Goal: Task Accomplishment & Management: Use online tool/utility

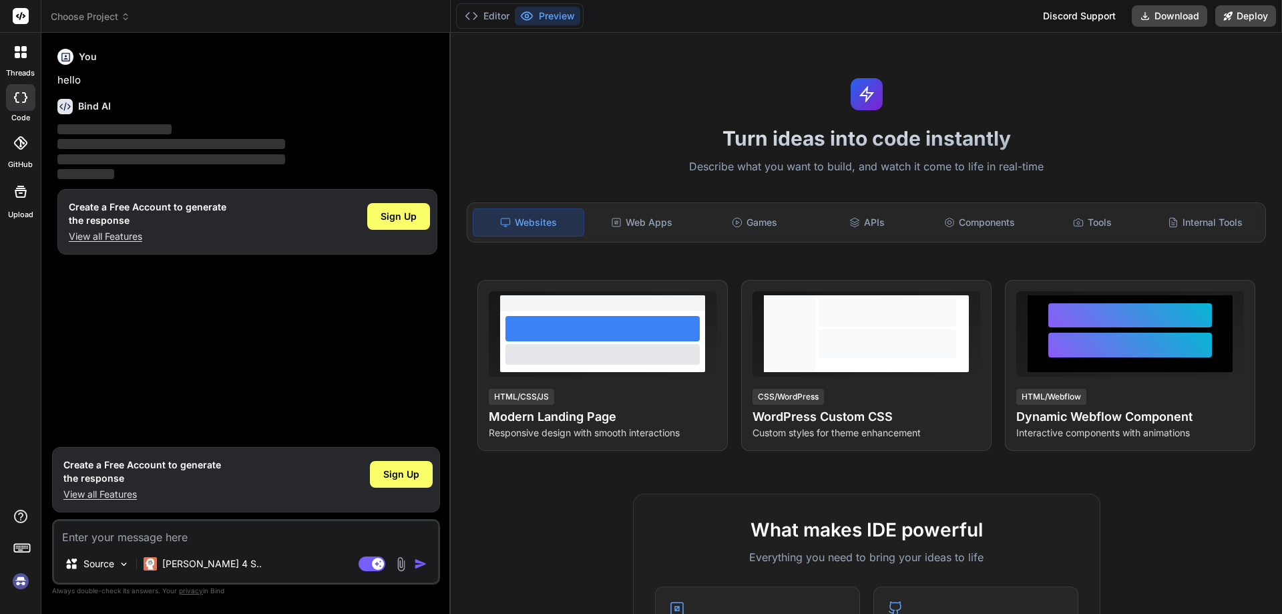
click at [186, 354] on div "You hello Bind AI ‌ ‌ ‌ ‌ Create a Free Account to generate the response View a…" at bounding box center [247, 241] width 385 height 397
click at [390, 468] on span "Sign Up" at bounding box center [401, 473] width 36 height 13
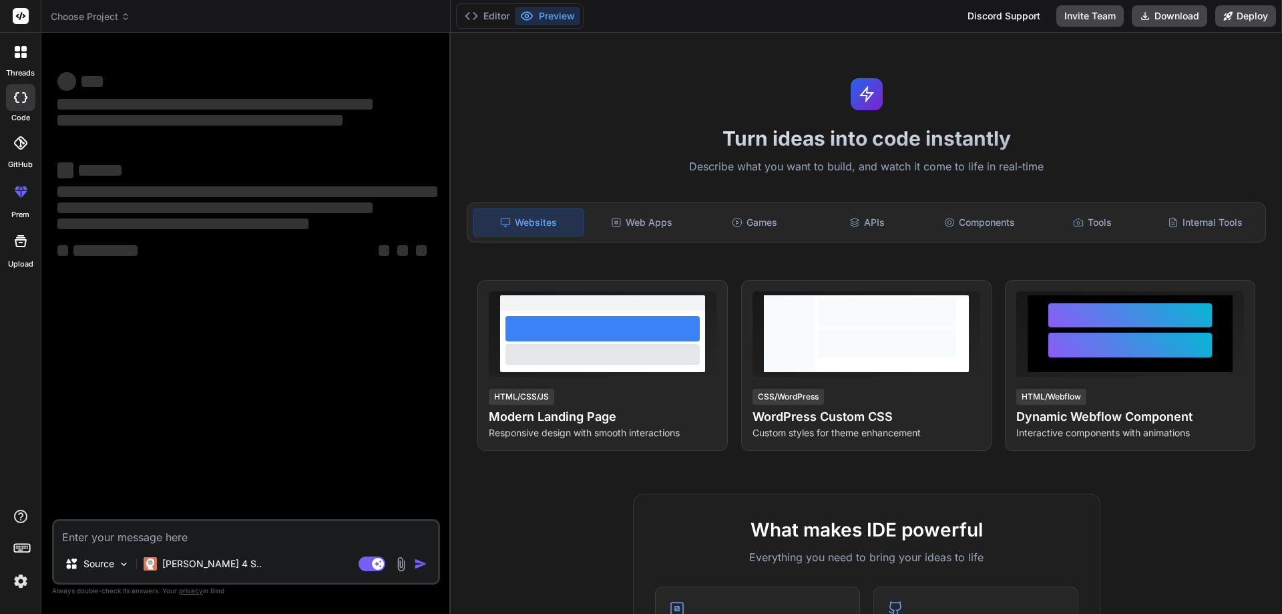
click at [209, 535] on textarea at bounding box center [246, 533] width 384 height 24
type textarea "x"
paste textarea "Аналитика предзаказов клиентов и формирование дополнительных соглашений"
type textarea "Аналитика предзаказов клиентов и формирование дополнительных соглашений"
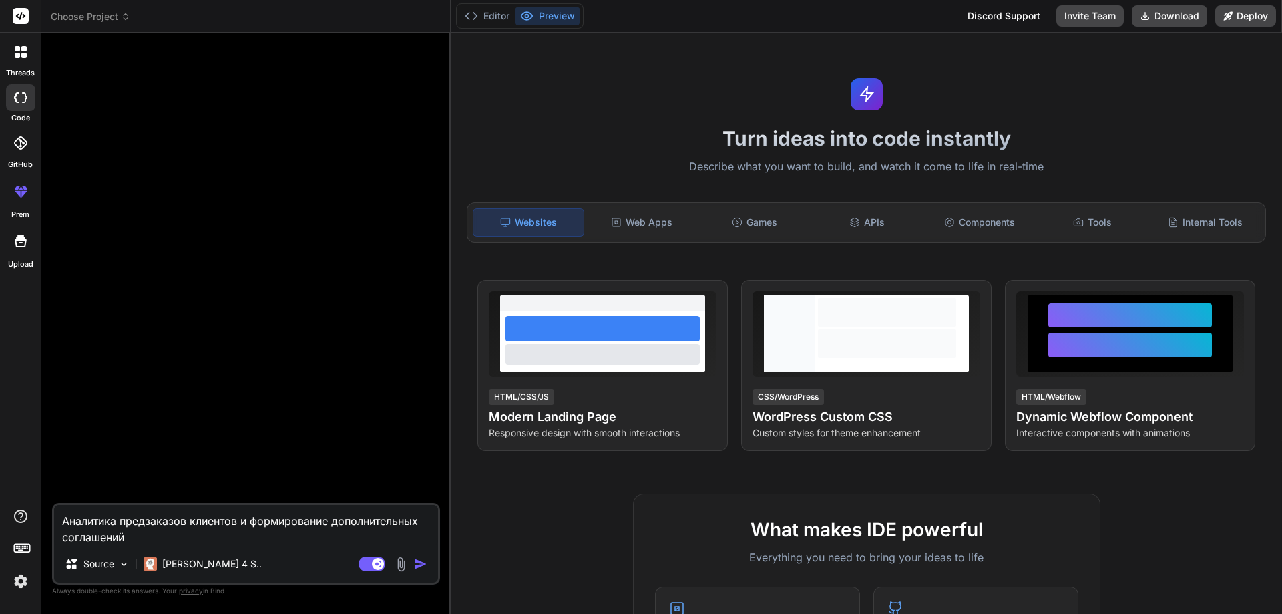
type textarea "x"
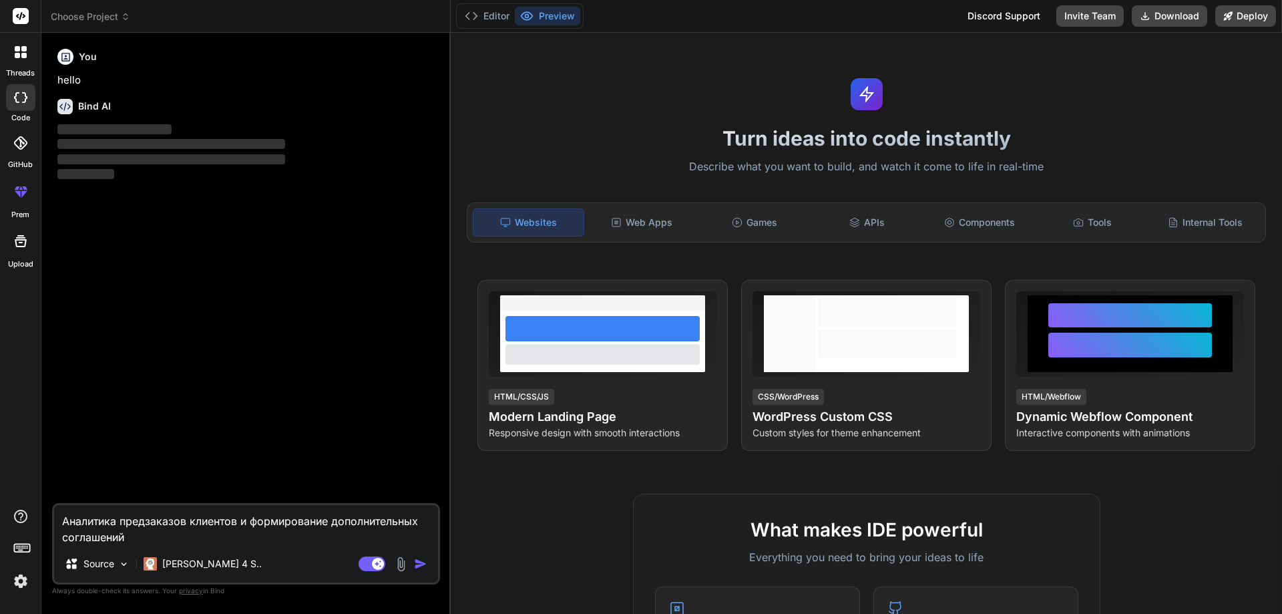
type textarea "Аналитика предзаказов клиентов и формирование дополнительных соглашений\"
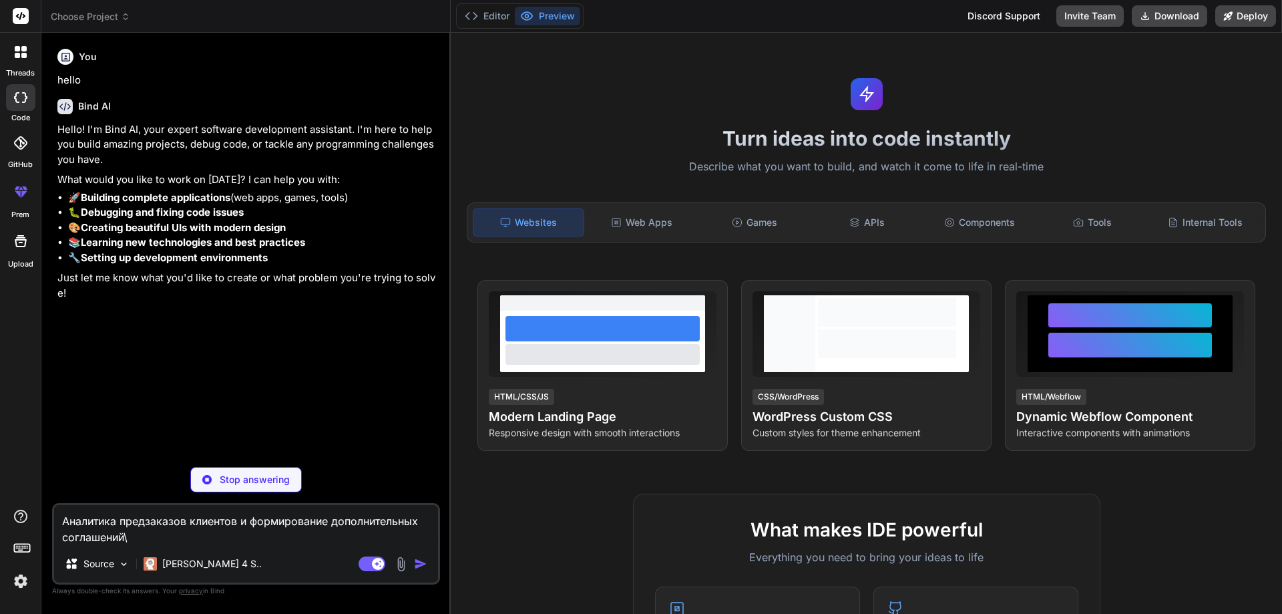
type textarea "x"
type textarea "Аналитика предзаказов клиентов и формирование дополнительных соглашений"
type textarea "x"
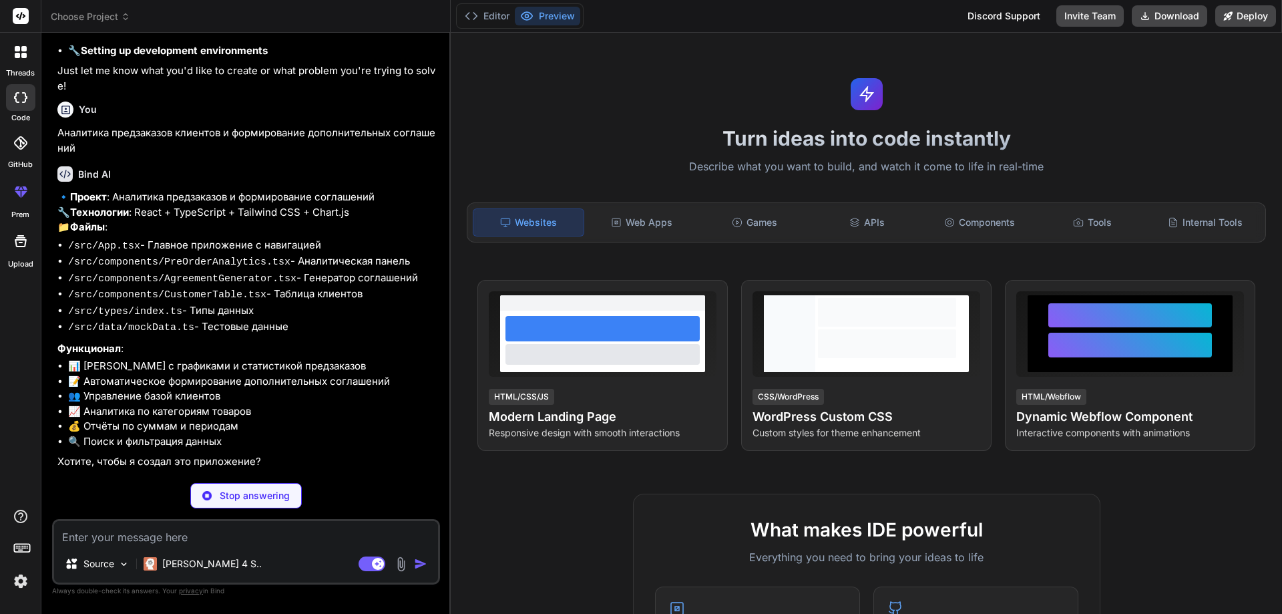
scroll to position [182, 0]
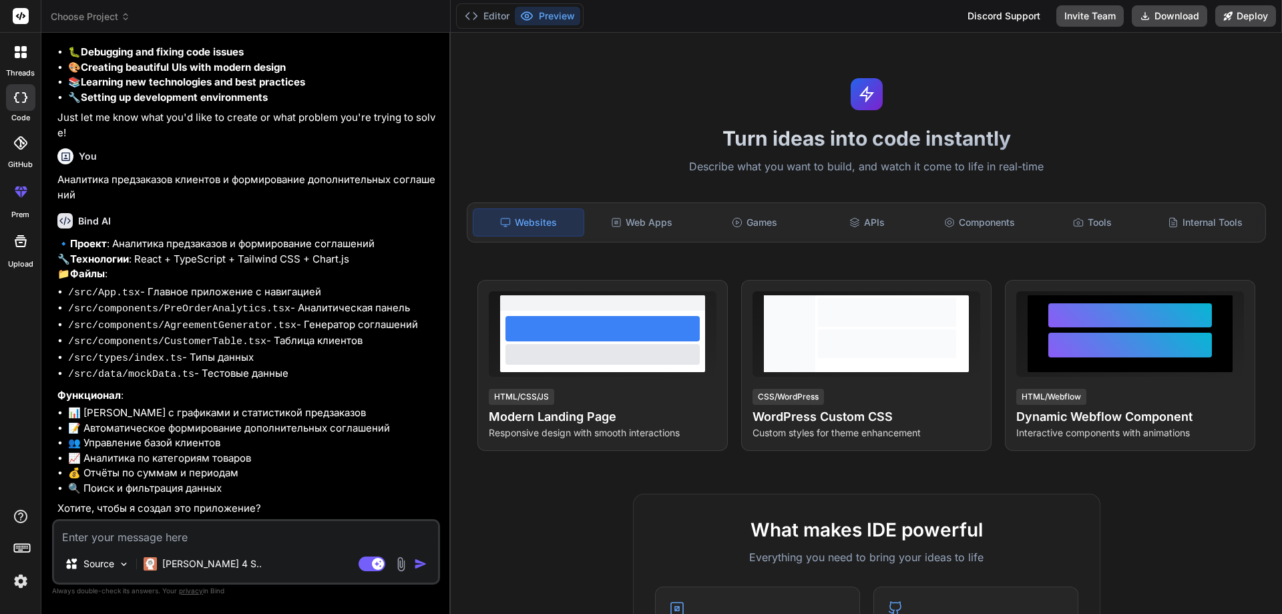
type textarea "x"
type textarea "д"
type textarea "x"
type textarea "да"
type textarea "x"
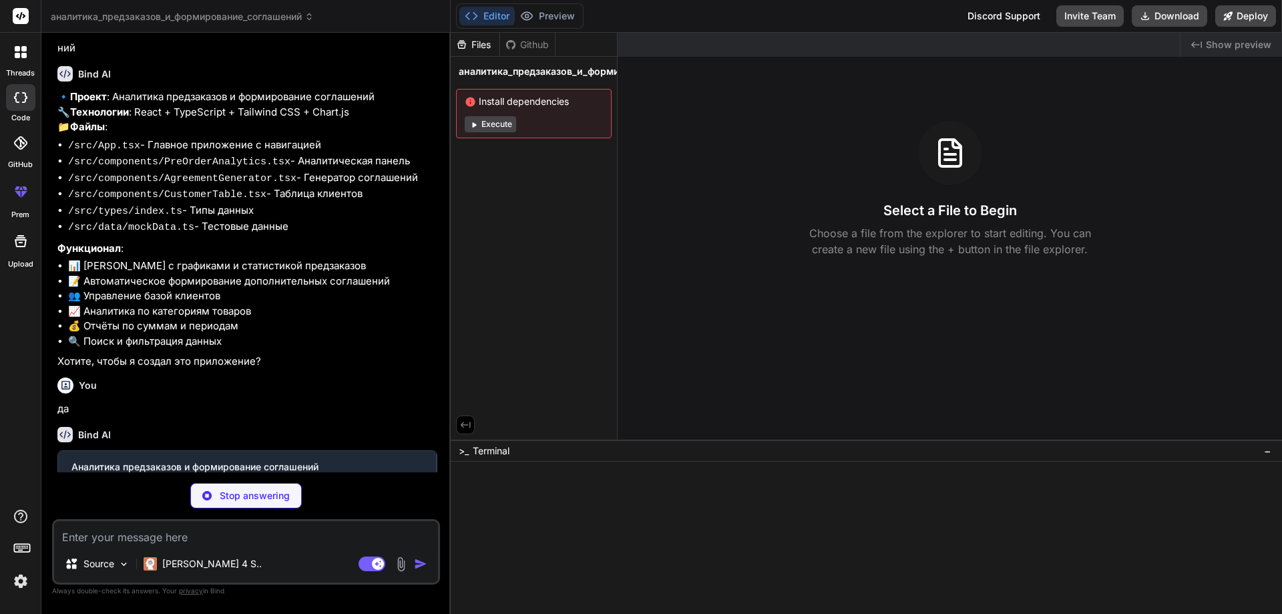
scroll to position [320, 0]
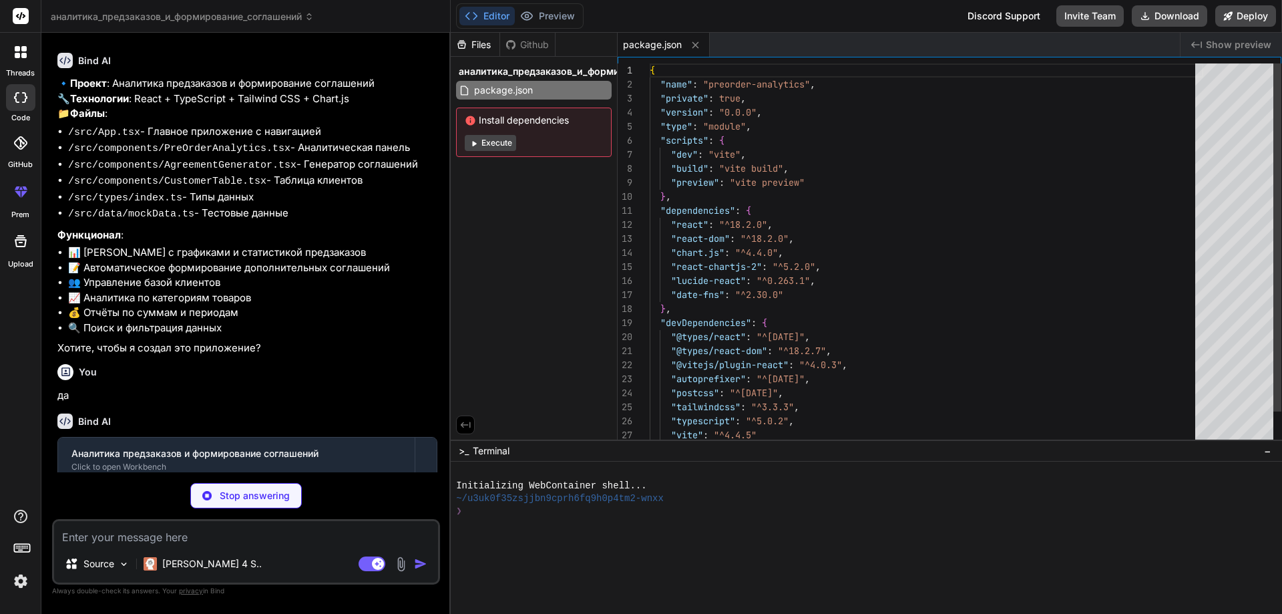
type textarea "x"
type textarea "import { defineConfig } from 'vite' import react from '@vitejs/plugin-react' ex…"
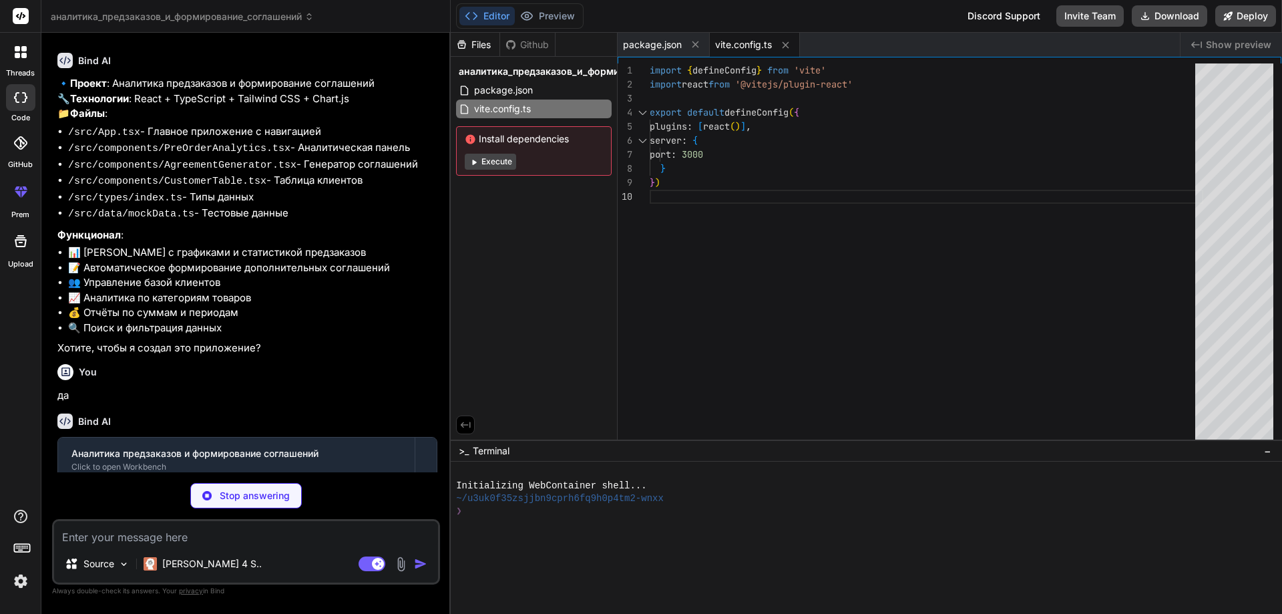
type textarea "x"
type textarea "}"
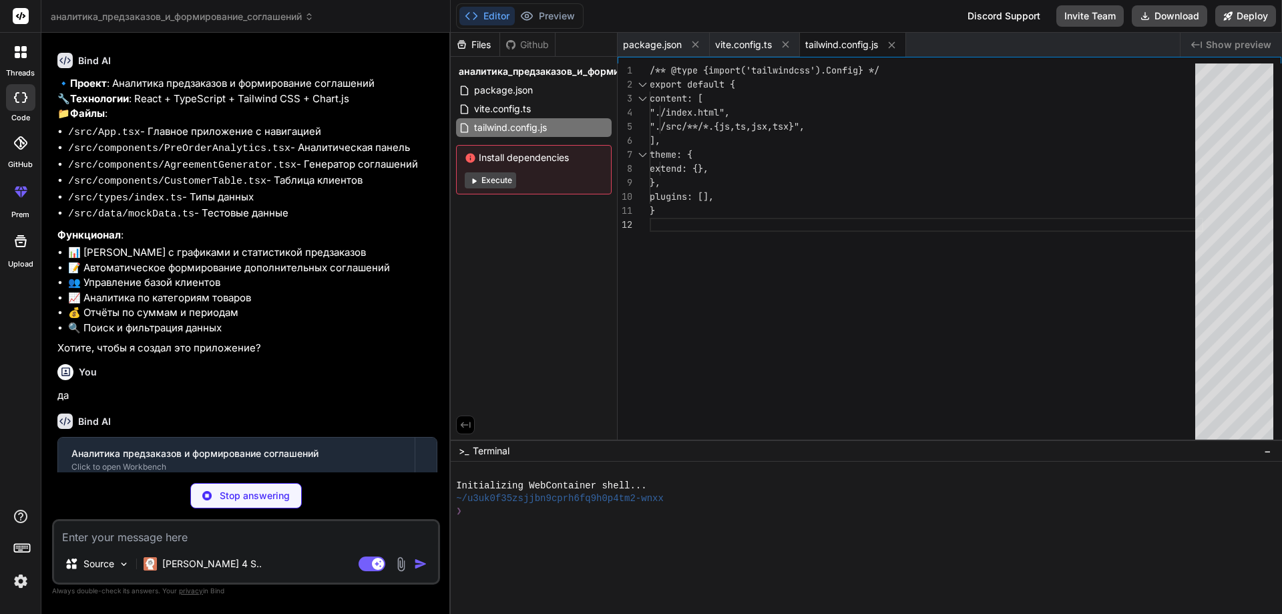
type textarea "x"
type textarea "export default { plugins: { tailwindcss: {}, autoprefixer: {}, }, }"
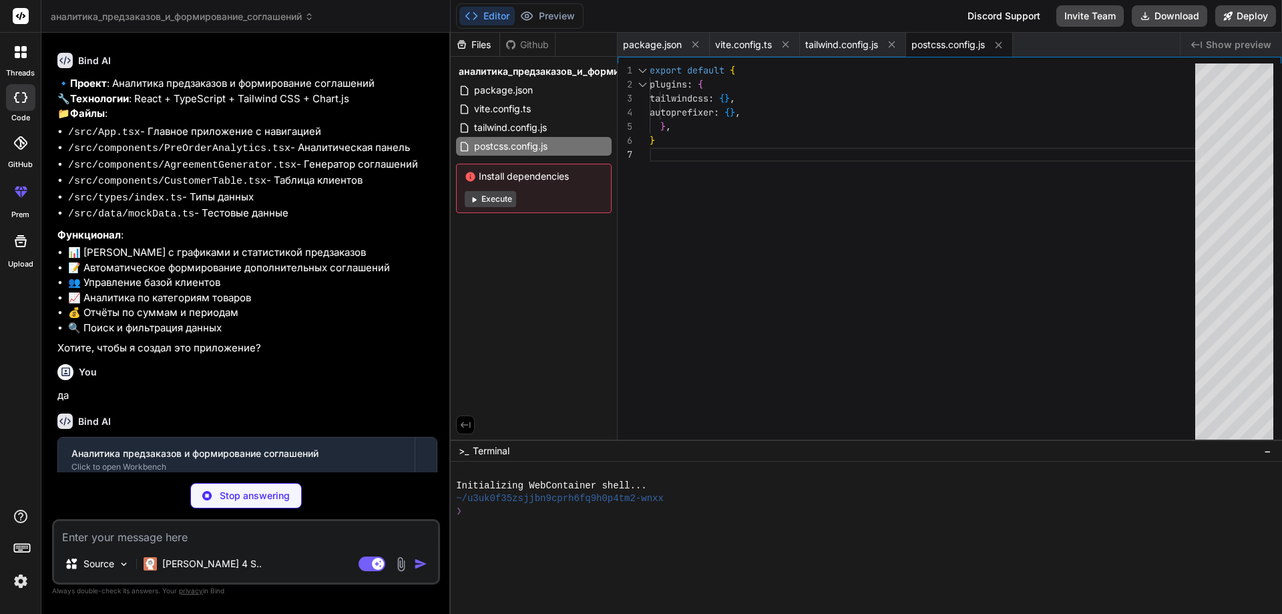
type textarea "x"
type textarea "}"
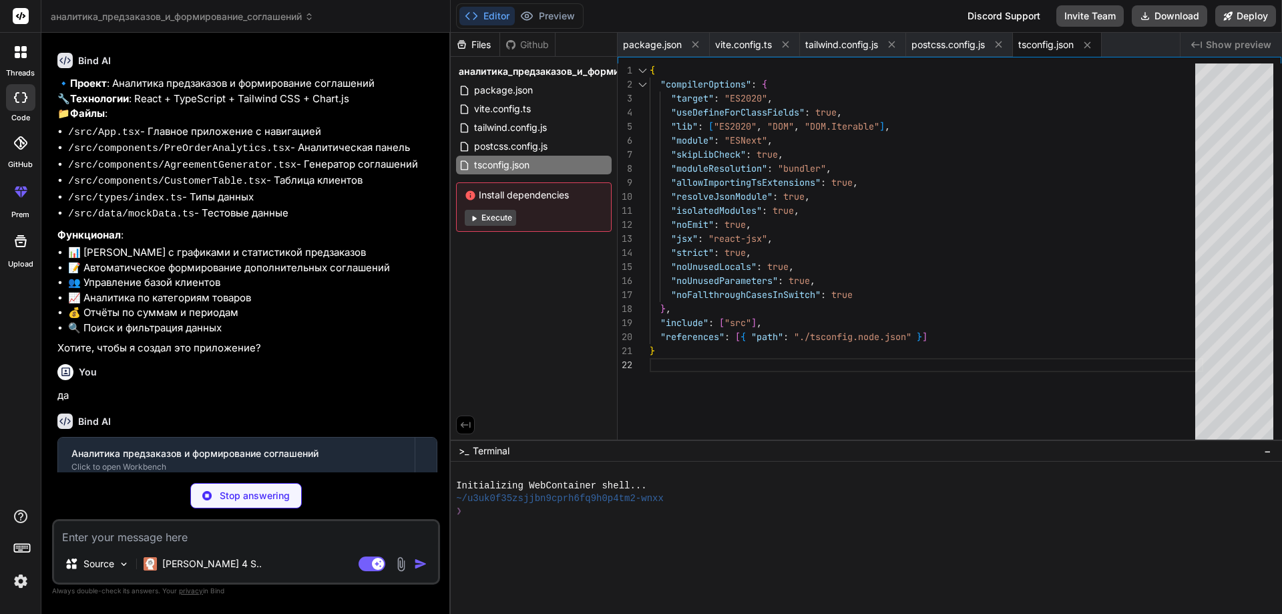
type textarea "x"
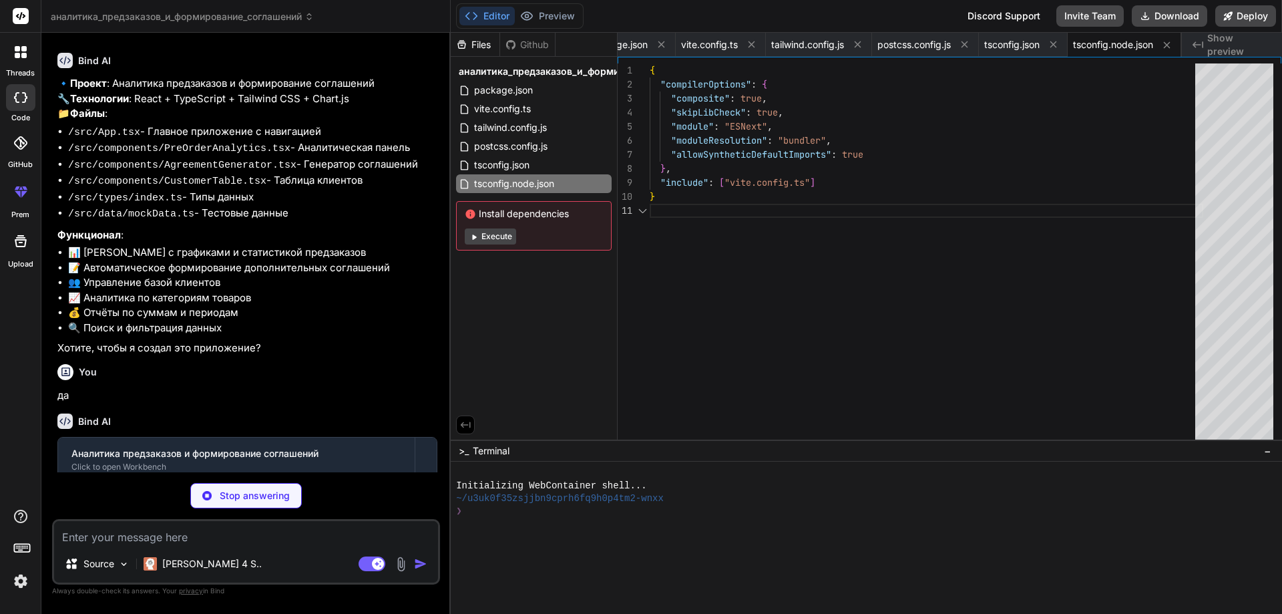
type textarea "x"
type textarea "<script type="module" src="/src/main.tsx"></script> </body> </html>"
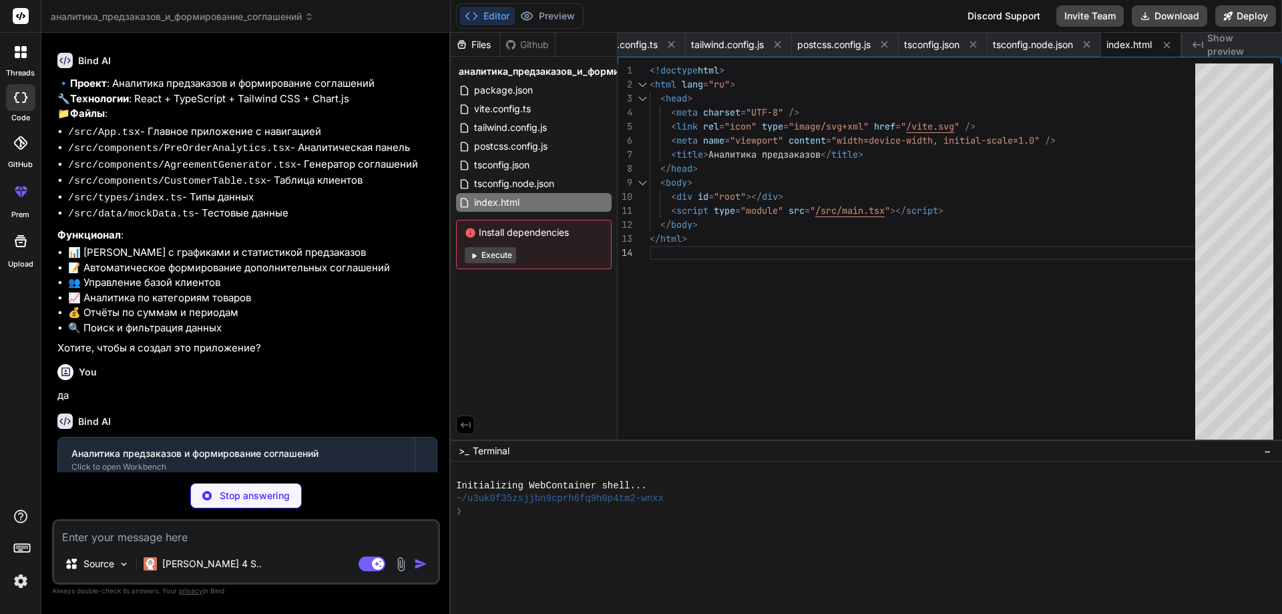
type textarea "x"
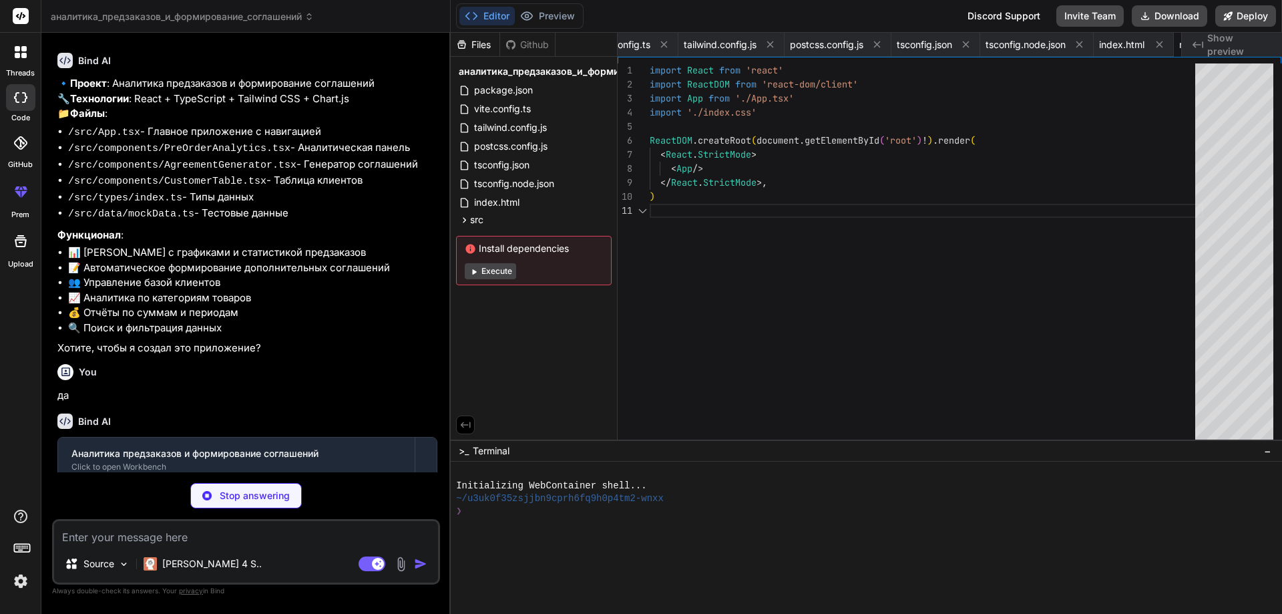
scroll to position [0, 202]
type textarea "x"
type textarea "-moz-osx-font-smoothing: grayscale; }"
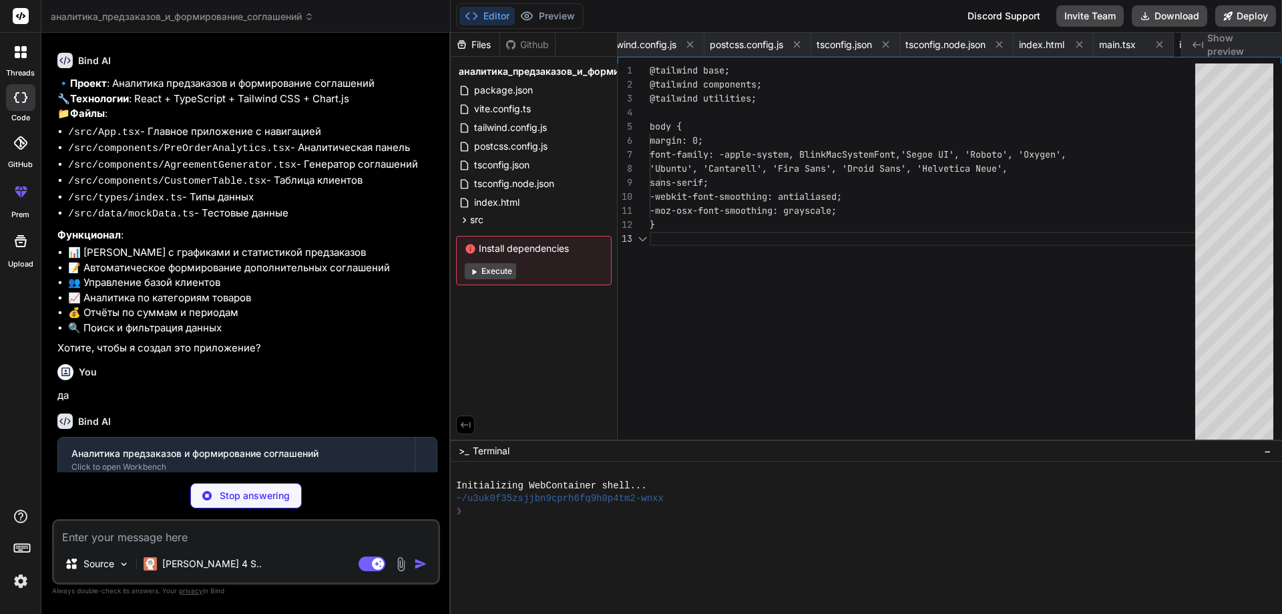
scroll to position [0, 282]
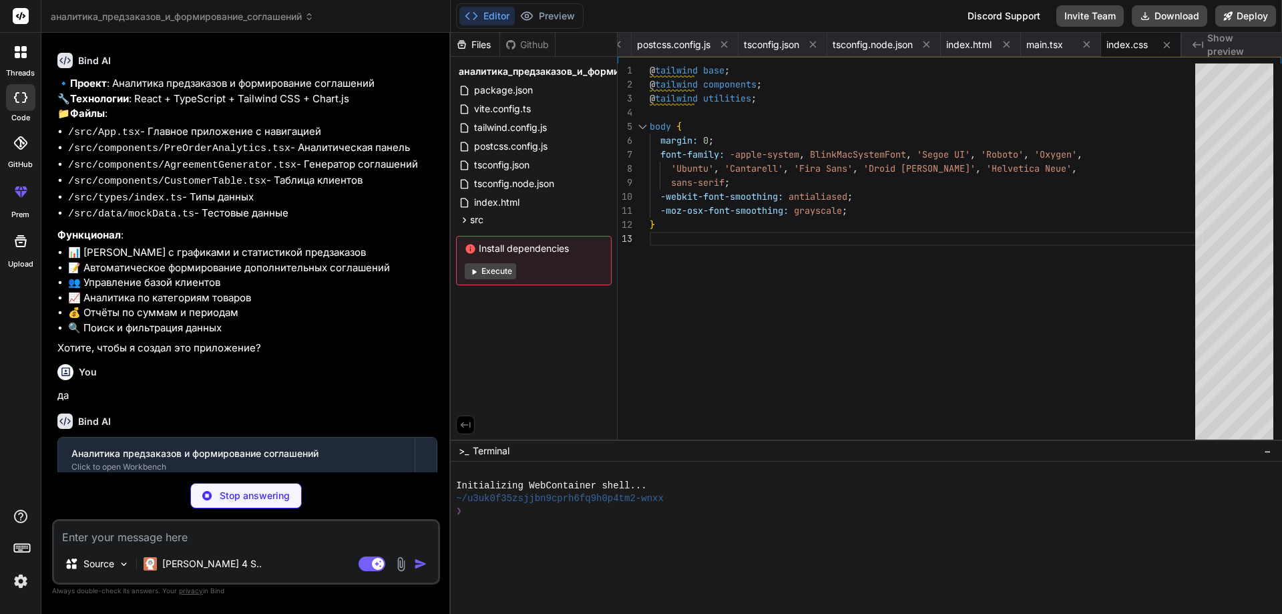
type textarea "x"
type textarea "totalRevenue: number; averageOrderValue: number; topCategories: { category: str…"
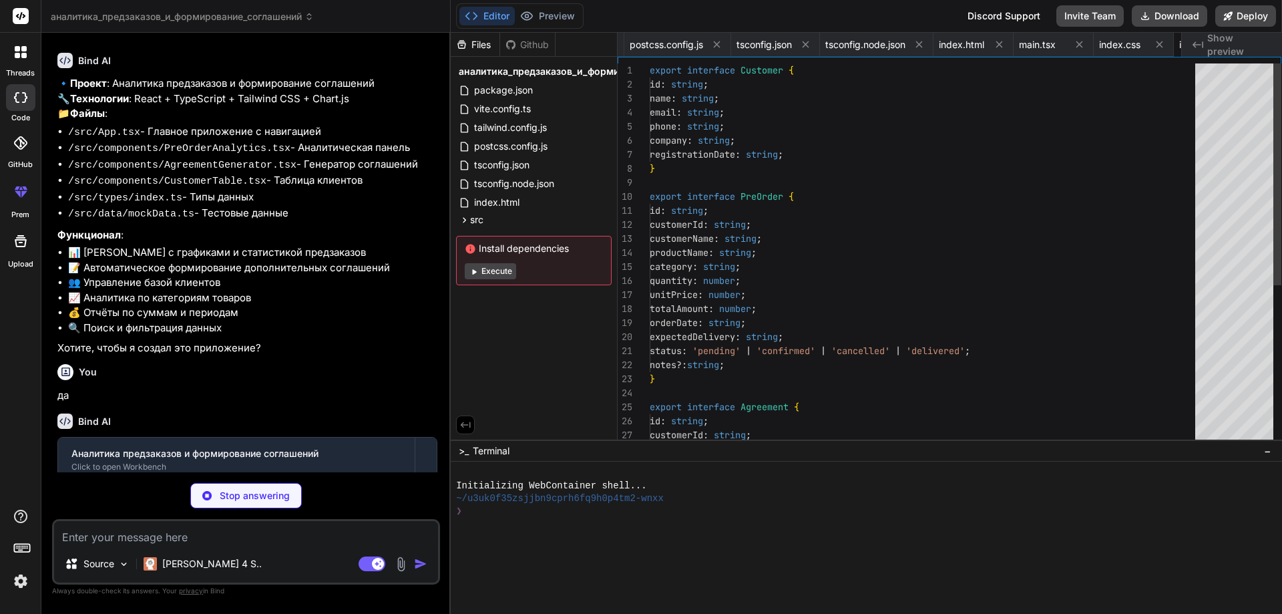
scroll to position [0, 362]
type textarea "x"
type textarea "terms: 'Стандартные условия поставки. Предоплата 50%.', createdDate: format(sub…"
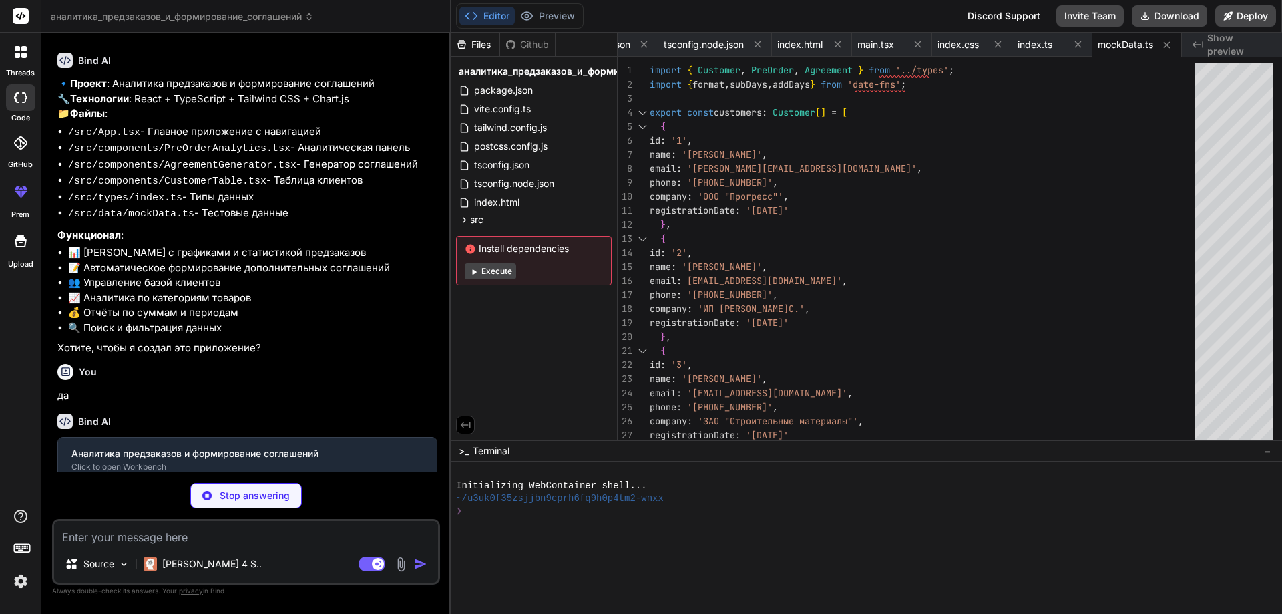
type textarea "x"
type textarea "); } export default App;"
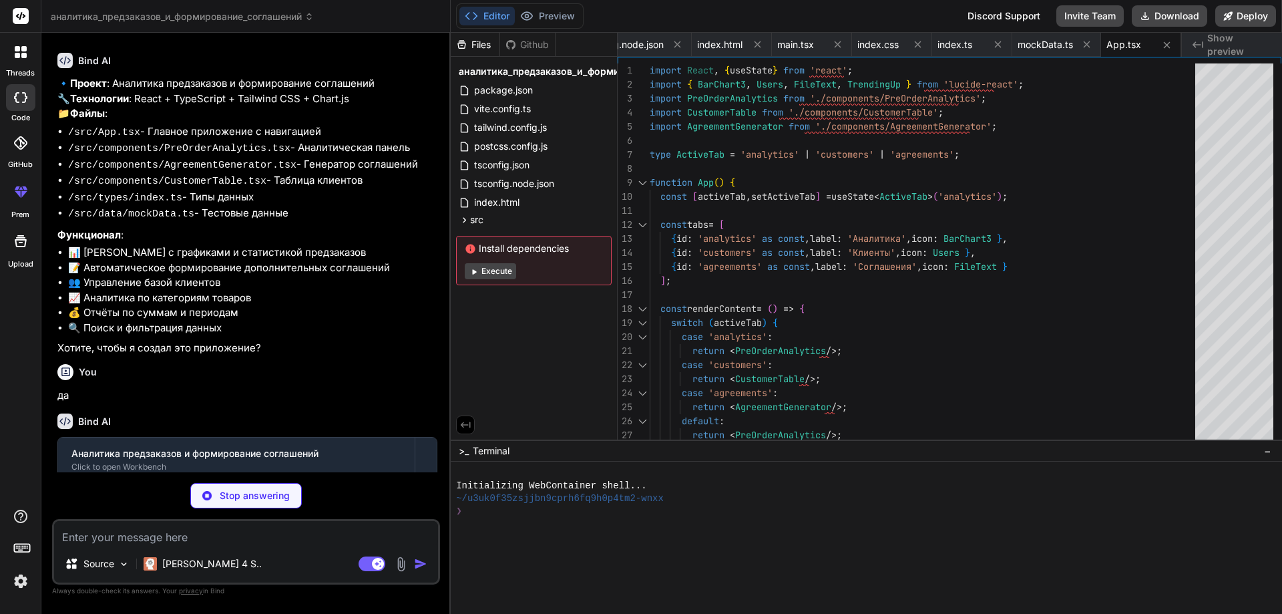
click at [496, 272] on button "Execute" at bounding box center [490, 271] width 51 height 16
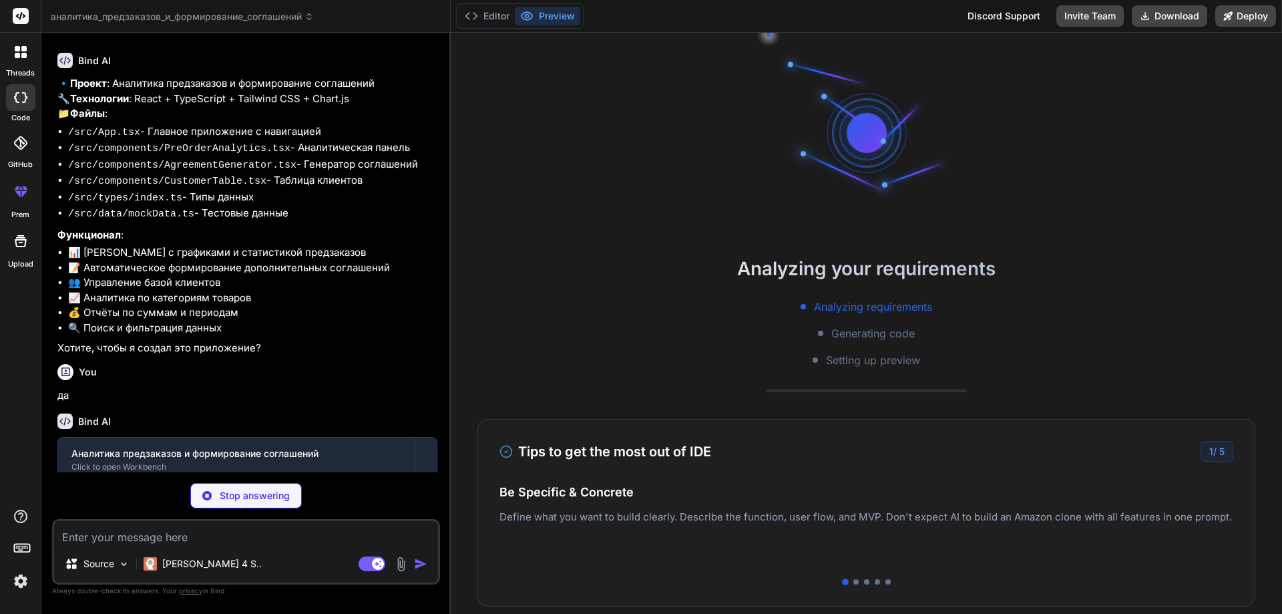
type textarea "x"
type textarea "</div> ); }; export default PreOrderAnalytics;"
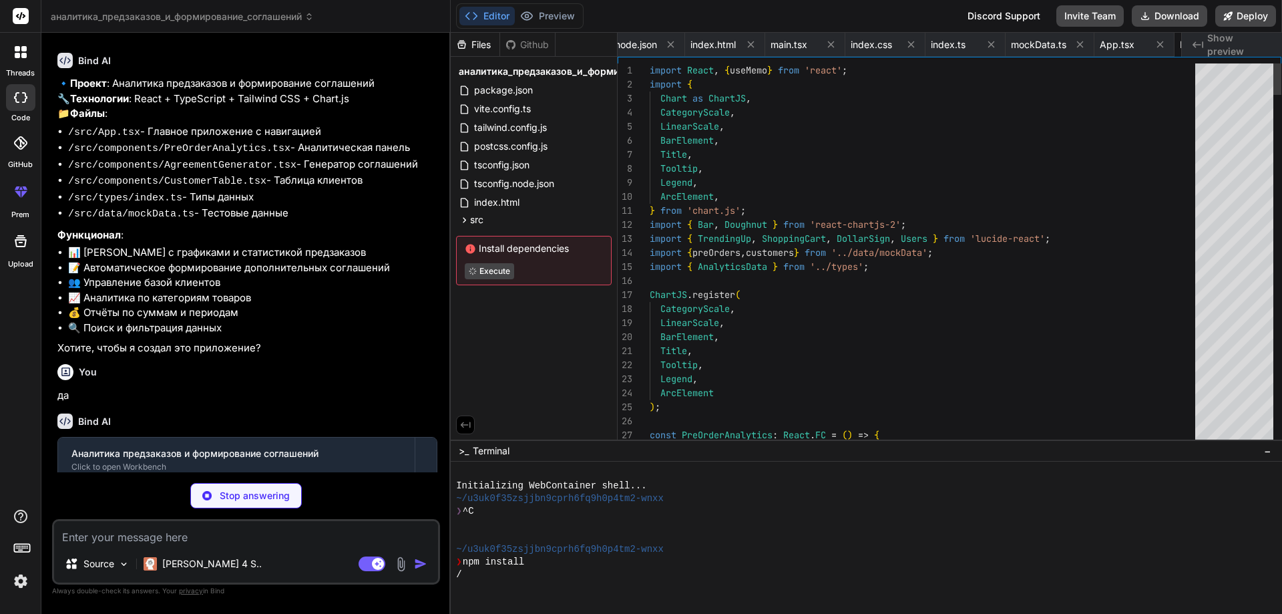
scroll to position [0, 660]
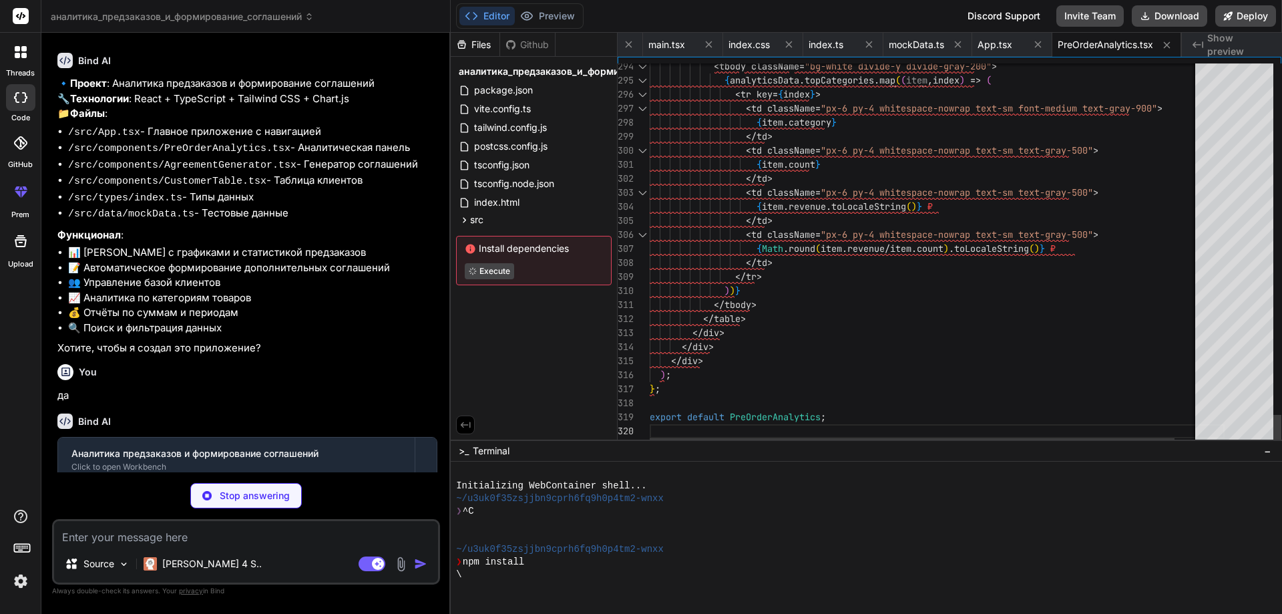
type textarea "x"
type textarea "export default CustomerTable;"
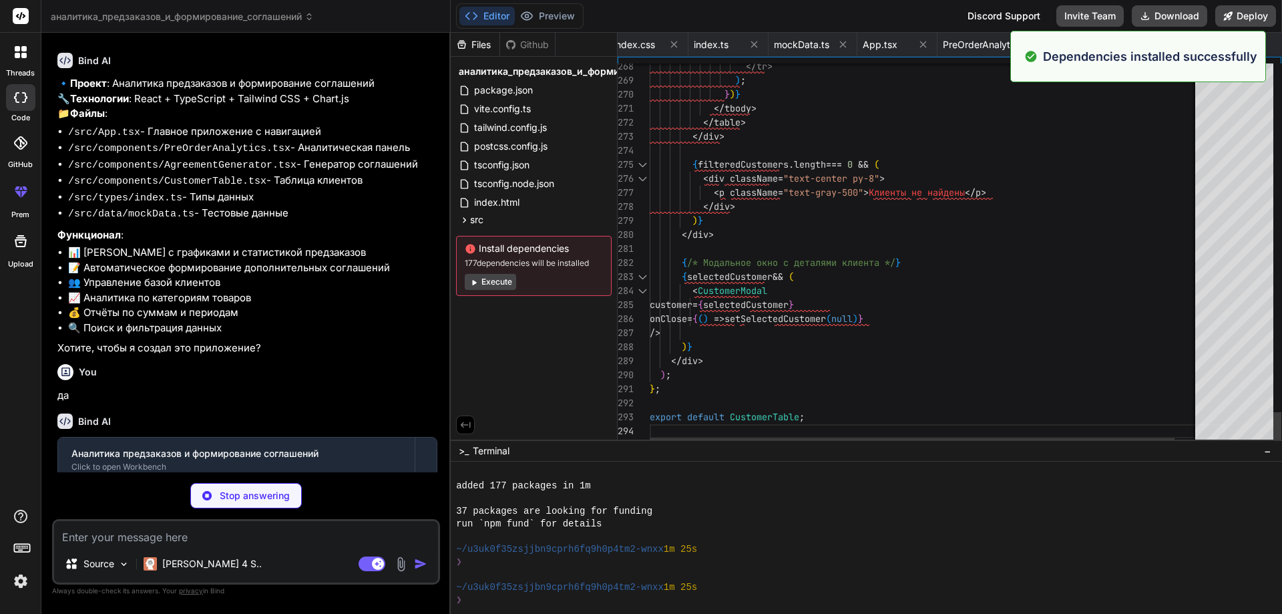
scroll to position [101, 0]
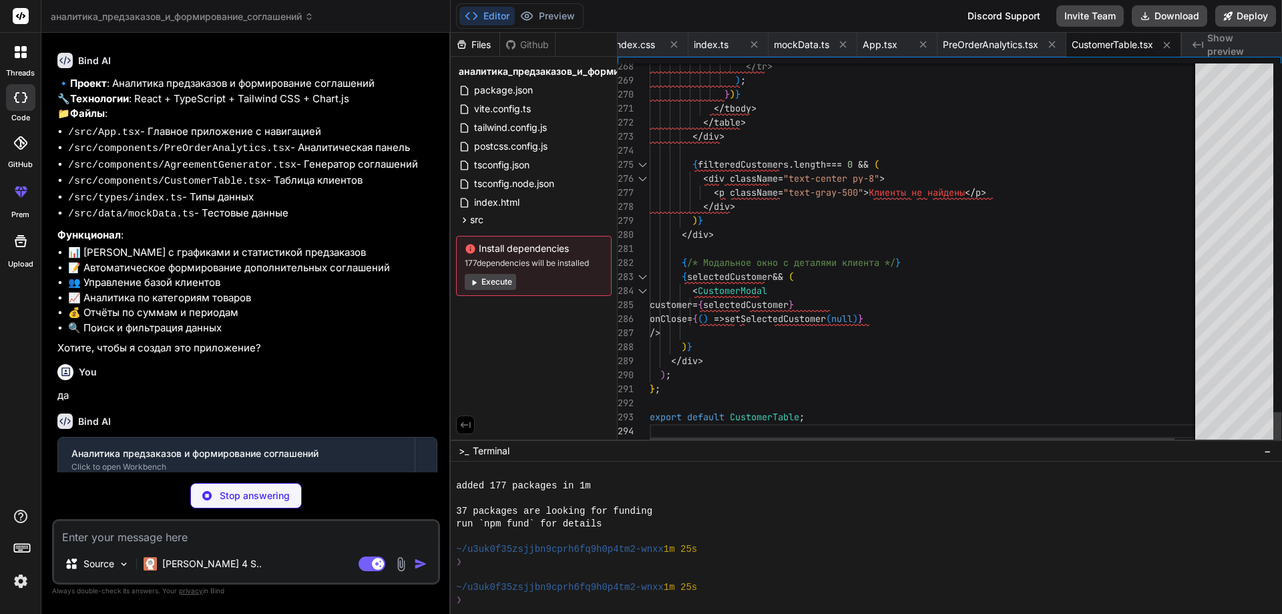
type textarea "x"
type textarea "onClose={() => setSelectedAgreement(null)} /> )} </div> ); }; export default Ag…"
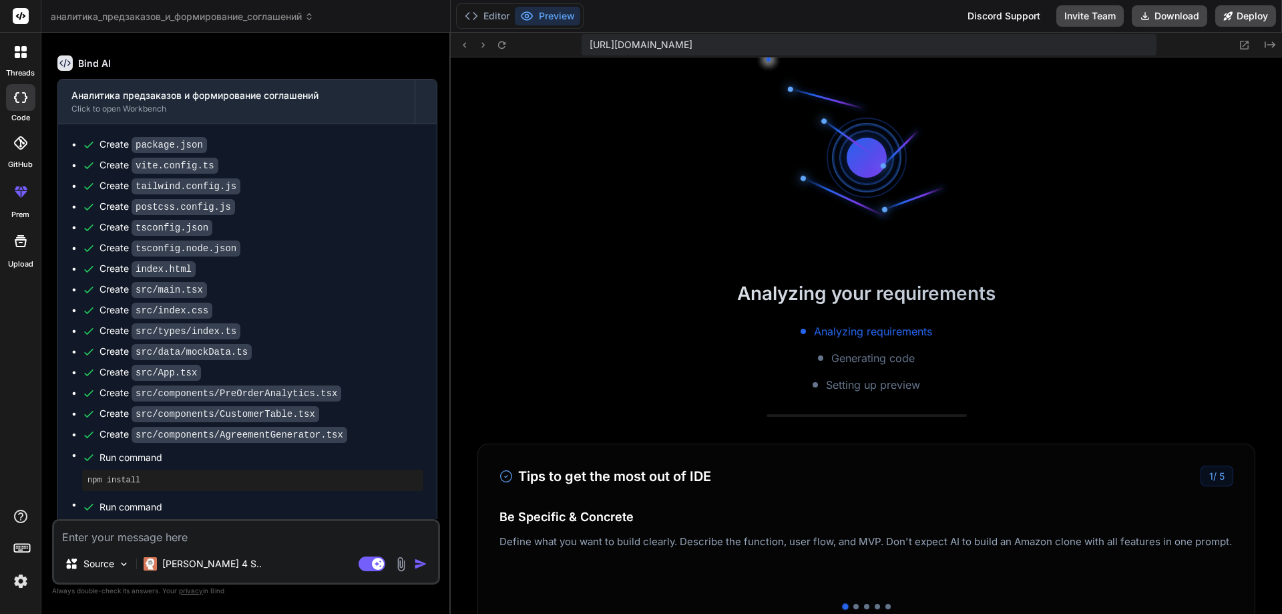
scroll to position [736, 0]
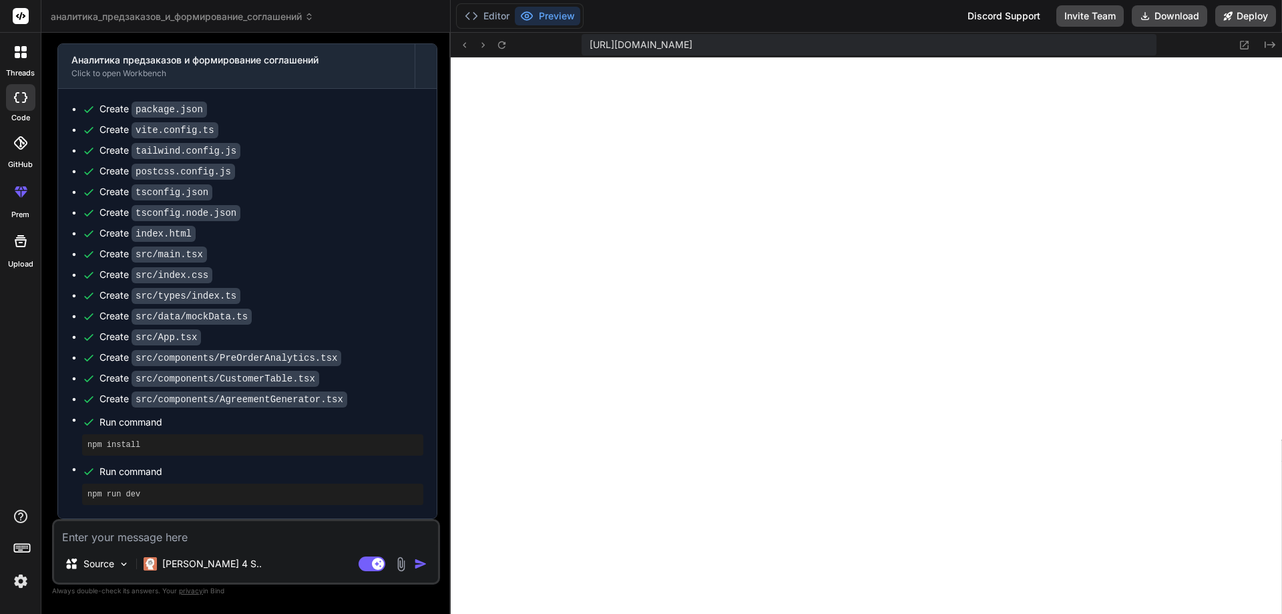
click at [554, 14] on button "Preview" at bounding box center [547, 16] width 65 height 19
click at [538, 19] on button "Preview" at bounding box center [547, 16] width 65 height 19
click at [497, 16] on button "Editor" at bounding box center [486, 16] width 55 height 19
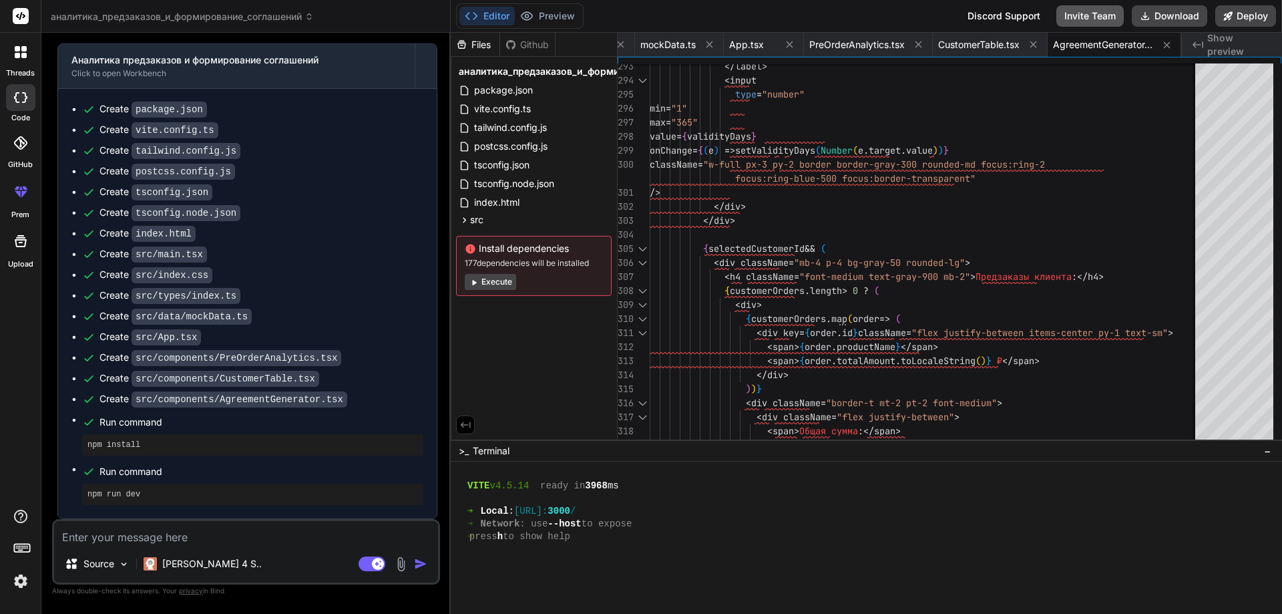
click at [1087, 20] on button "Invite Team" at bounding box center [1089, 15] width 67 height 21
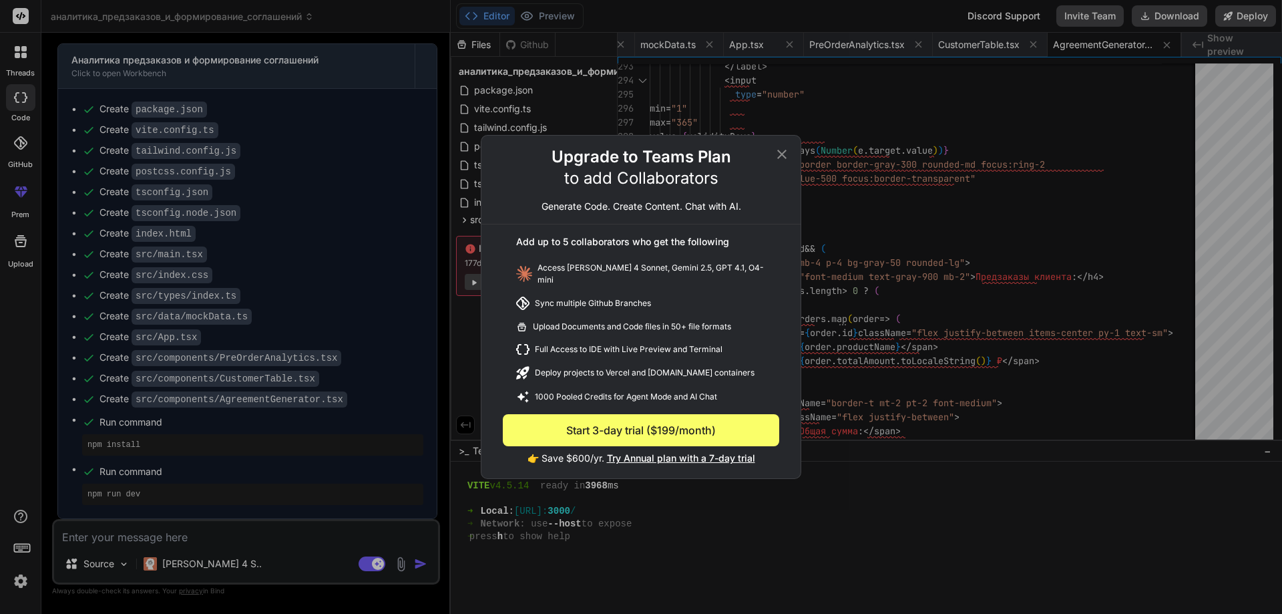
click at [785, 155] on icon at bounding box center [781, 154] width 9 height 9
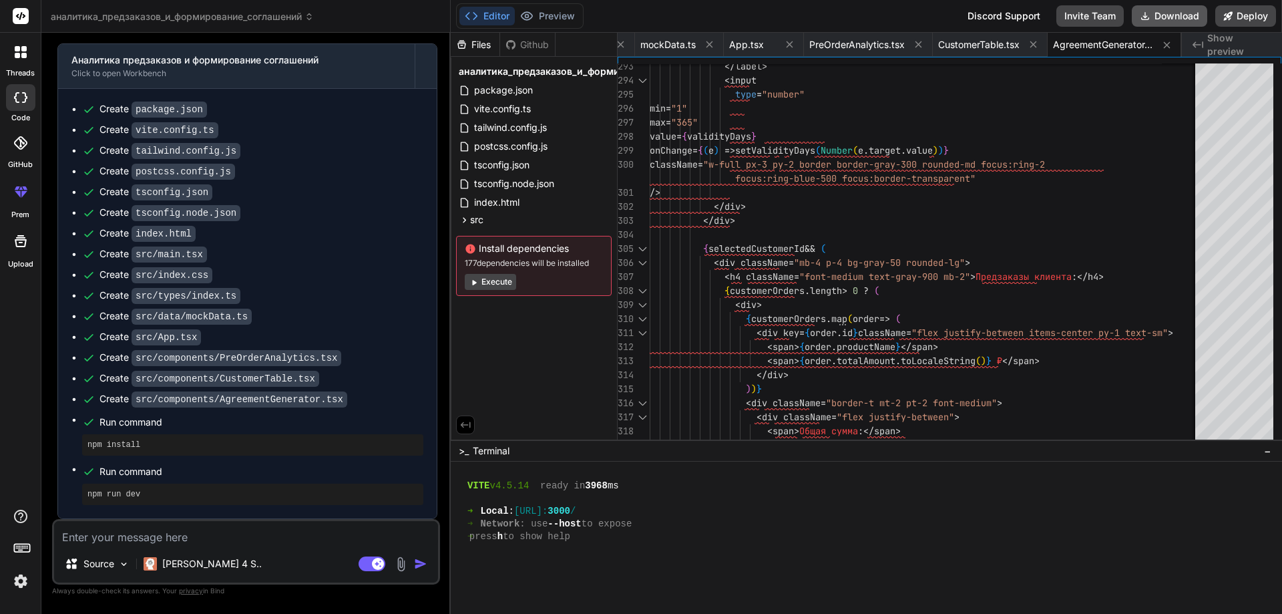
click at [1157, 22] on button "Download" at bounding box center [1169, 15] width 75 height 21
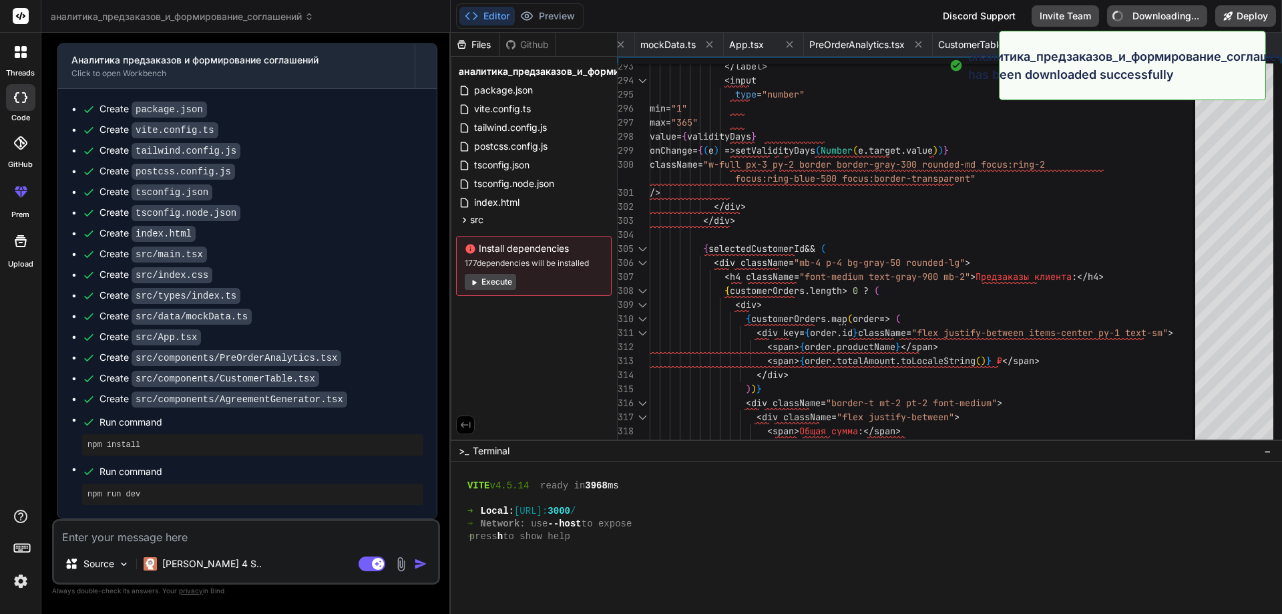
type textarea "x"
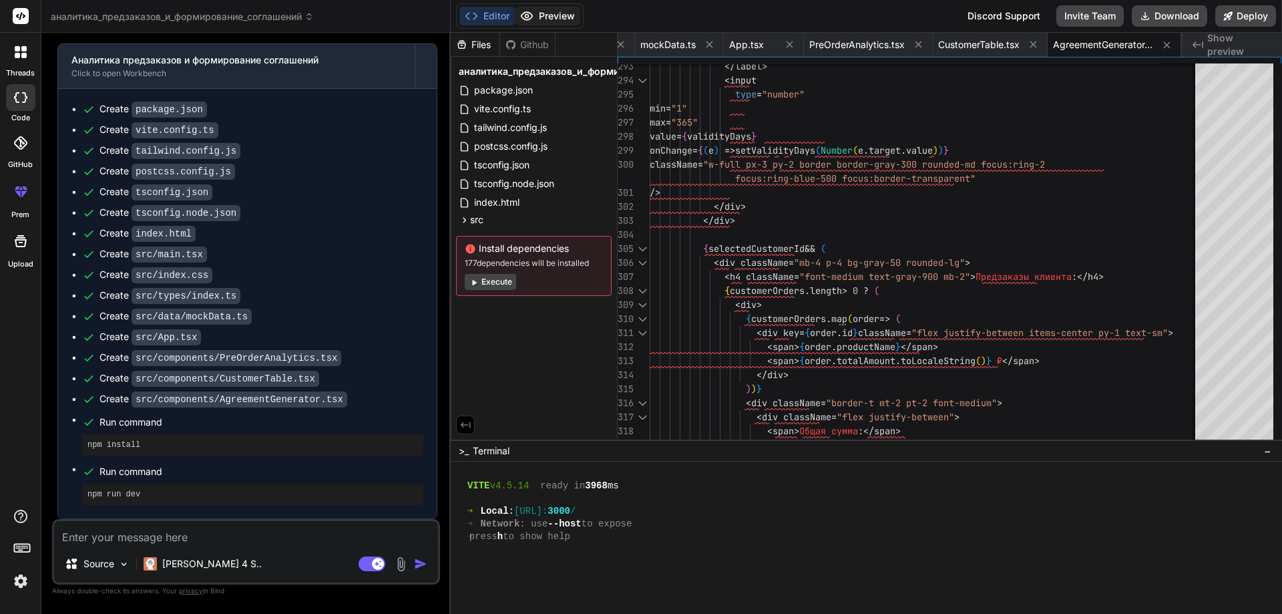
click at [543, 11] on button "Preview" at bounding box center [547, 16] width 65 height 19
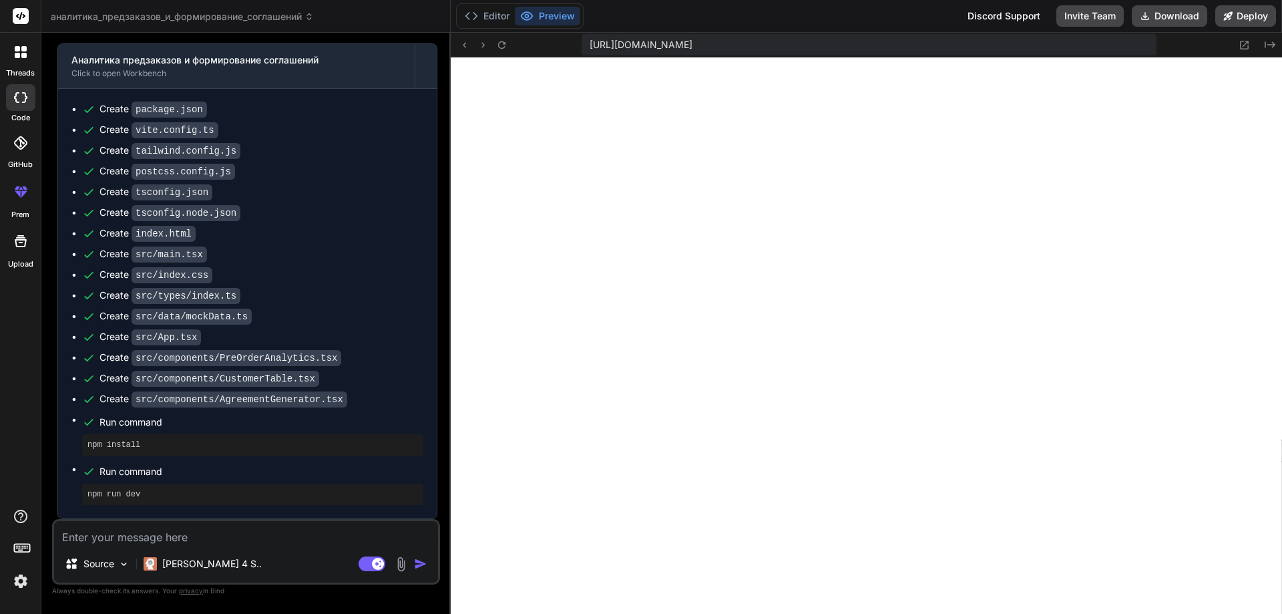
click at [543, 18] on button "Preview" at bounding box center [547, 16] width 65 height 19
click at [477, 19] on icon at bounding box center [471, 15] width 13 height 13
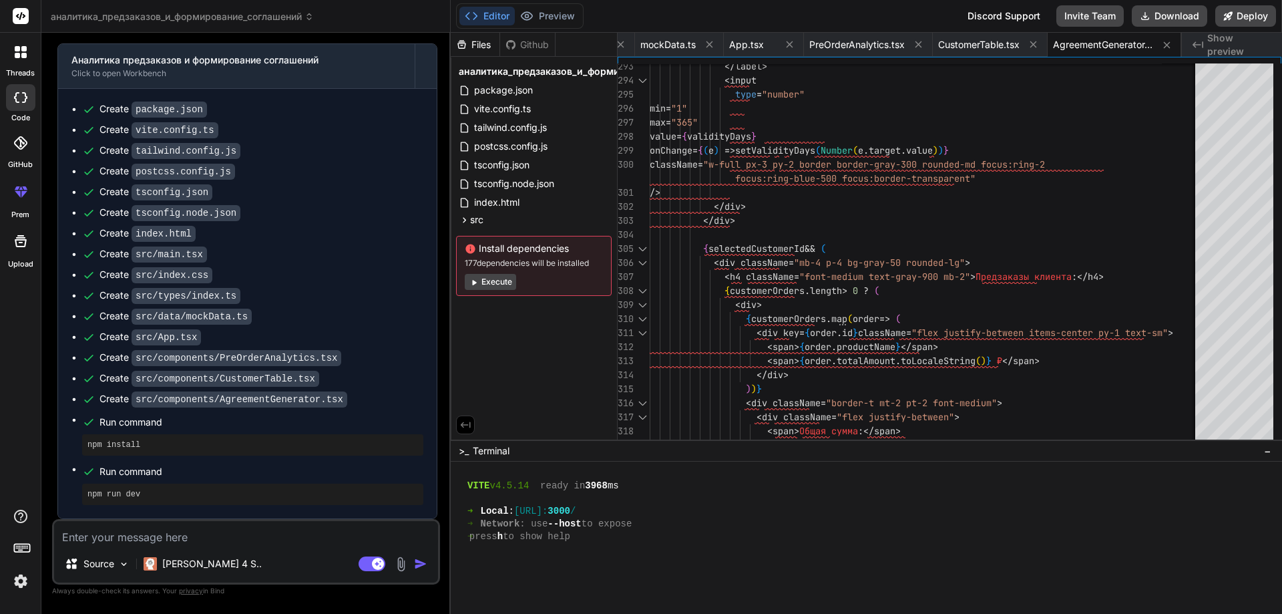
click at [613, 540] on div "➜ press h to show help" at bounding box center [860, 536] width 808 height 13
drag, startPoint x: 654, startPoint y: 508, endPoint x: 531, endPoint y: 517, distance: 123.2
drag, startPoint x: 652, startPoint y: 506, endPoint x: 537, endPoint y: 512, distance: 115.7
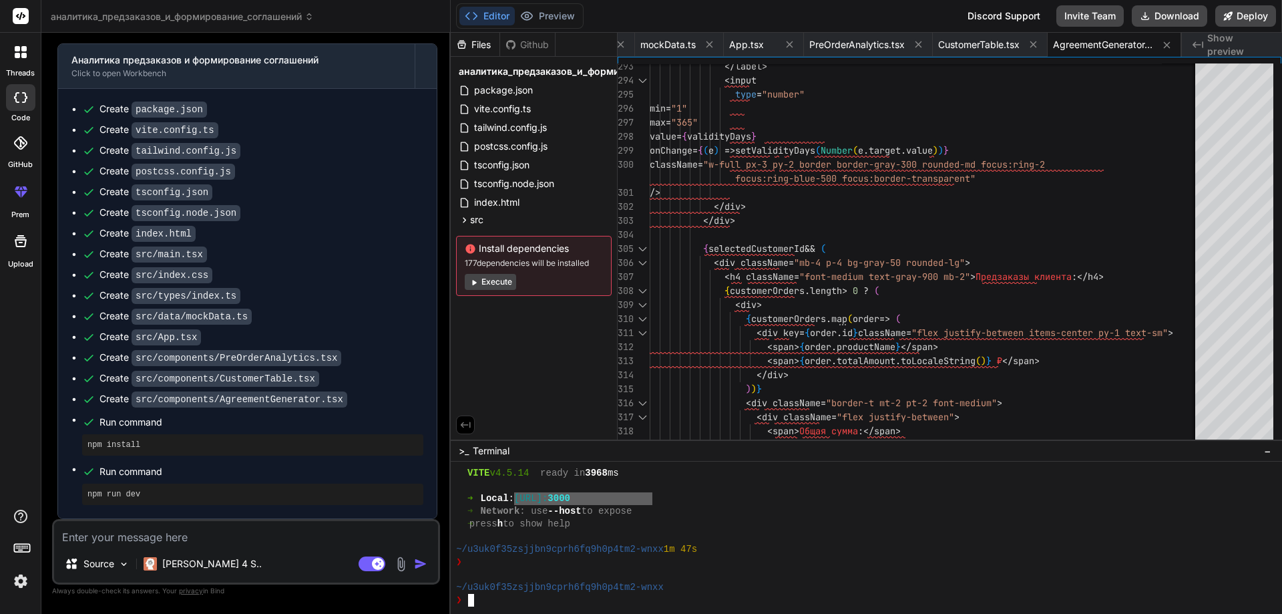
drag, startPoint x: 655, startPoint y: 497, endPoint x: 537, endPoint y: 501, distance: 118.2
type textarea "[URL]"
click at [562, 568] on div at bounding box center [860, 574] width 808 height 13
click at [143, 429] on div "Run command" at bounding box center [261, 422] width 324 height 19
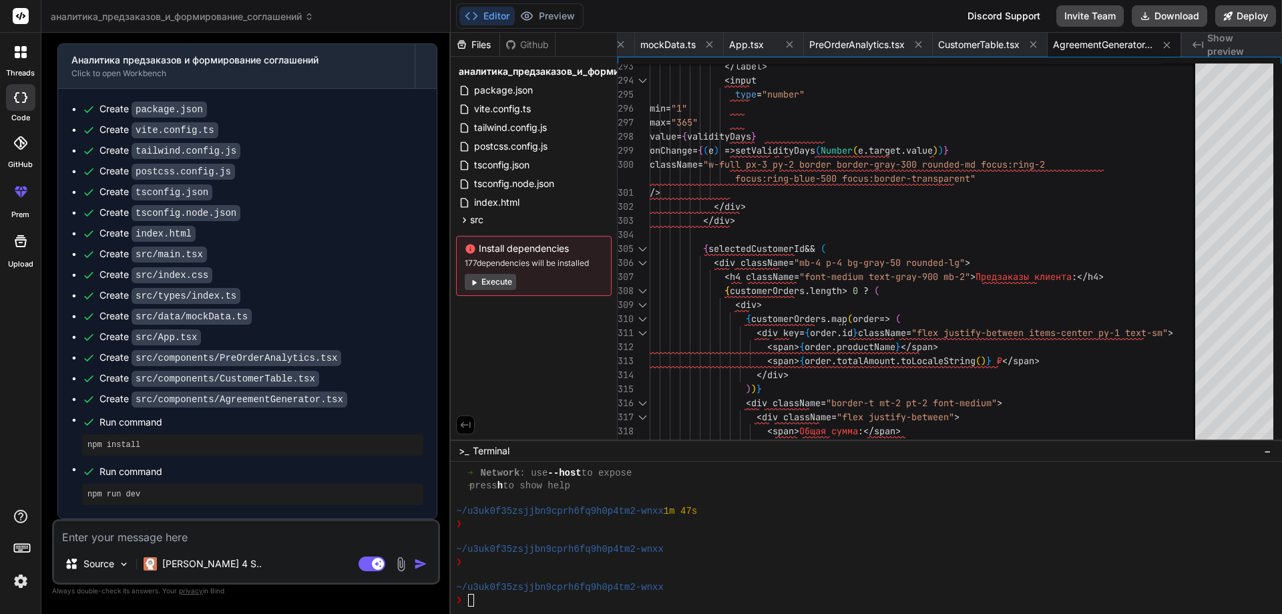
click at [127, 442] on pre "npm install" at bounding box center [252, 444] width 330 height 11
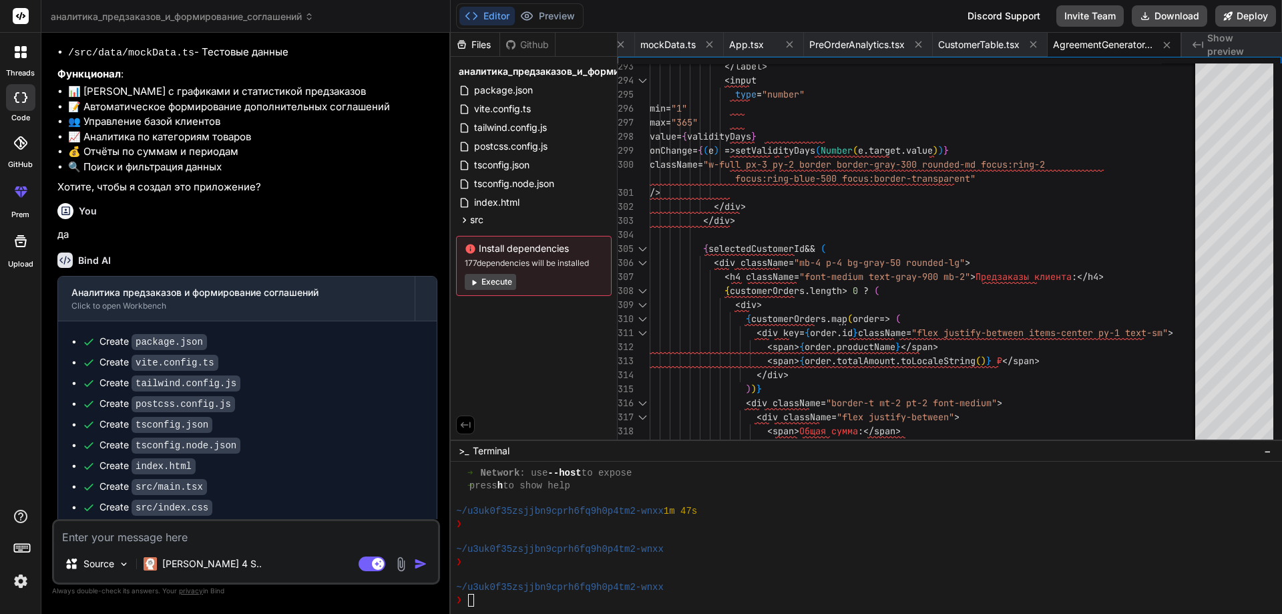
scroll to position [736, 0]
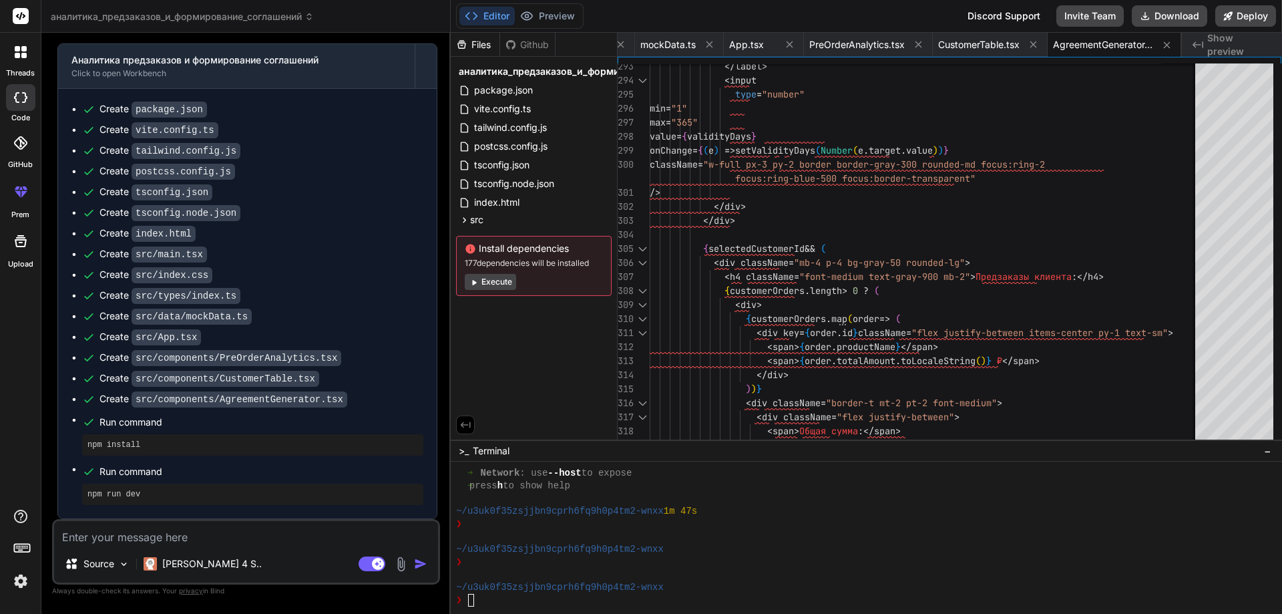
click at [199, 530] on textarea at bounding box center [246, 533] width 384 height 24
click at [301, 543] on textarea at bounding box center [246, 533] width 384 height 24
click at [396, 563] on img at bounding box center [400, 563] width 15 height 15
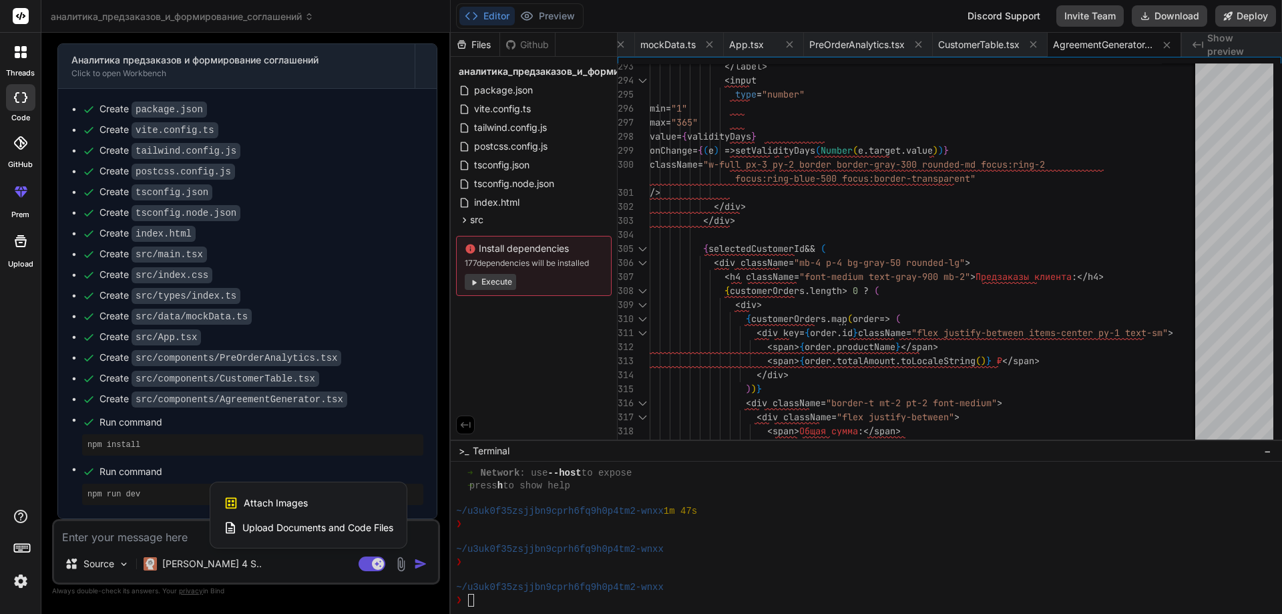
click at [288, 503] on span "Attach Images" at bounding box center [276, 502] width 64 height 13
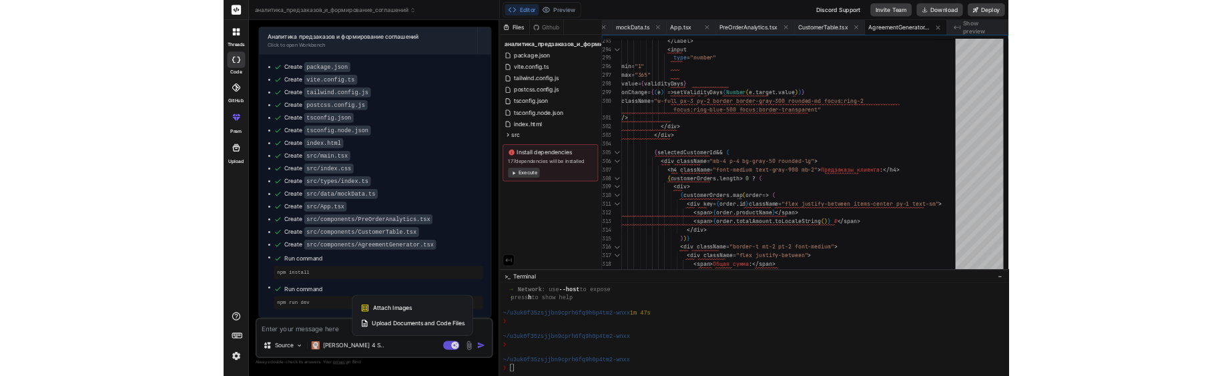
scroll to position [733, 0]
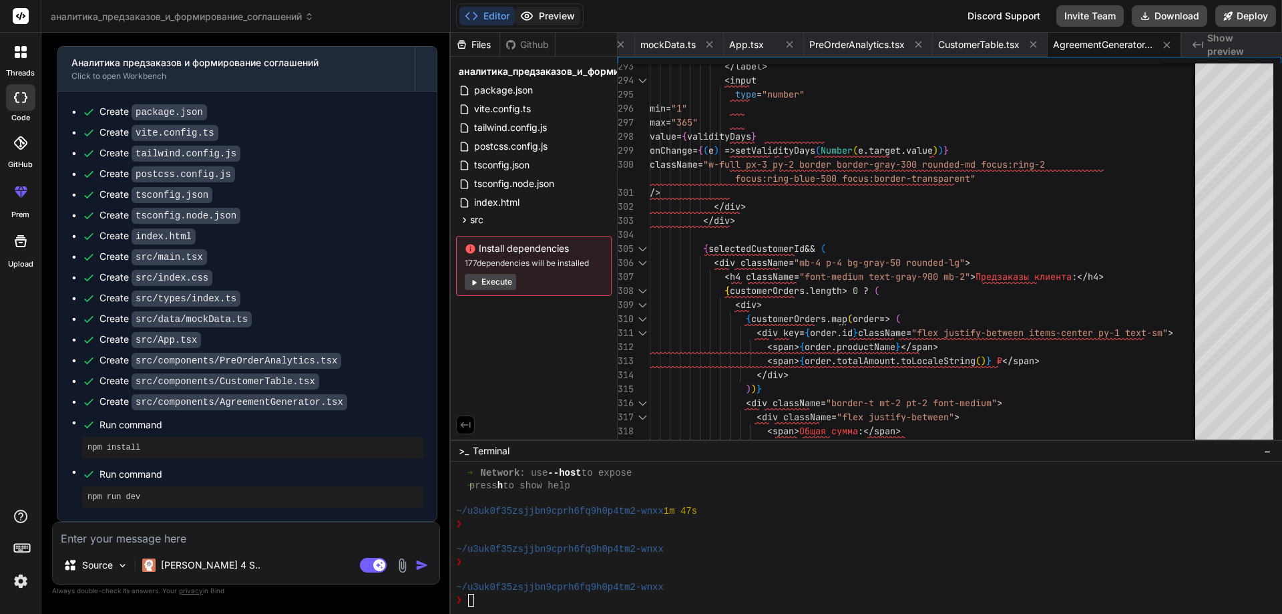
click at [537, 18] on button "Preview" at bounding box center [547, 16] width 65 height 19
type textarea "x"
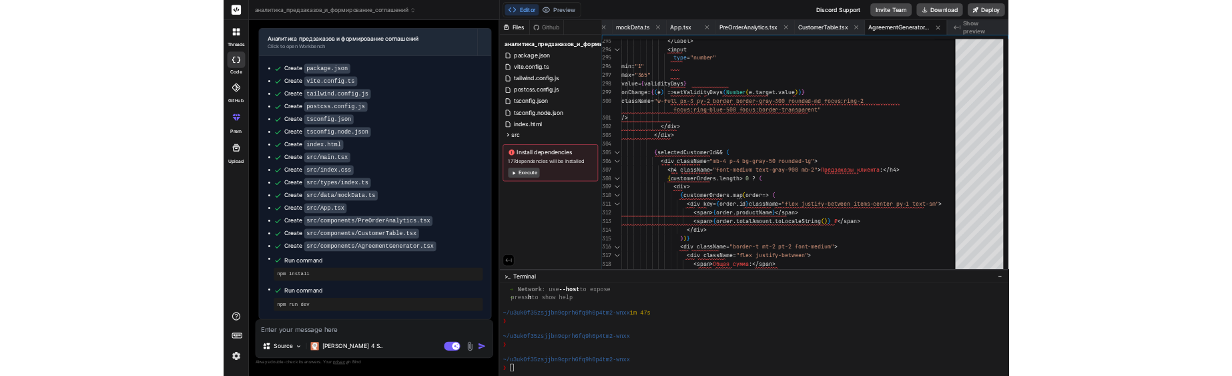
scroll to position [698, 0]
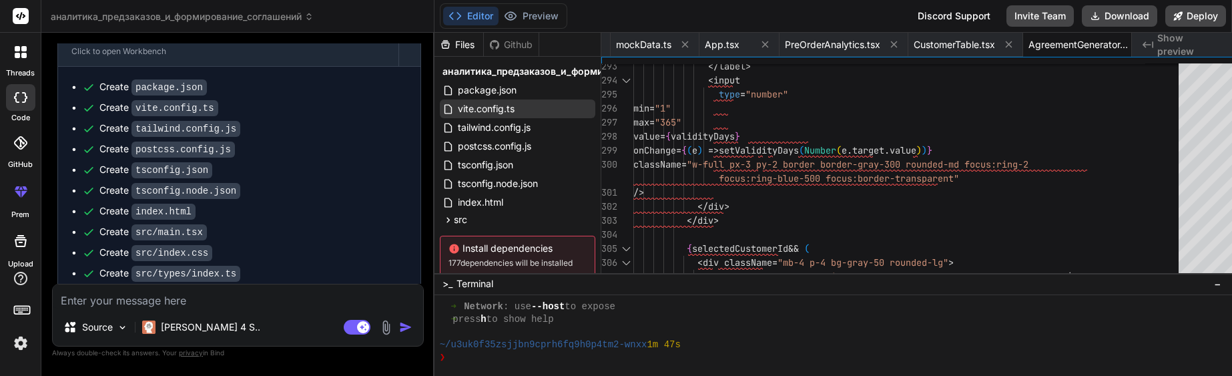
type textarea "x"
type textarea "onClose={() => setSelectedAgreement(null)} /> )} </div> ); }; export default Ag…"
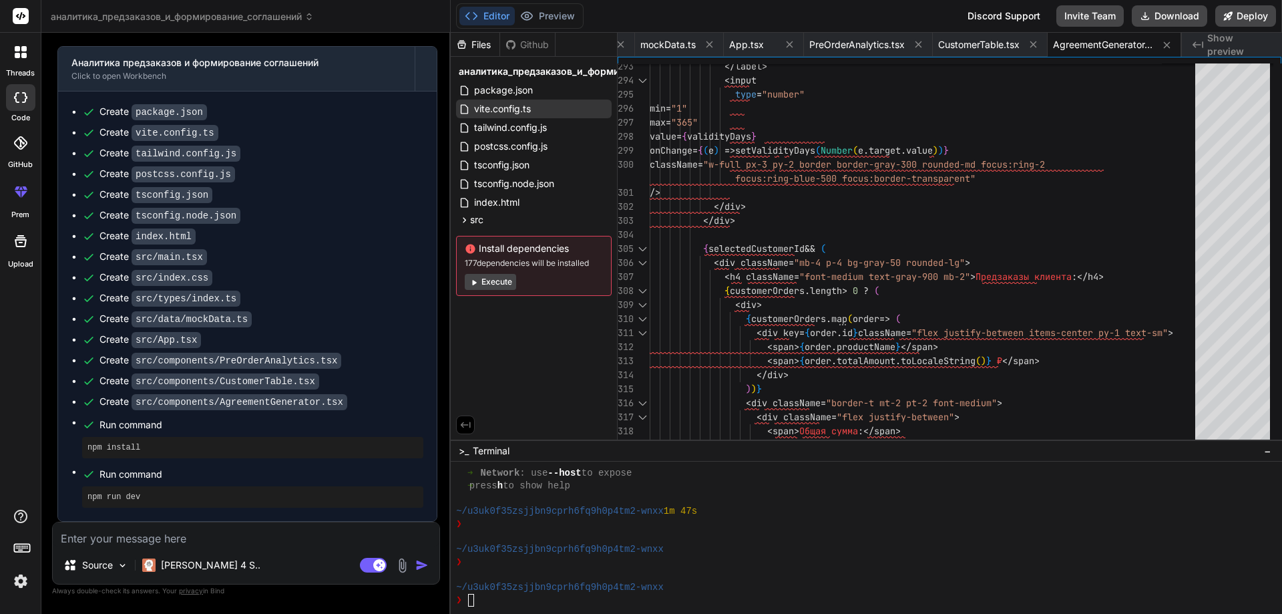
scroll to position [622, 0]
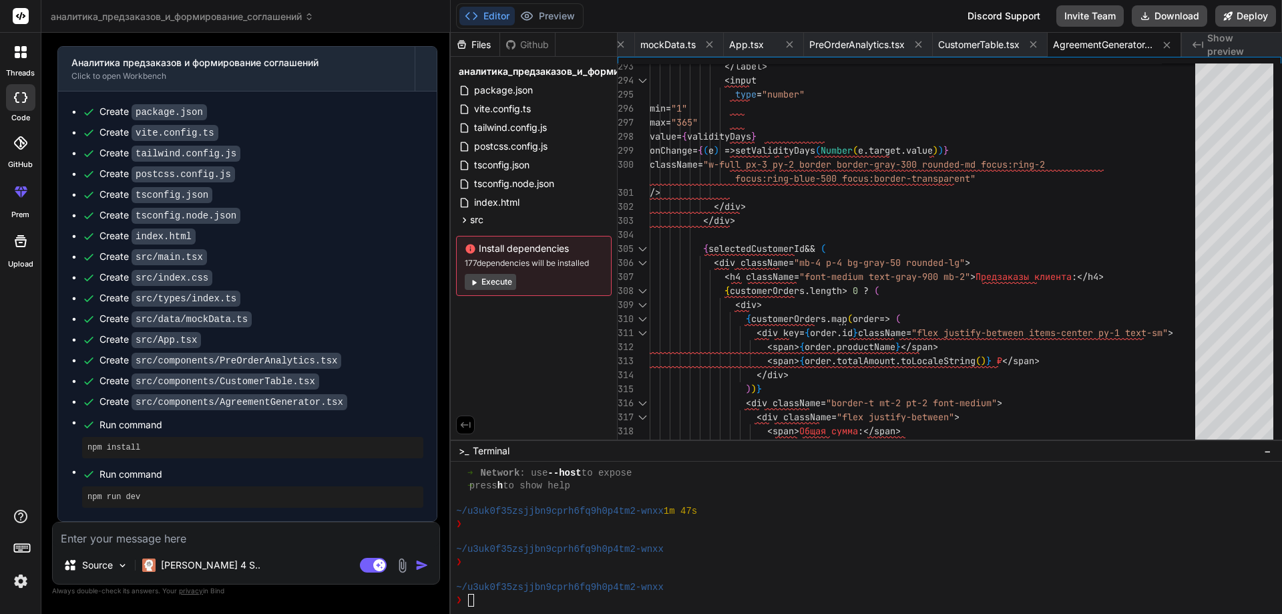
click at [992, 21] on div "Discord Support" at bounding box center [1003, 15] width 89 height 21
click at [1076, 20] on button "Invite Team" at bounding box center [1089, 15] width 67 height 21
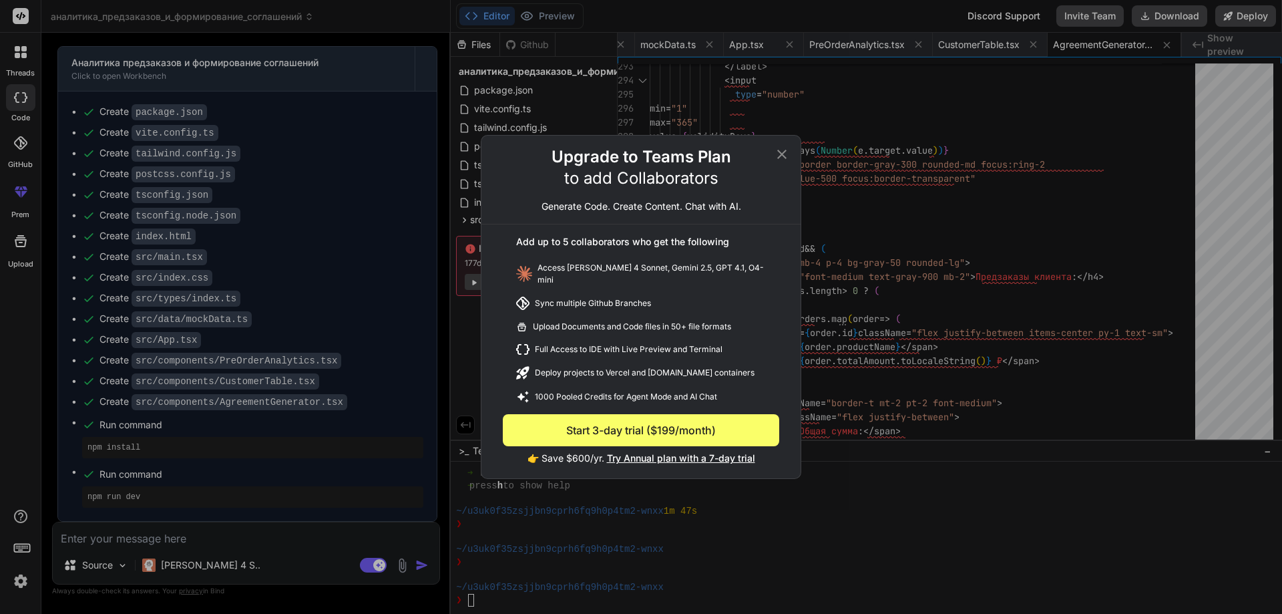
click at [782, 156] on icon at bounding box center [782, 154] width 16 height 16
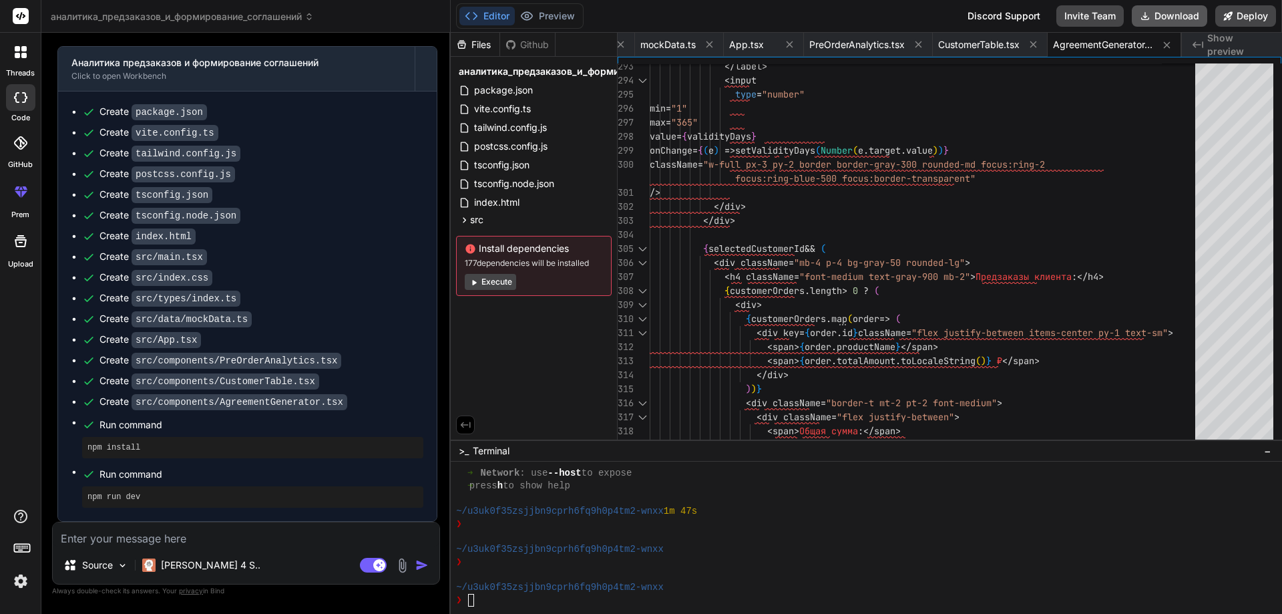
click at [1170, 17] on button "Download" at bounding box center [1169, 15] width 75 height 21
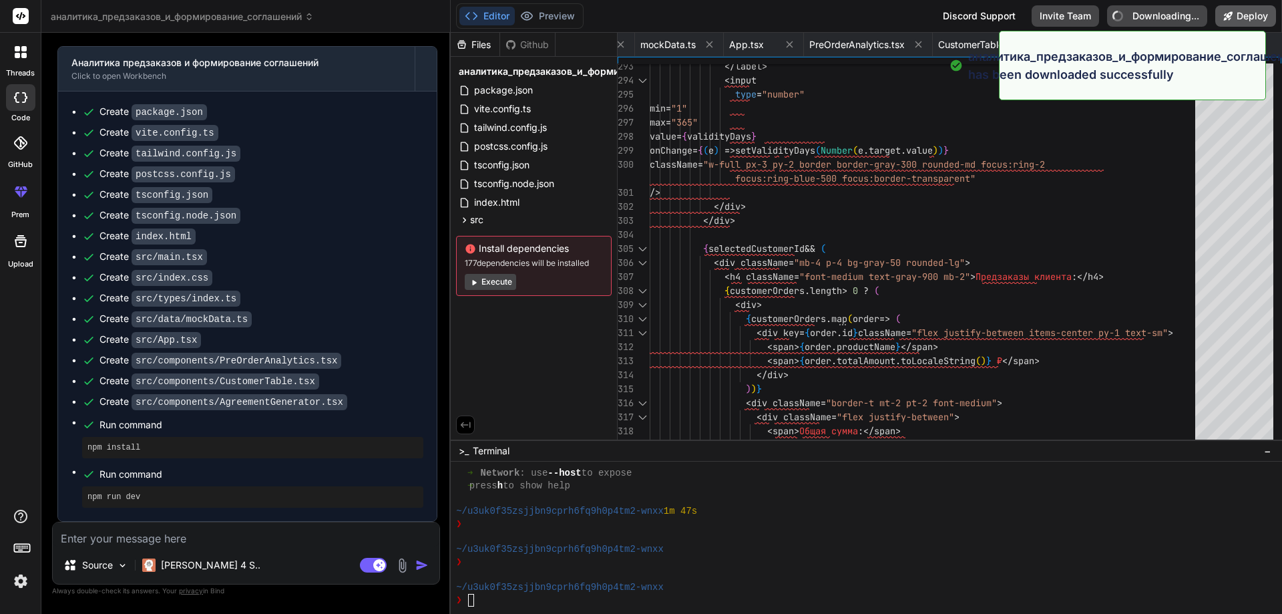
click at [1232, 11] on icon at bounding box center [1227, 15] width 9 height 9
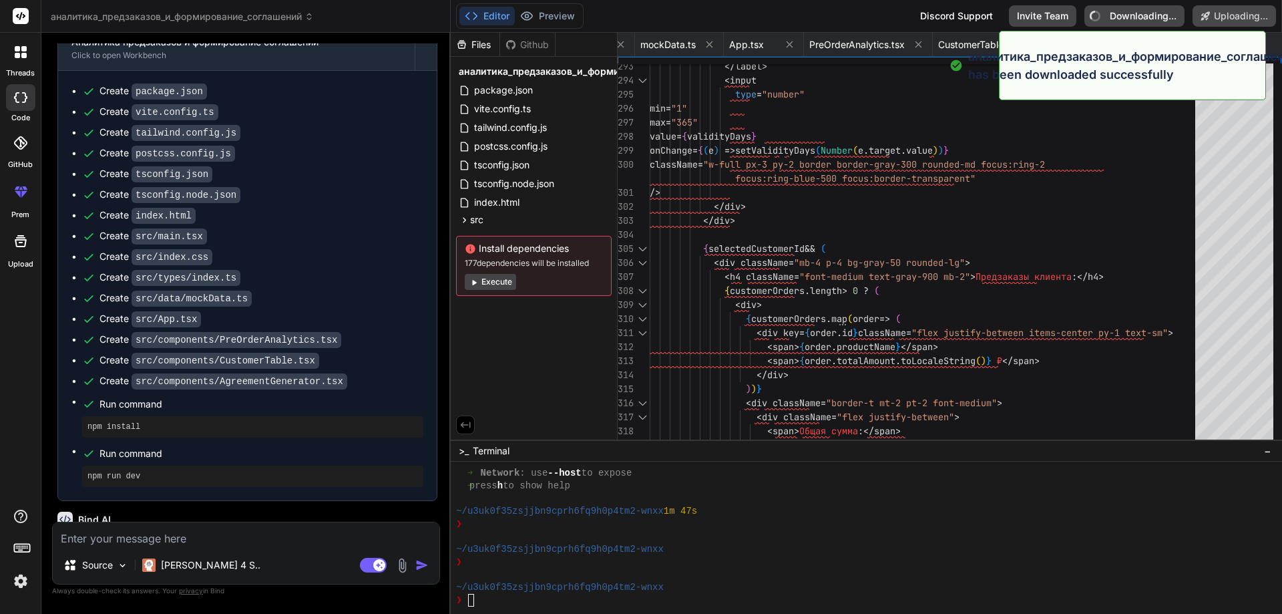
scroll to position [702, 0]
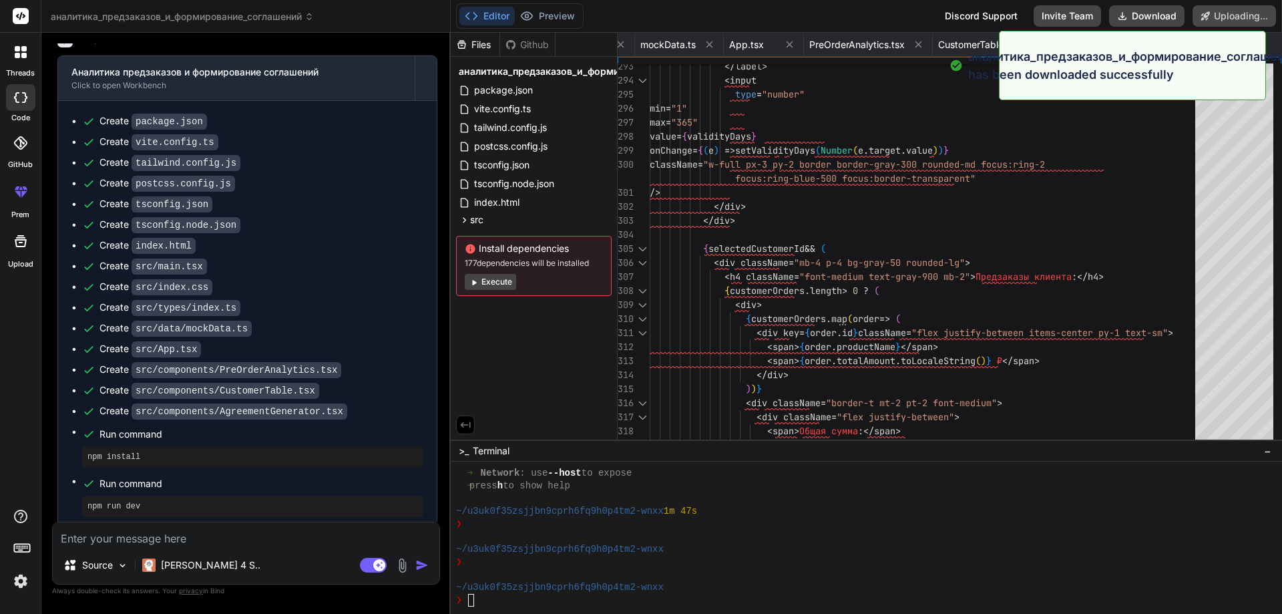
type textarea "x"
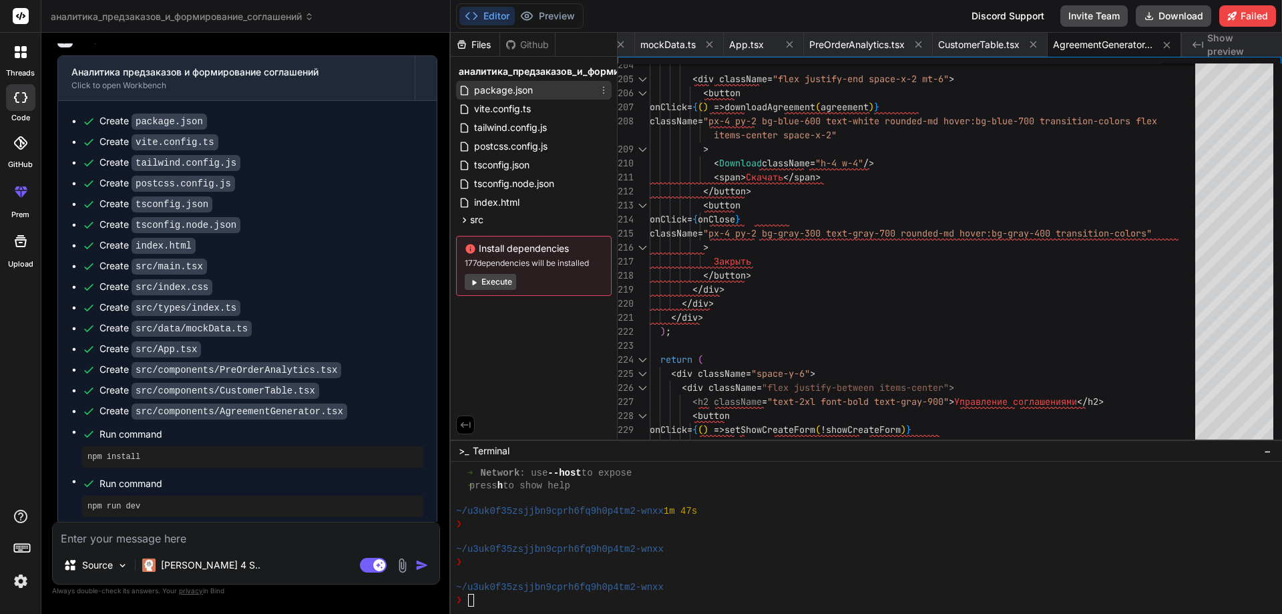
click at [511, 95] on span "package.json" at bounding box center [503, 90] width 61 height 16
type textarea ""@types/react-dom": "^18.2.7", "@vitejs/plugin-react": "^4.0.3", "autoprefixer"…"
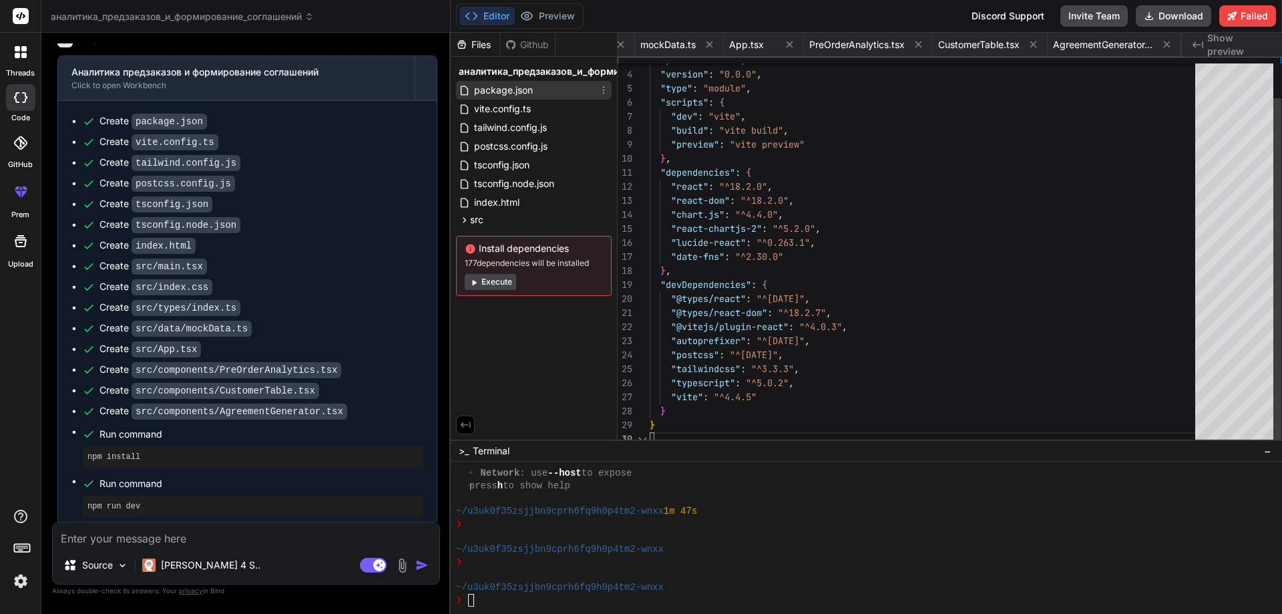
scroll to position [0, 0]
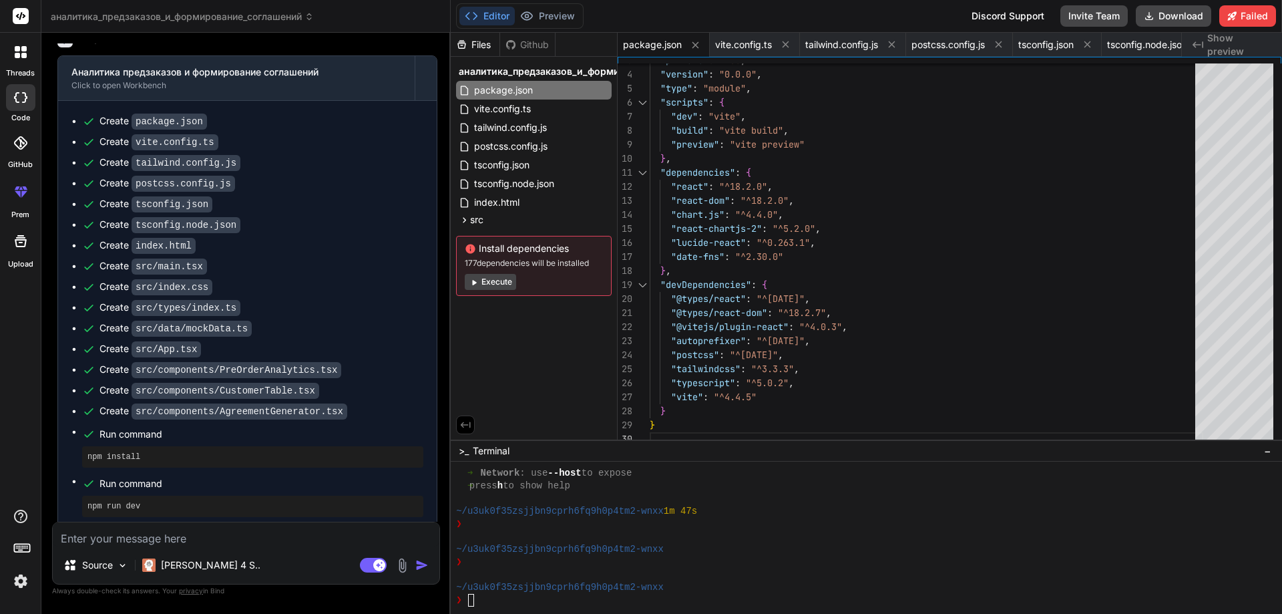
click at [13, 58] on div at bounding box center [21, 52] width 28 height 28
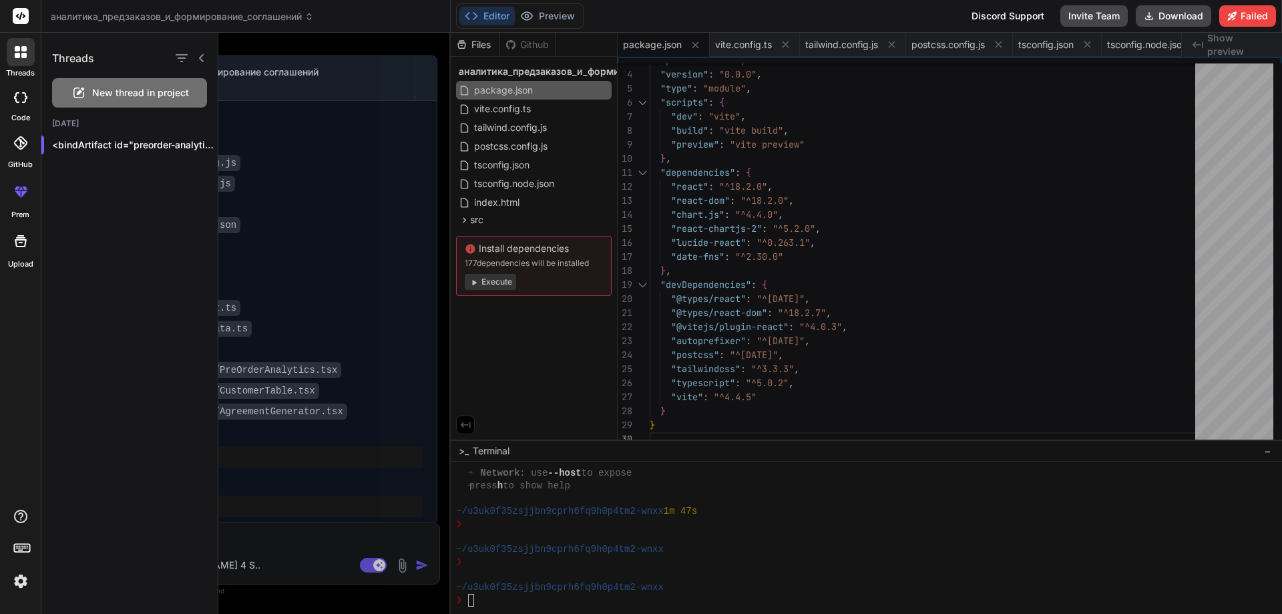
click at [16, 146] on icon at bounding box center [19, 142] width 13 height 13
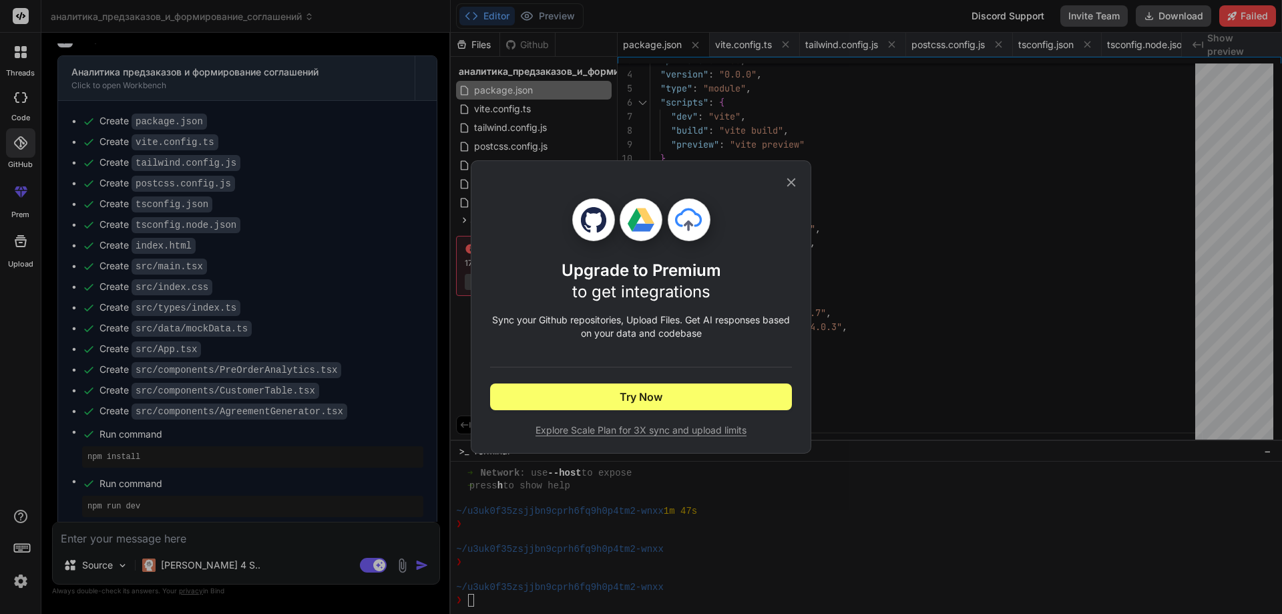
click at [786, 180] on icon at bounding box center [791, 182] width 15 height 15
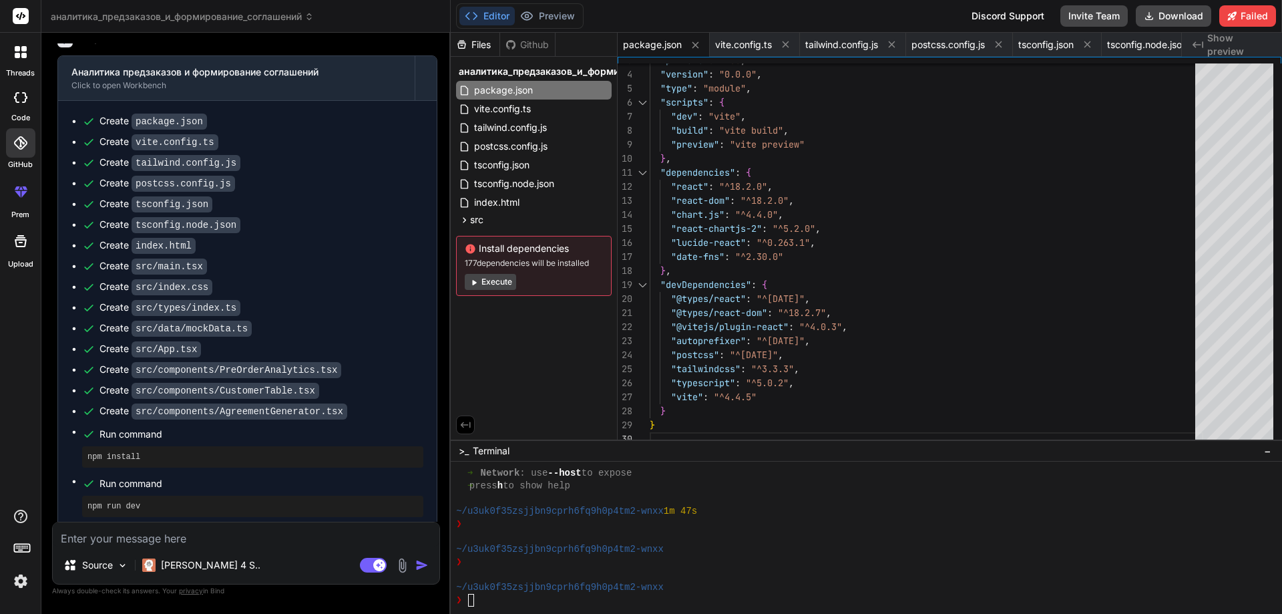
click at [24, 260] on label "Upload" at bounding box center [20, 263] width 25 height 11
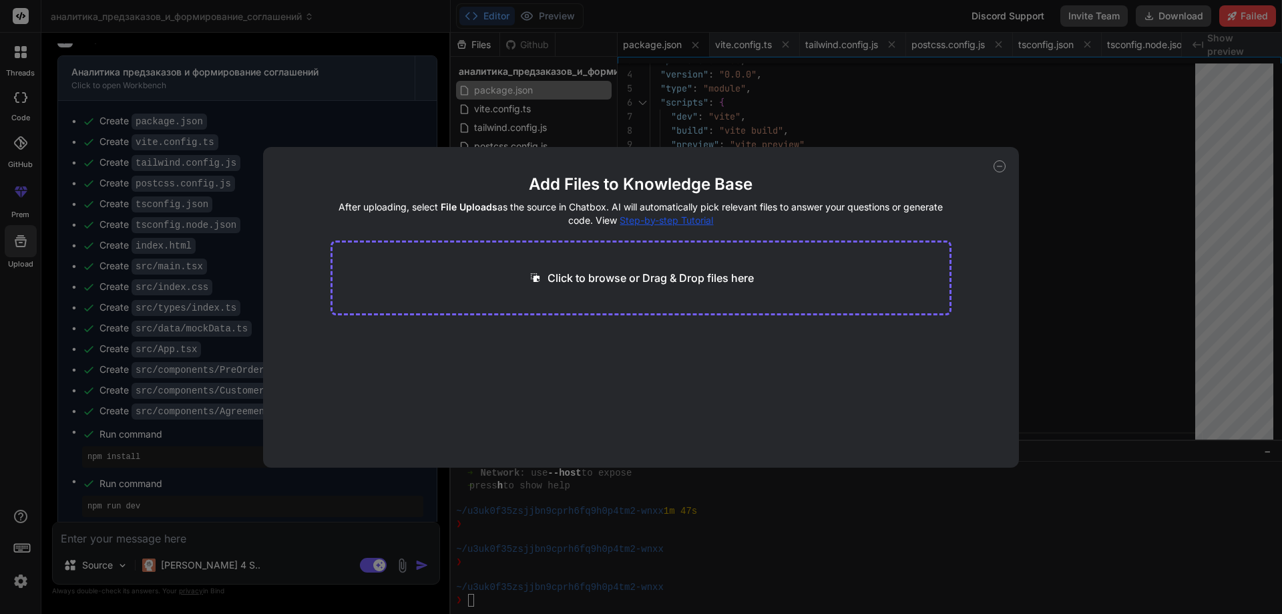
click at [607, 272] on p "Click to browse or Drag & Drop files here" at bounding box center [650, 278] width 206 height 16
click at [997, 168] on icon at bounding box center [999, 166] width 12 height 12
type textarea "x"
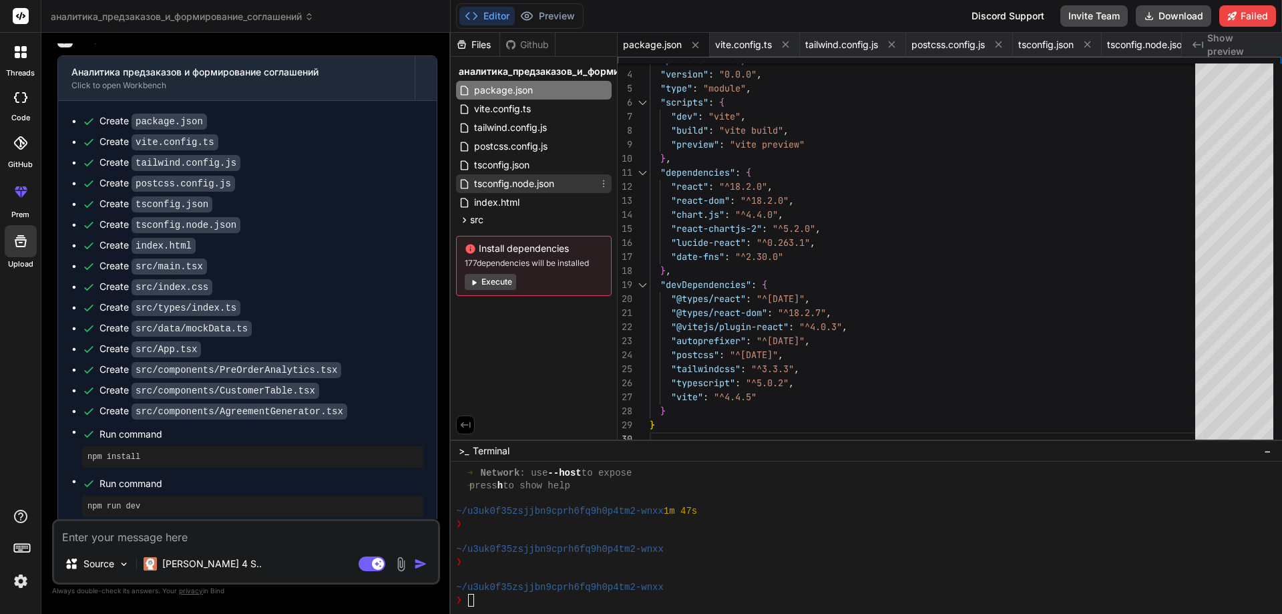
click at [519, 190] on span "tsconfig.node.json" at bounding box center [514, 184] width 83 height 16
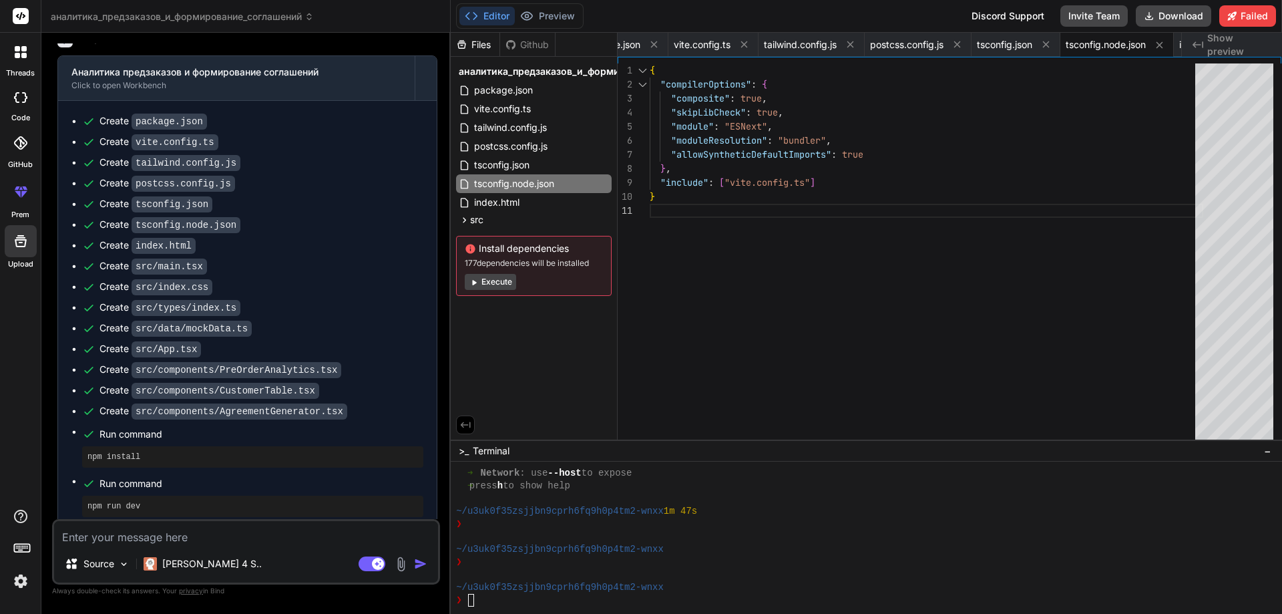
click at [1204, 43] on div "Created with Pixso. Show preview" at bounding box center [1232, 45] width 100 height 24
click at [1194, 43] on icon at bounding box center [1197, 44] width 11 height 7
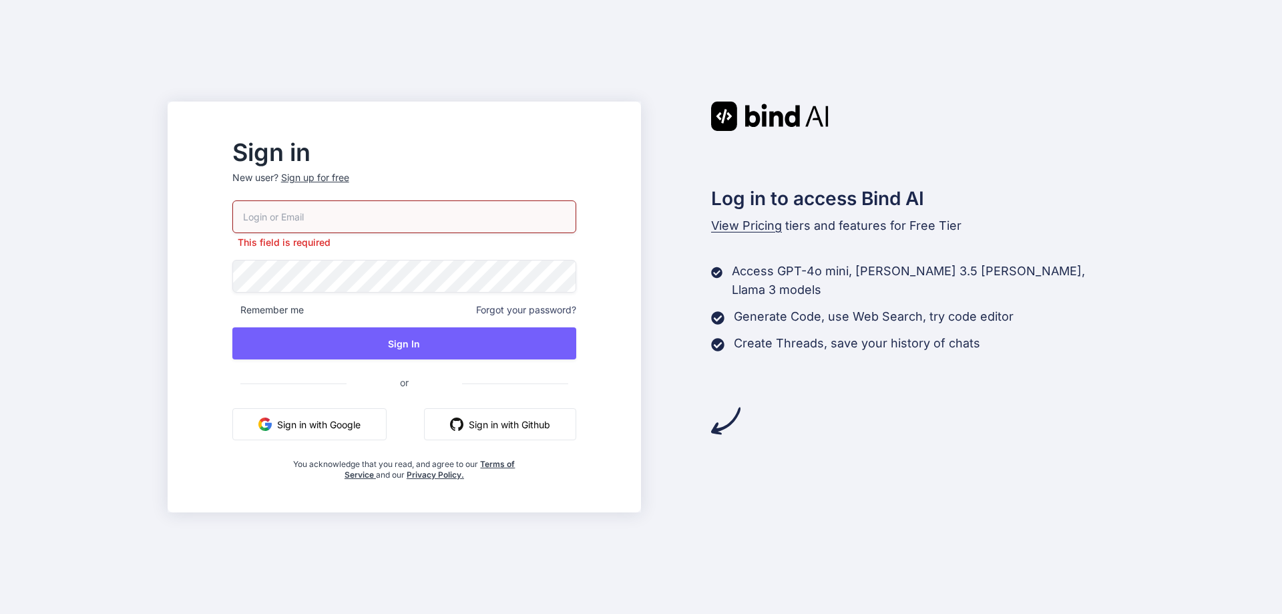
click at [350, 423] on button "Sign in with Google" at bounding box center [309, 424] width 154 height 32
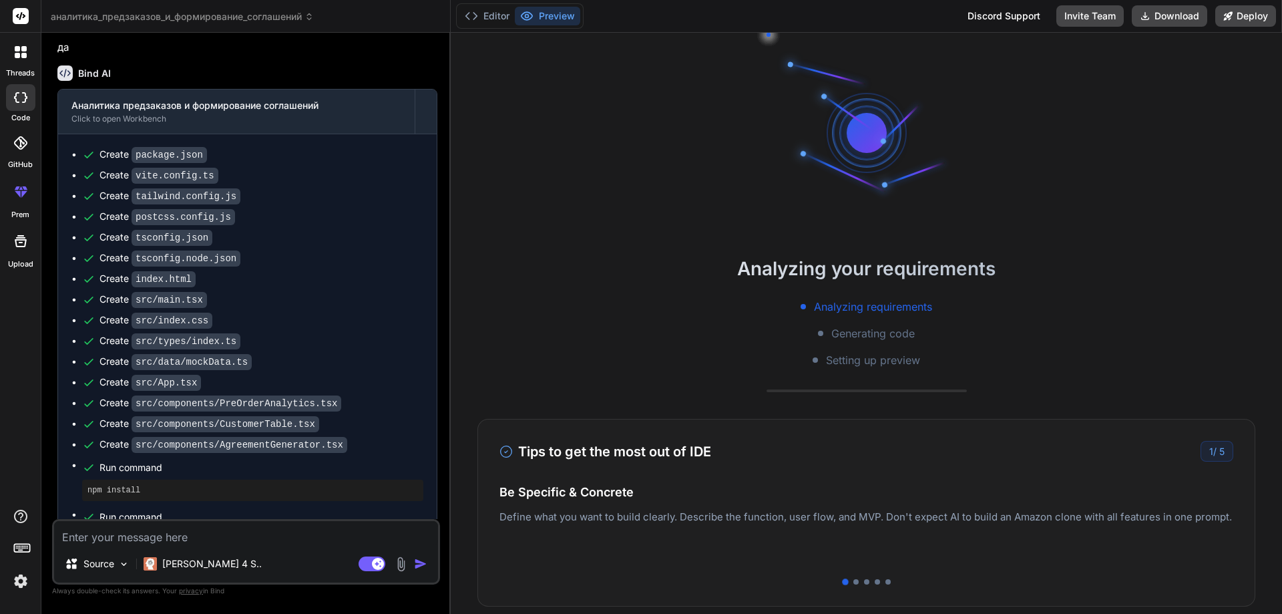
scroll to position [736, 0]
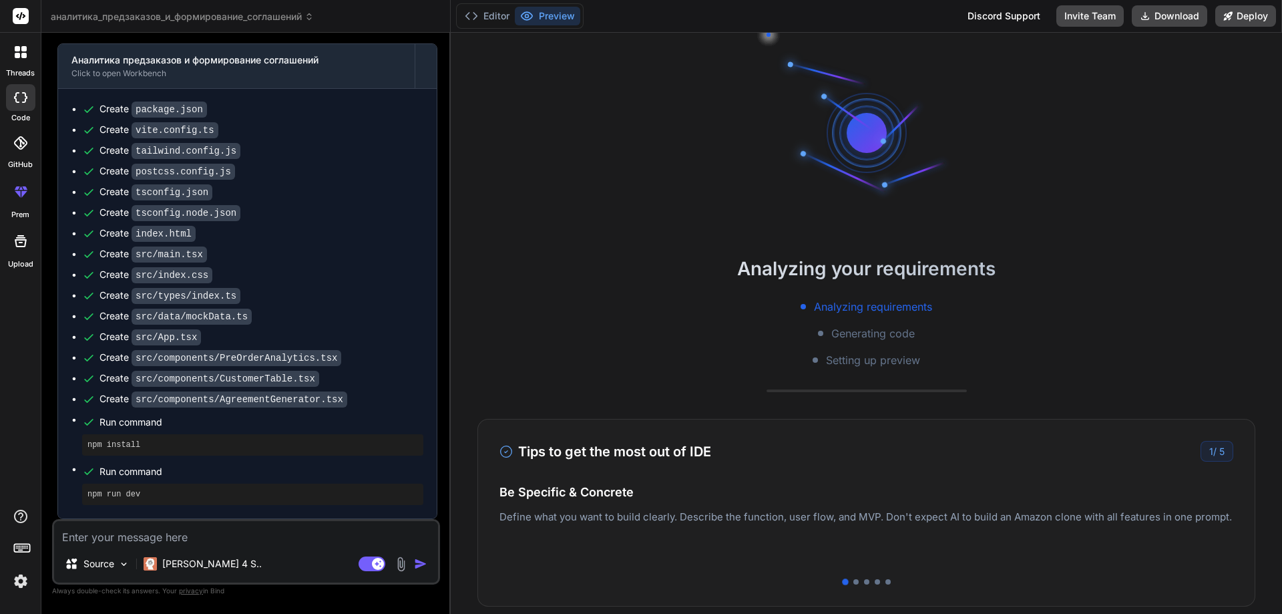
click at [399, 565] on img at bounding box center [400, 563] width 15 height 15
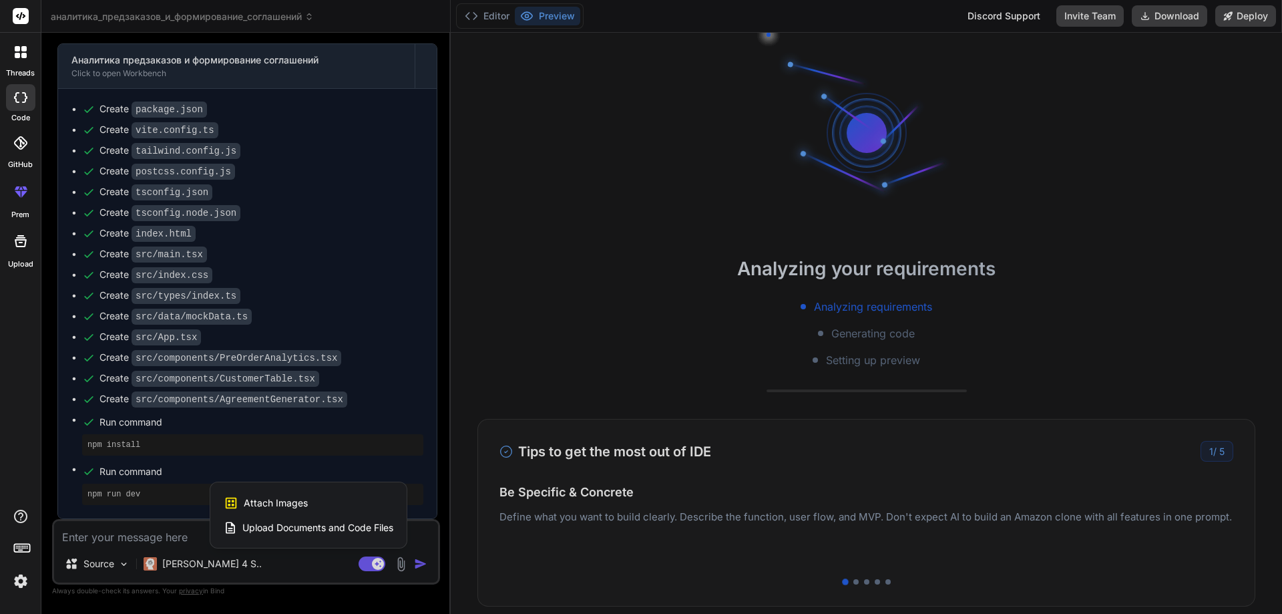
click at [308, 502] on div "Attach Images Image attachments are only supported in Claude and Gemini models." at bounding box center [309, 502] width 170 height 25
type textarea "x"
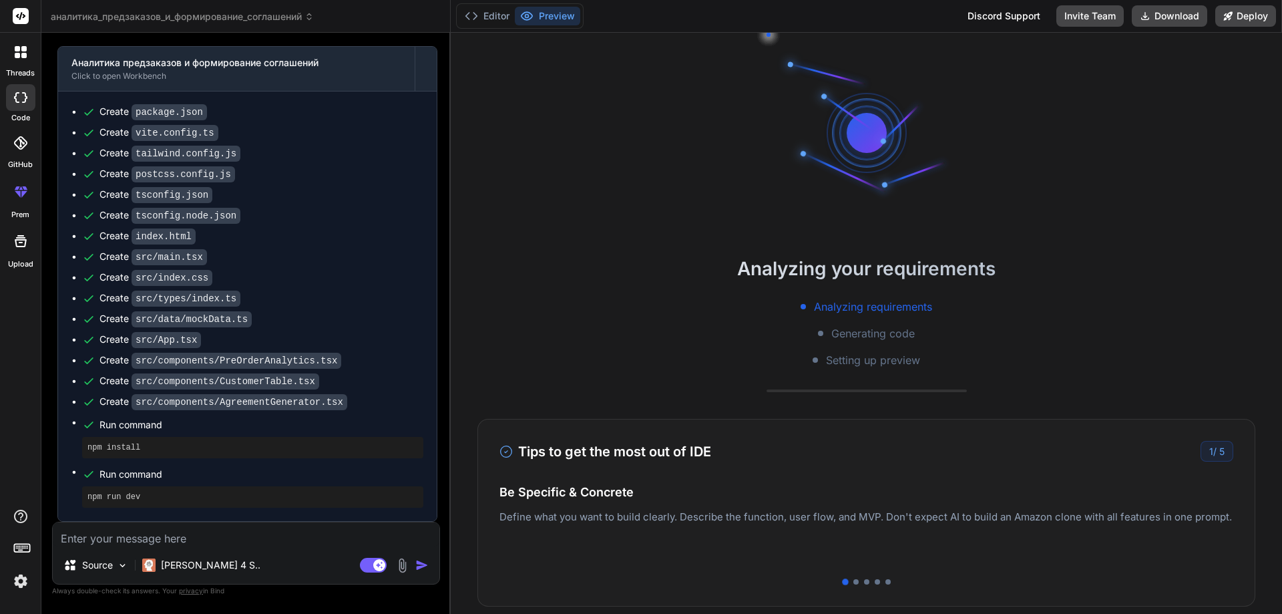
type input "C:\fakepath\Screenshot_3.png"
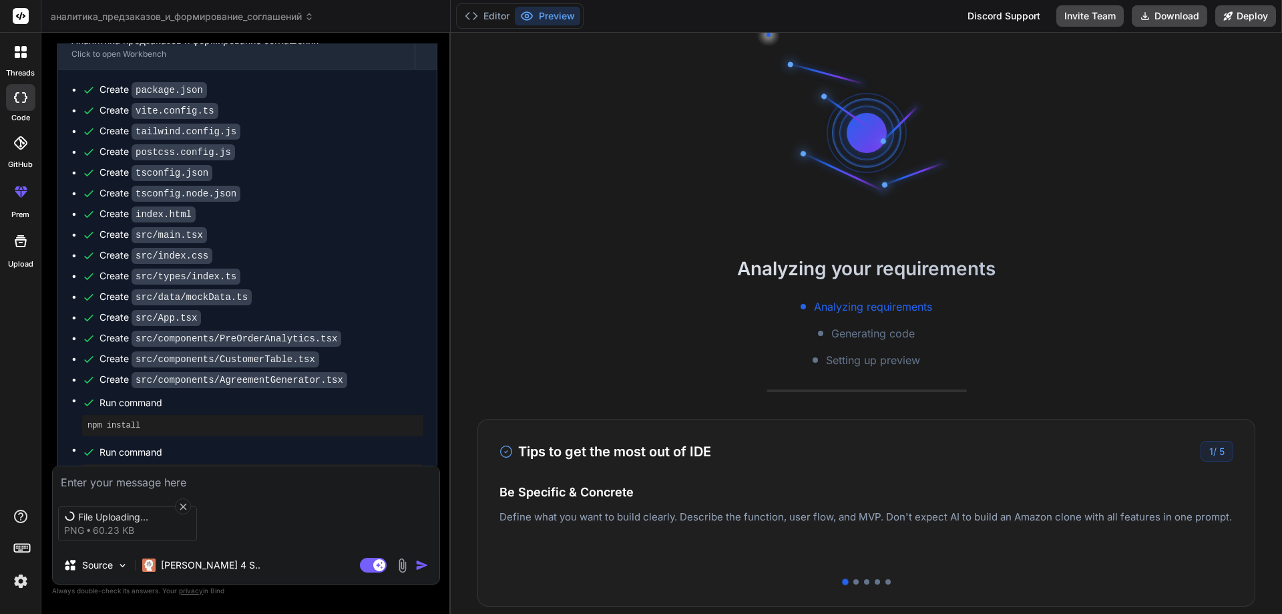
scroll to position [736, 0]
type textarea "x"
click at [106, 481] on textarea at bounding box center [246, 478] width 387 height 24
type textarea "в"
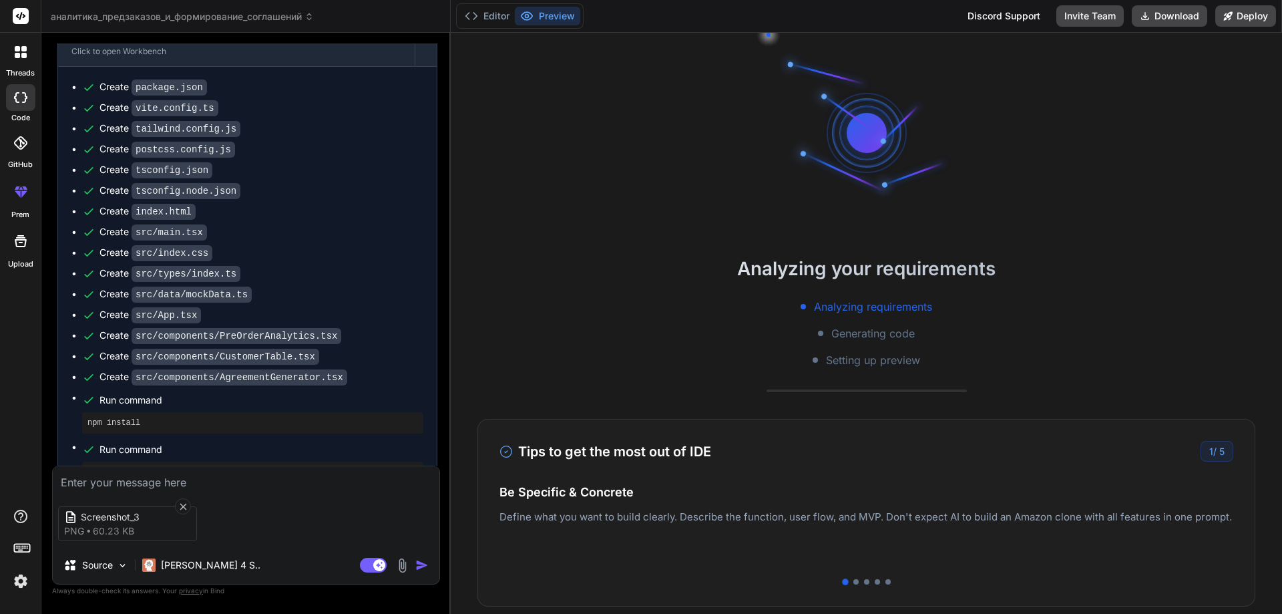
type textarea "x"
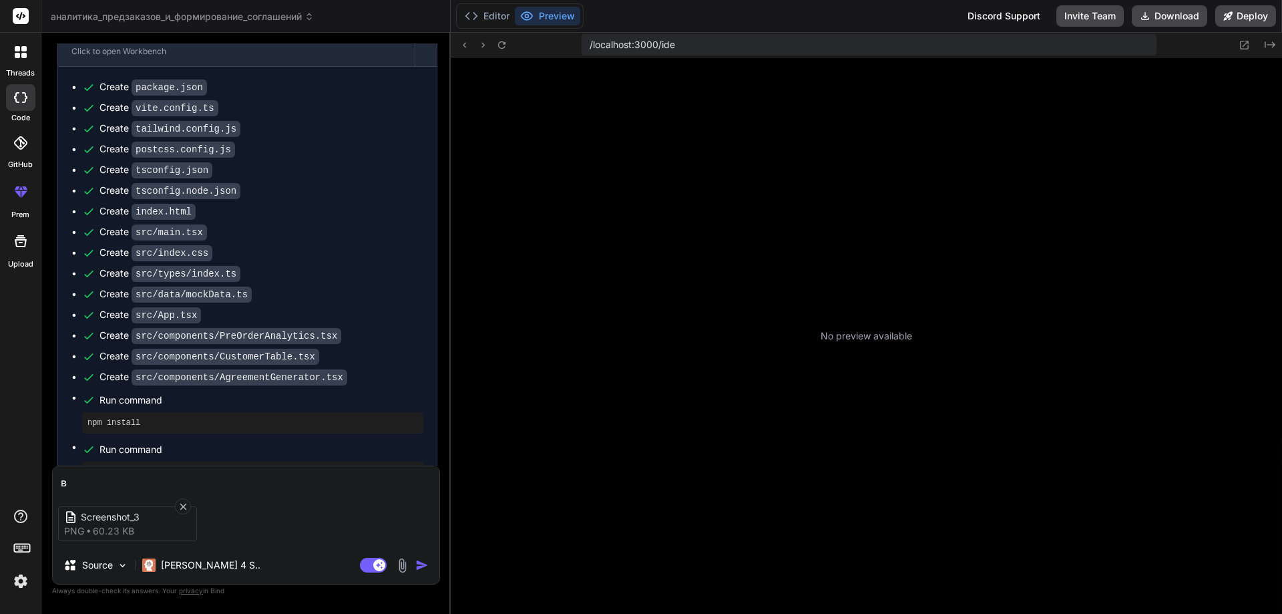
type textarea "во"
type textarea "x"
type textarea "воо"
type textarea "x"
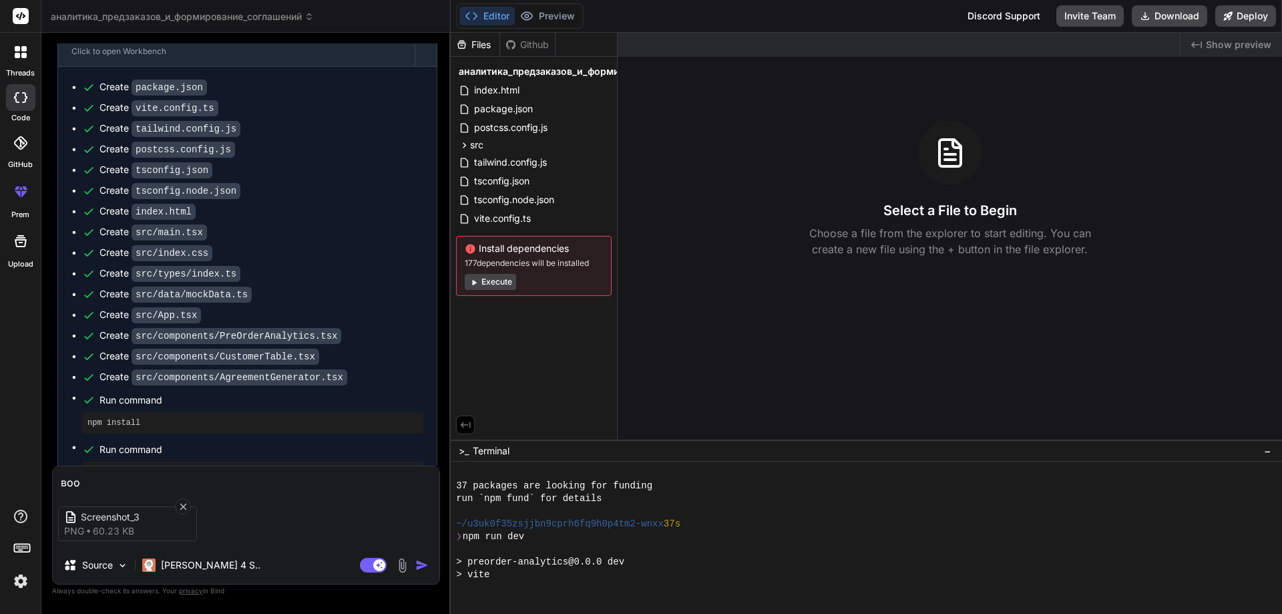
type textarea "во"
type textarea "x"
type textarea "вот"
type textarea "x"
type textarea "вот"
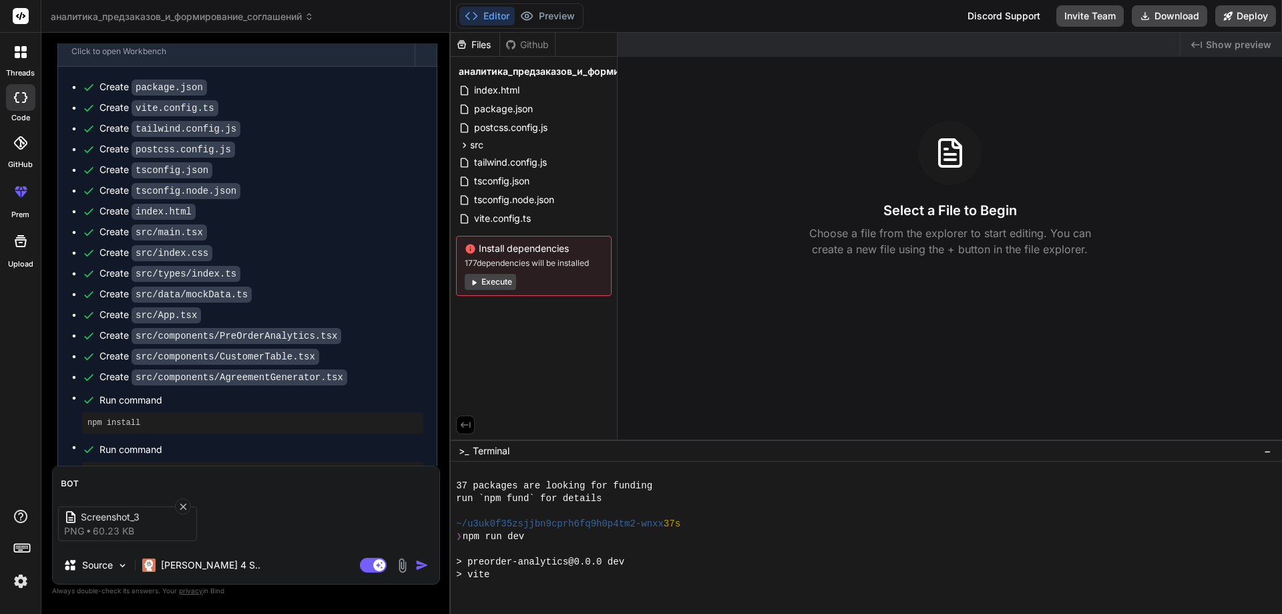
type textarea "x"
type textarea "вот в"
type textarea "x"
type textarea "вот в"
type textarea "x"
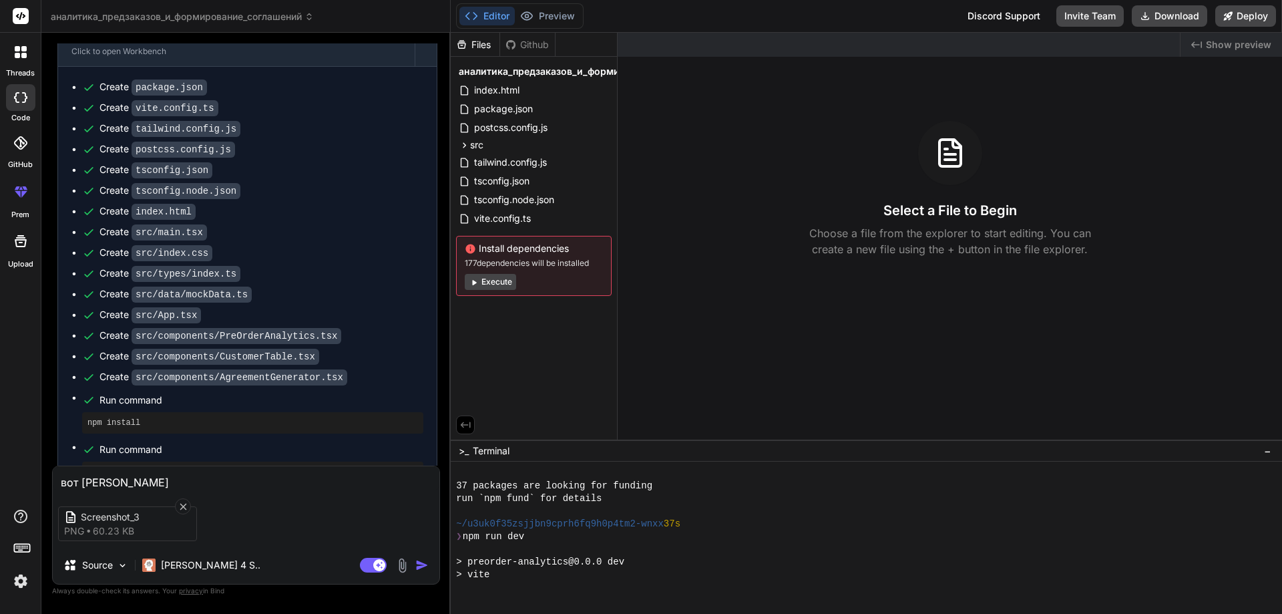
type textarea "вот в т"
type textarea "x"
type textarea "вот в та"
type textarea "x"
type textarea "вот в так"
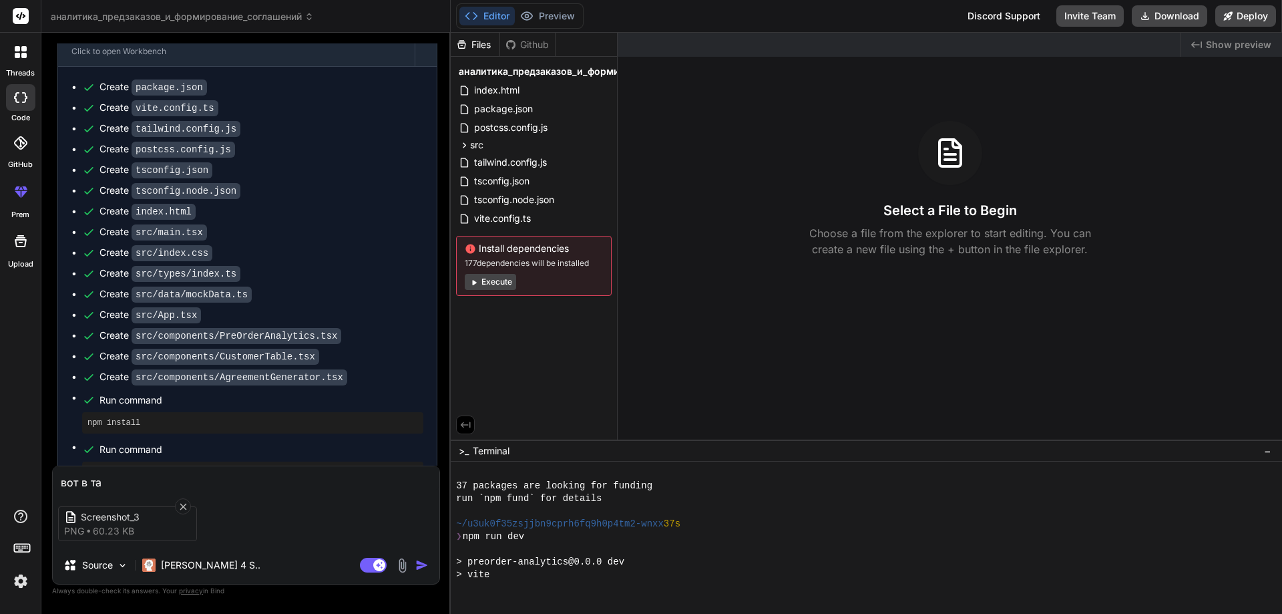
type textarea "x"
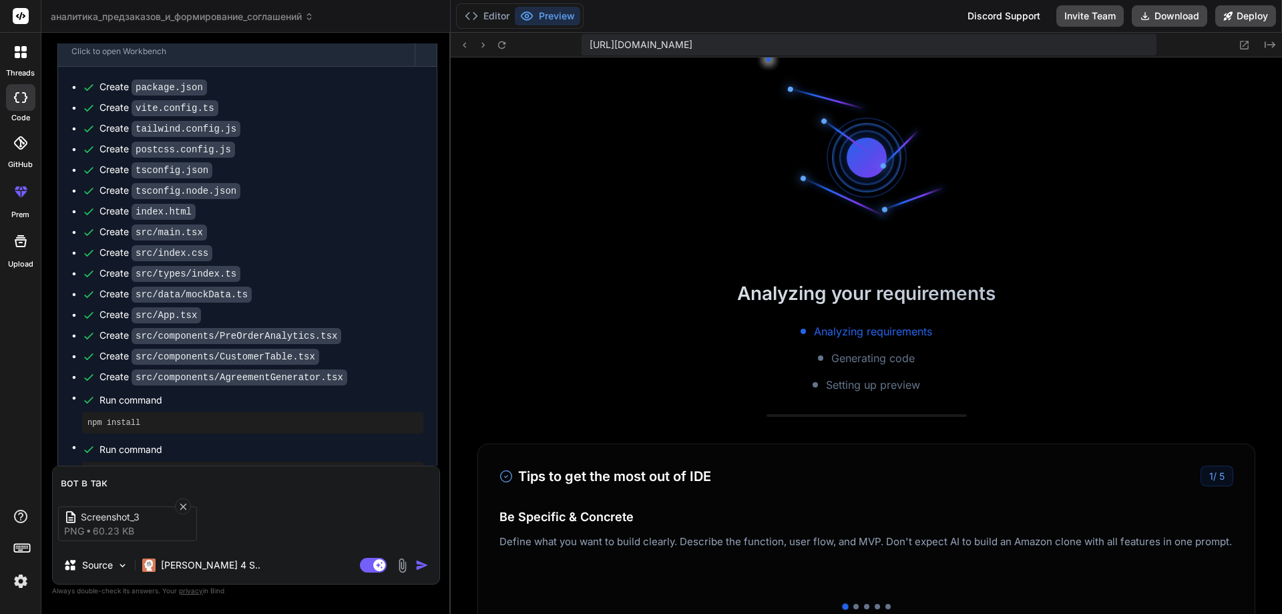
scroll to position [254, 0]
type textarea "вот в тако"
type textarea "x"
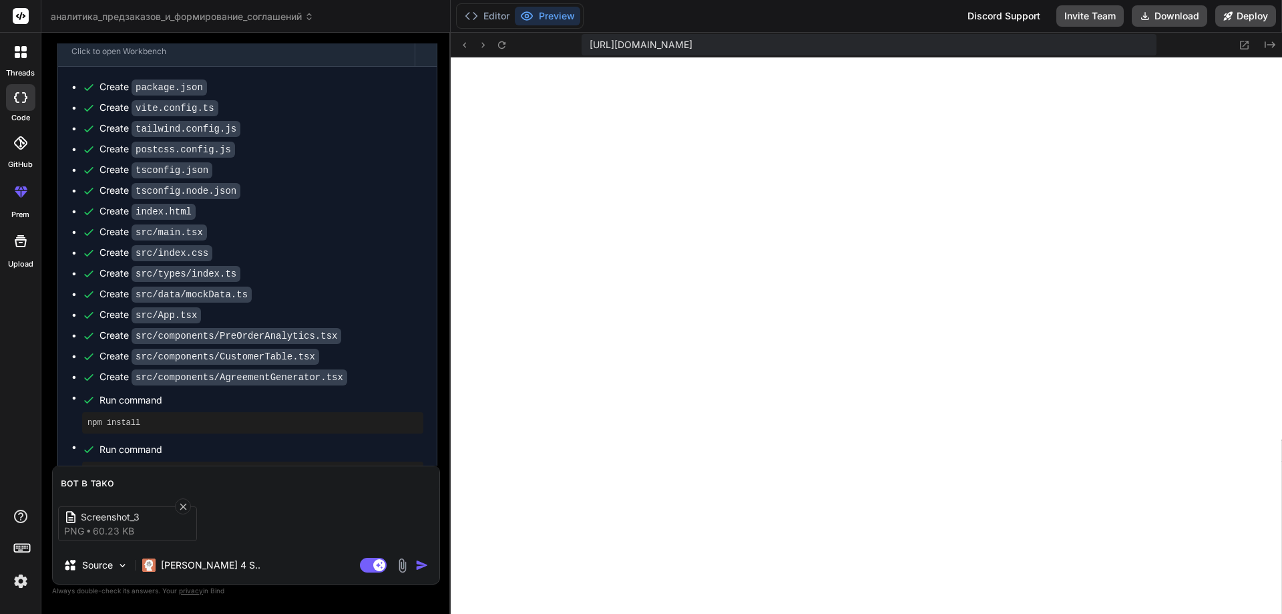
type textarea "вот в таком"
type textarea "x"
type textarea "вот в таком"
type textarea "x"
type textarea "вот в таком"
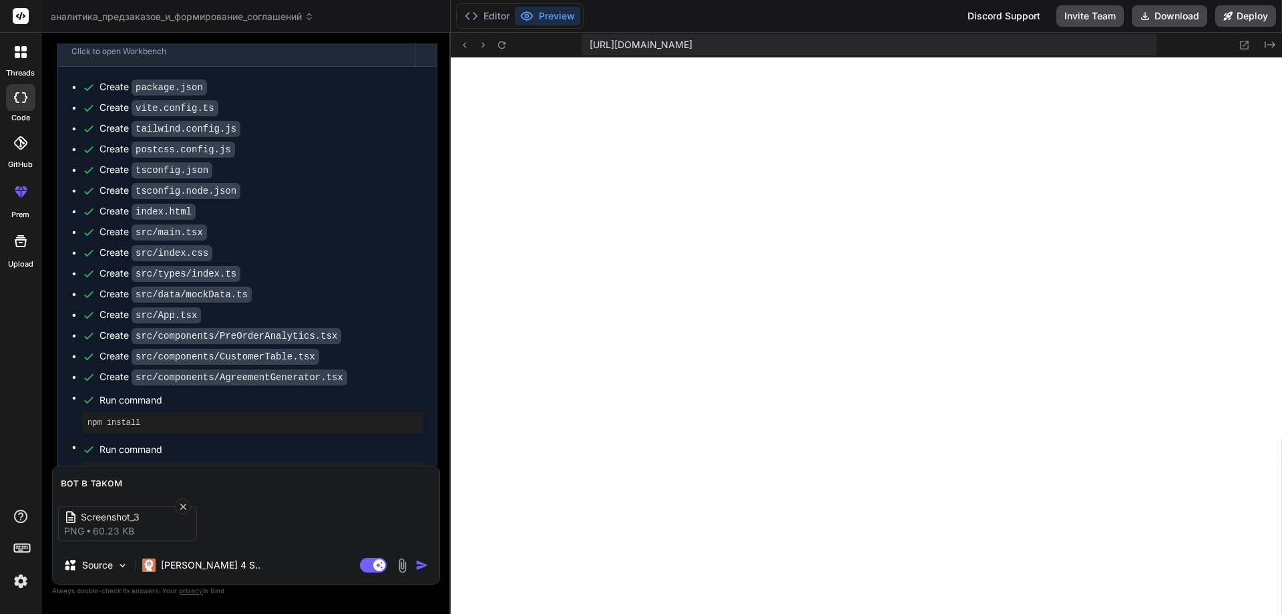
type textarea "x"
type textarea "вот в таком д"
type textarea "x"
type textarea "вот в таком ди"
type textarea "x"
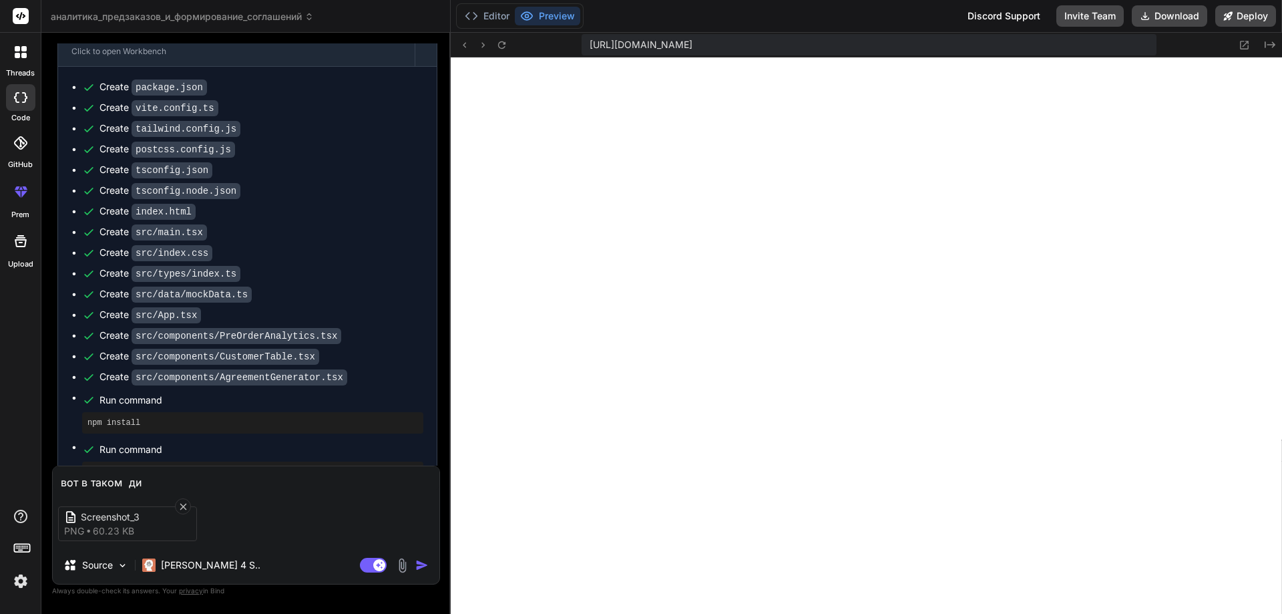
type textarea "вот в таком диз"
type textarea "x"
type textarea "вот в таком диза"
type textarea "x"
type textarea "вот в таком дизай"
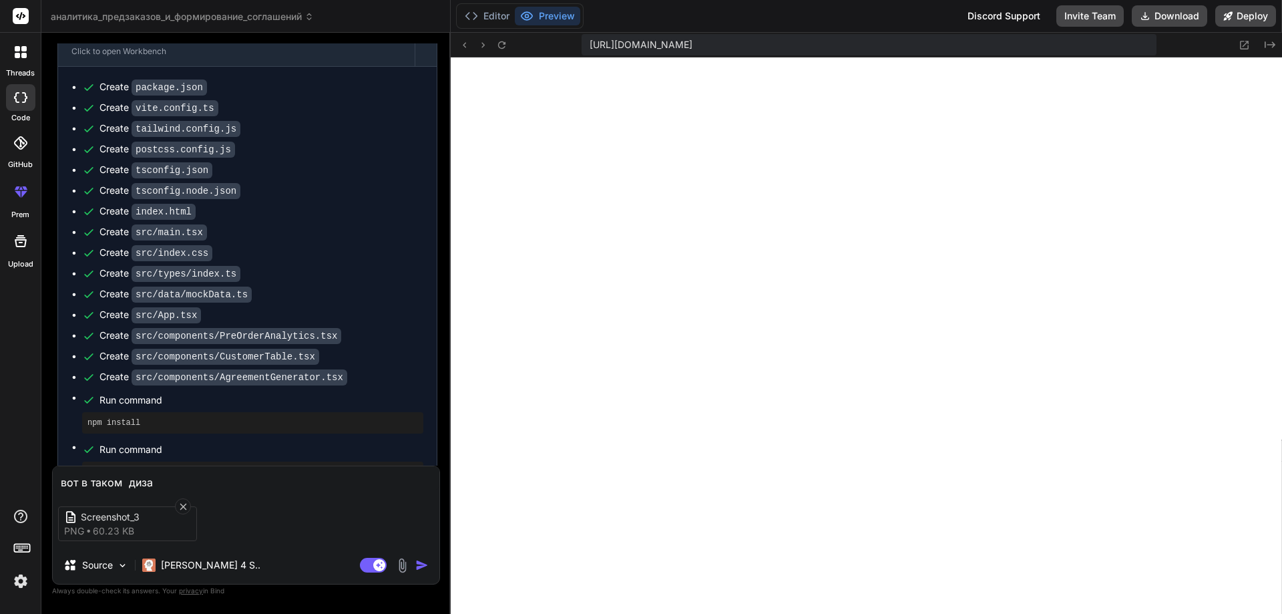
type textarea "x"
type textarea "вот в таком дизайн"
type textarea "x"
type textarea "вот в таком дизайне"
type textarea "x"
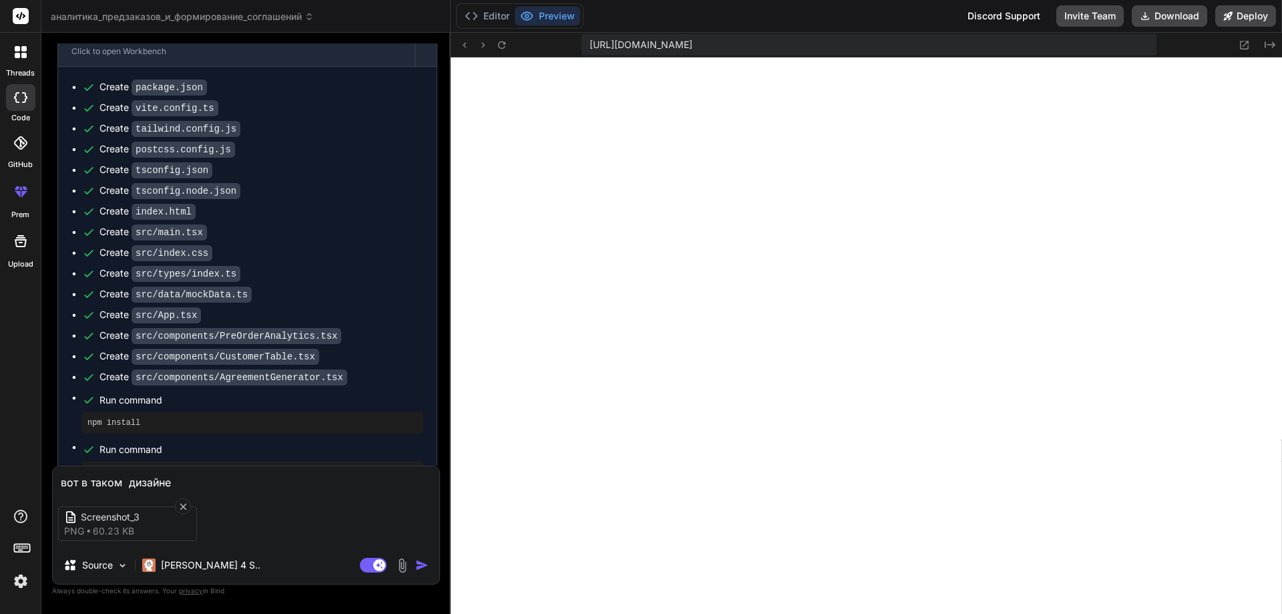
type textarea "вот в таком дизайне"
type textarea "x"
type textarea "вот в таком дизайне и"
type textarea "x"
type textarea "вот в таком дизайне и"
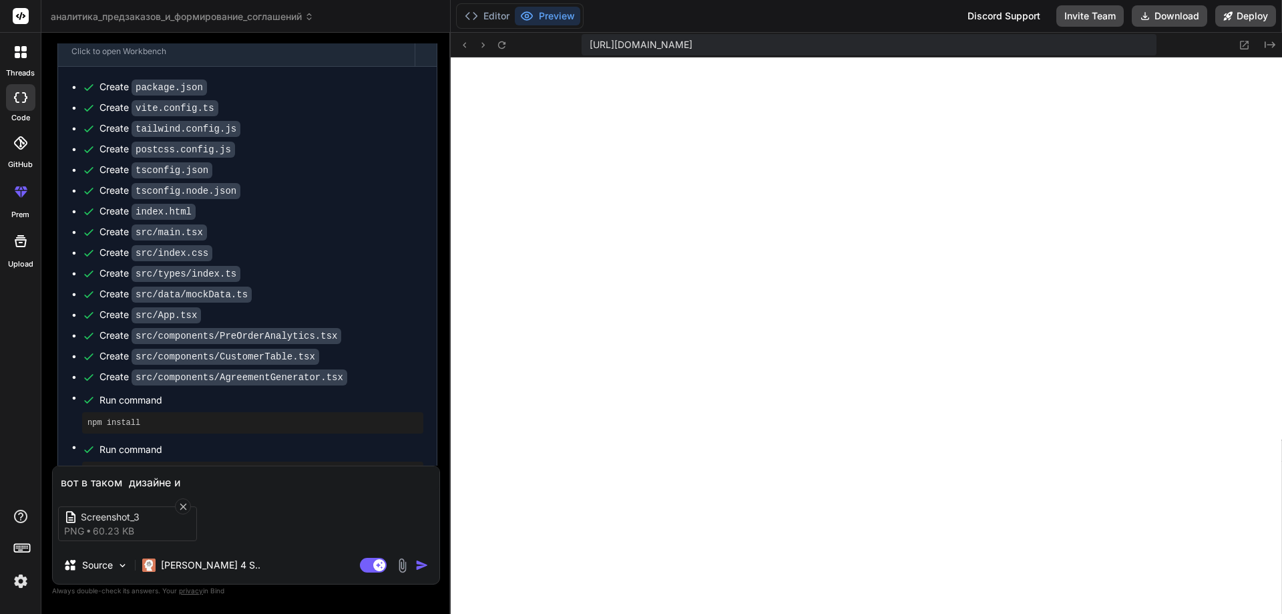
type textarea "x"
type textarea "вот в таком дизайне и ч"
type textarea "x"
type textarea "вот в таком дизайне и чт"
type textarea "x"
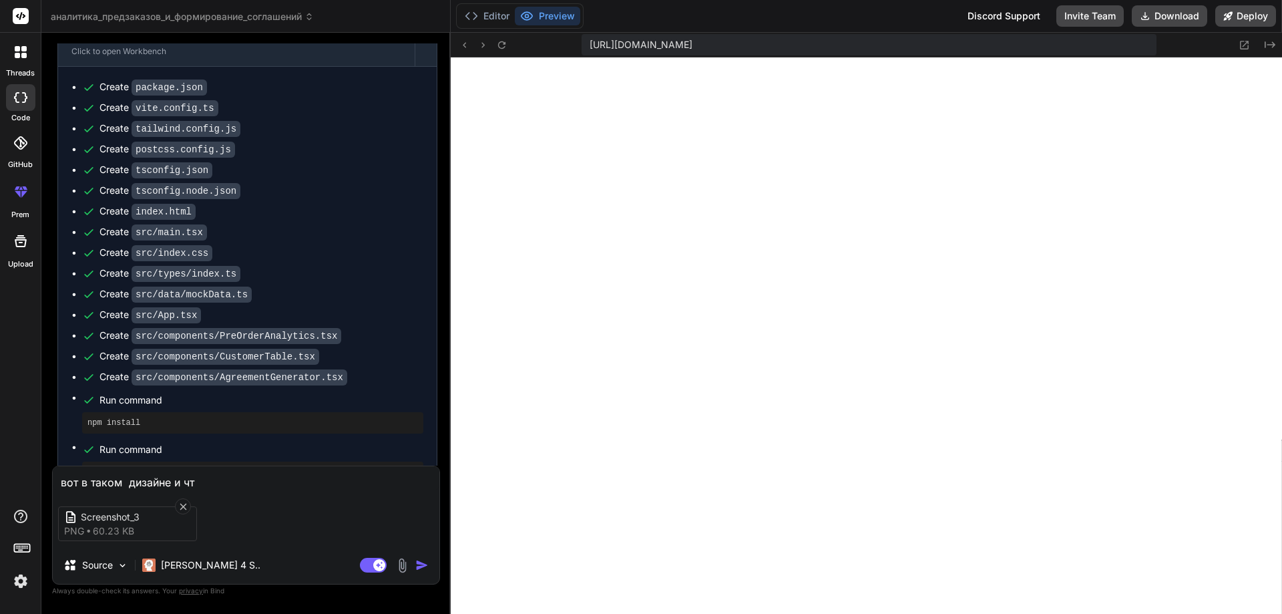
type textarea "вот в таком дизайне и что"
type textarea "x"
type textarea "вот в таком дизайне и чт"
type textarea "x"
type textarea "вот в таком дизайне и ч"
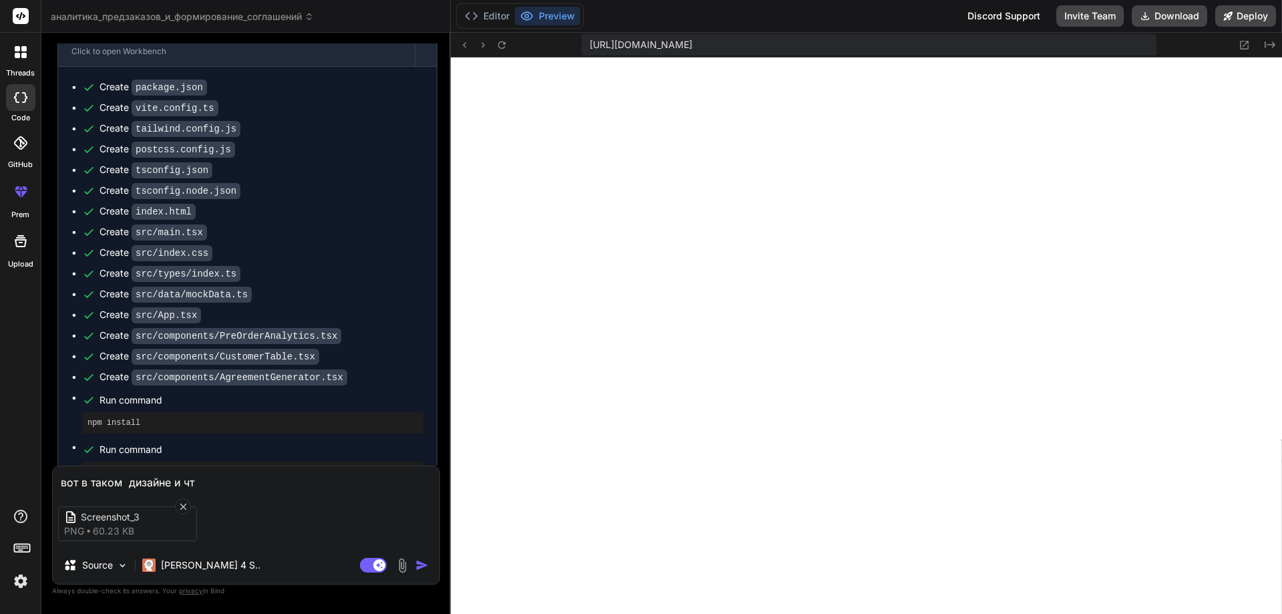
type textarea "x"
type textarea "вот в таком дизайне и"
type textarea "x"
type textarea "вот в таком дизайне и"
type textarea "x"
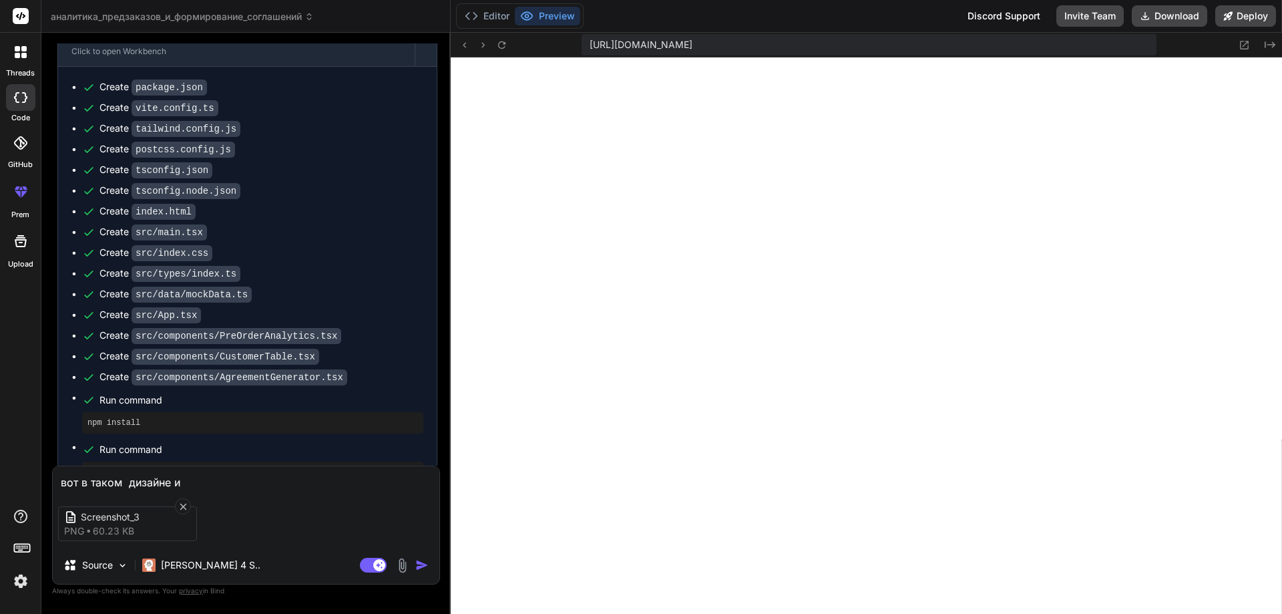
type textarea "вот в таком дизайне"
type textarea "x"
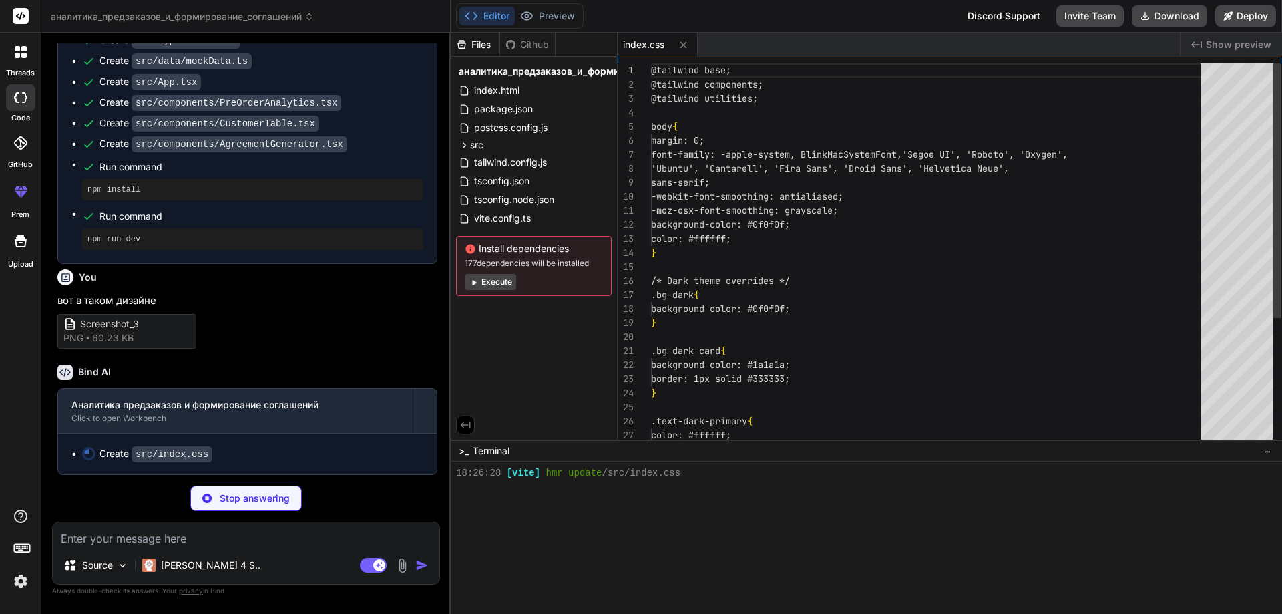
scroll to position [330, 0]
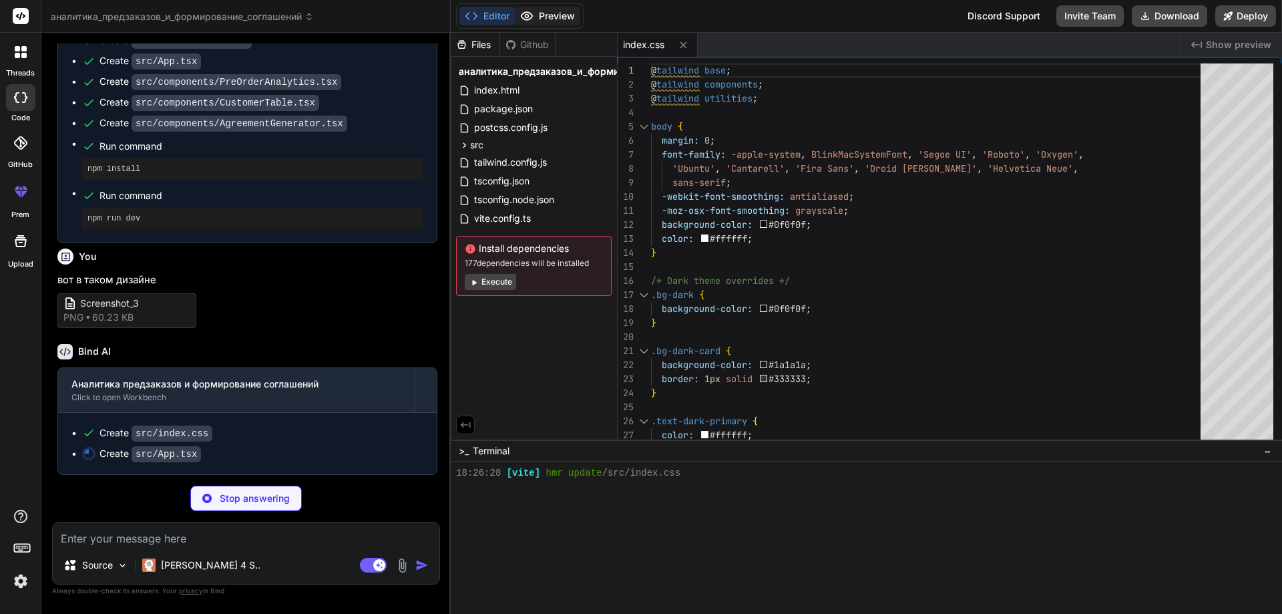
click at [531, 15] on icon at bounding box center [526, 15] width 13 height 13
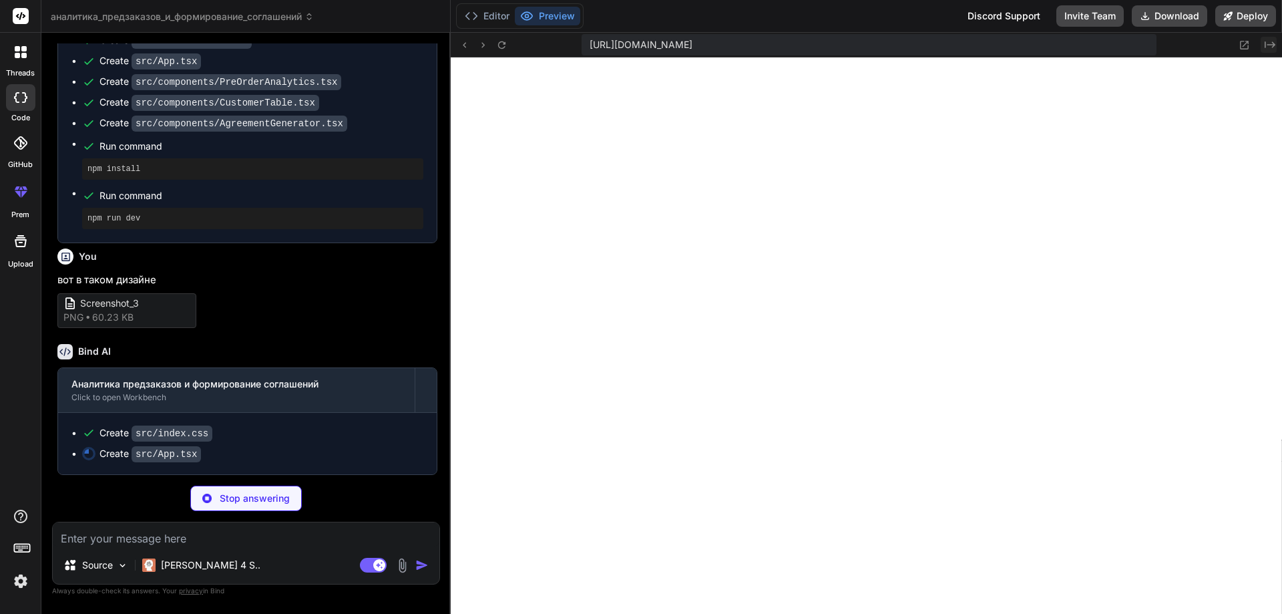
click at [1266, 41] on icon "Created with Pixso." at bounding box center [1269, 44] width 11 height 11
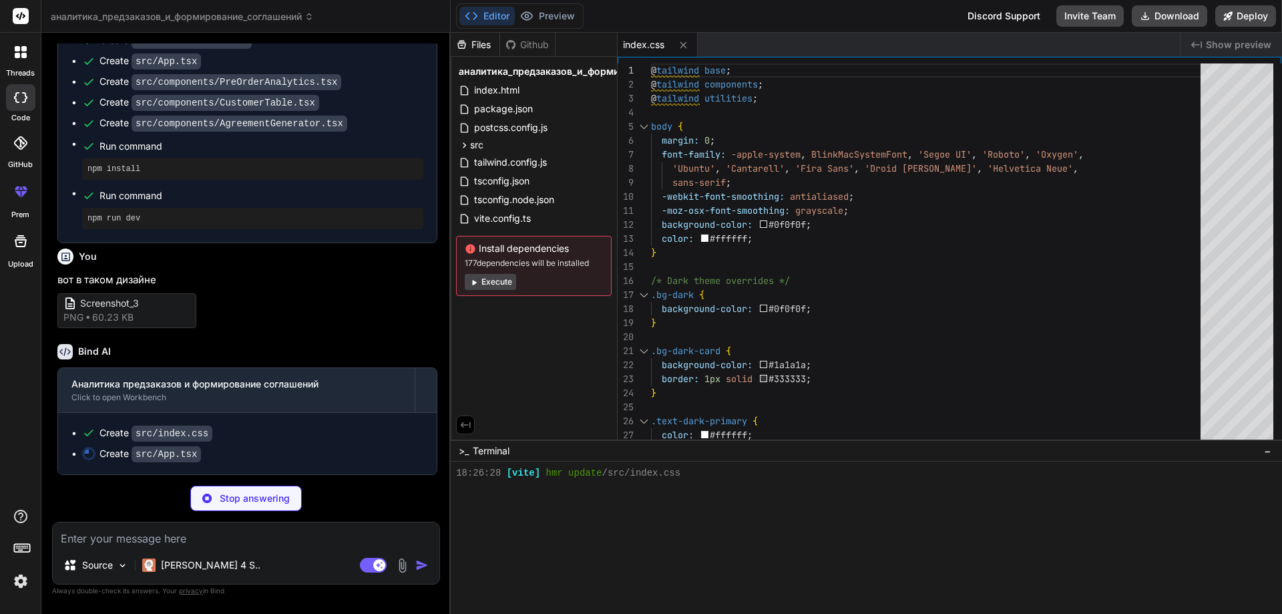
click at [1200, 45] on icon at bounding box center [1196, 44] width 11 height 7
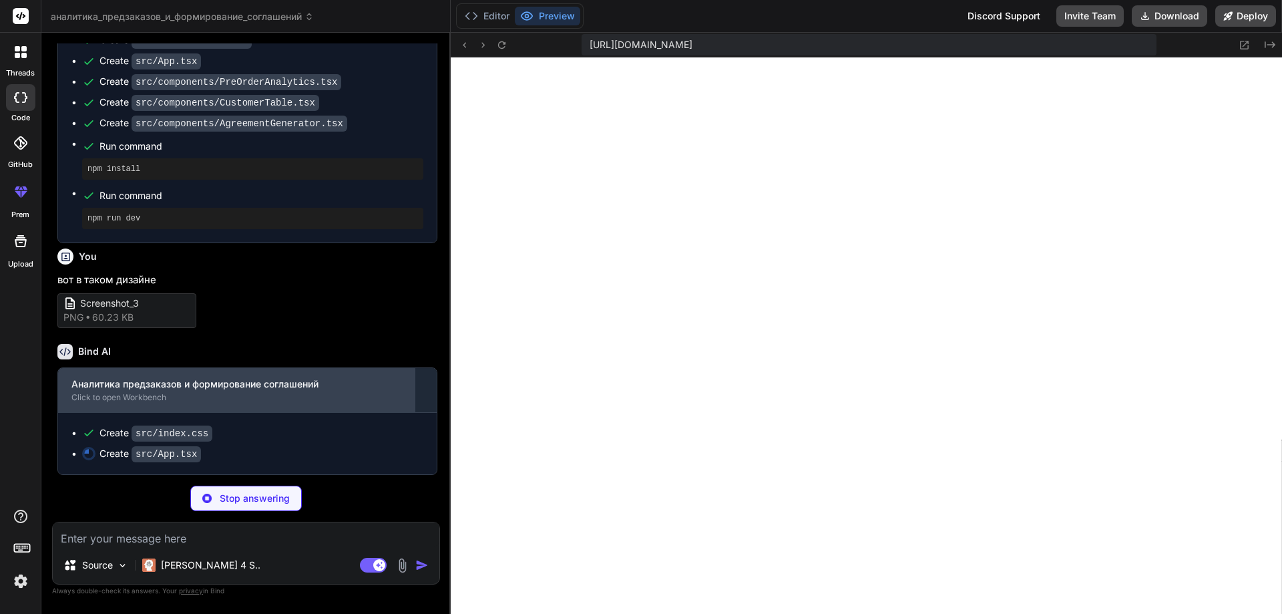
scroll to position [1011, 0]
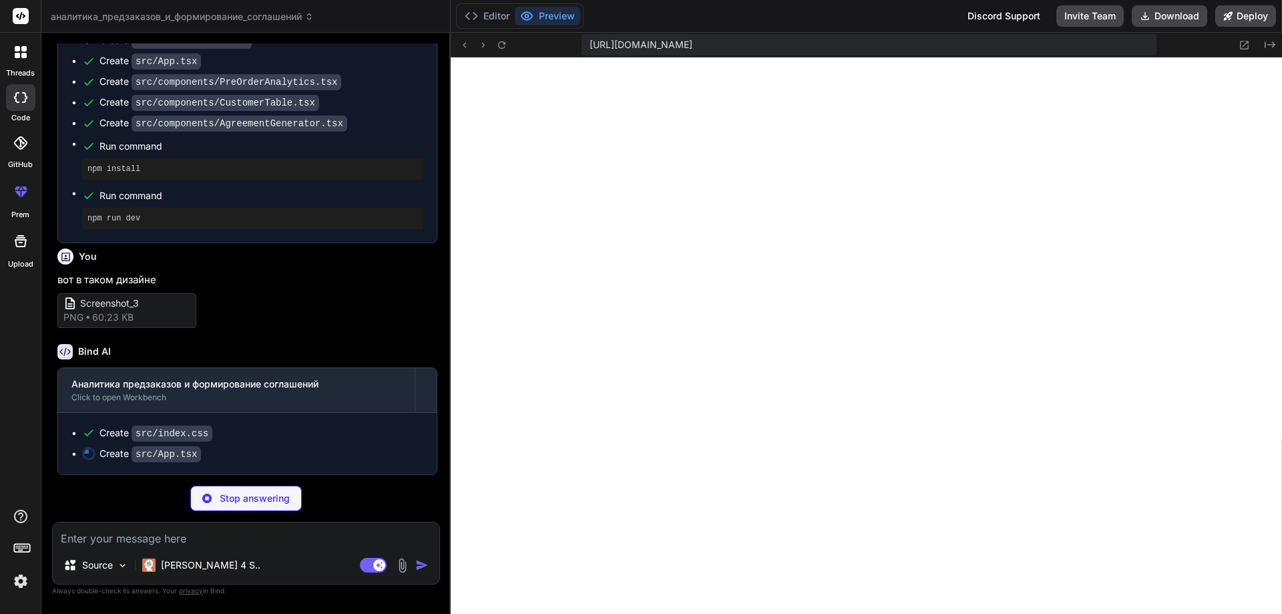
type textarea "x"
type textarea "</main> </div> ); } export default App;"
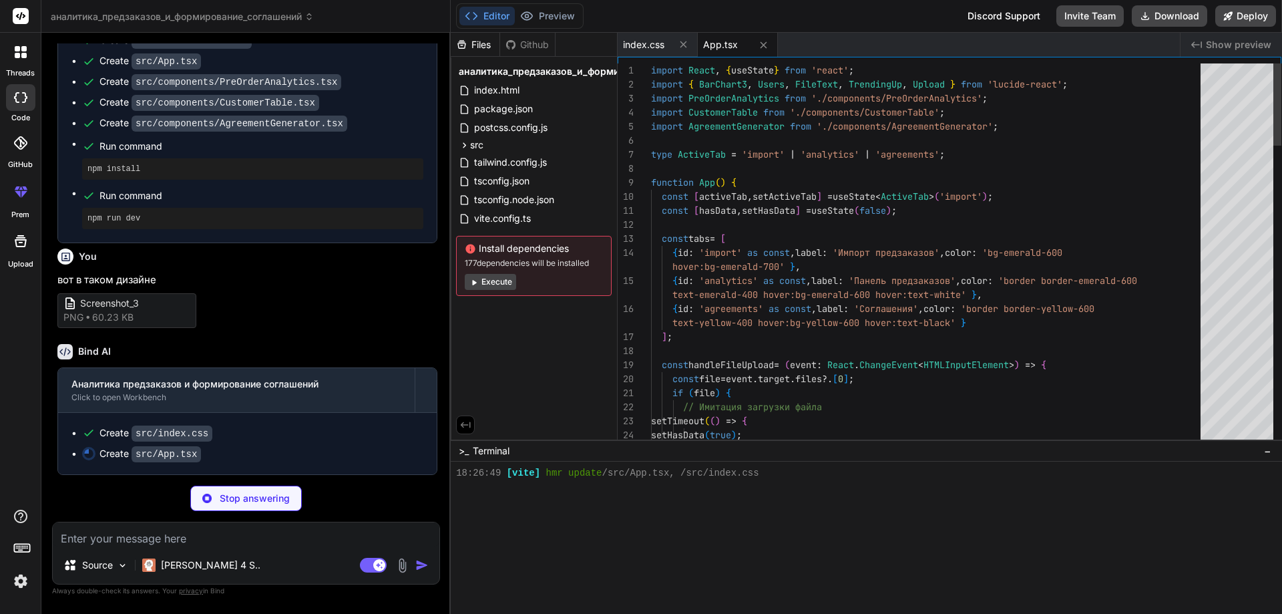
scroll to position [342, 0]
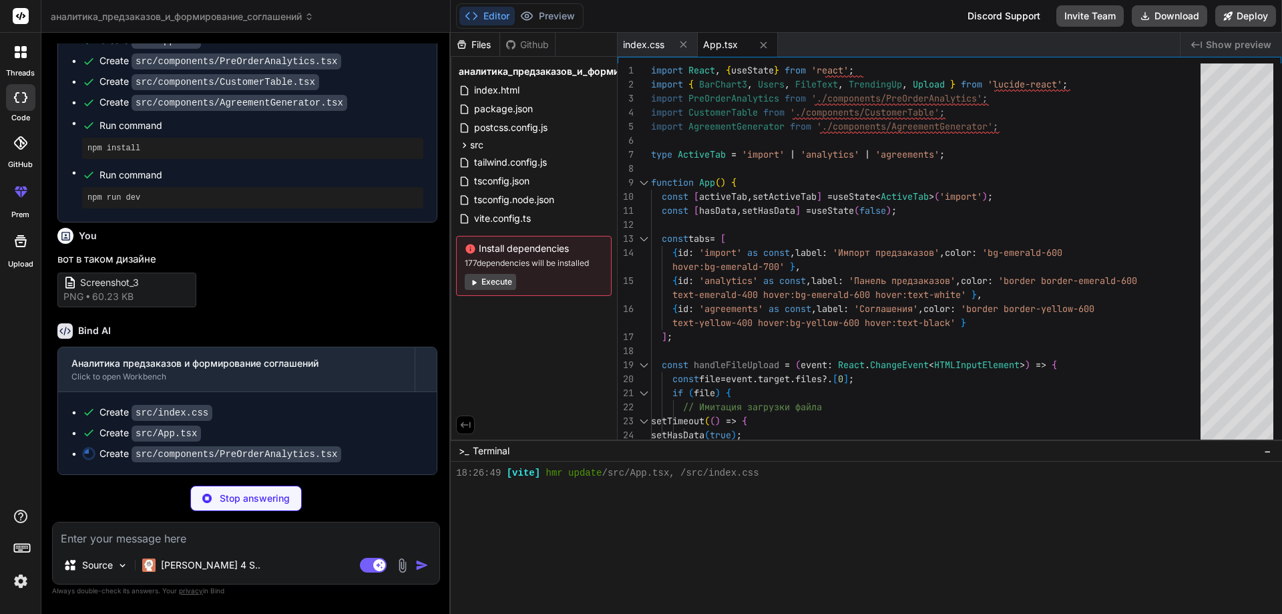
click at [724, 51] on span "App.tsx" at bounding box center [720, 44] width 35 height 13
click at [1230, 46] on span "Show preview" at bounding box center [1238, 44] width 65 height 13
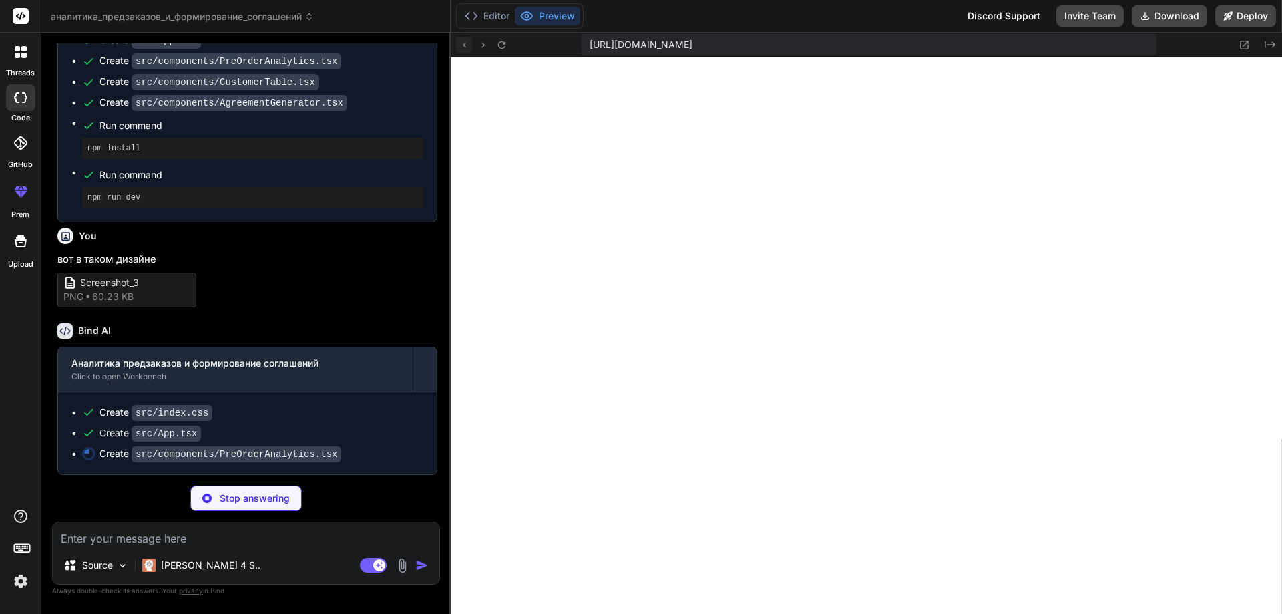
click at [465, 42] on icon at bounding box center [464, 44] width 11 height 11
click at [502, 49] on icon at bounding box center [501, 44] width 11 height 11
type textarea "x"
type textarea "</div> </div> </div> ); }; export default PreOrderAnalytics;"
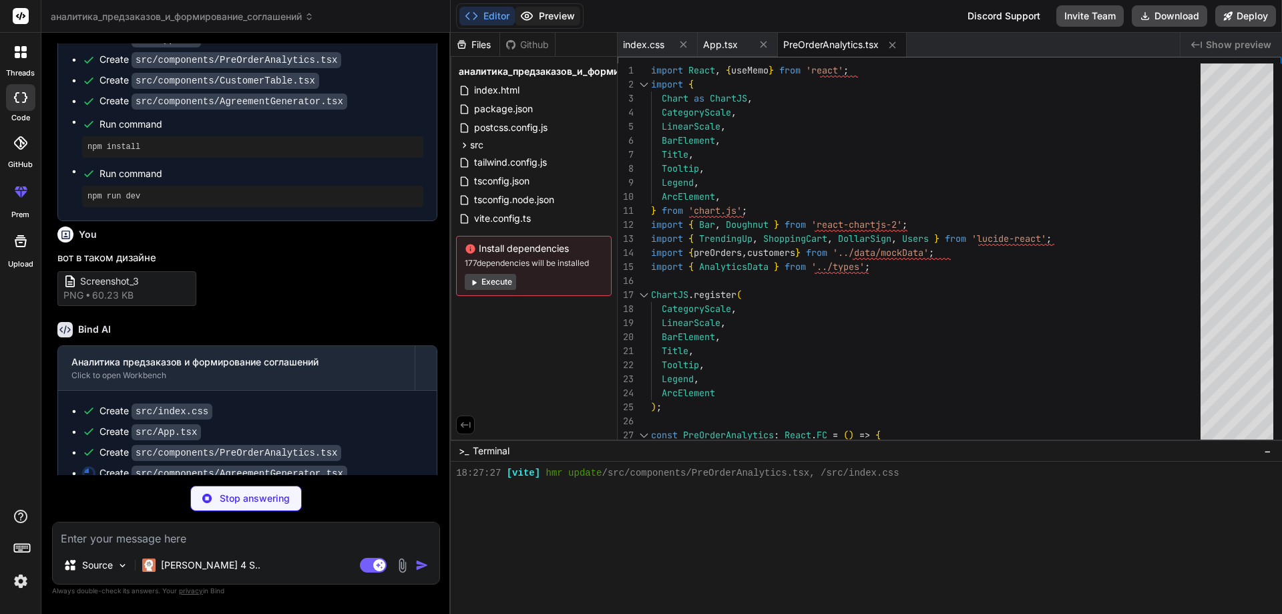
click at [551, 22] on button "Preview" at bounding box center [547, 16] width 65 height 19
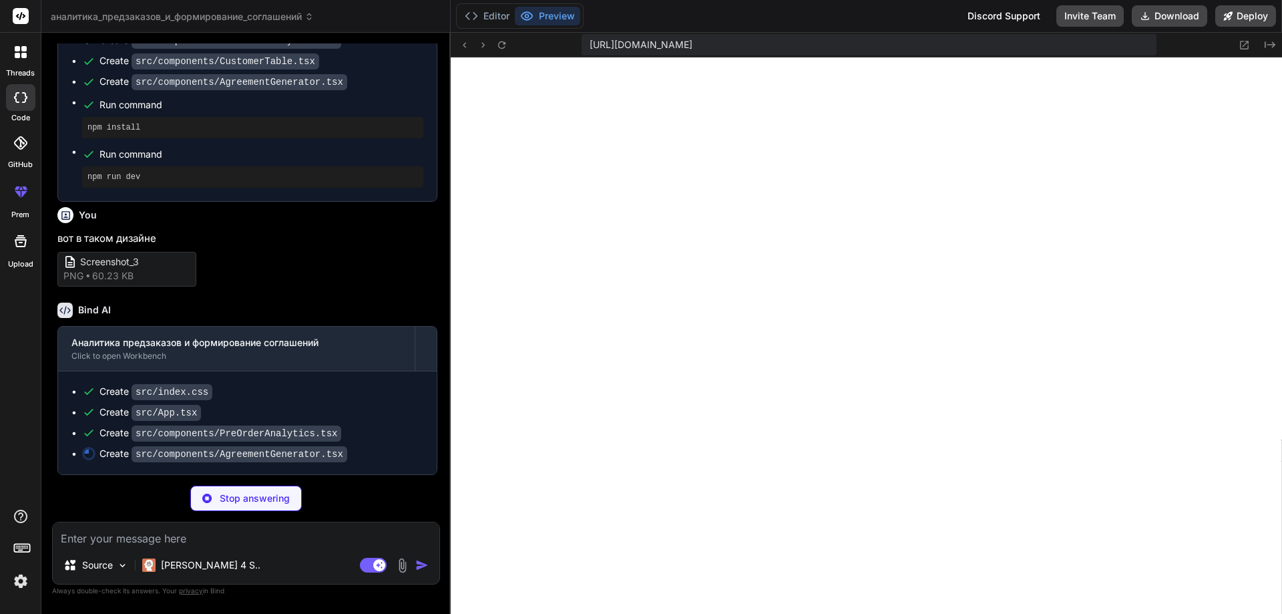
scroll to position [1053, 0]
click at [485, 15] on button "Editor" at bounding box center [486, 16] width 55 height 19
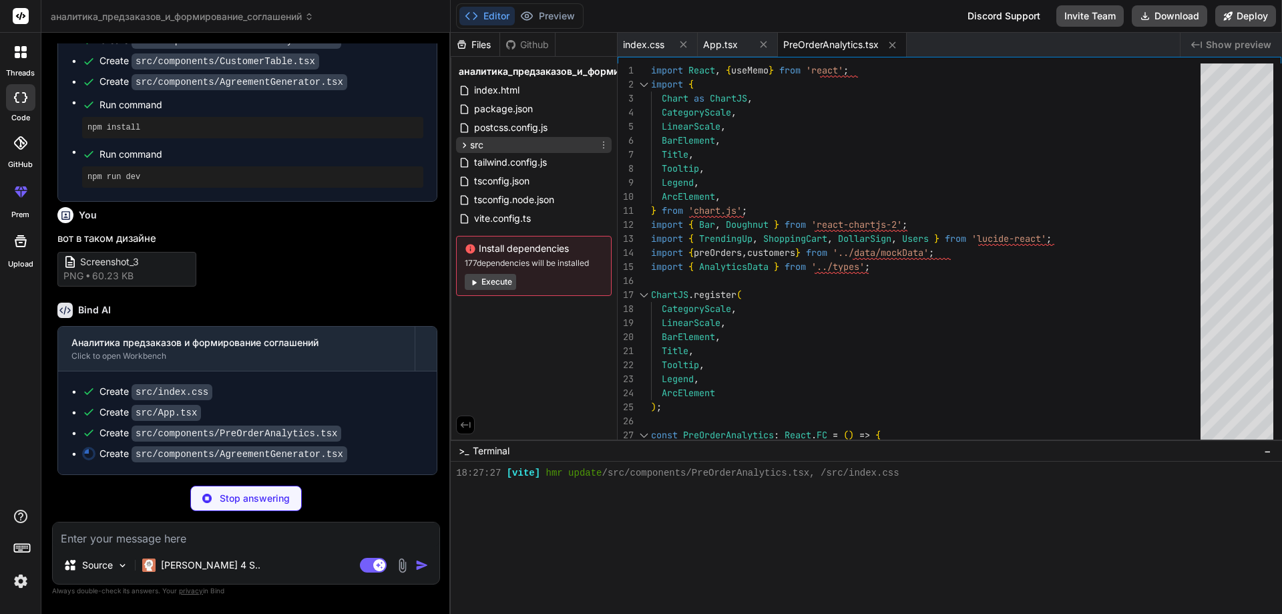
click at [464, 144] on icon at bounding box center [464, 145] width 11 height 11
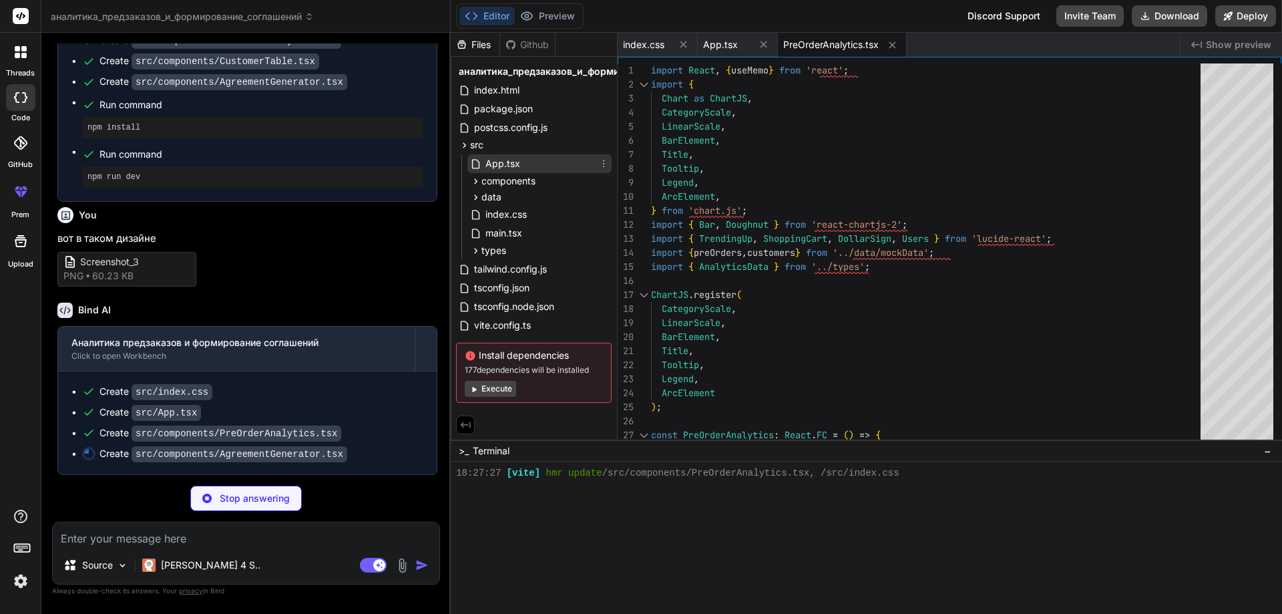
type textarea "x"
click at [485, 170] on span "App.tsx" at bounding box center [502, 164] width 37 height 16
type textarea "</main> </div> ); } export default App;"
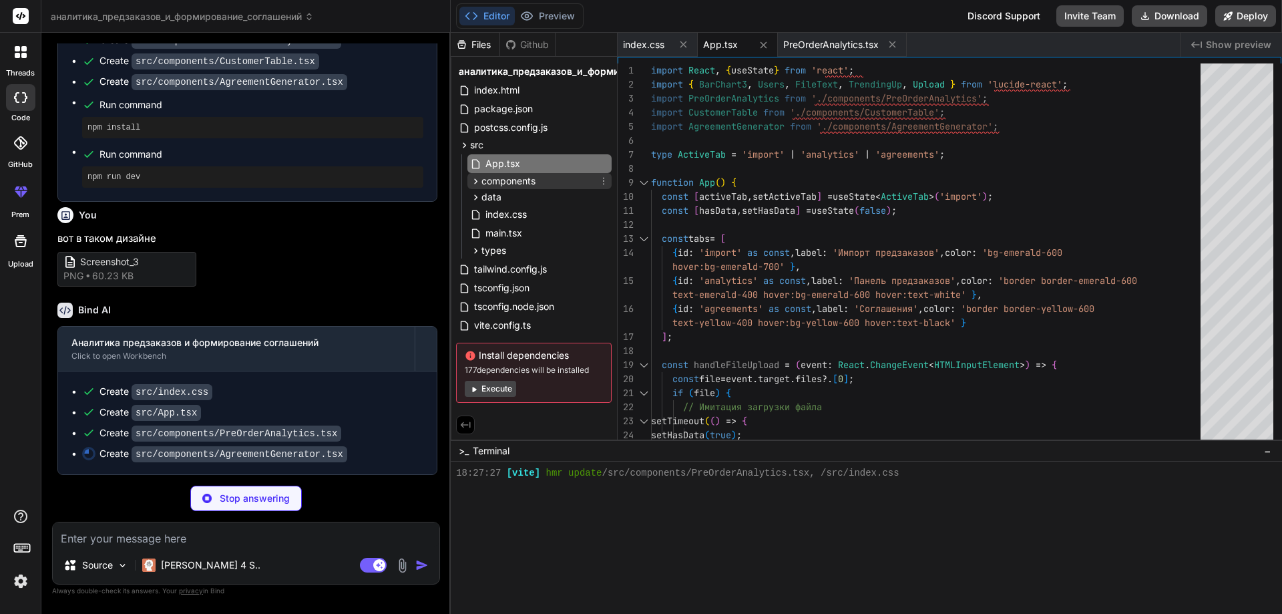
click at [501, 188] on div "components" at bounding box center [539, 181] width 144 height 16
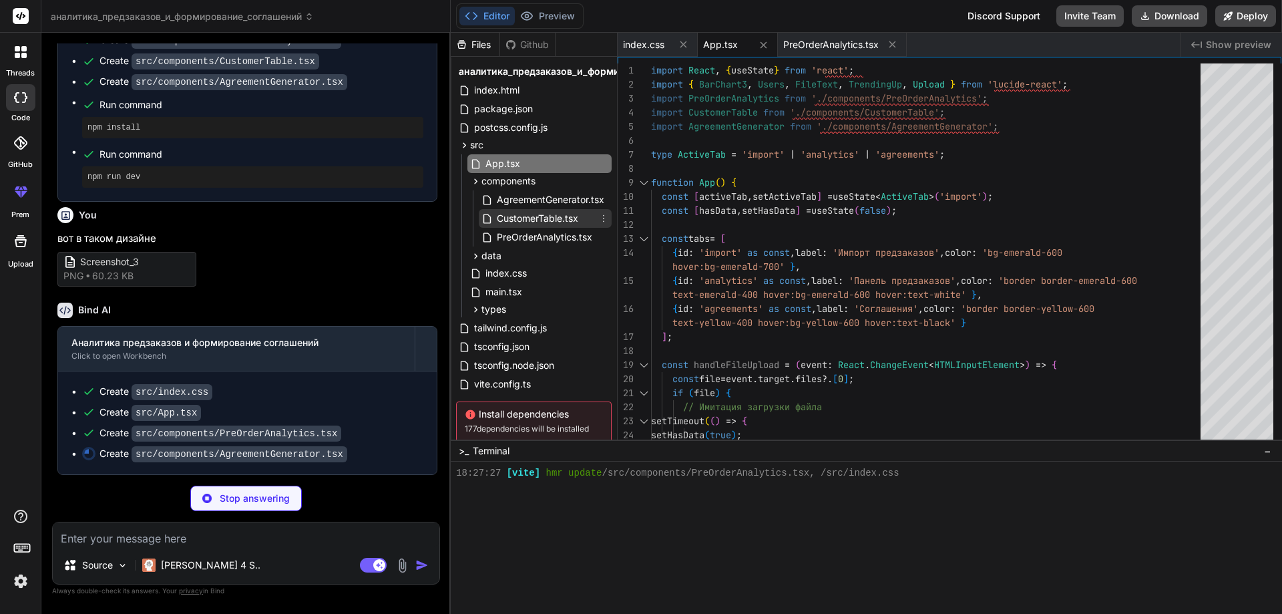
type textarea "x"
click at [509, 210] on span "CustomerTable.tsx" at bounding box center [537, 218] width 84 height 16
type textarea "onClose={() => setSelectedCustomer(null)} /> )} </div> ); }; export default Cus…"
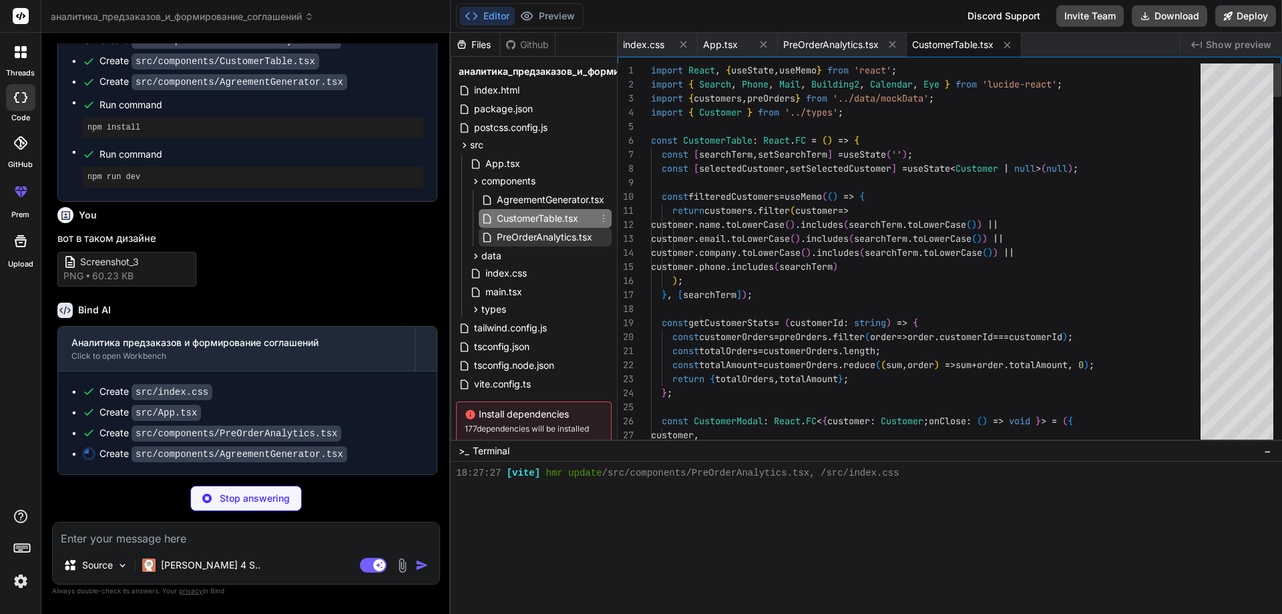
type textarea "x"
click at [514, 238] on span "PreOrderAnalytics.tsx" at bounding box center [544, 237] width 98 height 16
type textarea "</div> </div> </div> ); }; export default PreOrderAnalytics;"
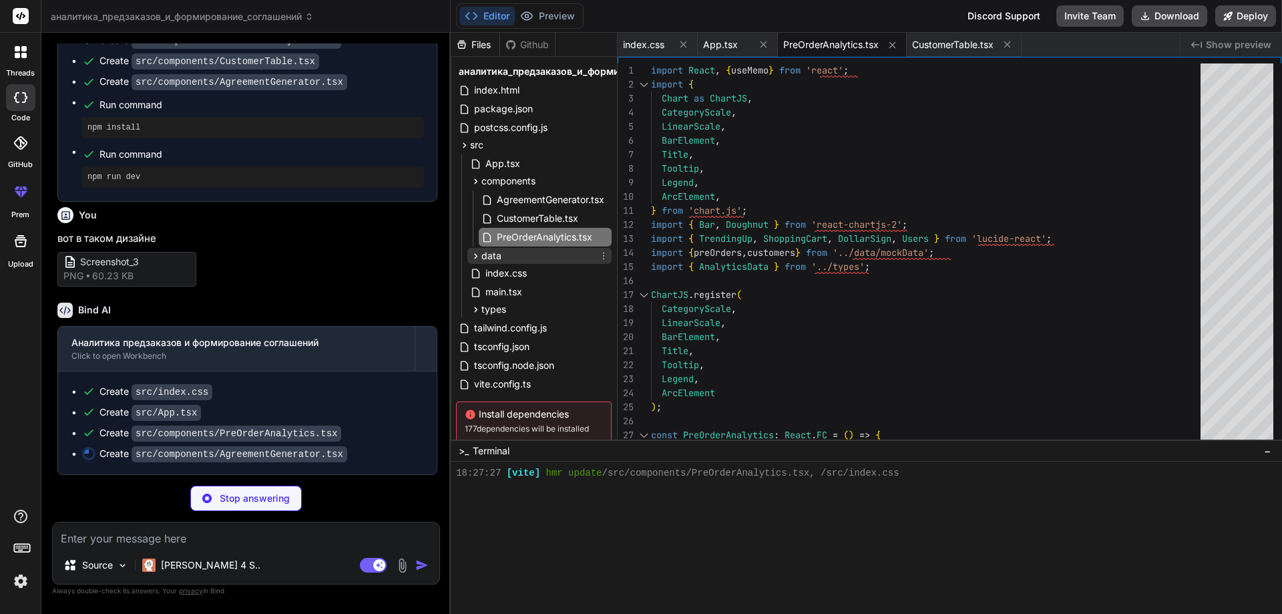
click at [495, 260] on span "data" at bounding box center [491, 255] width 20 height 13
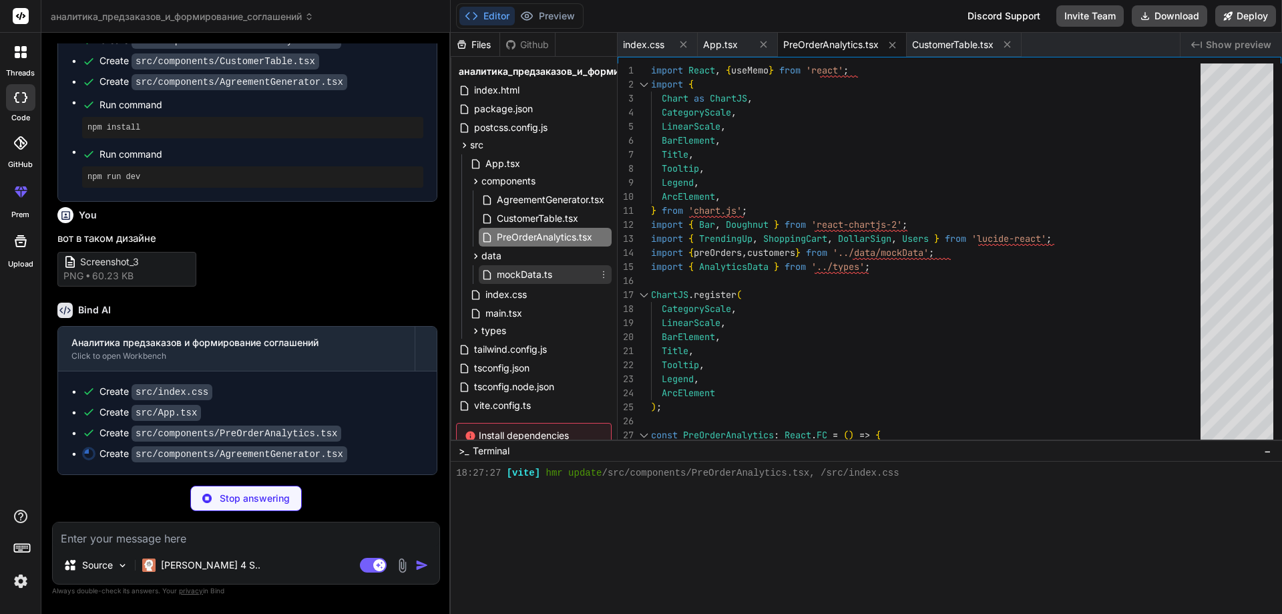
type textarea "x"
click at [497, 271] on span "mockData.ts" at bounding box center [524, 274] width 58 height 16
type textarea "terms: 'Стандартные условия поставки. Предоплата 50%.', createdDate: format(sub…"
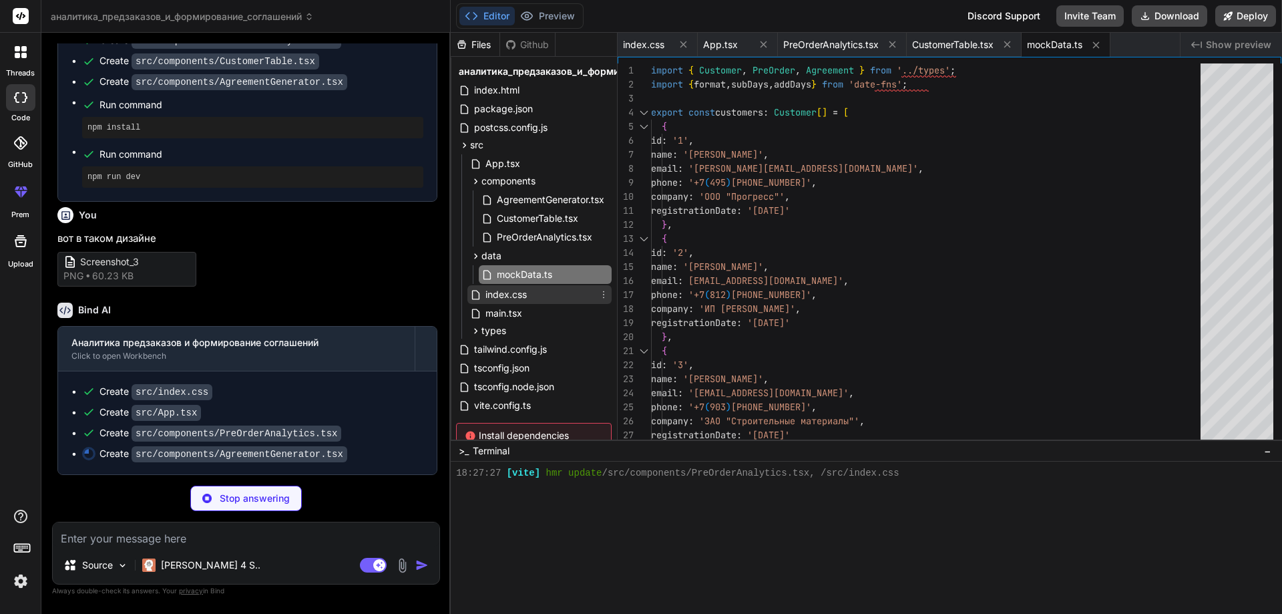
type textarea "x"
click at [503, 296] on span "index.css" at bounding box center [506, 294] width 44 height 16
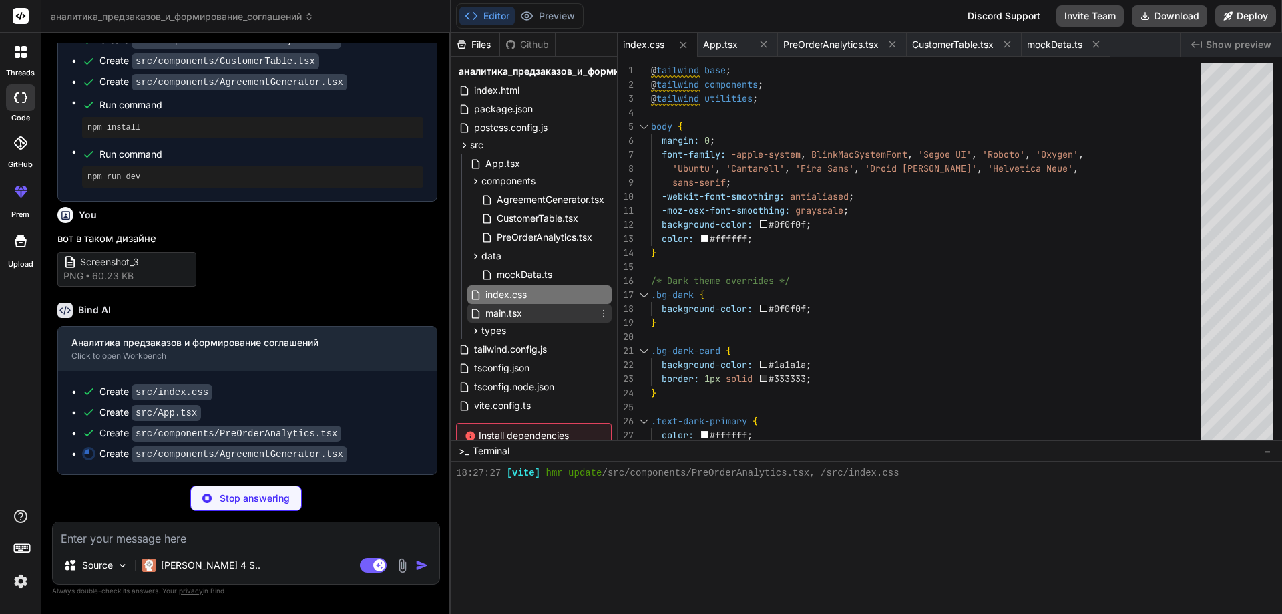
click at [501, 317] on span "main.tsx" at bounding box center [503, 313] width 39 height 16
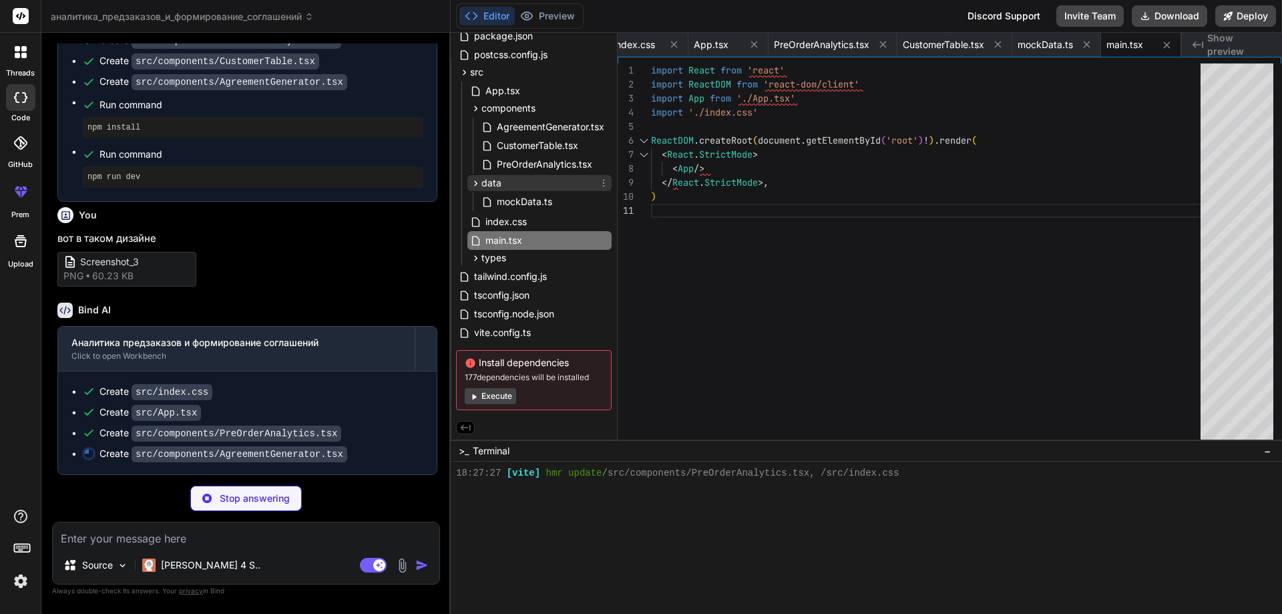
scroll to position [75, 0]
type textarea "x"
click at [506, 330] on span "vite.config.ts" at bounding box center [502, 332] width 59 height 16
type textarea "import { defineConfig } from 'vite' import react from '@vitejs/plugin-react' ex…"
type textarea "x"
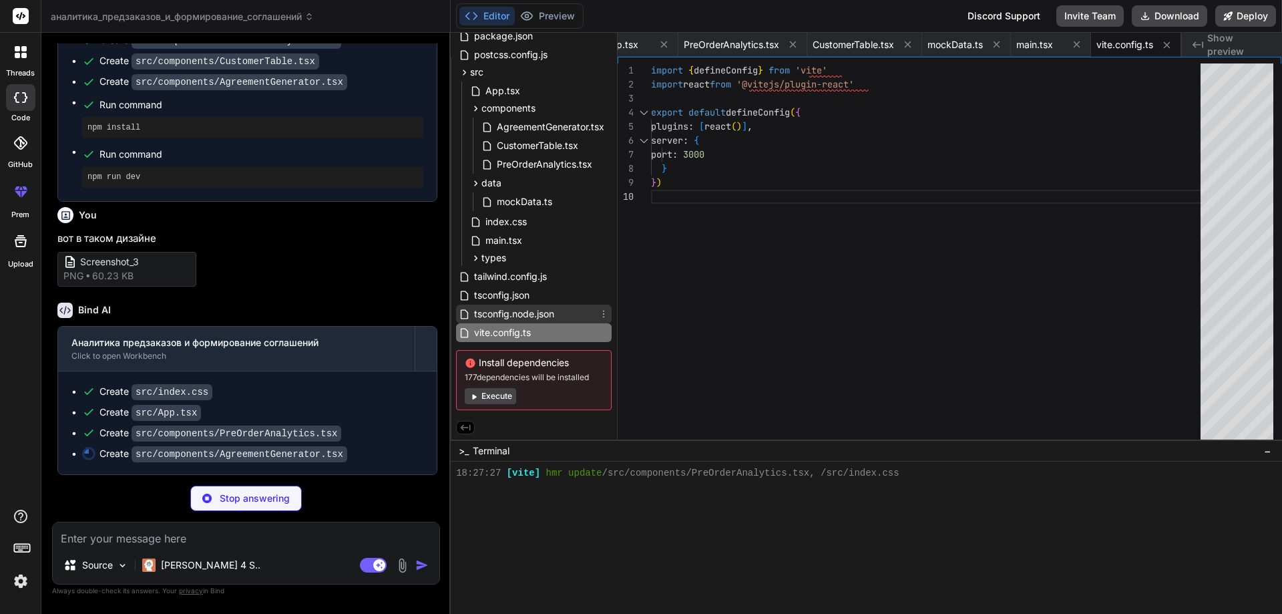
click at [508, 312] on span "tsconfig.node.json" at bounding box center [514, 314] width 83 height 16
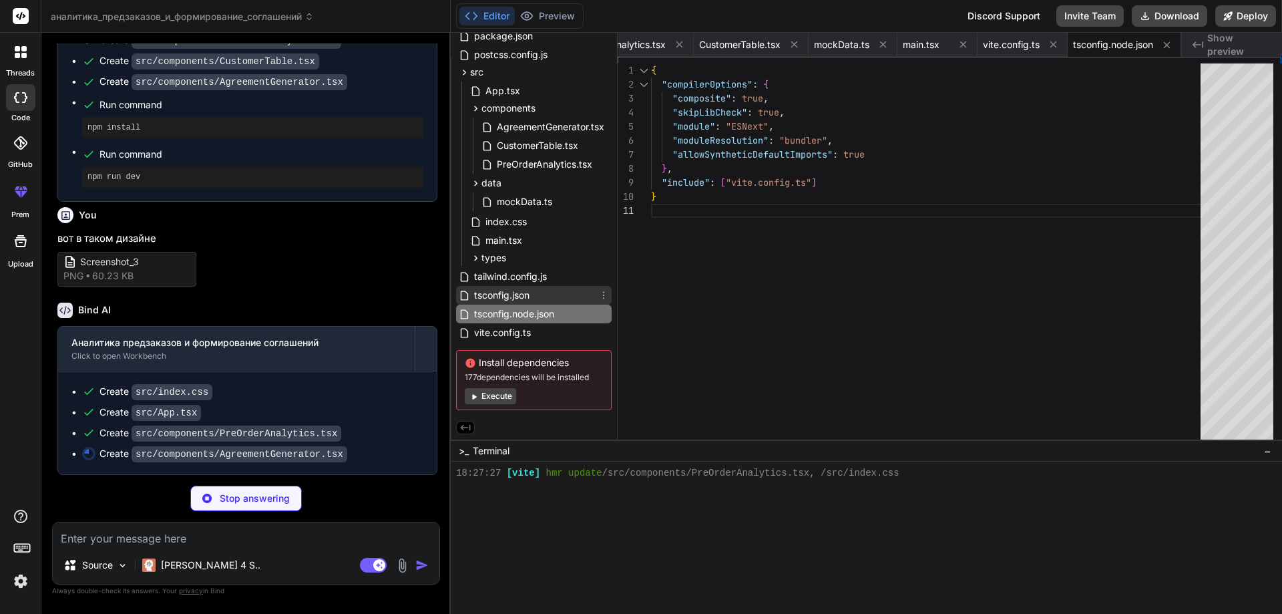
type textarea "x"
click at [507, 298] on span "tsconfig.json" at bounding box center [502, 295] width 58 height 16
type textarea "}"
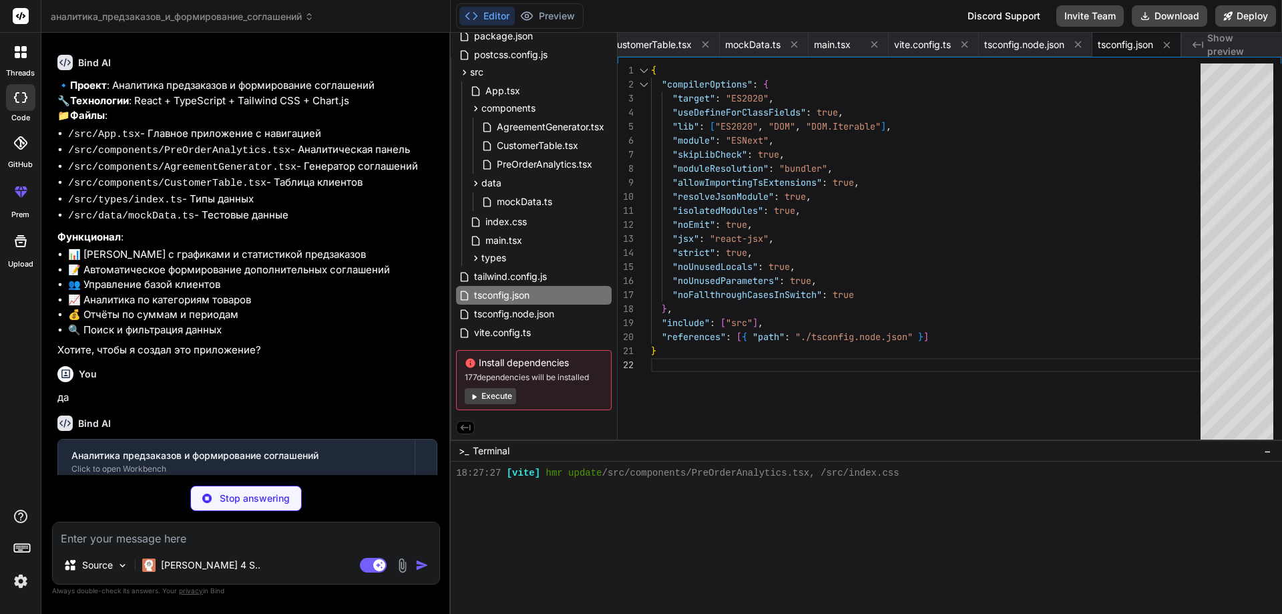
scroll to position [563, 0]
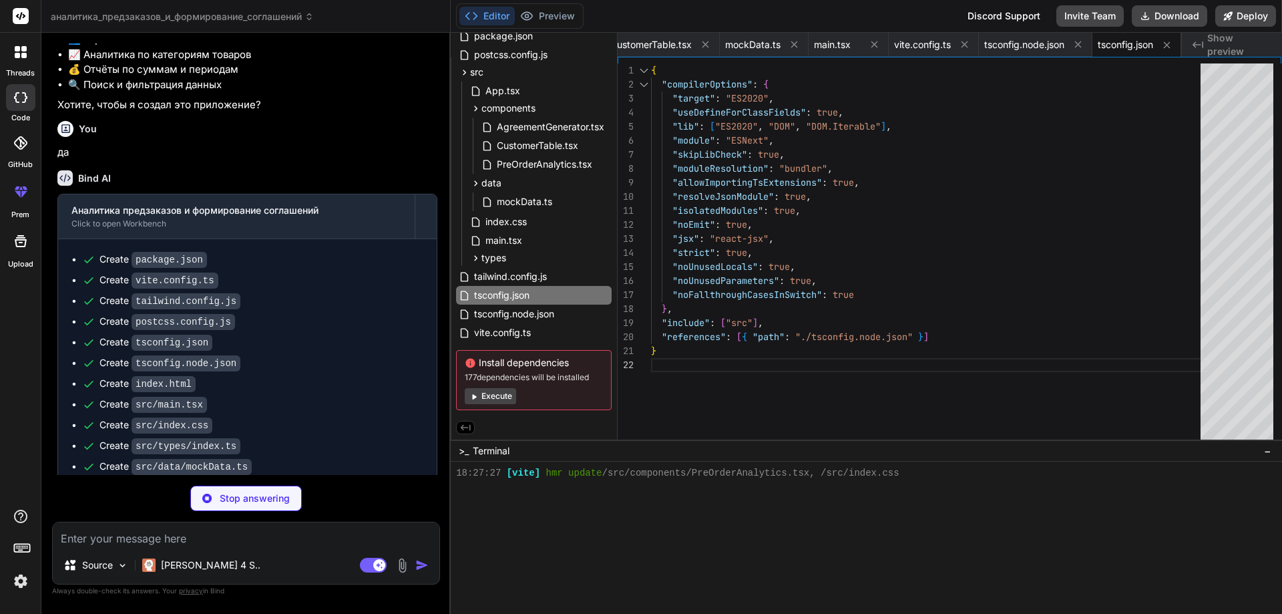
type textarea "x"
type textarea "agreement={selectedAgreement} onClose={() => setSelectedAgreement(null)} /> )} …"
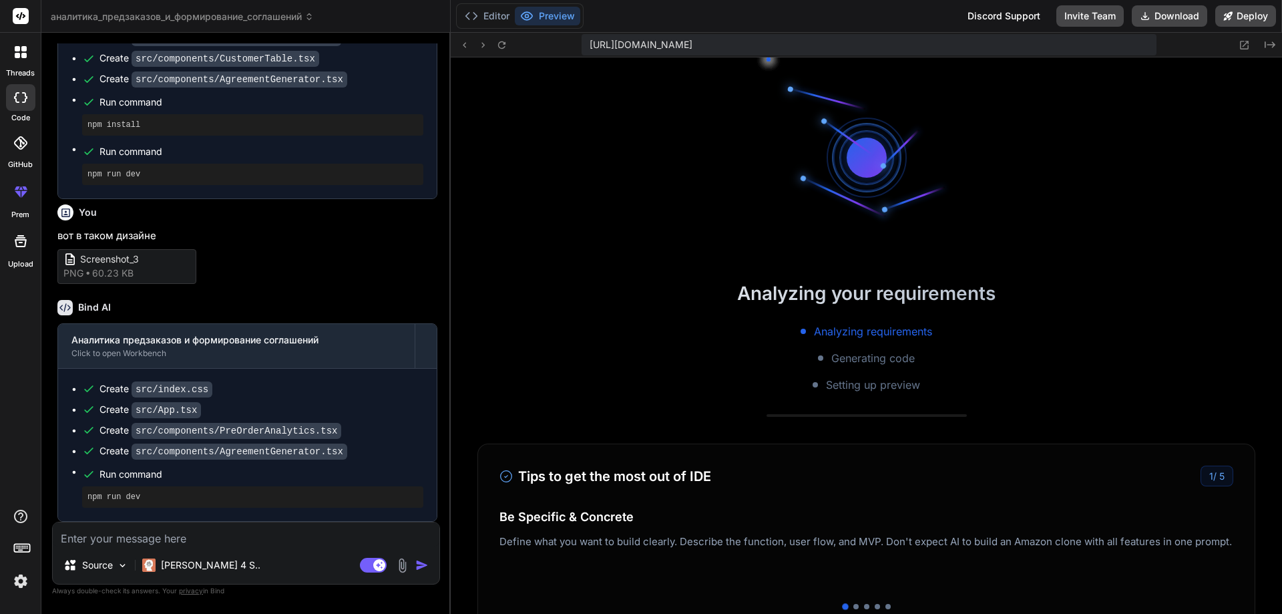
scroll to position [495, 0]
click at [536, 11] on button "Preview" at bounding box center [547, 16] width 65 height 19
type textarea "x"
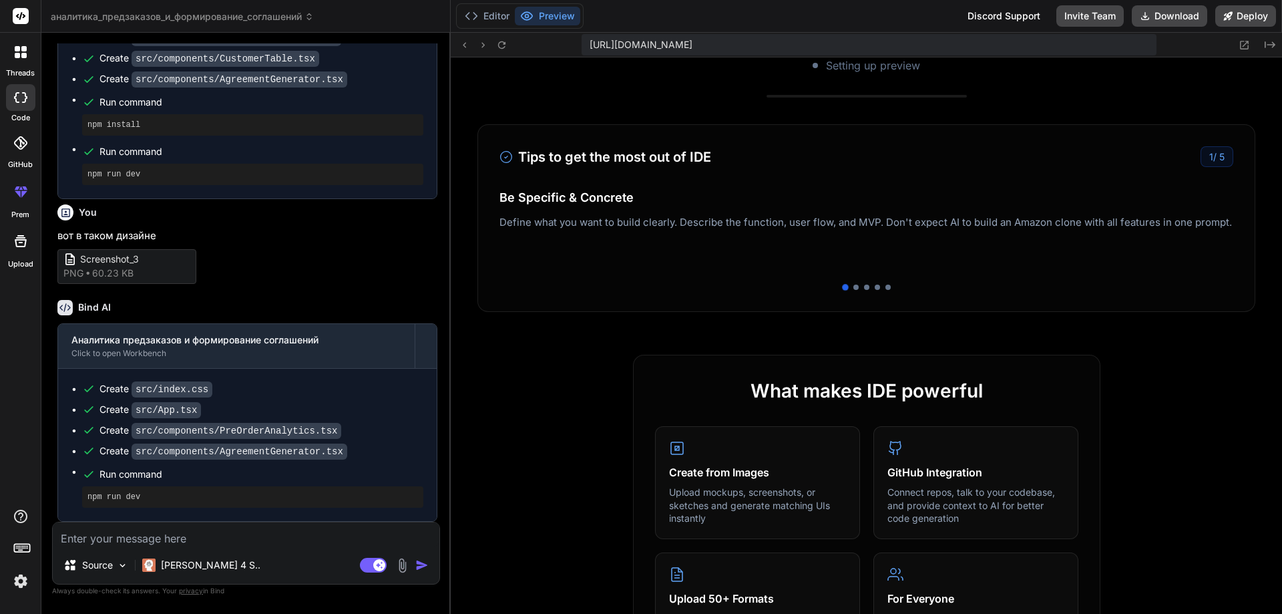
scroll to position [734, 0]
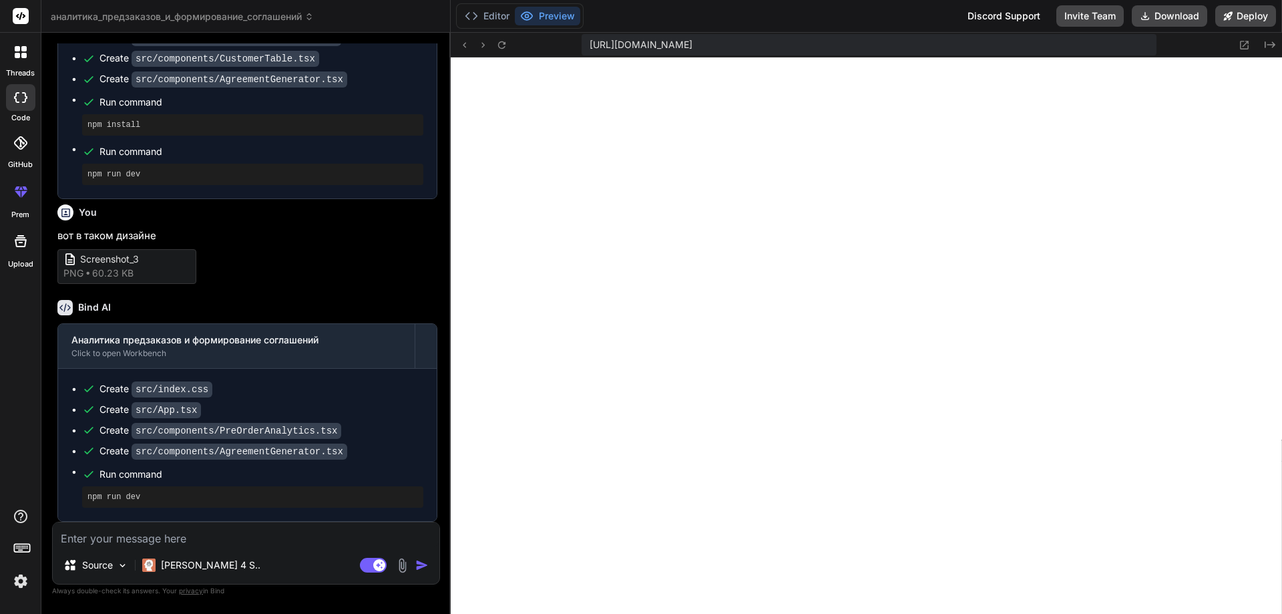
click at [1011, 15] on div "Discord Support" at bounding box center [1003, 15] width 89 height 21
click at [190, 538] on textarea at bounding box center [246, 534] width 387 height 24
type textarea "д"
type textarea "x"
type textarea "да"
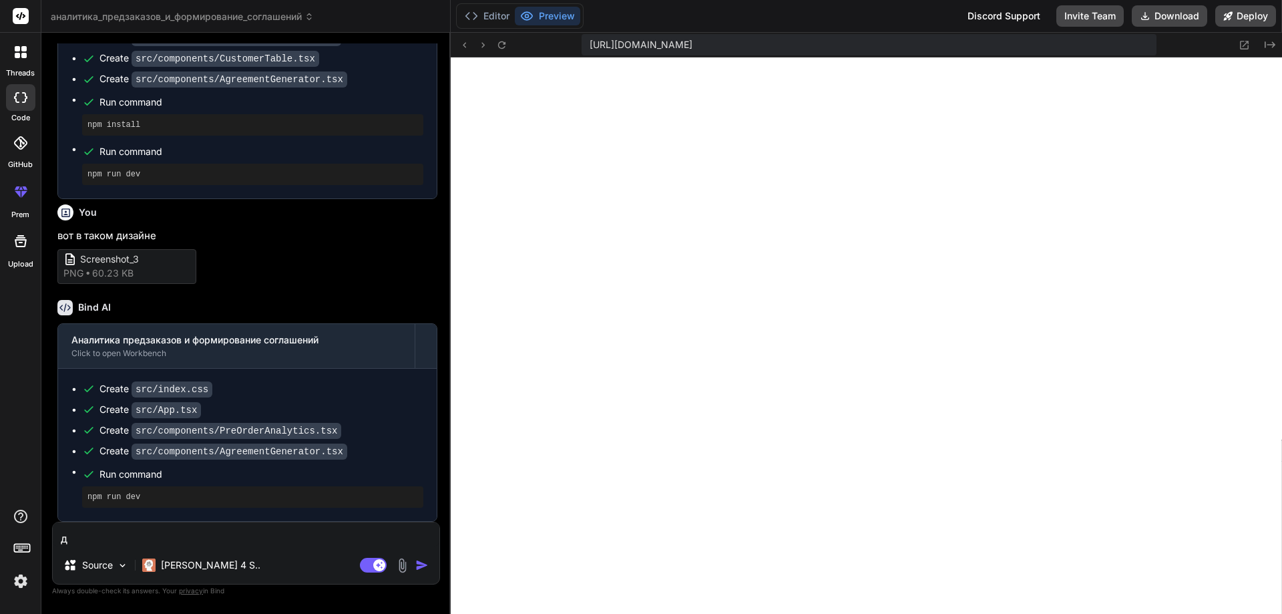
type textarea "x"
type textarea "дай"
type textarea "x"
type textarea "дай"
type textarea "x"
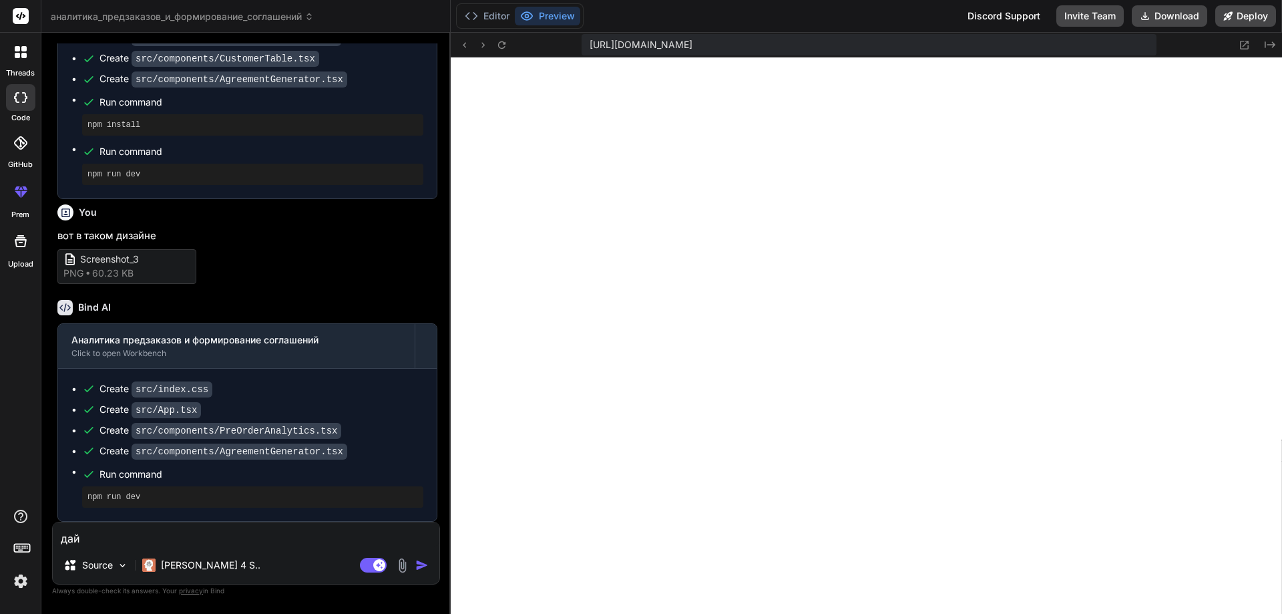
type textarea "дай в"
type textarea "x"
type textarea "дай во"
type textarea "x"
type textarea "дай воз"
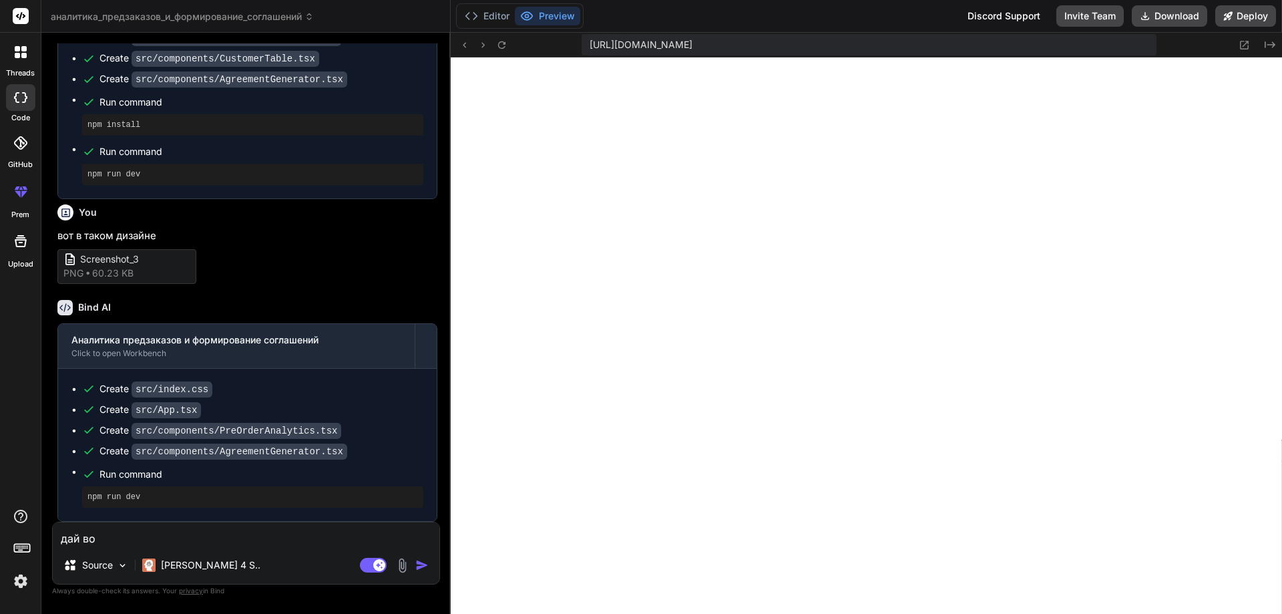
type textarea "x"
type textarea "дай возм"
type textarea "x"
type textarea "дай возмо"
type textarea "x"
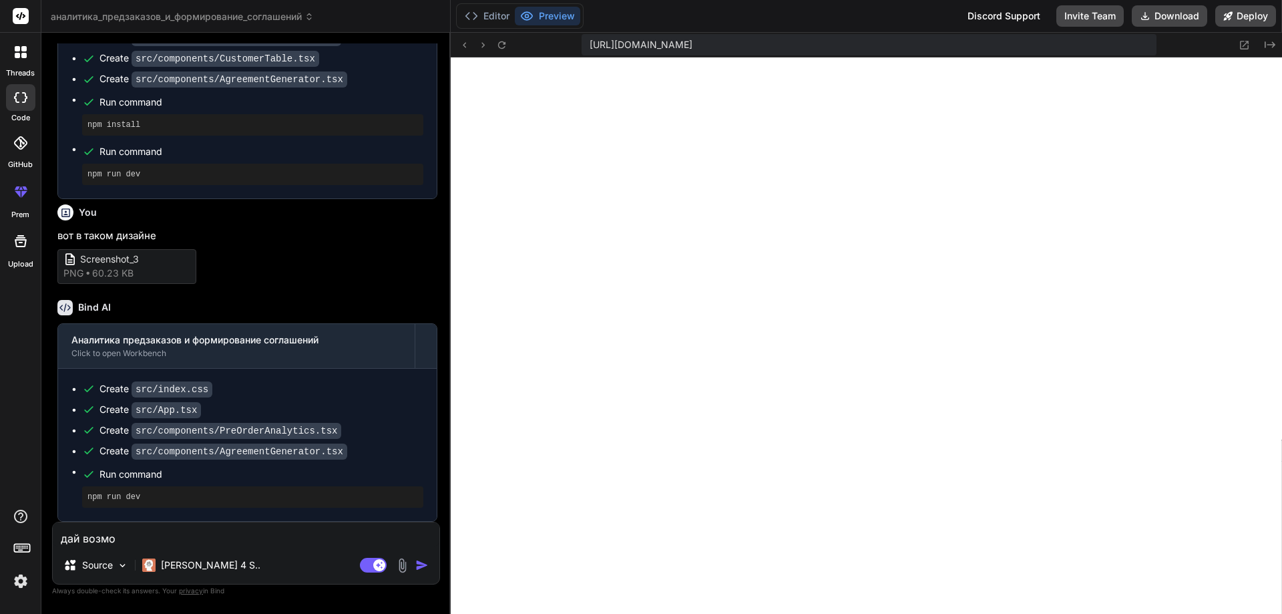
type textarea "дай возмож"
type textarea "x"
type textarea "дай возможн"
type textarea "x"
type textarea "дай возможно"
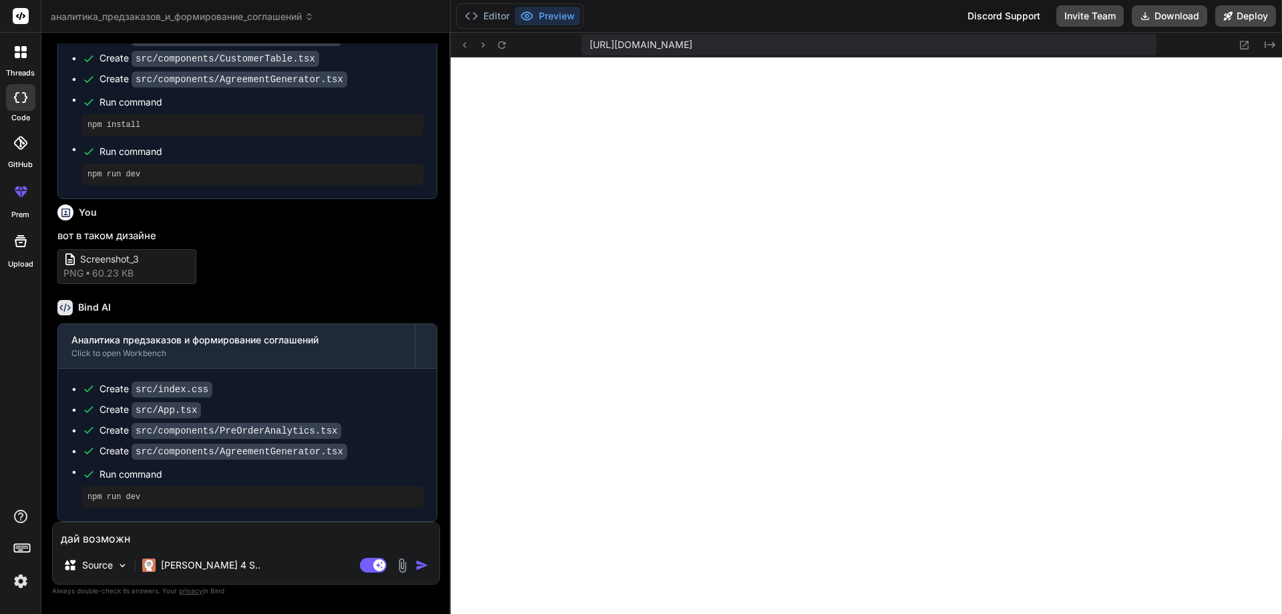
type textarea "x"
type textarea "дай возможнос"
type textarea "x"
type textarea "дай возможност"
type textarea "x"
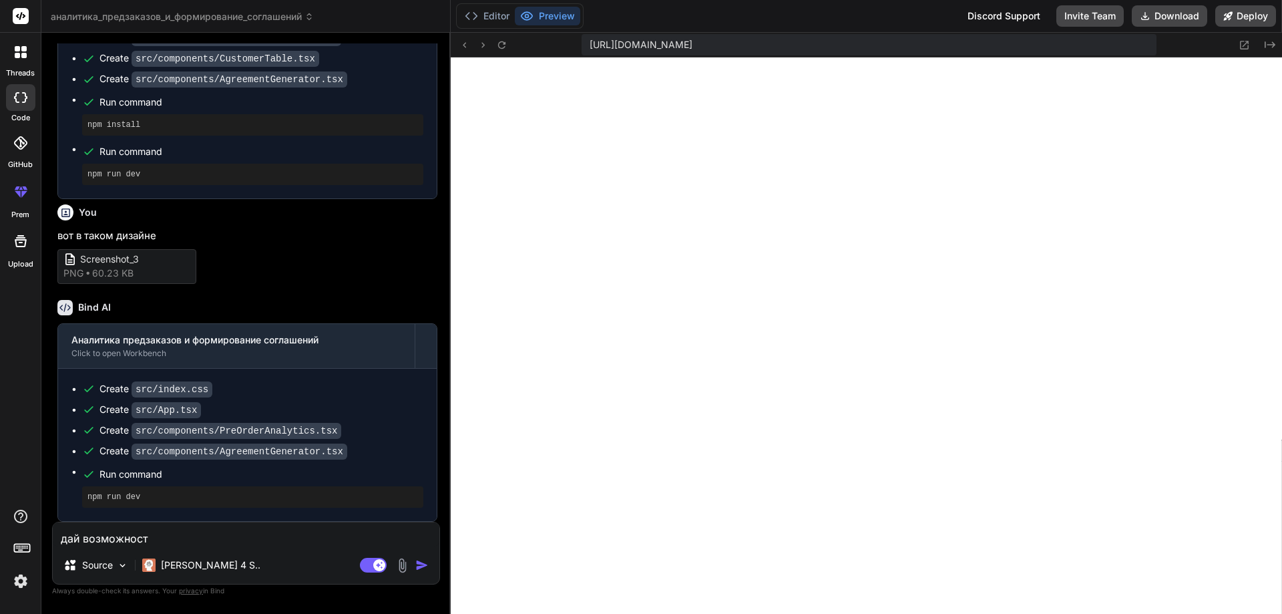
type textarea "дай возможность"
type textarea "x"
type textarea "дай возможность"
type textarea "x"
type textarea "дай возможность з"
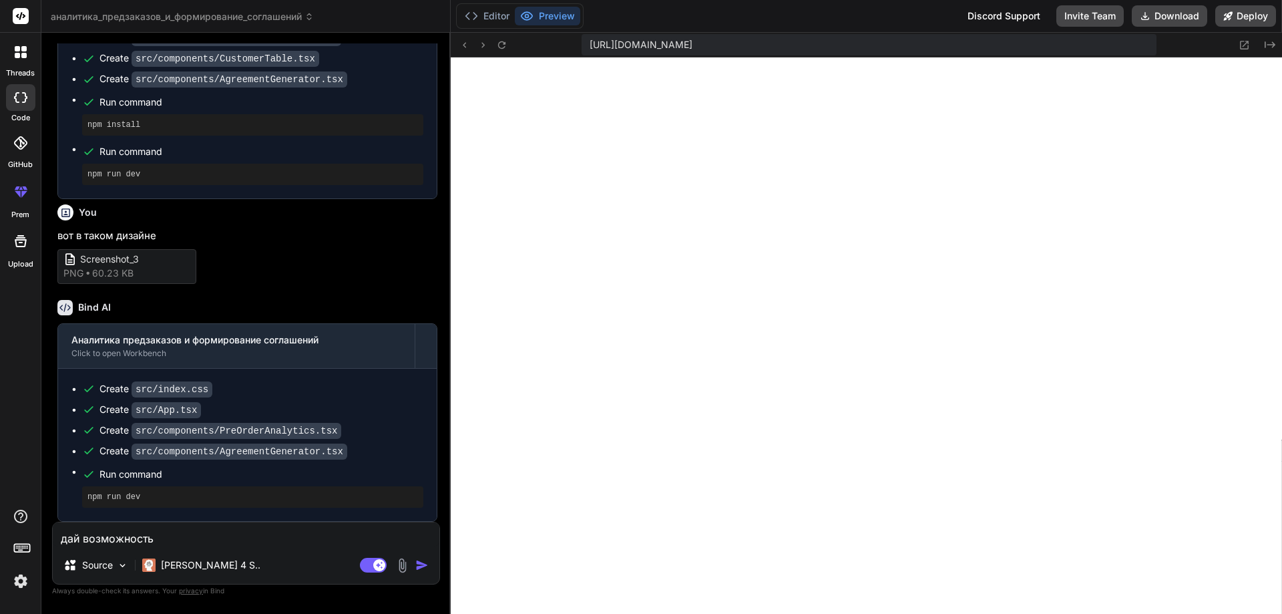
type textarea "x"
type textarea "дай возможность за"
type textarea "x"
type textarea "дай возможность заг"
type textarea "x"
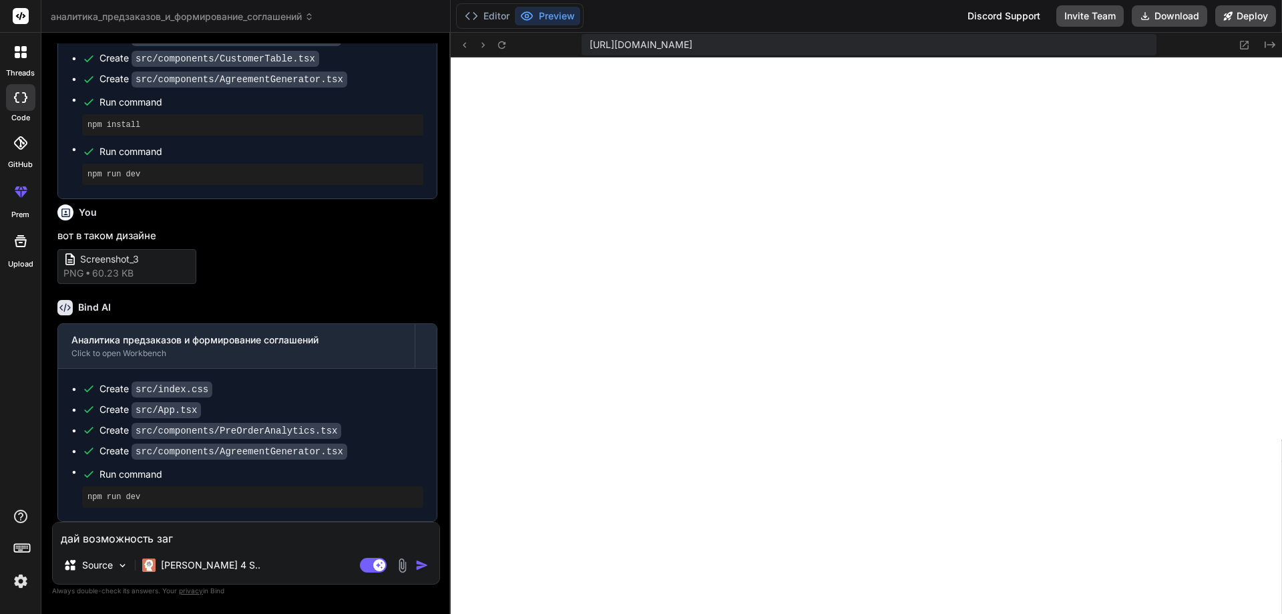
type textarea "дай возможность загр"
type textarea "x"
type textarea "дай возможность загру"
type textarea "x"
type textarea "дай возможность загруж"
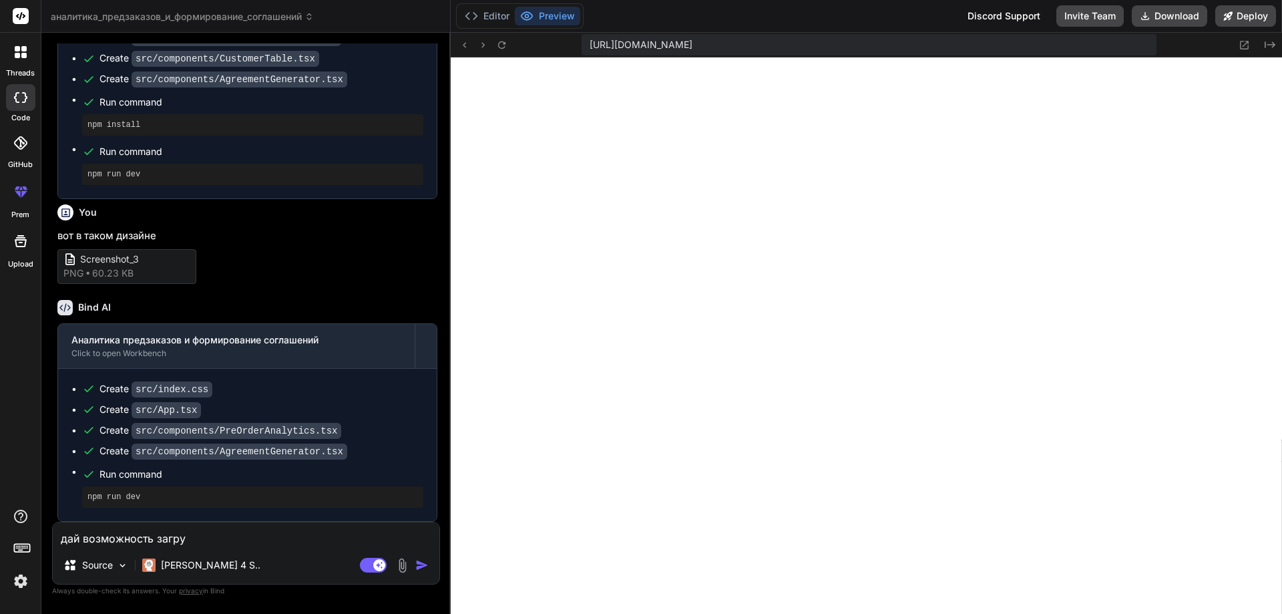
type textarea "x"
type textarea "дай возможность загружа"
type textarea "x"
type textarea "дай возможность загружат"
type textarea "x"
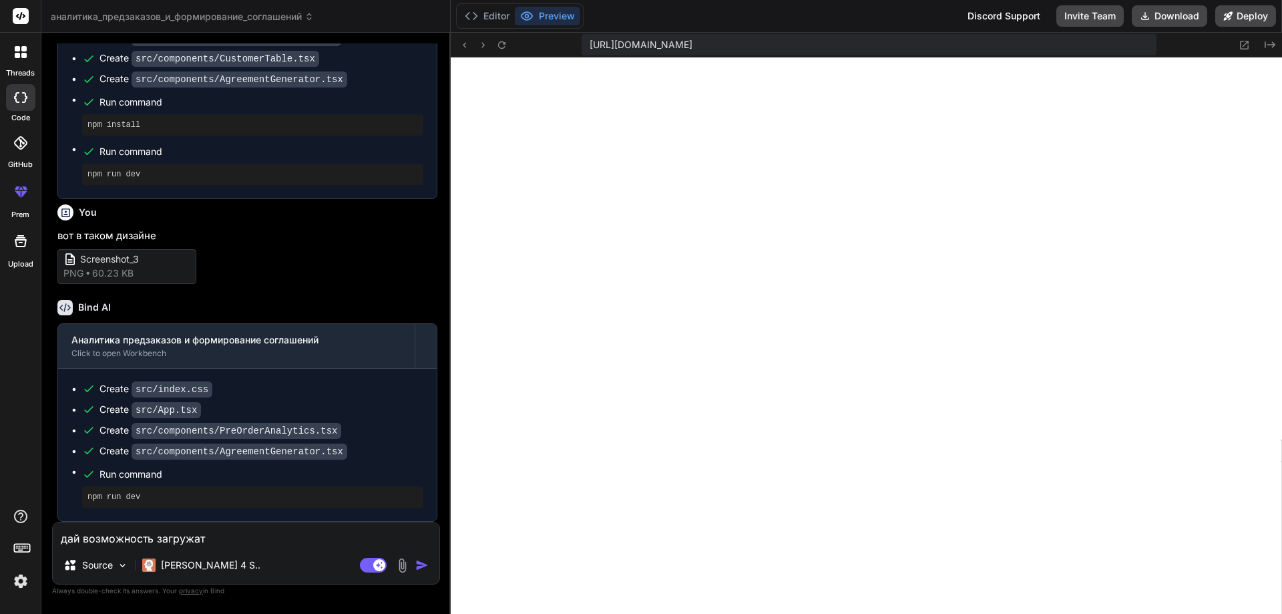
type textarea "дай возможность загружать"
type textarea "x"
type textarea "дай возможность загружать"
type textarea "x"
type textarea "дай возможность загружать е"
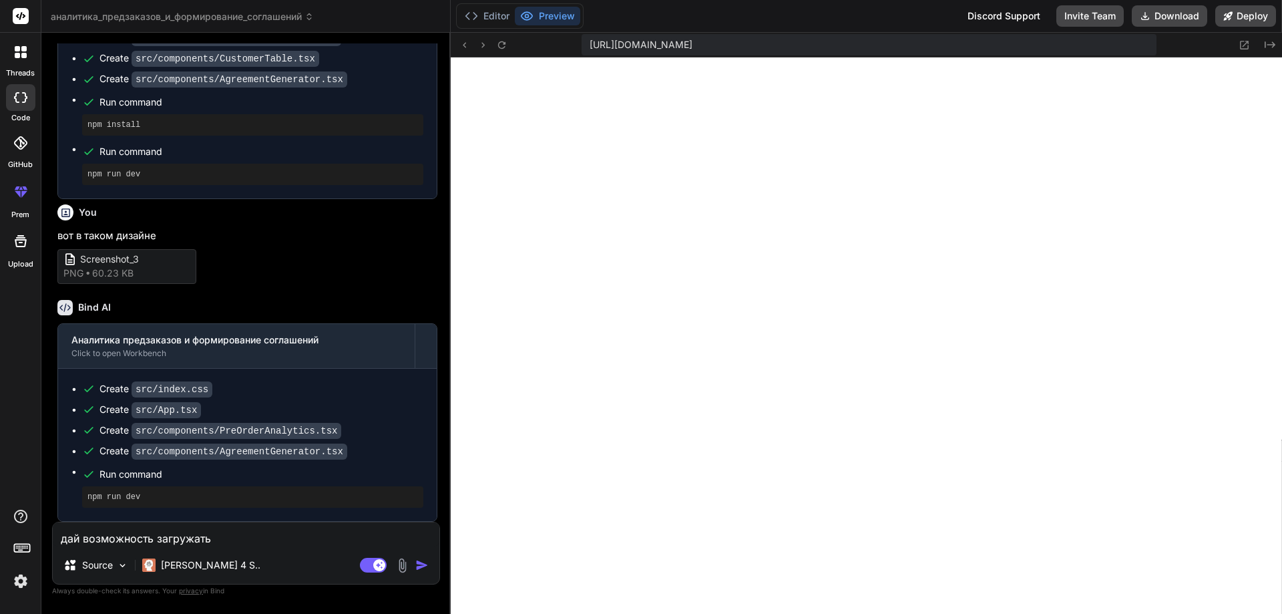
type textarea "x"
type textarea "дай возможность загружать ек"
type textarea "x"
type textarea "дай возможность загружать екс"
type textarea "x"
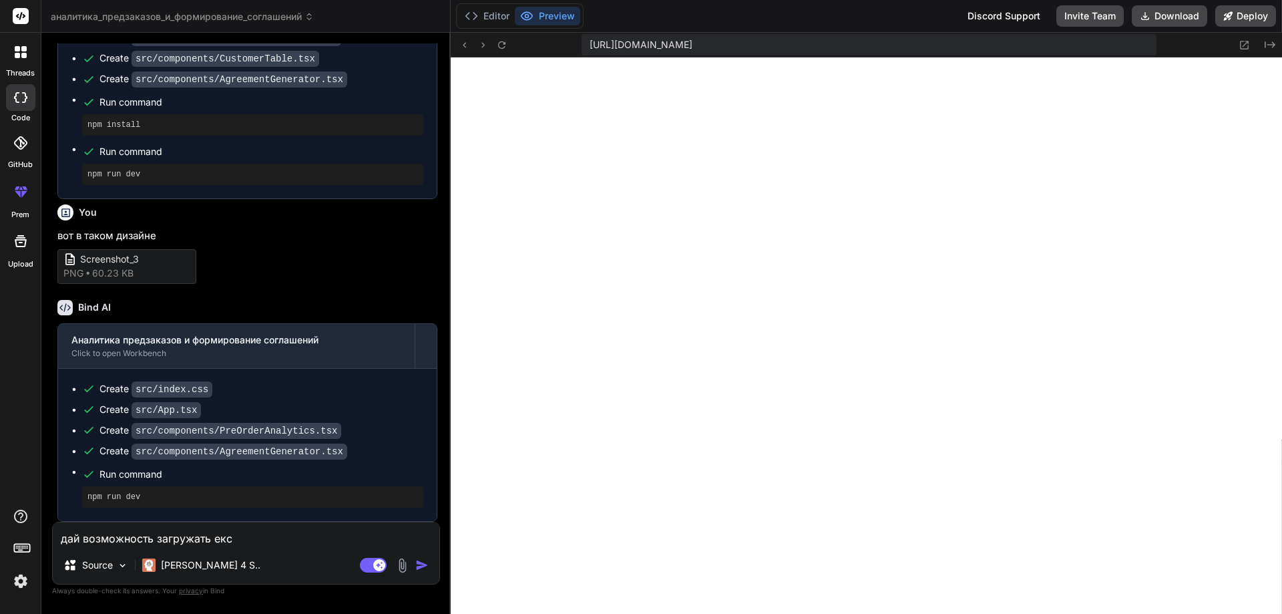
type textarea "дай возможность загружать ексе"
type textarea "x"
type textarea "дай возможность загружать ексел"
type textarea "x"
type textarea "дай возможность загружать ексель"
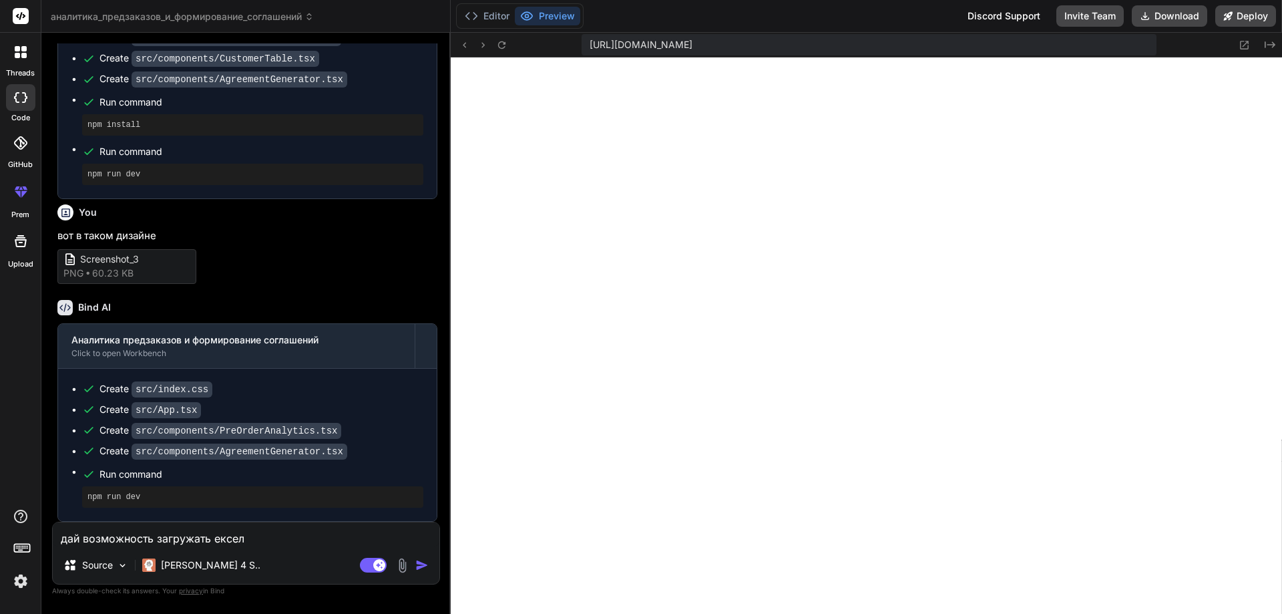
type textarea "x"
type textarea "дай возможность загружать ексель"
type textarea "x"
type textarea "дай возможность загружать ексель ,"
type textarea "x"
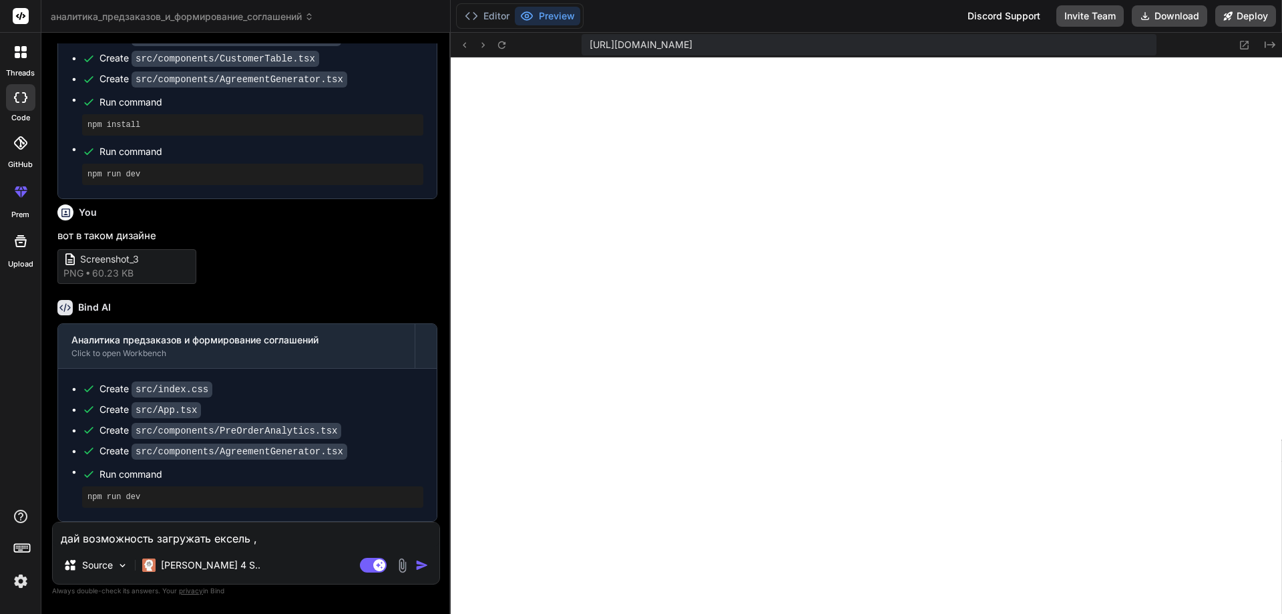
type textarea "дай возможность загружать ексель ,"
type textarea "x"
type textarea "дай возможность загружать ексель , и"
type textarea "x"
type textarea "дай возможность загружать ексель , и"
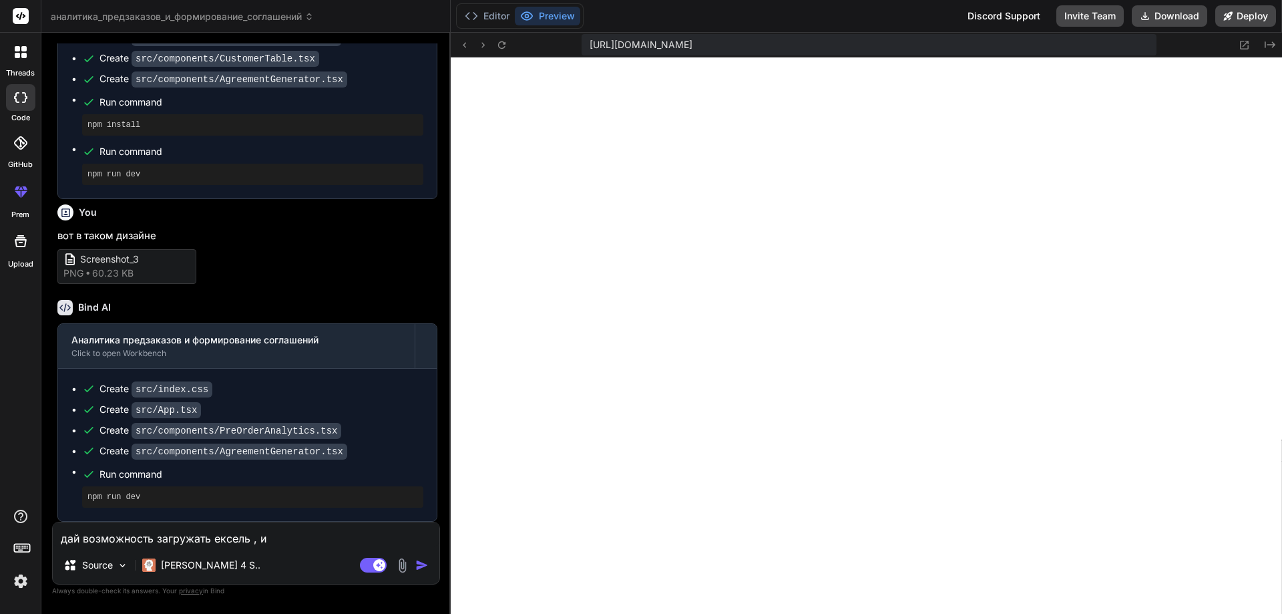
type textarea "x"
type textarea "дай возможность загружать ексель , и ч"
type textarea "x"
type textarea "дай возможность загружать ексель , и чт"
type textarea "x"
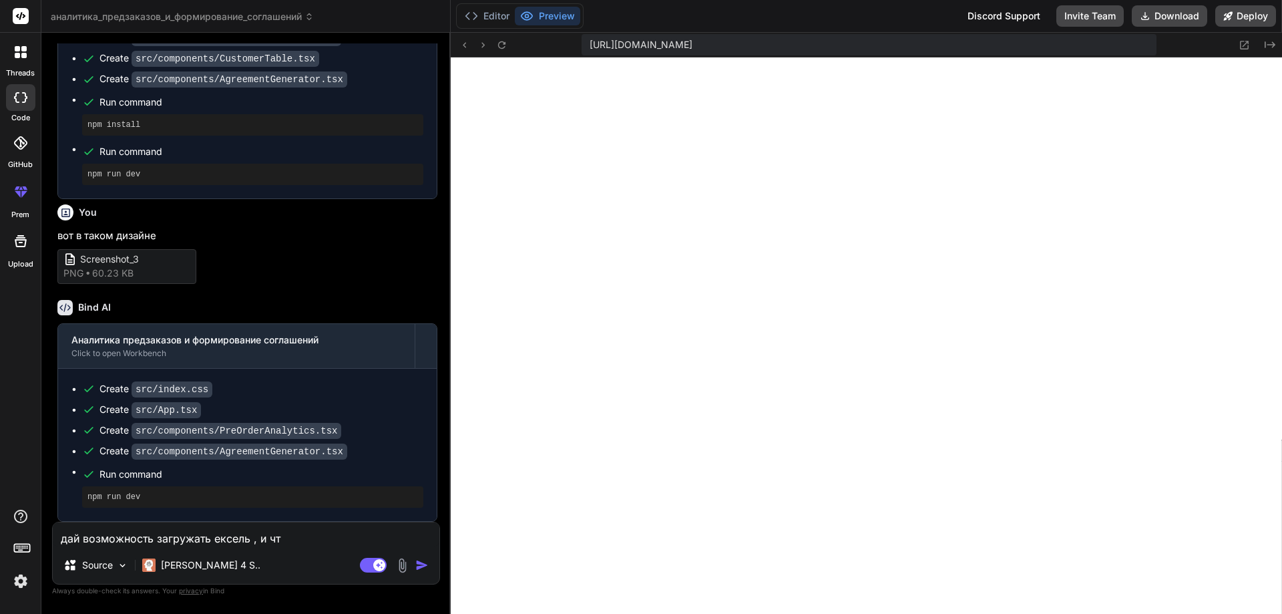
type textarea "дай возможность загружать ексель , и что"
type textarea "x"
type textarea "дай возможность загружать ексель , и что"
type textarea "x"
type textarea "дай возможность загружать ексель , и что б"
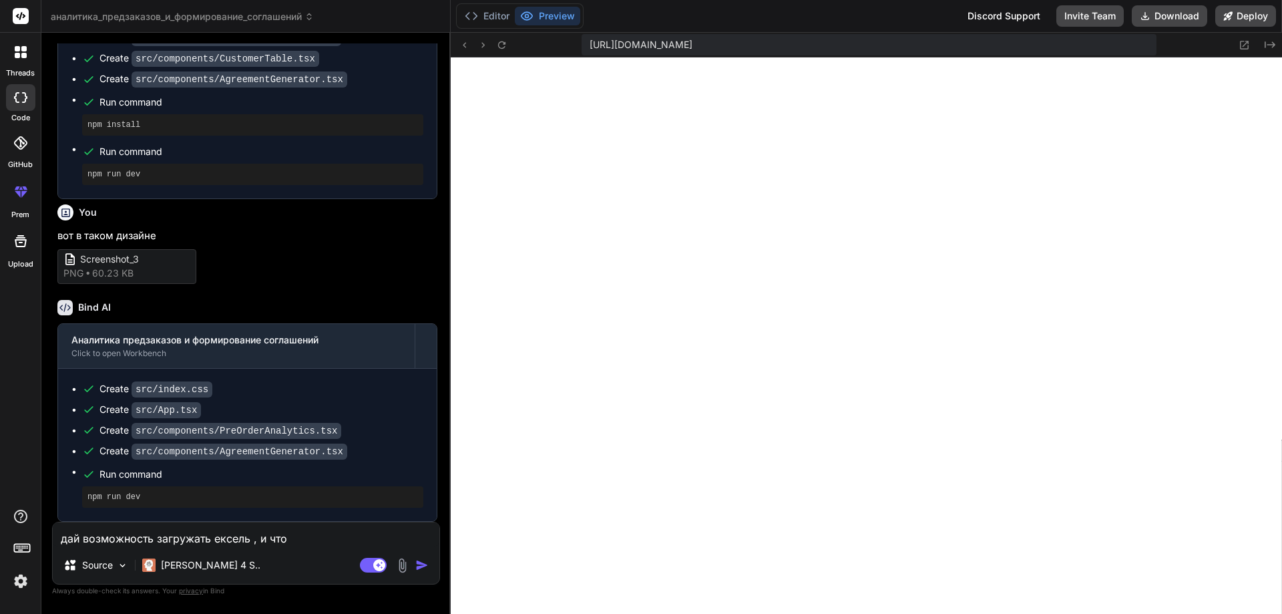
type textarea "x"
type textarea "дай возможность загружать ексель , и что бы"
type textarea "x"
type textarea "дай возможность загружать ексель , и что бы"
type textarea "x"
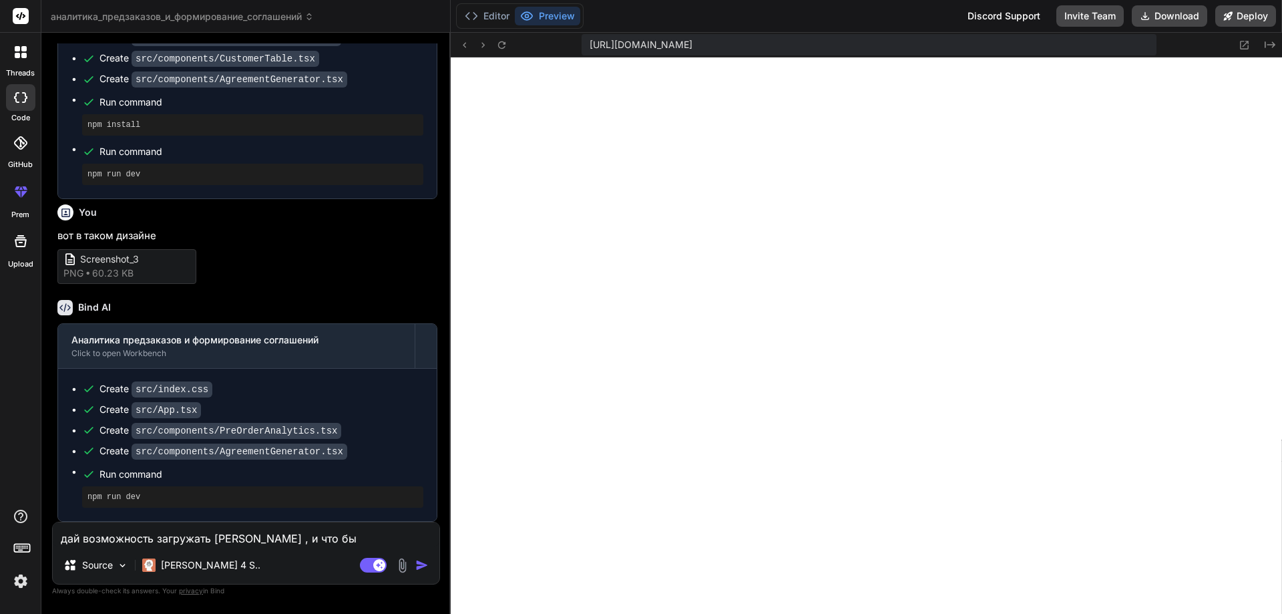
type textarea "дай возможность загружать ексель , и что бы в"
type textarea "x"
type textarea "дай возможность загружать ексель , и что бы вс"
type textarea "x"
type textarea "дай возможность загружать ексель , и что бы все"
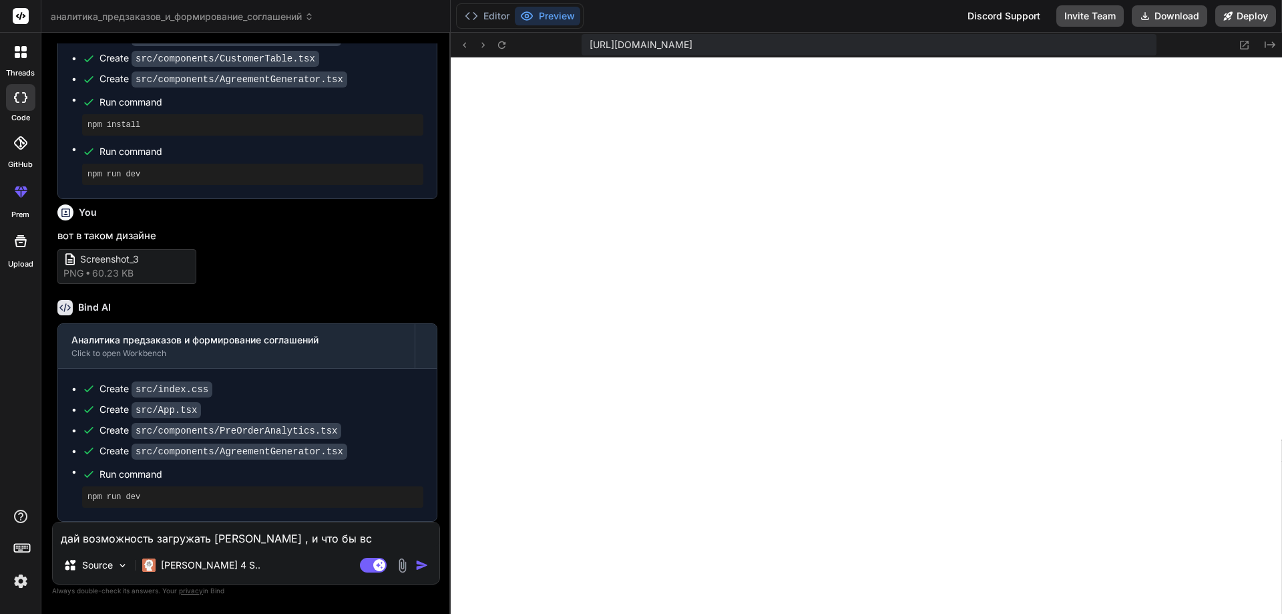
type textarea "x"
type textarea "дай возможность загружать ексель , и что бы все"
type textarea "x"
type textarea "дай возможность загружать ексель , и что бы все п"
type textarea "x"
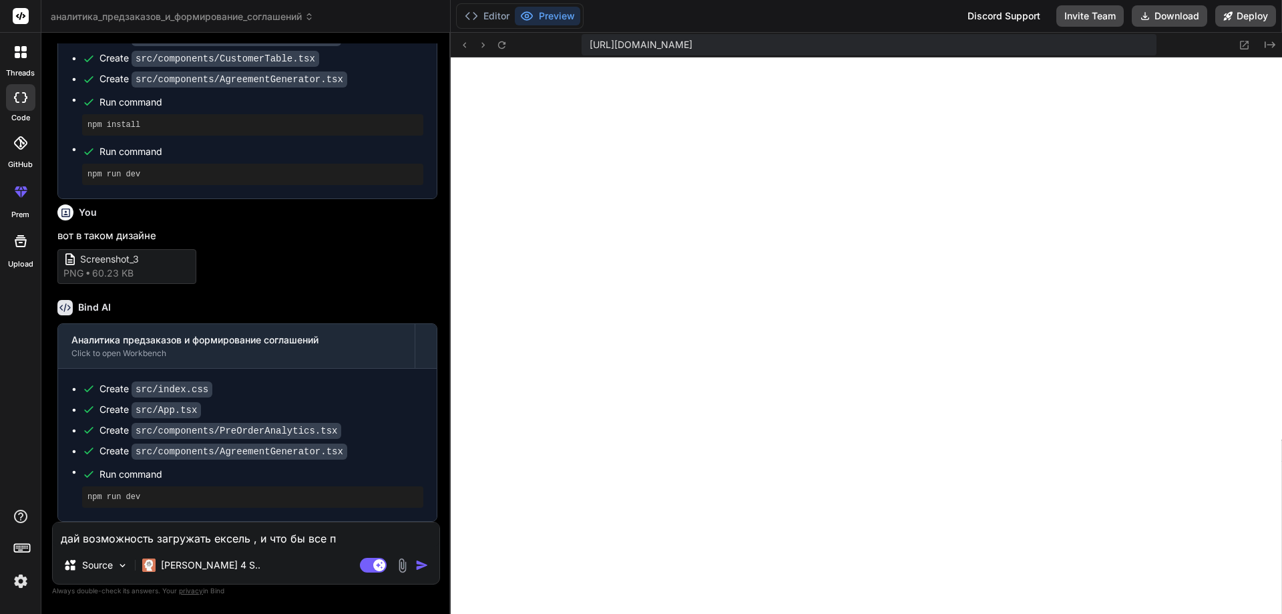
type textarea "дай возможность загружать ексель , и что бы все па"
type textarea "x"
type textarea "дай возможность загружать ексель , и что бы все пае"
type textarea "x"
type textarea "дай возможность загружать ексель , и что бы все паел"
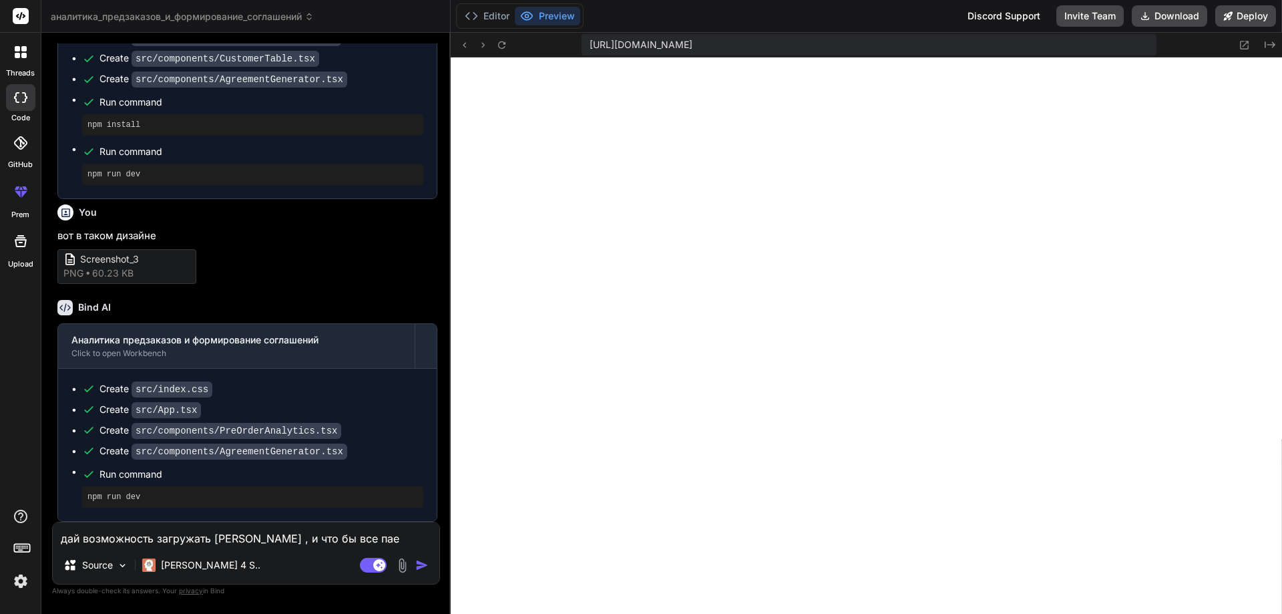
type textarea "x"
type textarea "дай возможность загружать ексель , и что бы все паели"
type textarea "x"
type textarea "дай возможность загружать ексель , и что бы все паели"
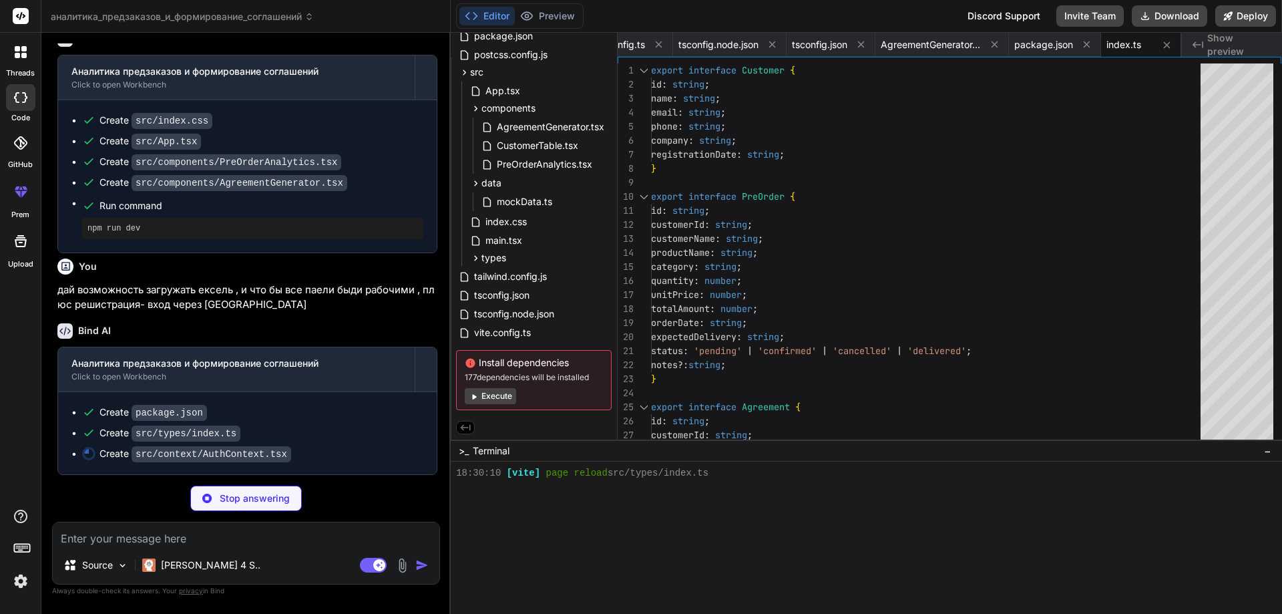
scroll to position [0, 716]
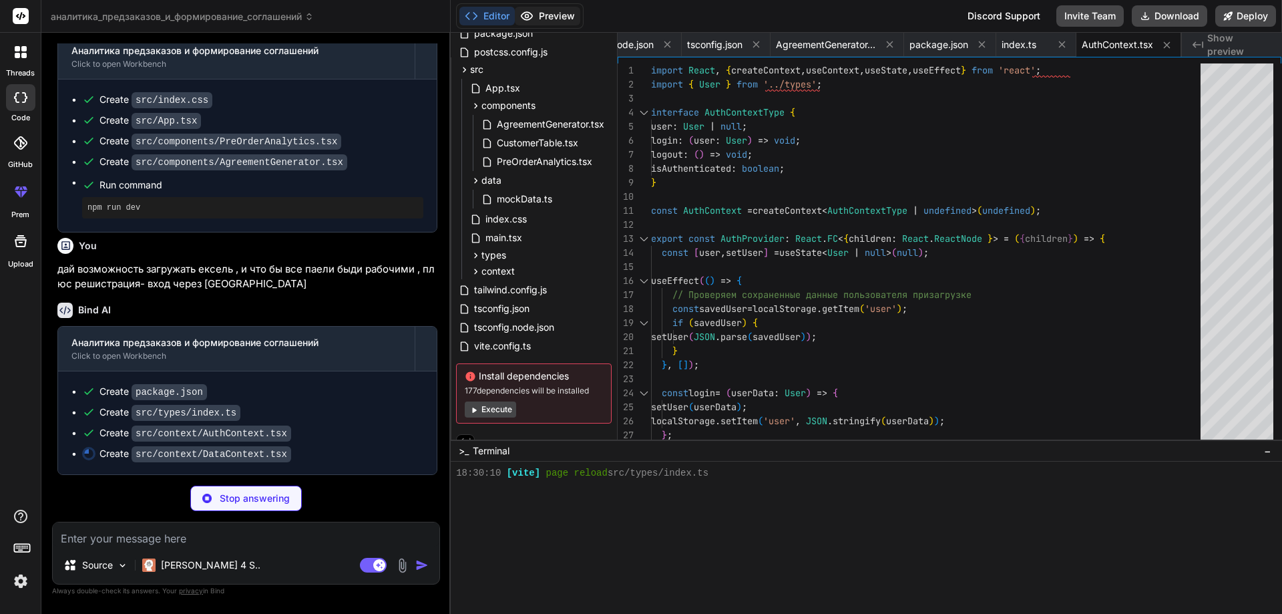
click at [553, 17] on button "Preview" at bounding box center [547, 16] width 65 height 19
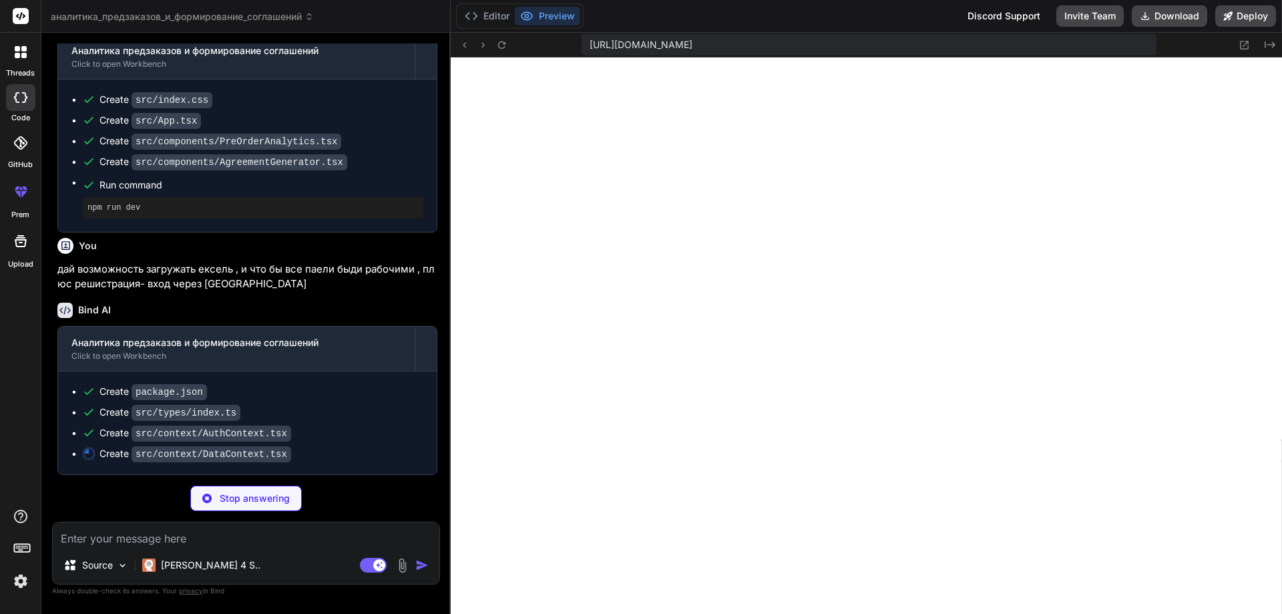
scroll to position [0, 820]
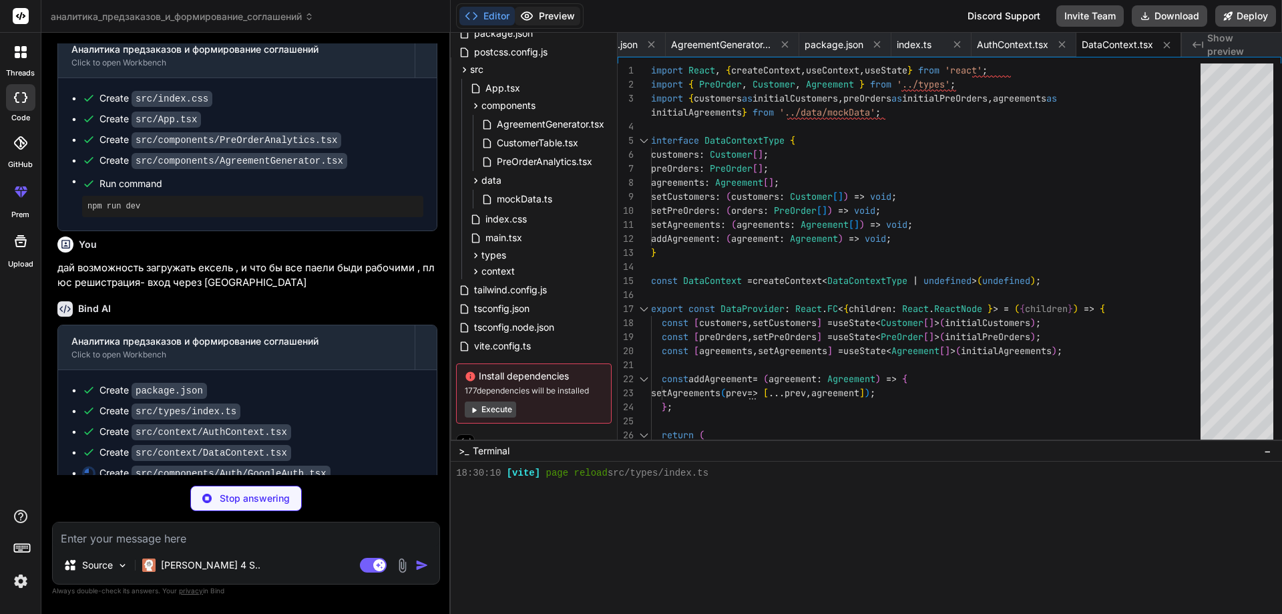
click at [557, 15] on button "Preview" at bounding box center [547, 16] width 65 height 19
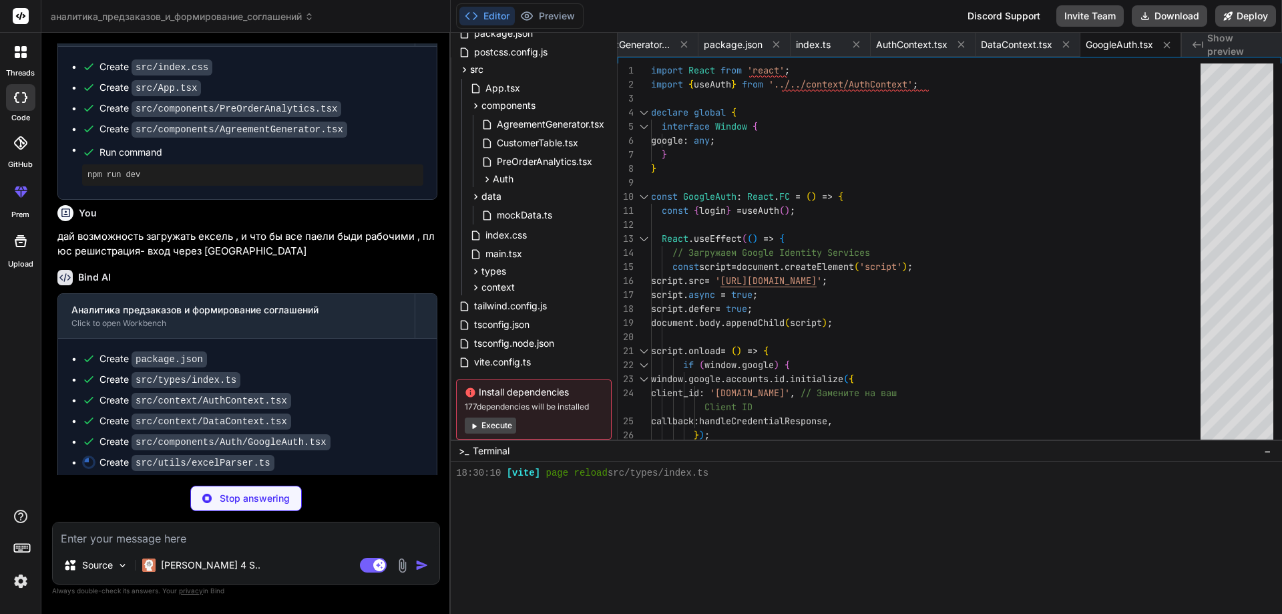
scroll to position [1386, 0]
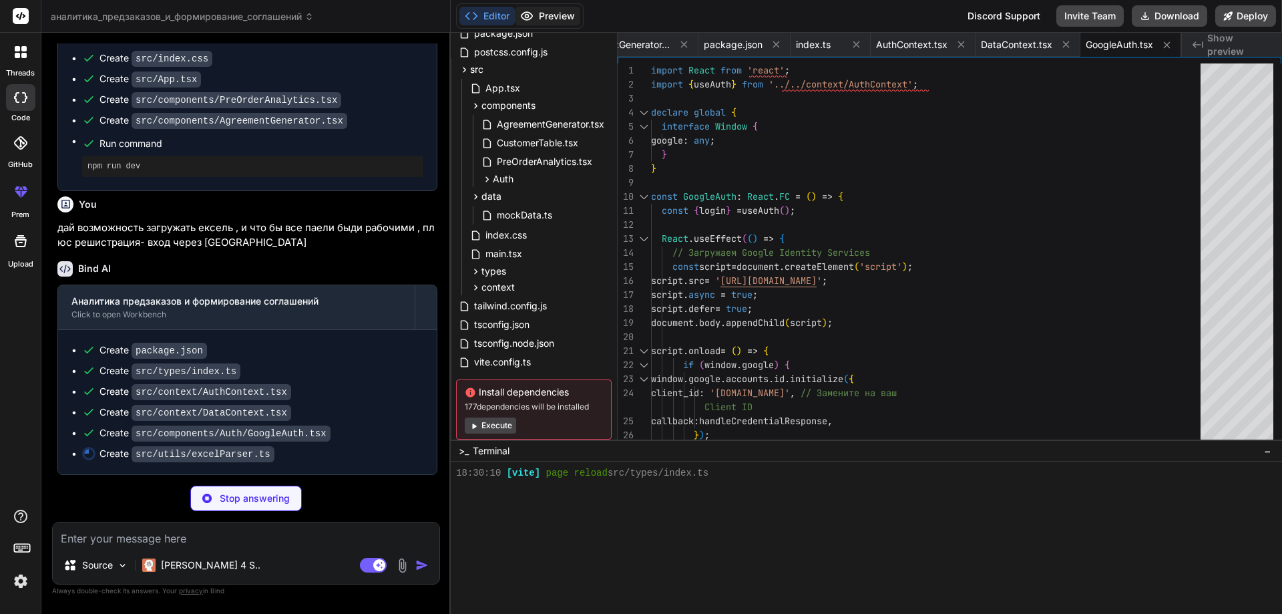
click at [542, 18] on button "Preview" at bounding box center [547, 16] width 65 height 19
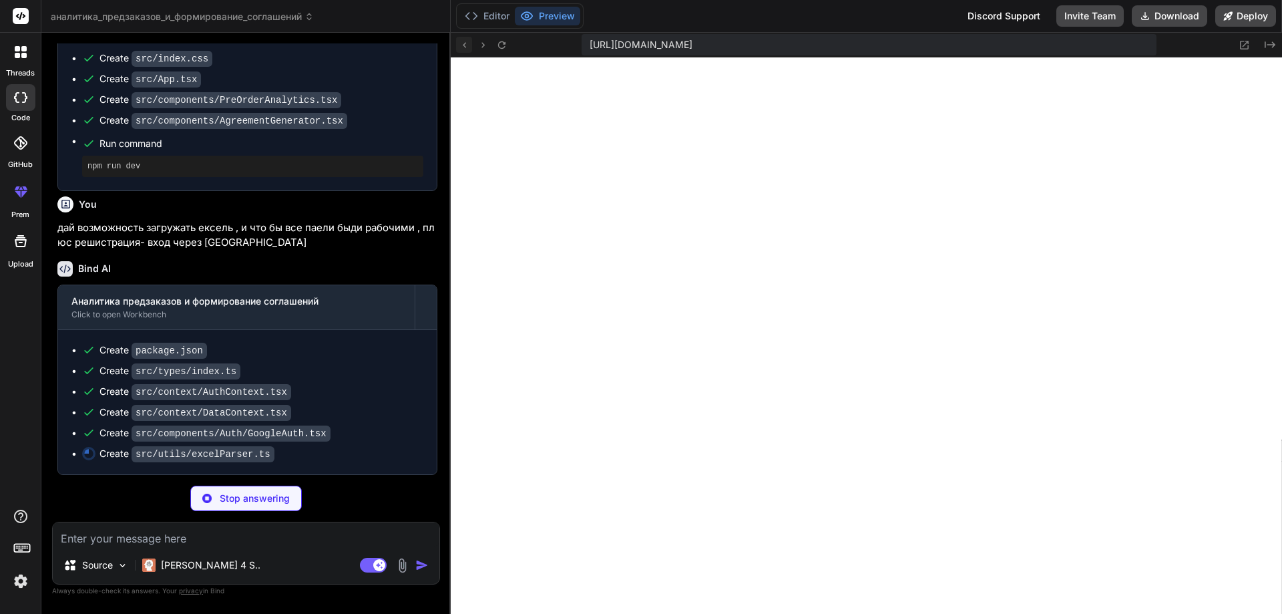
click at [464, 45] on icon at bounding box center [464, 44] width 3 height 5
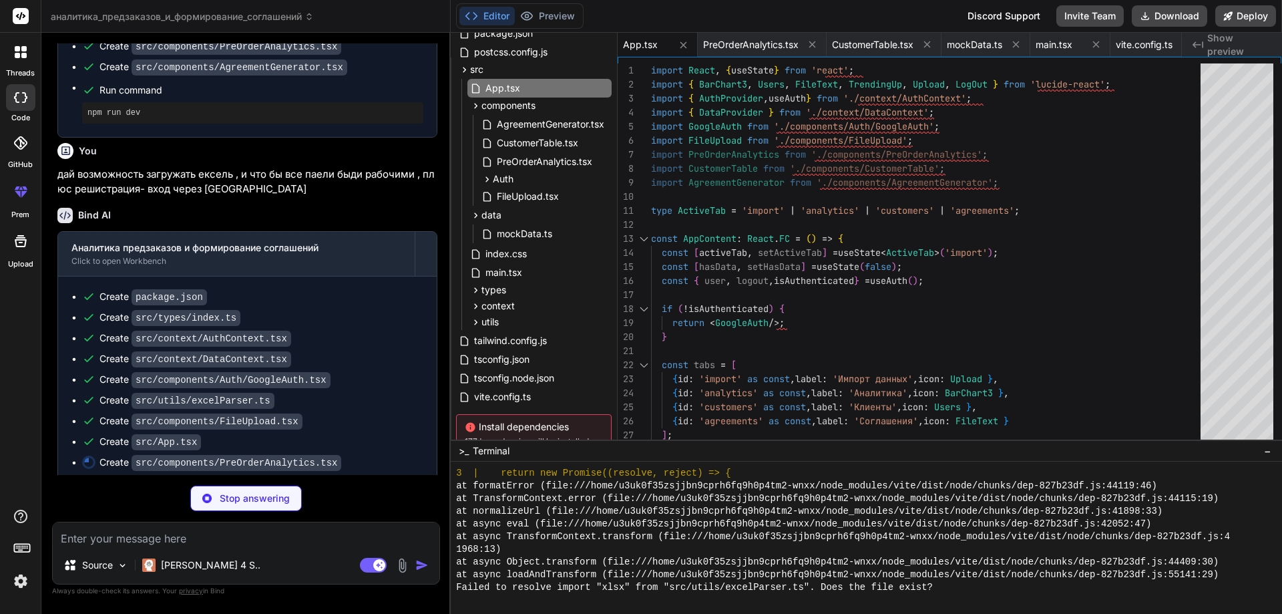
scroll to position [1448, 0]
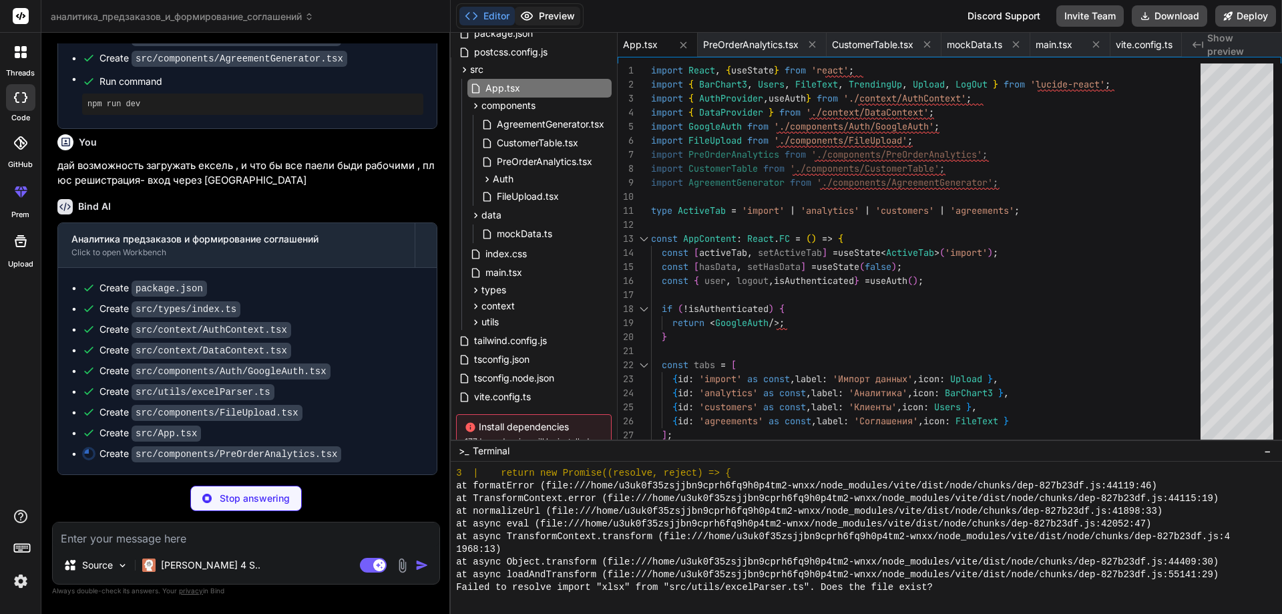
click at [541, 19] on button "Preview" at bounding box center [547, 16] width 65 height 19
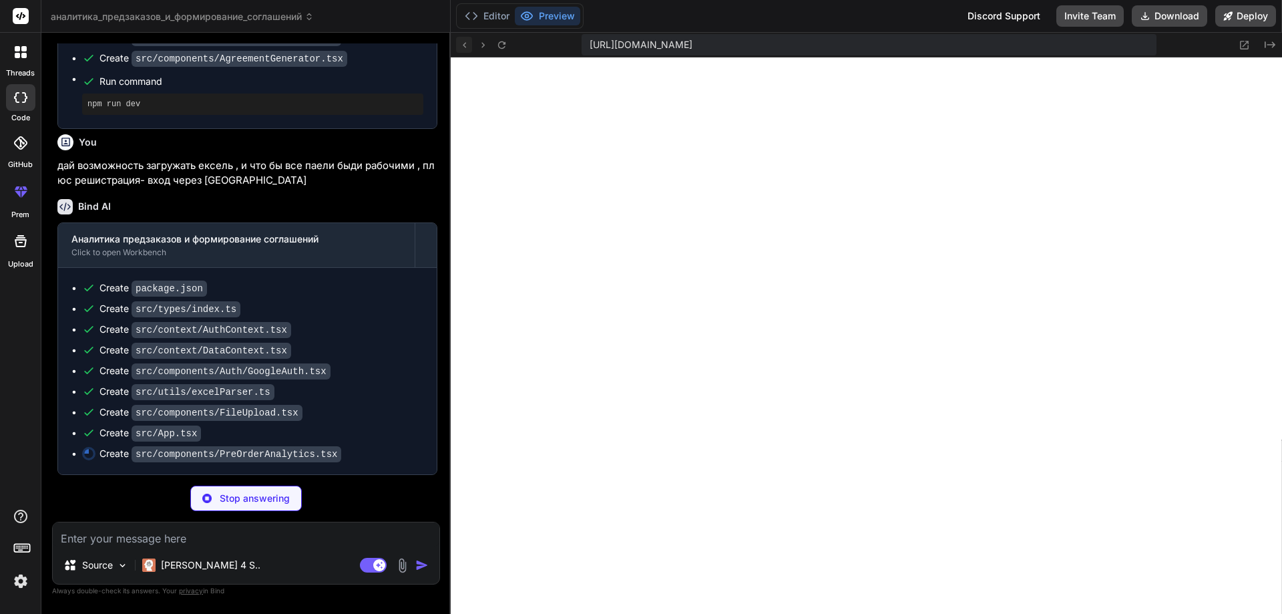
click at [467, 45] on icon at bounding box center [464, 44] width 11 height 11
click at [502, 47] on icon at bounding box center [501, 44] width 11 height 11
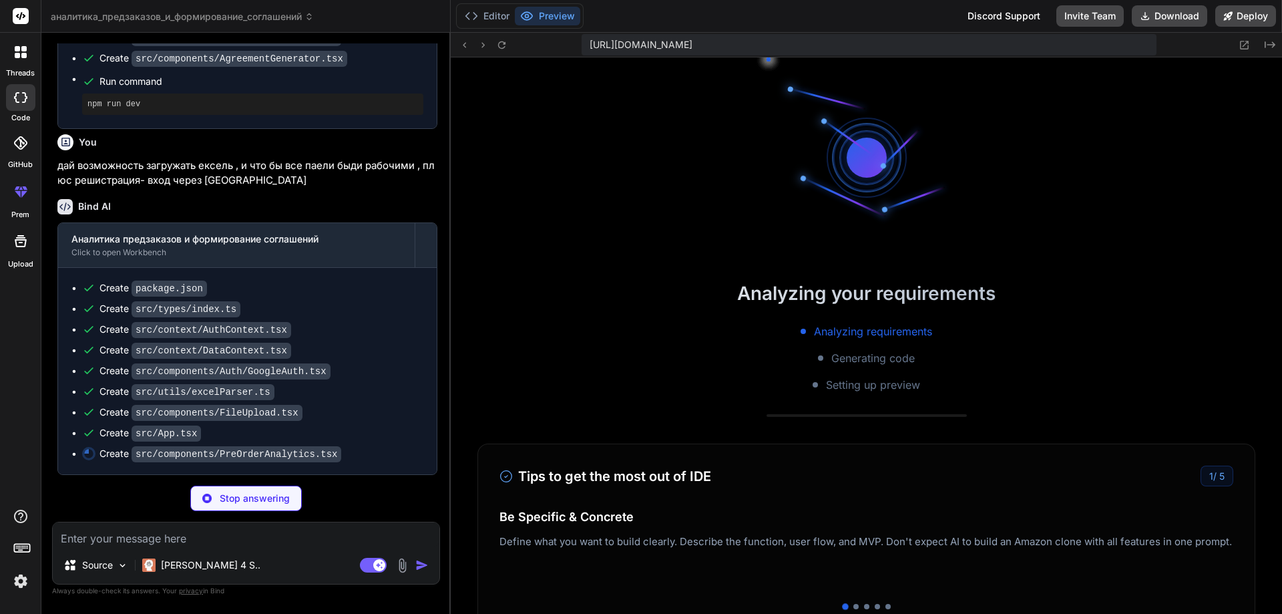
scroll to position [888, 0]
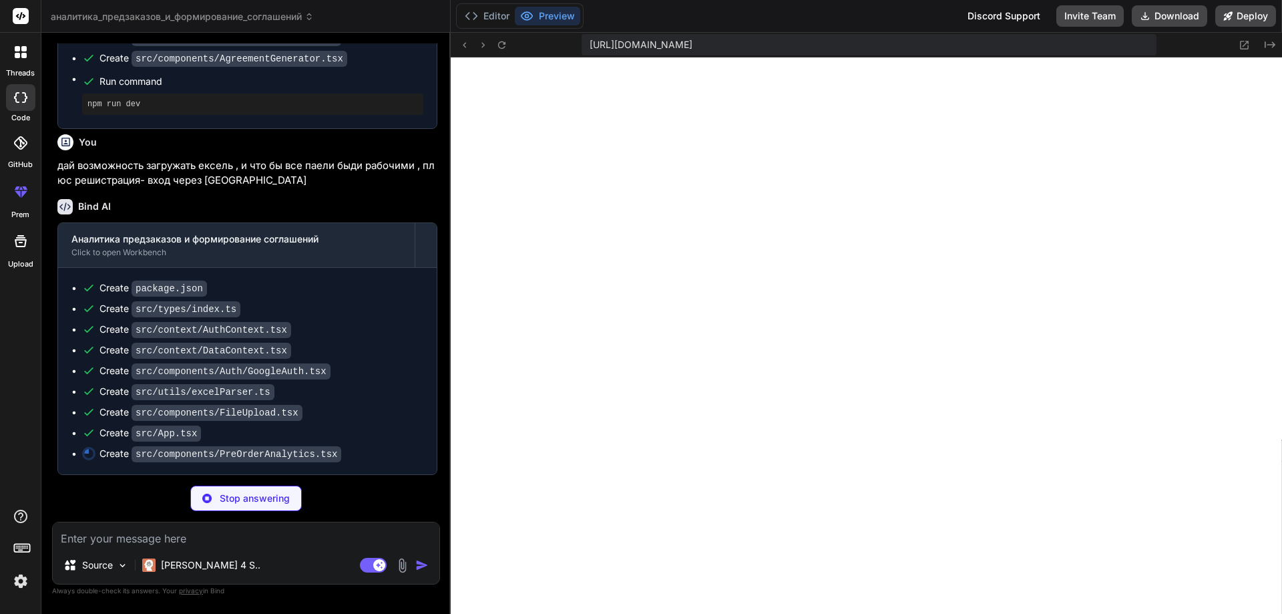
click at [126, 529] on textarea at bounding box center [246, 534] width 387 height 24
paste textarea "[plugin:vite:import-analysis] Failed to resolve import "xlsx" from "src/utils/e…"
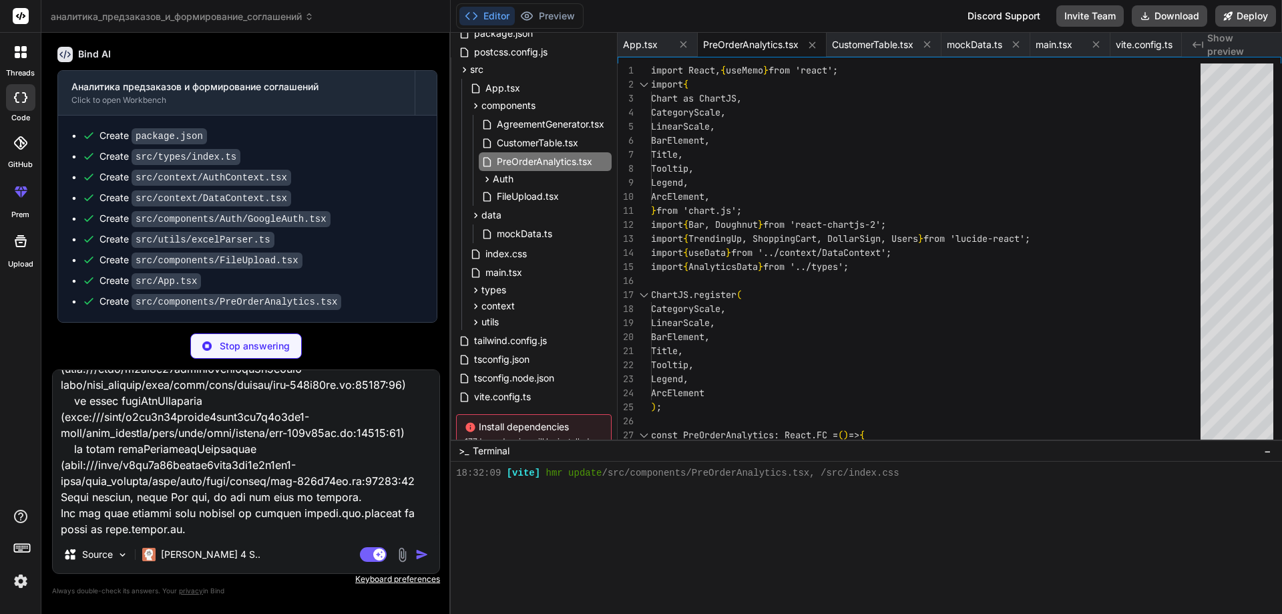
scroll to position [1116, 0]
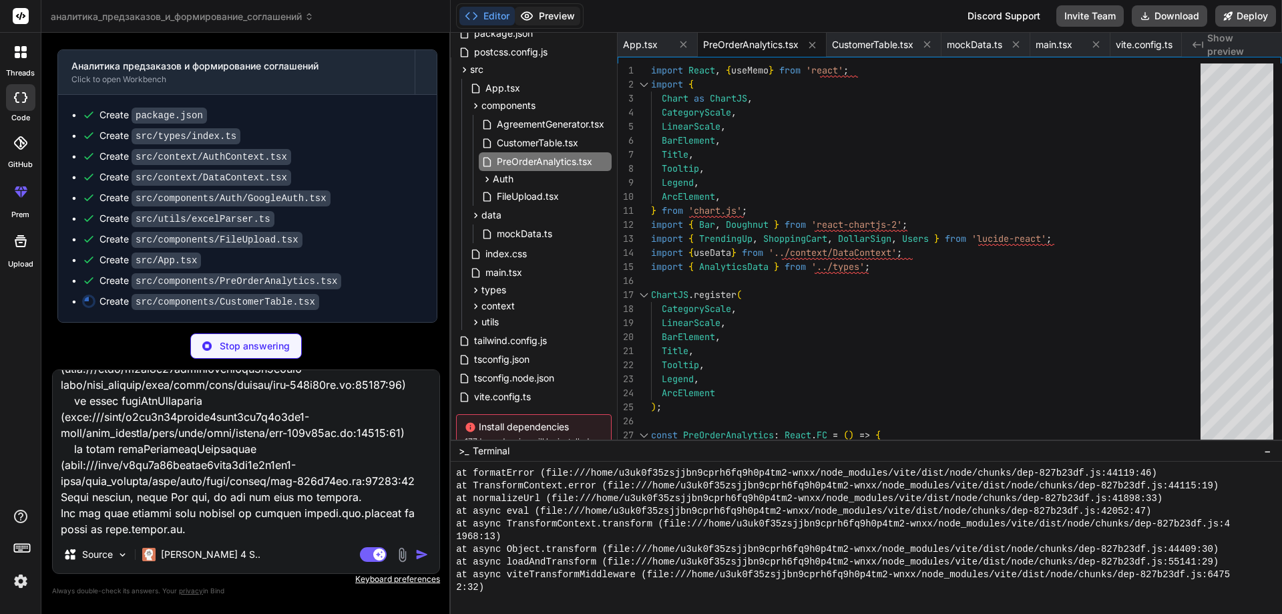
click at [551, 24] on button "Preview" at bounding box center [547, 16] width 65 height 19
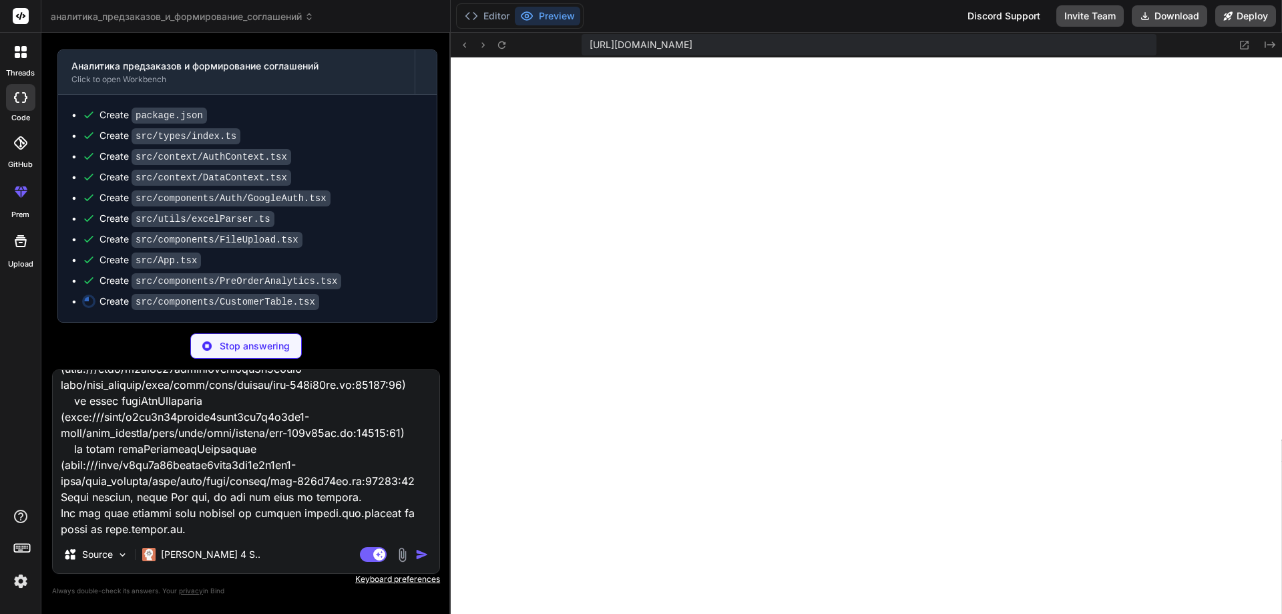
click at [656, 44] on span "https://u3uk0f35zsjjbn9cprh6fq9h0p4tm2-wnxx--3000--96435430.local-corp.webconta…" at bounding box center [640, 44] width 103 height 13
click at [692, 41] on span "https://u3uk0f35zsjjbn9cprh6fq9h0p4tm2-wnxx--3000--96435430.local-corp.webconta…" at bounding box center [640, 44] width 103 height 13
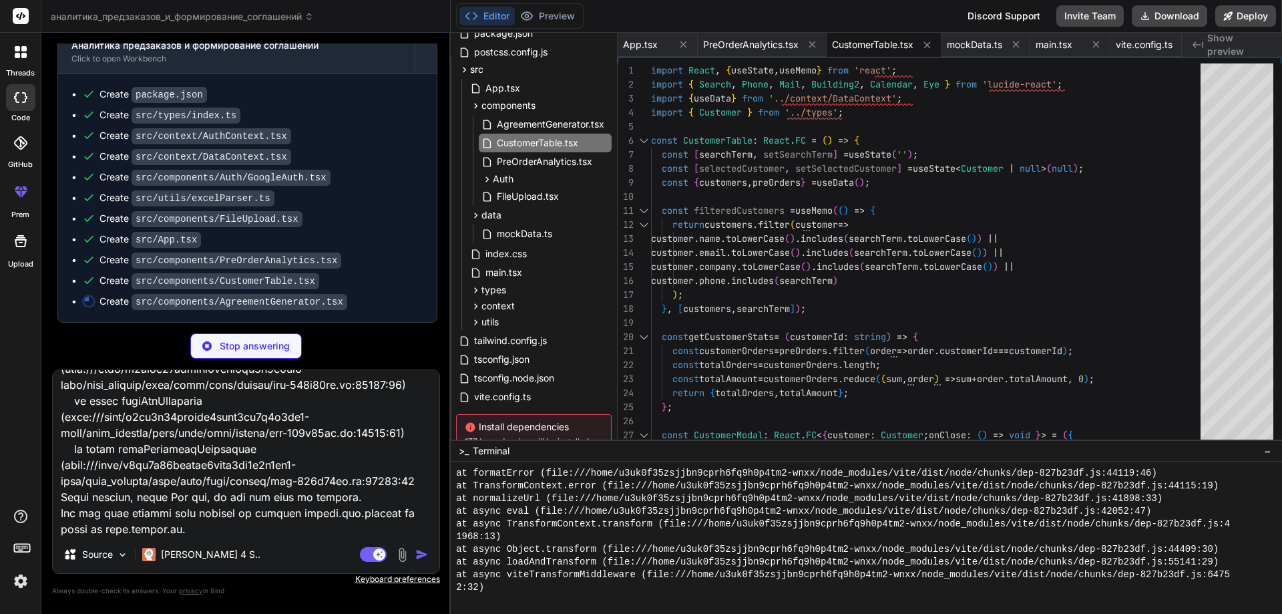
scroll to position [1642, 0]
click at [558, 23] on button "Preview" at bounding box center [547, 16] width 65 height 19
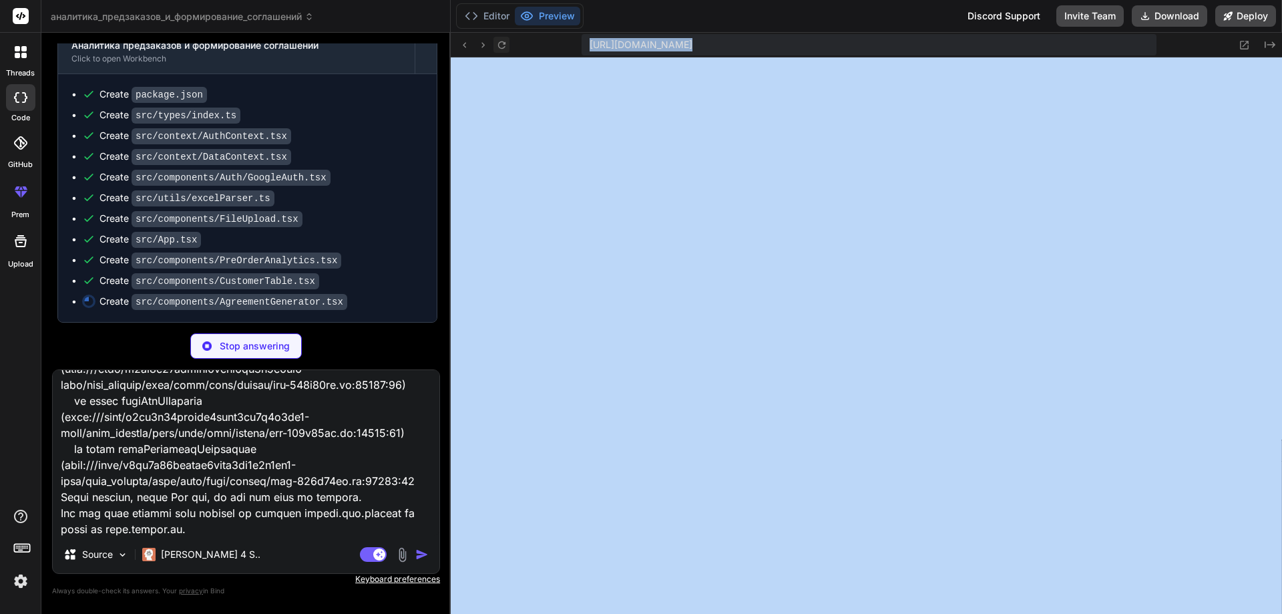
click at [507, 44] on button at bounding box center [501, 45] width 16 height 16
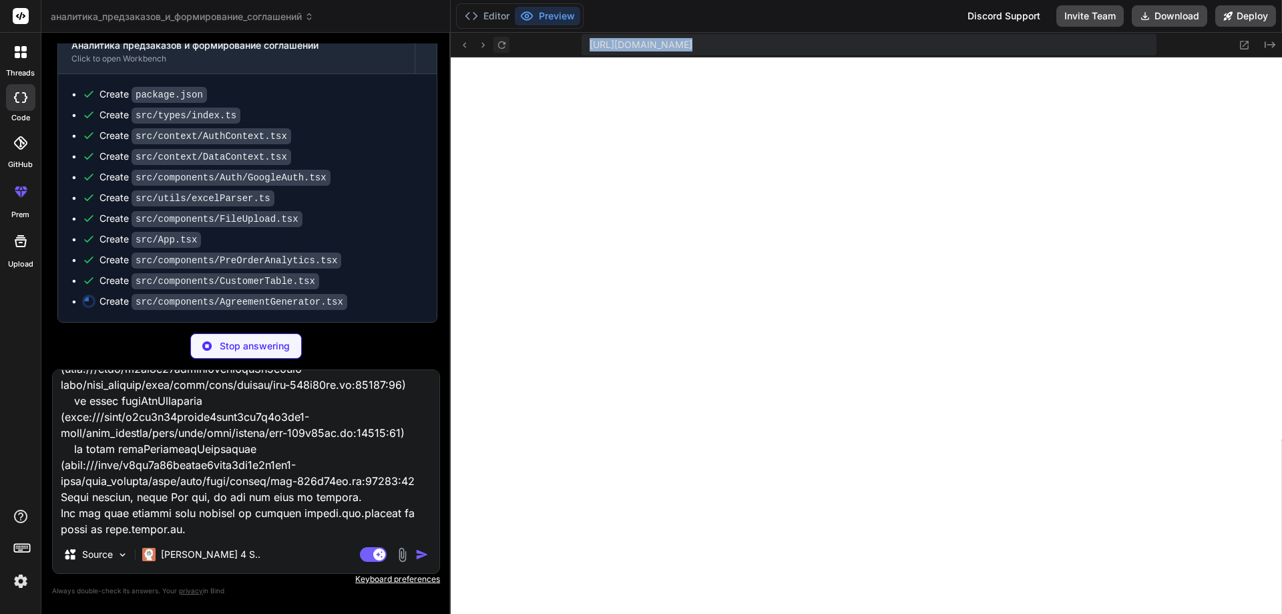
click at [507, 44] on button at bounding box center [501, 45] width 16 height 16
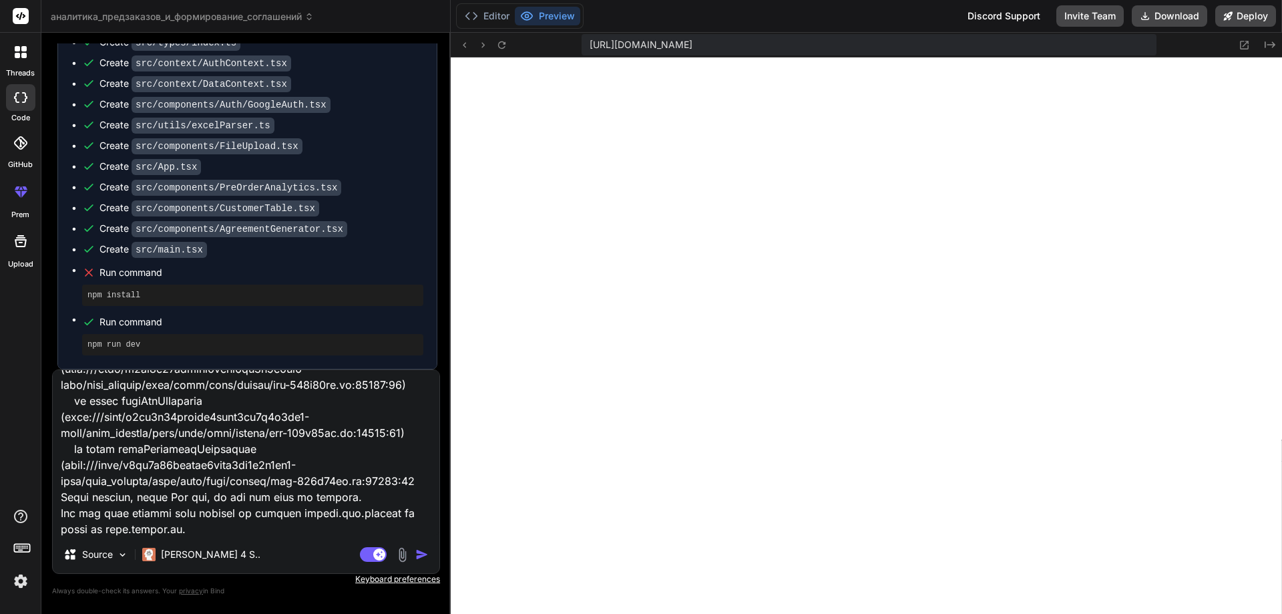
scroll to position [1714, 0]
click at [142, 276] on span "Run command" at bounding box center [261, 272] width 324 height 13
click at [420, 555] on img "button" at bounding box center [421, 553] width 13 height 13
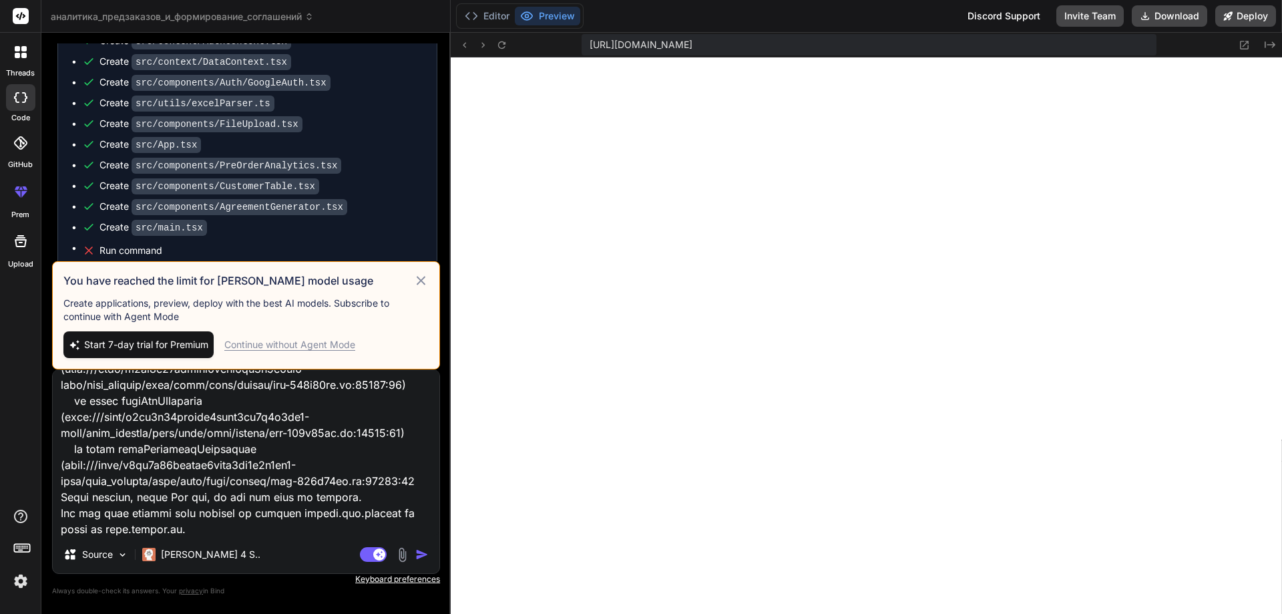
click at [422, 279] on icon at bounding box center [421, 280] width 9 height 9
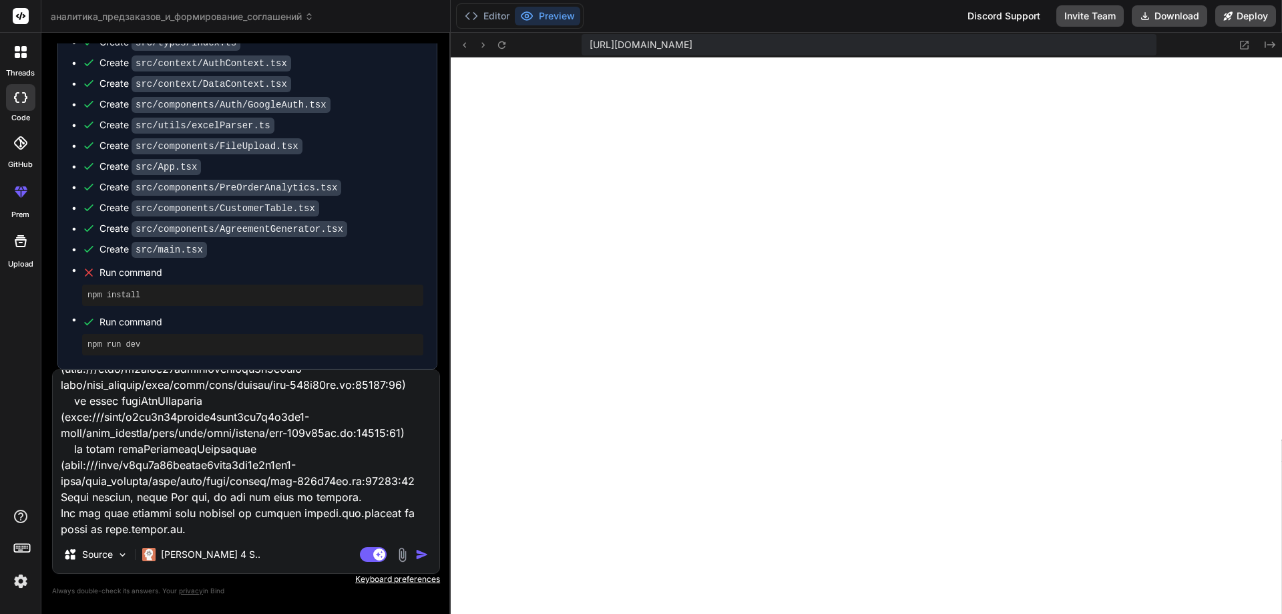
click at [421, 556] on img "button" at bounding box center [421, 553] width 13 height 13
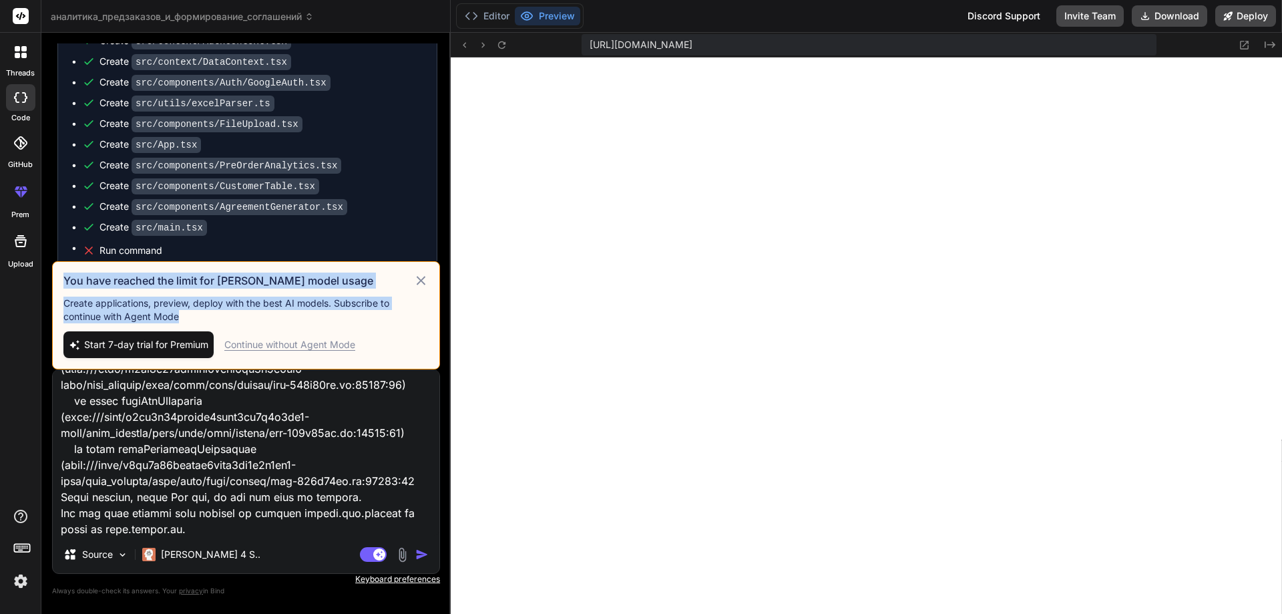
drag, startPoint x: 188, startPoint y: 318, endPoint x: 62, endPoint y: 271, distance: 134.8
click at [62, 271] on div "You have reached the limit for Claude model usage Create applications, preview,…" at bounding box center [246, 315] width 388 height 108
copy div "You have reached the limit for Claude model usage Create applications, preview,…"
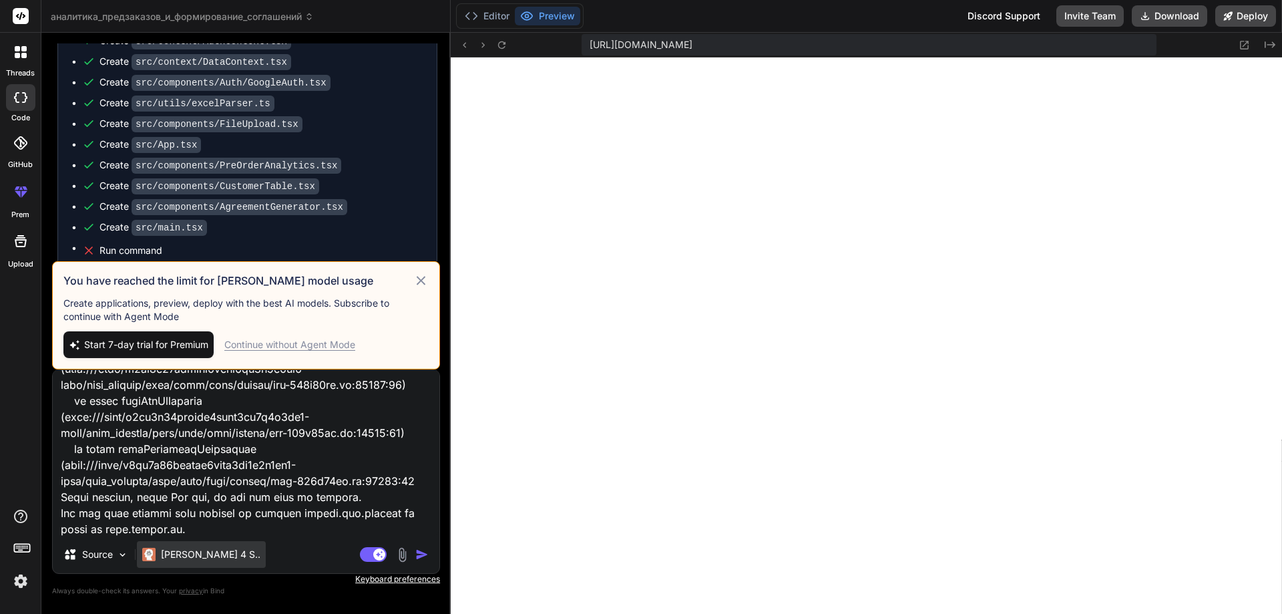
click at [185, 557] on p "[PERSON_NAME] 4 S.." at bounding box center [210, 553] width 99 height 13
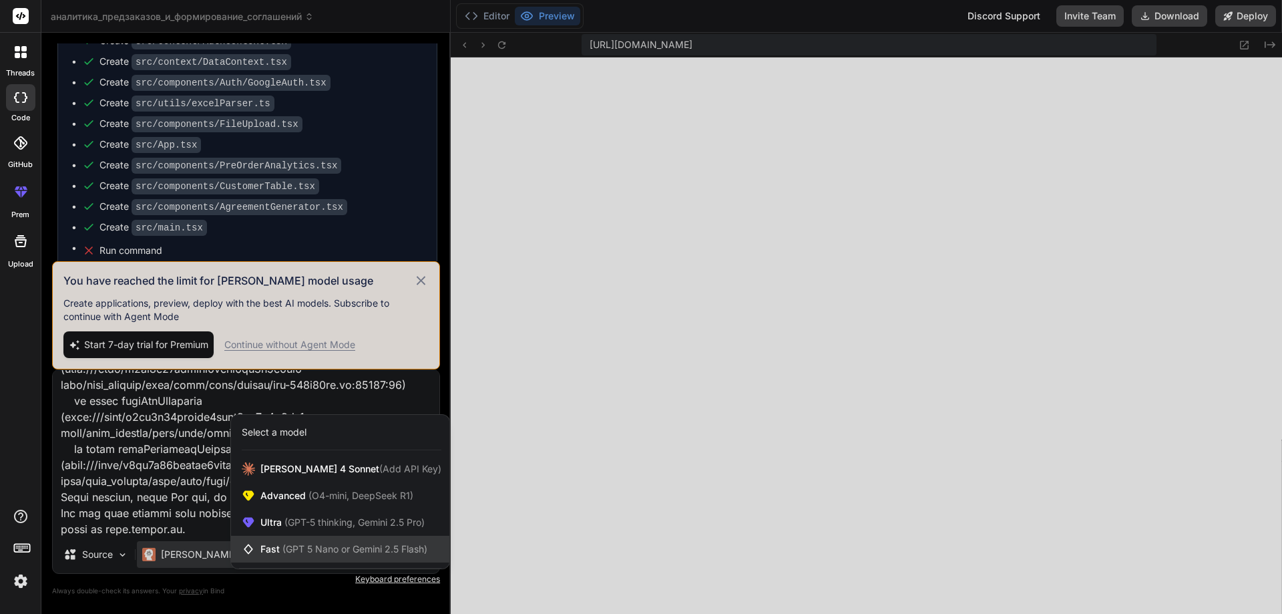
click at [310, 545] on span "(GPT 5 Nano or Gemini 2.5 Flash)" at bounding box center [354, 548] width 145 height 11
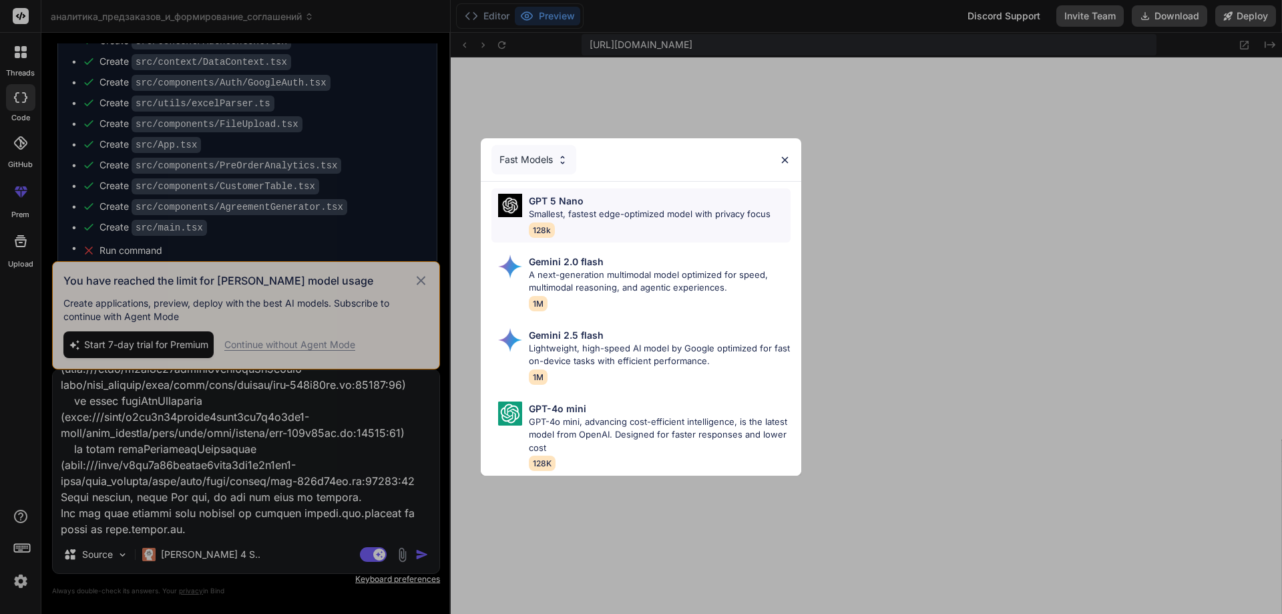
click at [578, 202] on p "GPT 5 Nano" at bounding box center [556, 201] width 55 height 14
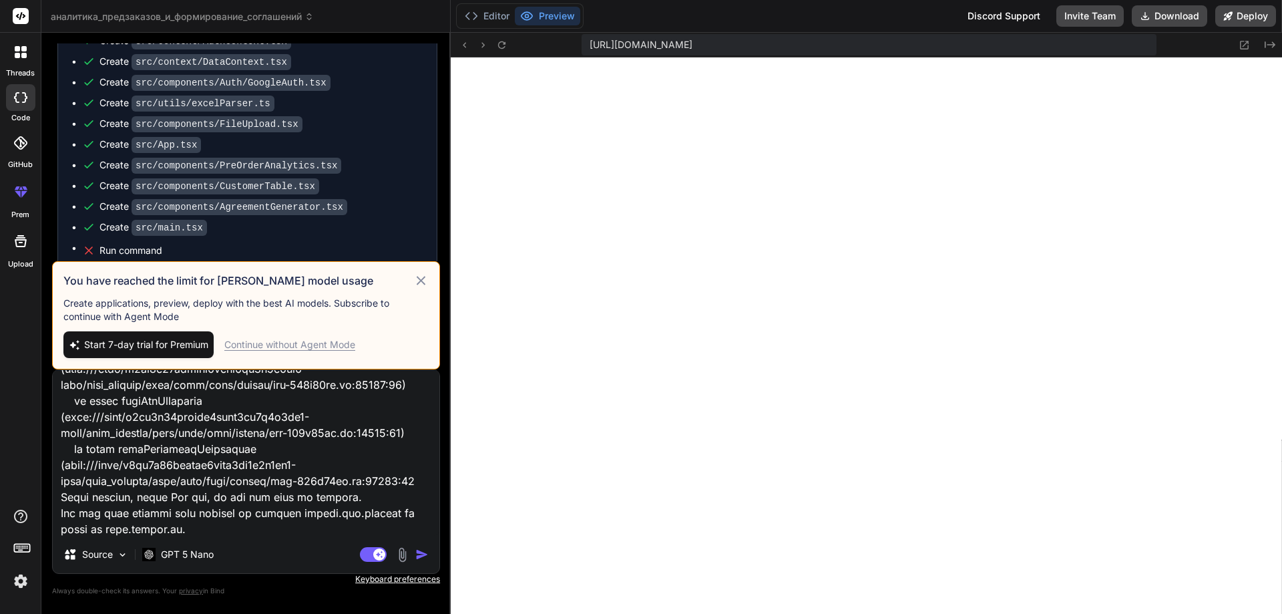
click at [150, 531] on textarea at bounding box center [246, 453] width 387 height 166
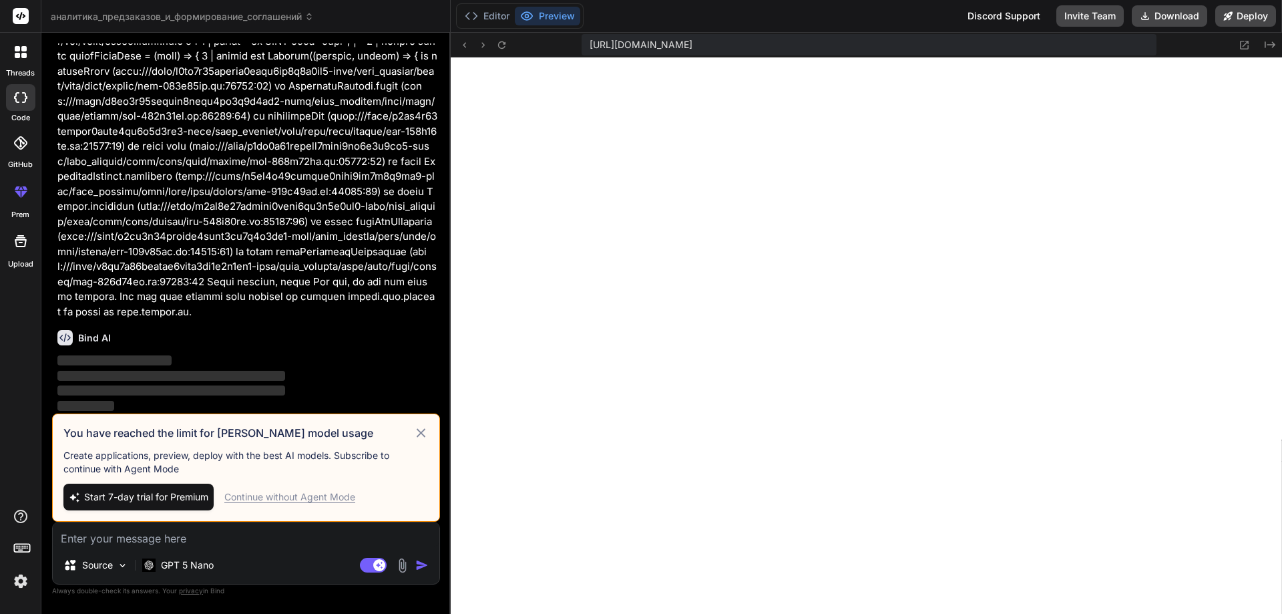
scroll to position [2109, 0]
click at [417, 435] on icon at bounding box center [420, 433] width 15 height 16
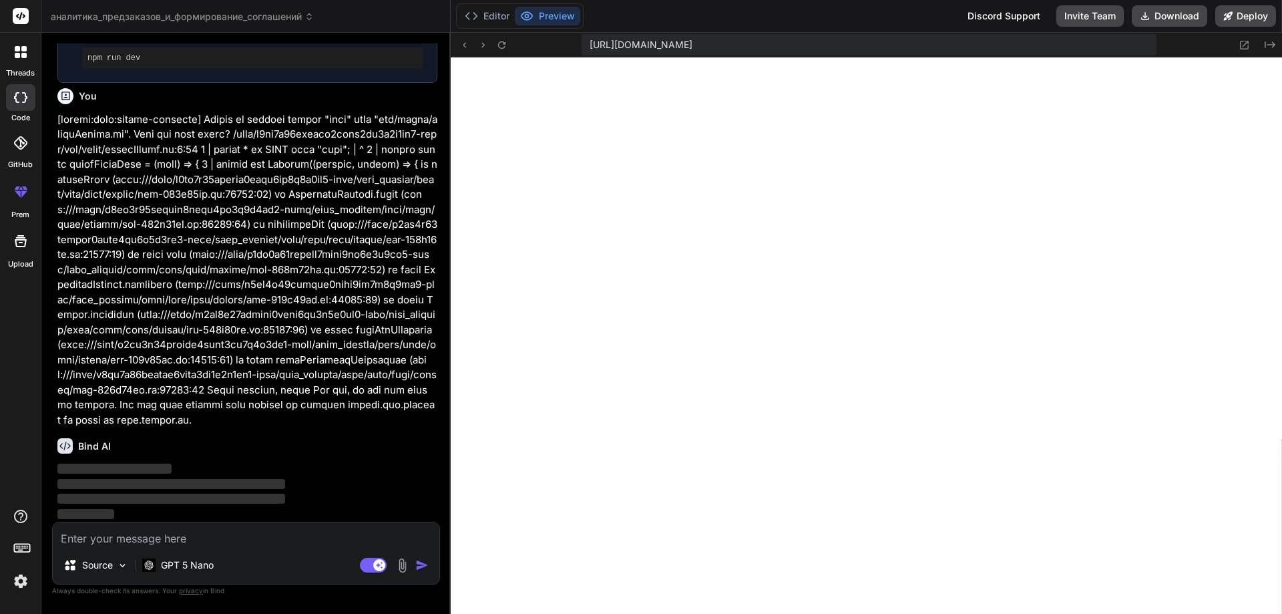
click at [549, 19] on button "Preview" at bounding box center [547, 16] width 65 height 19
click at [488, 13] on button "Editor" at bounding box center [486, 16] width 55 height 19
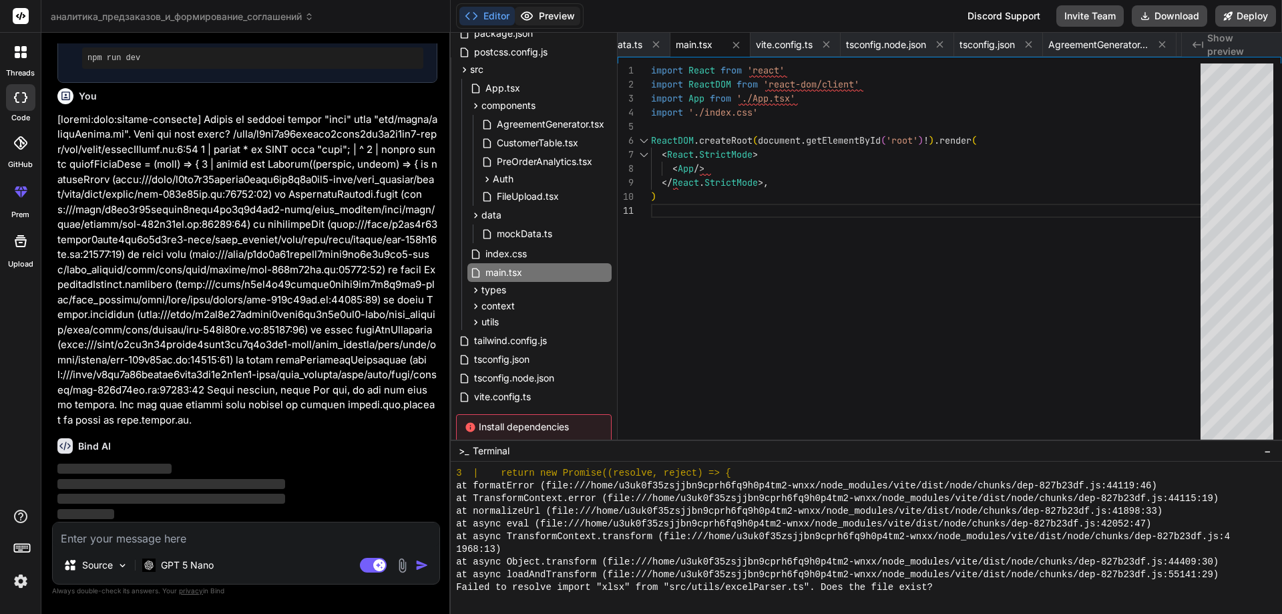
click at [539, 17] on button "Preview" at bounding box center [547, 16] width 65 height 19
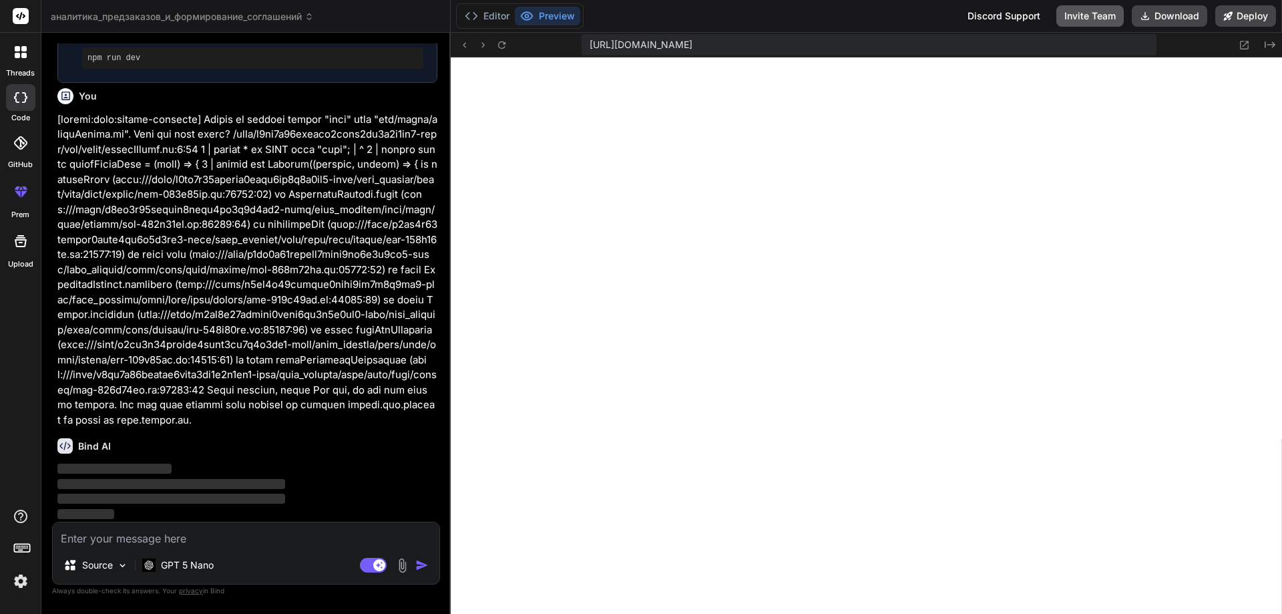
click at [1063, 17] on button "Invite Team" at bounding box center [1089, 15] width 67 height 21
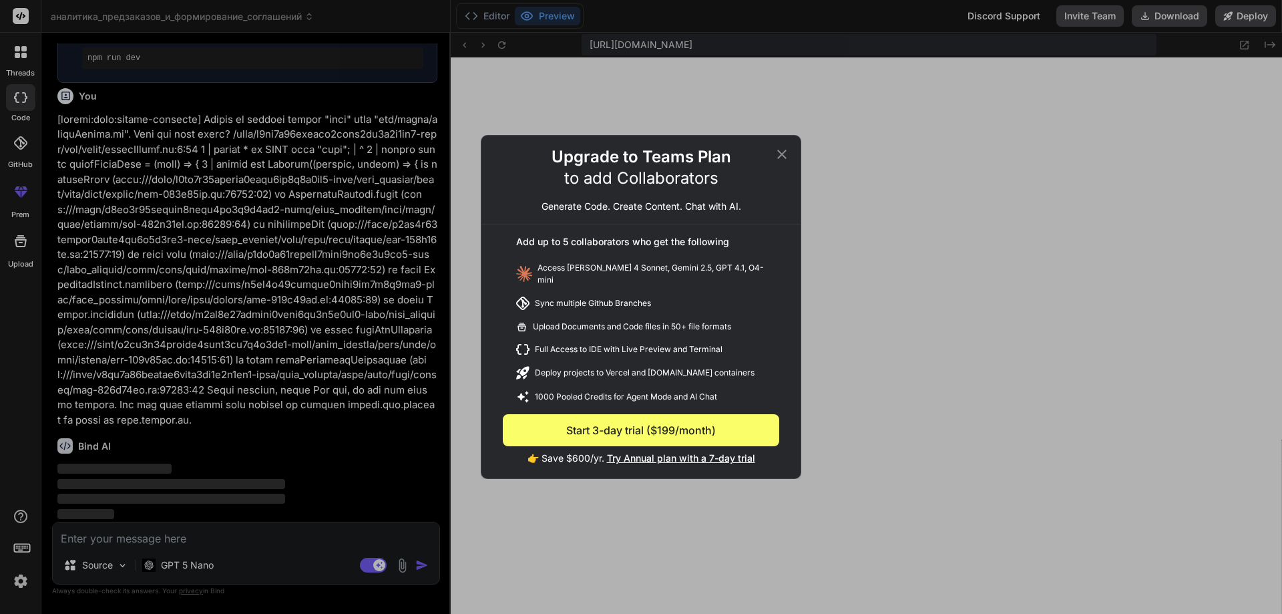
click at [780, 158] on icon at bounding box center [781, 154] width 9 height 9
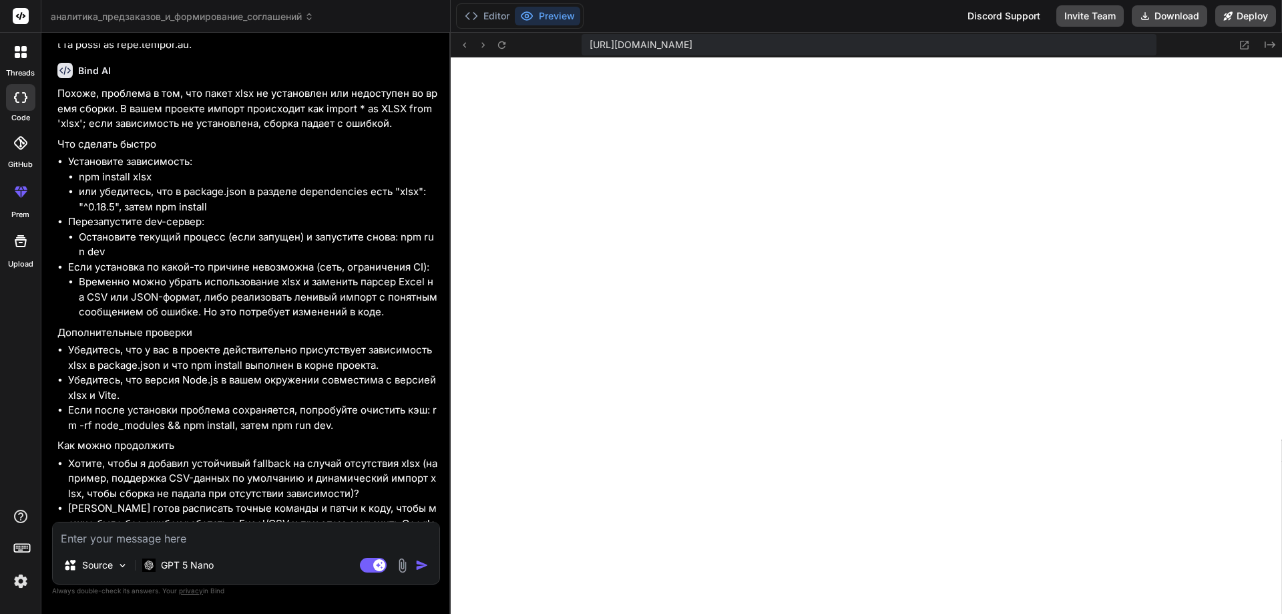
scroll to position [2401, 0]
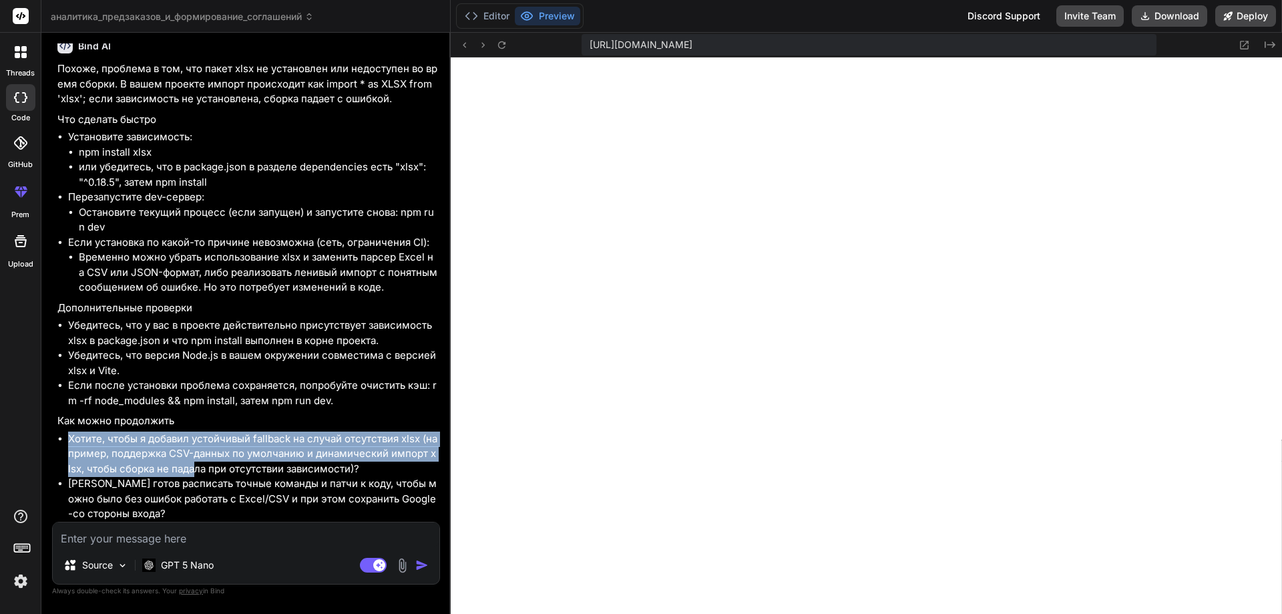
drag, startPoint x: 68, startPoint y: 437, endPoint x: 199, endPoint y: 472, distance: 135.6
click at [199, 472] on li "Хотите, чтобы я добавил устойчивый fallback на случай отсутствия xlsx (например…" at bounding box center [252, 453] width 369 height 45
drag, startPoint x: 361, startPoint y: 464, endPoint x: 105, endPoint y: 432, distance: 257.7
click at [105, 432] on li "Хотите, чтобы я добавил устойчивый fallback на случай отсутствия xlsx (например…" at bounding box center [252, 453] width 369 height 45
copy li "чтобы я добавил устойчивый fallback на случай отсутствия xlsx (например, поддер…"
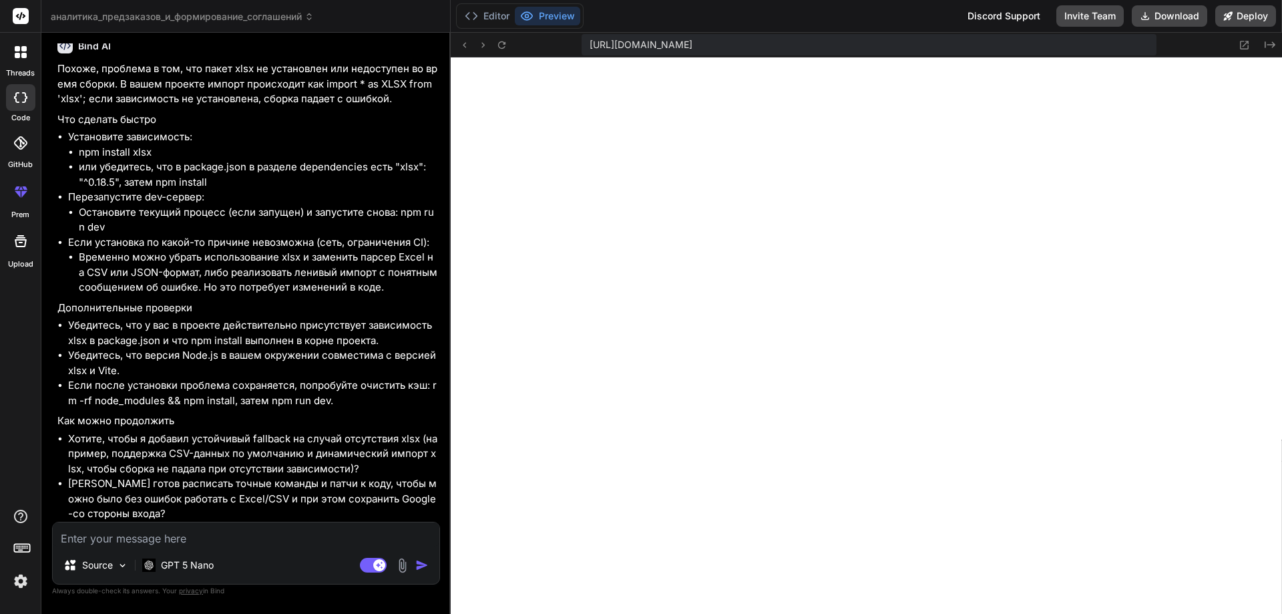
click at [95, 537] on textarea at bounding box center [246, 534] width 387 height 24
paste textarea "чтобы я добавил устойчивый fallback на случай отсутствия xlsx (например, поддер…"
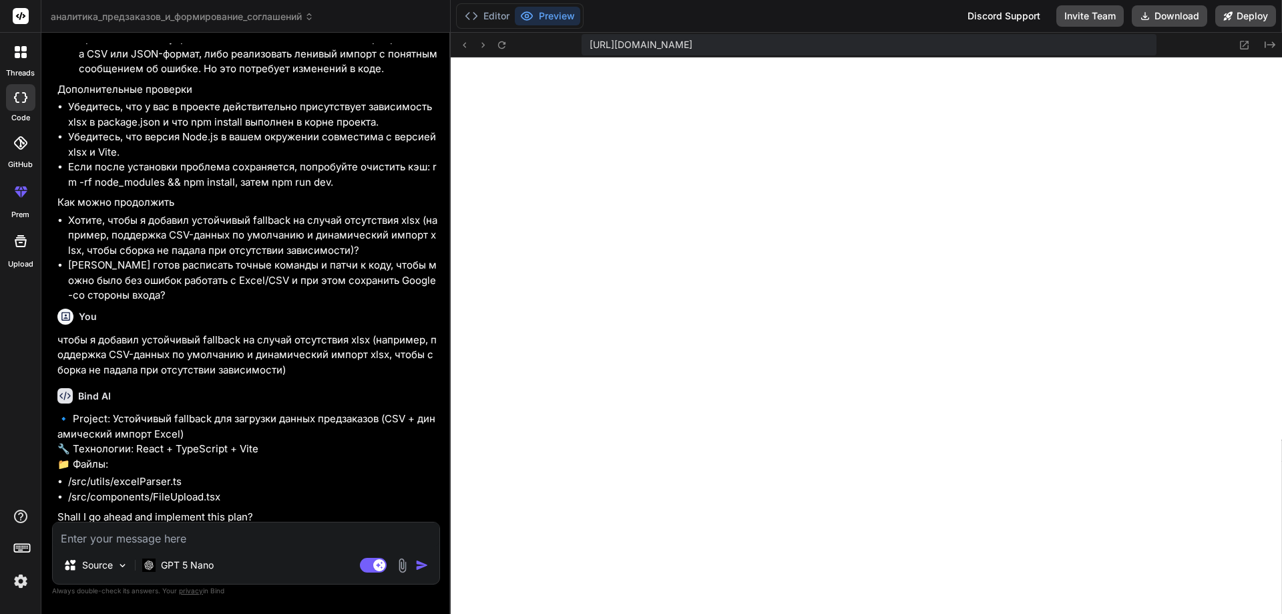
scroll to position [2625, 0]
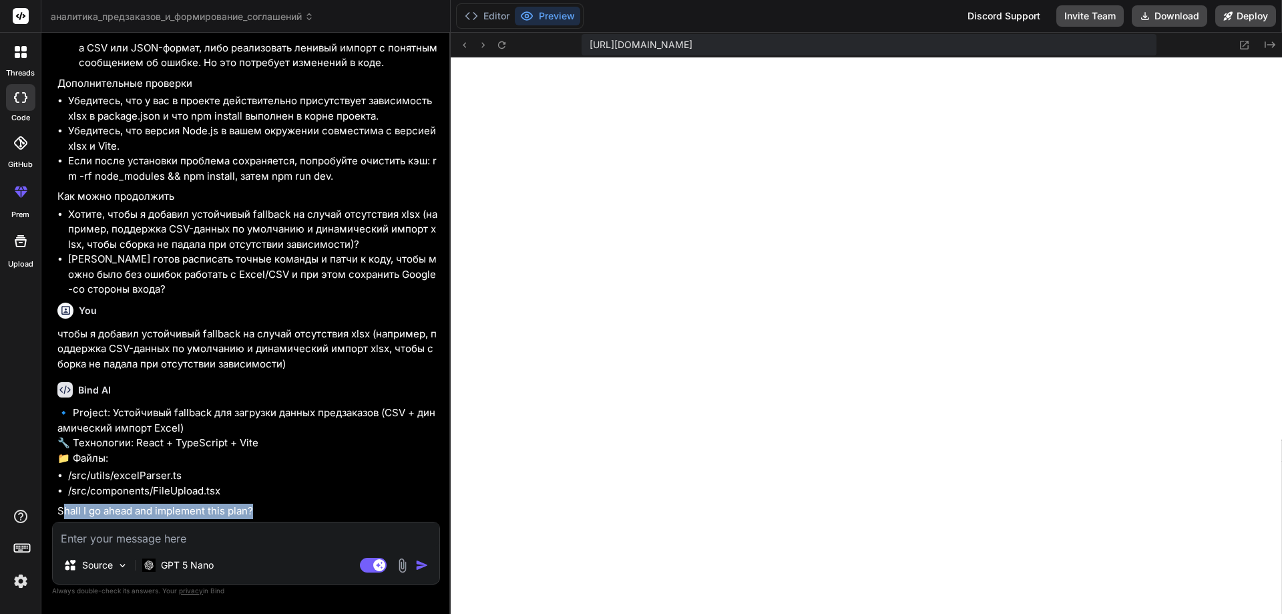
drag, startPoint x: 252, startPoint y: 513, endPoint x: 61, endPoint y: 506, distance: 191.1
click at [61, 506] on p "Shall I go ahead and implement this plan?" at bounding box center [247, 510] width 380 height 15
click at [61, 508] on p "Shall I go ahead and implement this plan?" at bounding box center [247, 510] width 380 height 15
click at [66, 503] on p "Shall I go ahead and implement this plan?" at bounding box center [247, 510] width 380 height 15
drag, startPoint x: 59, startPoint y: 506, endPoint x: 267, endPoint y: 500, distance: 208.4
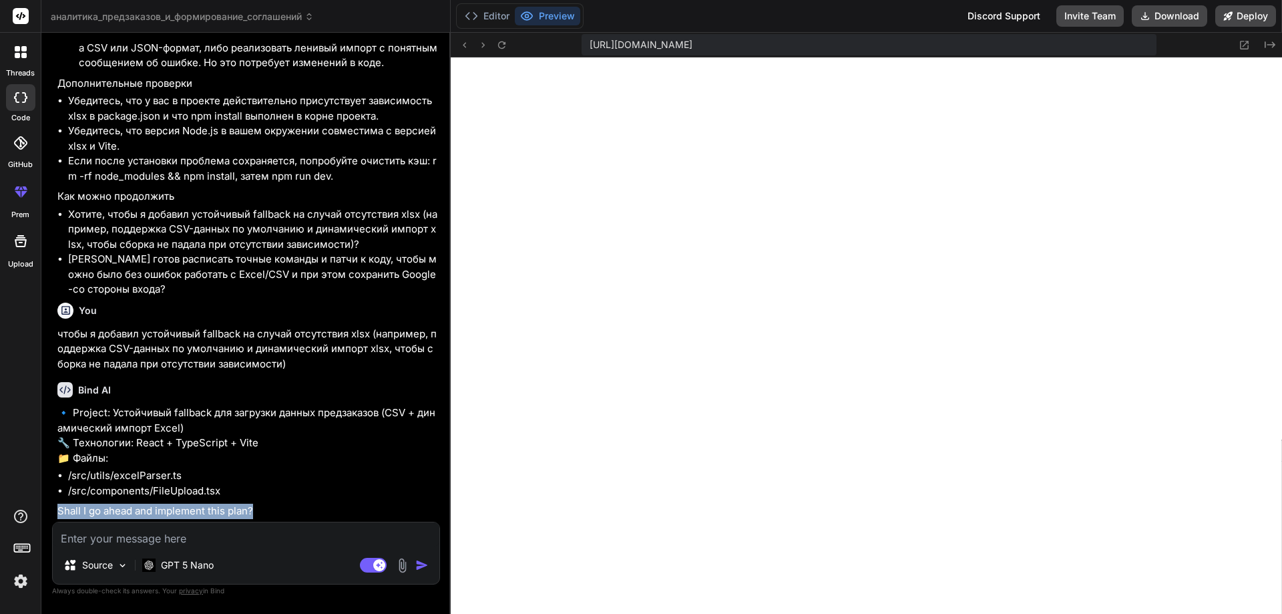
click at [267, 500] on div "🔹 Project: Устойчивый fallback для загрузки данных предзаказов (CSV + динамичес…" at bounding box center [247, 461] width 380 height 113
copy p "Shall I go ahead and implement this plan?"
click at [103, 530] on textarea at bounding box center [246, 534] width 387 height 24
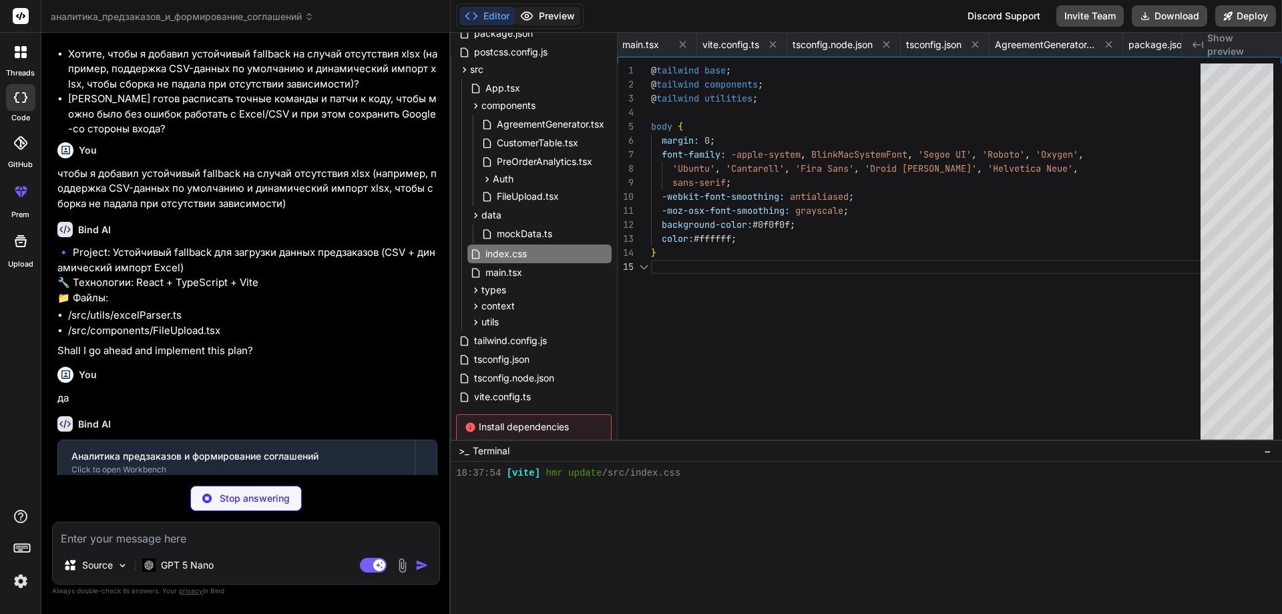
scroll to position [0, 0]
click at [543, 17] on button "Preview" at bounding box center [547, 16] width 65 height 19
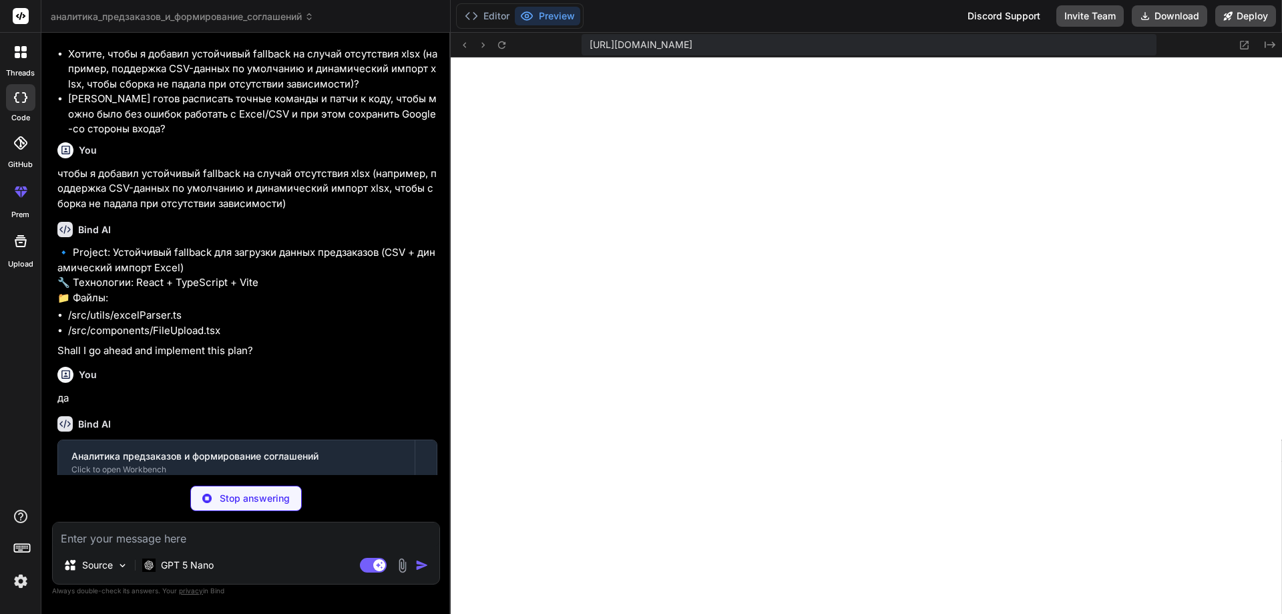
scroll to position [3945, 0]
click at [463, 46] on icon at bounding box center [464, 44] width 11 height 11
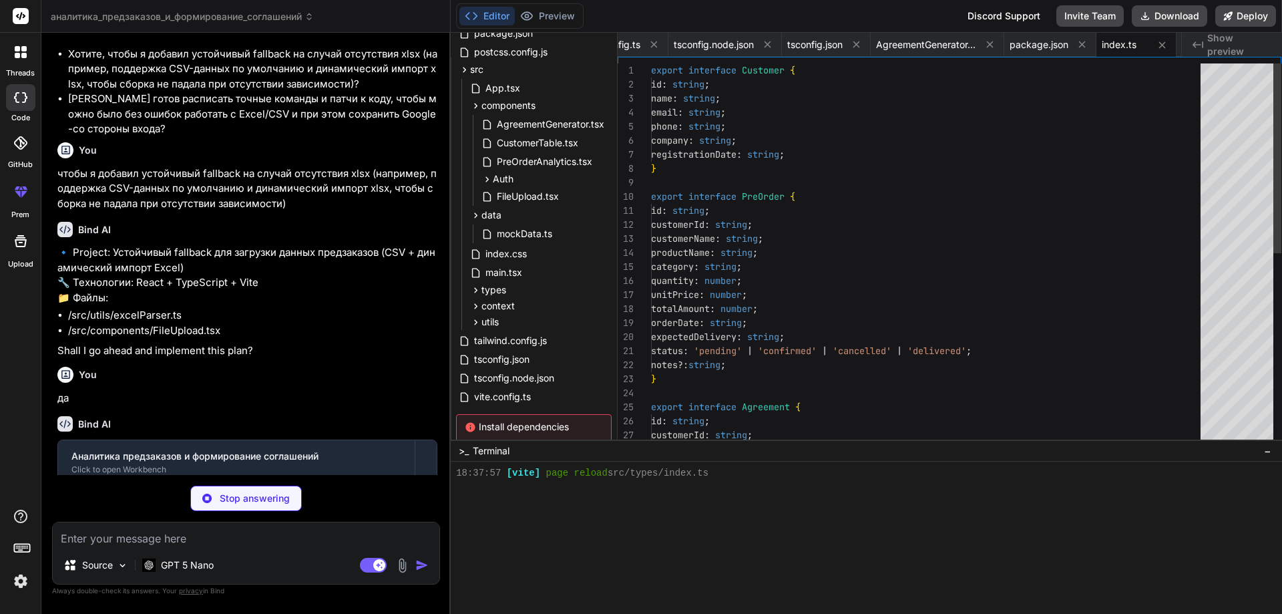
scroll to position [4173, 0]
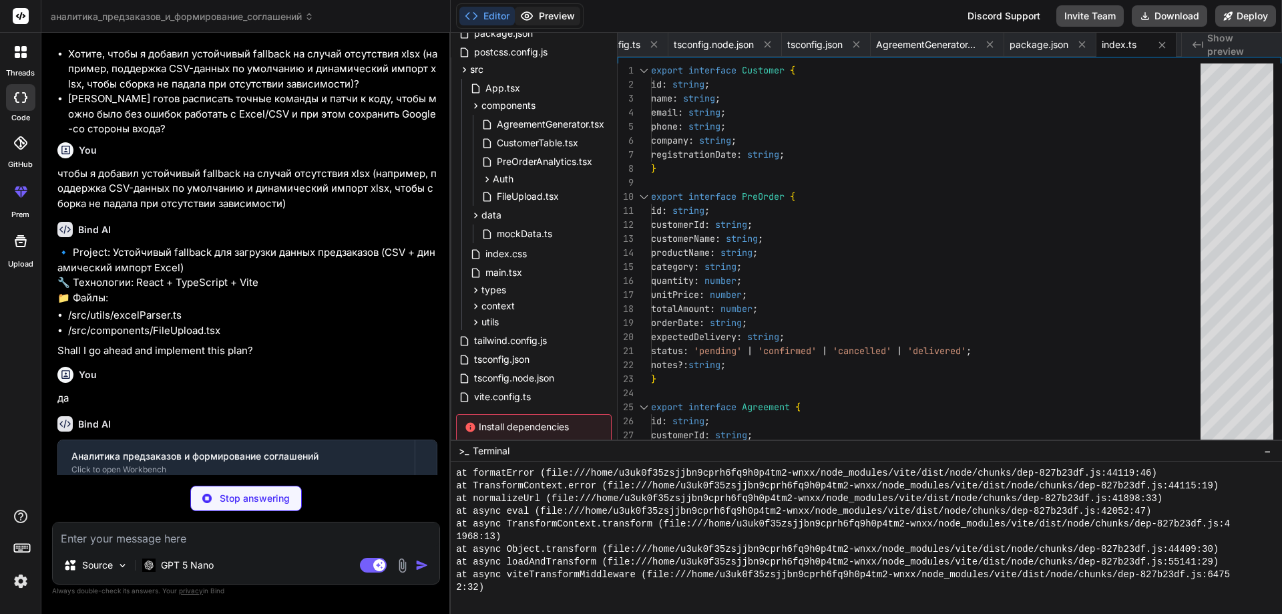
click at [543, 17] on button "Preview" at bounding box center [547, 16] width 65 height 19
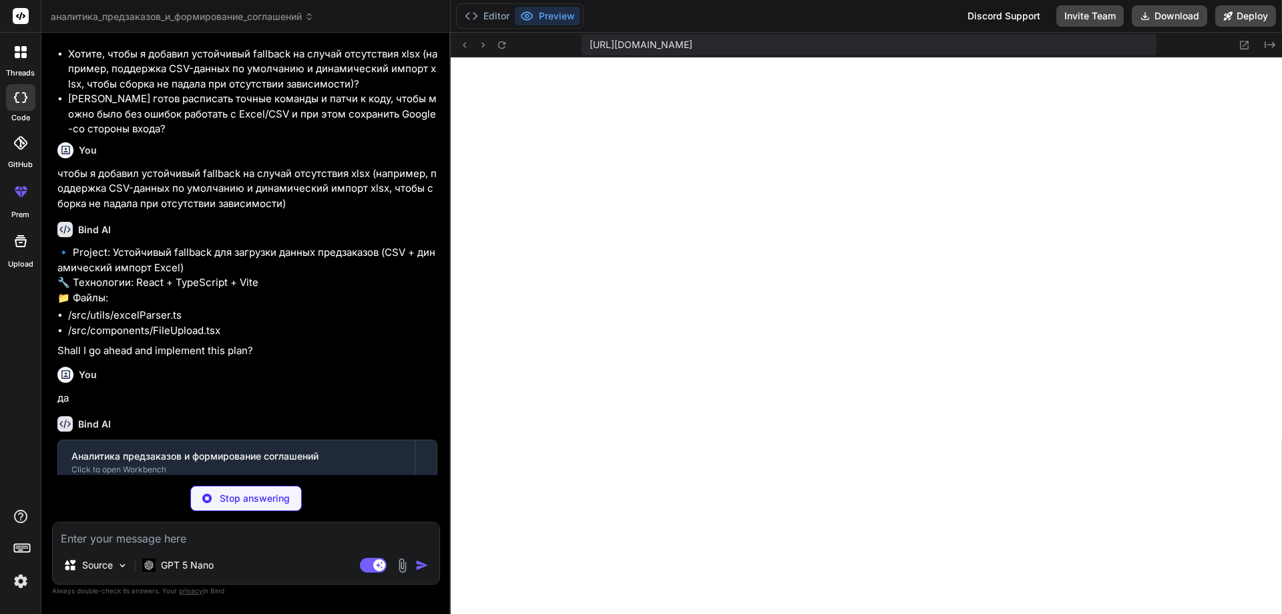
click at [796, 52] on div "[URL][DOMAIN_NAME]" at bounding box center [868, 44] width 574 height 21
click at [692, 47] on span "[URL][DOMAIN_NAME]" at bounding box center [640, 44] width 103 height 13
click at [461, 48] on icon at bounding box center [464, 44] width 11 height 11
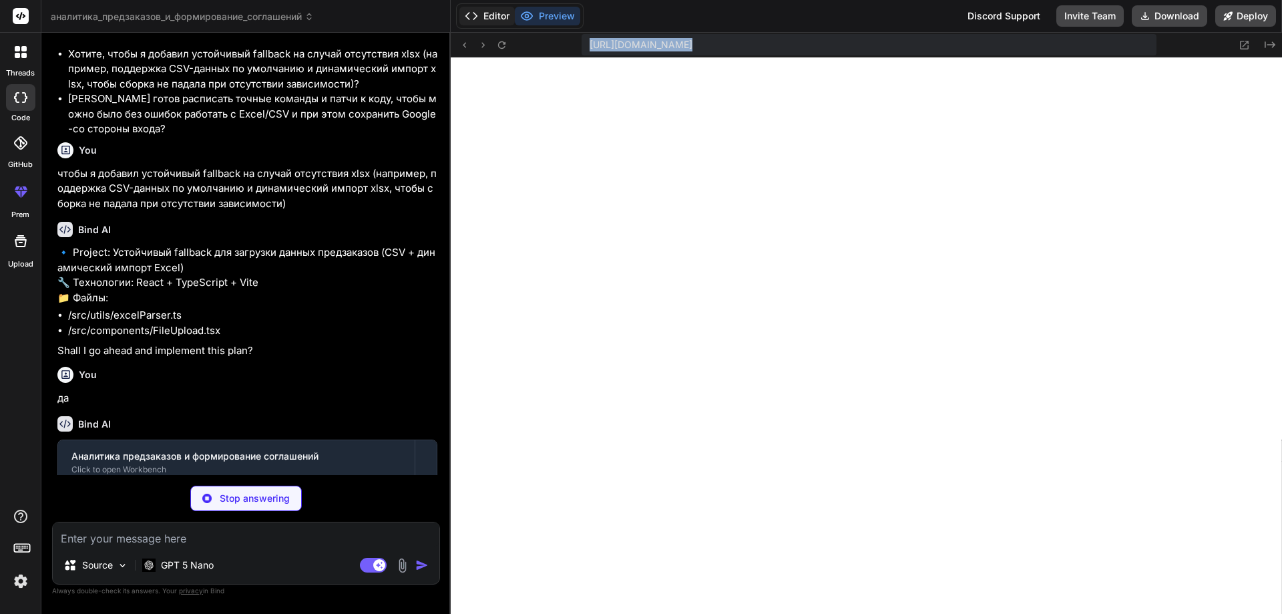
click at [483, 18] on button "Editor" at bounding box center [486, 16] width 55 height 19
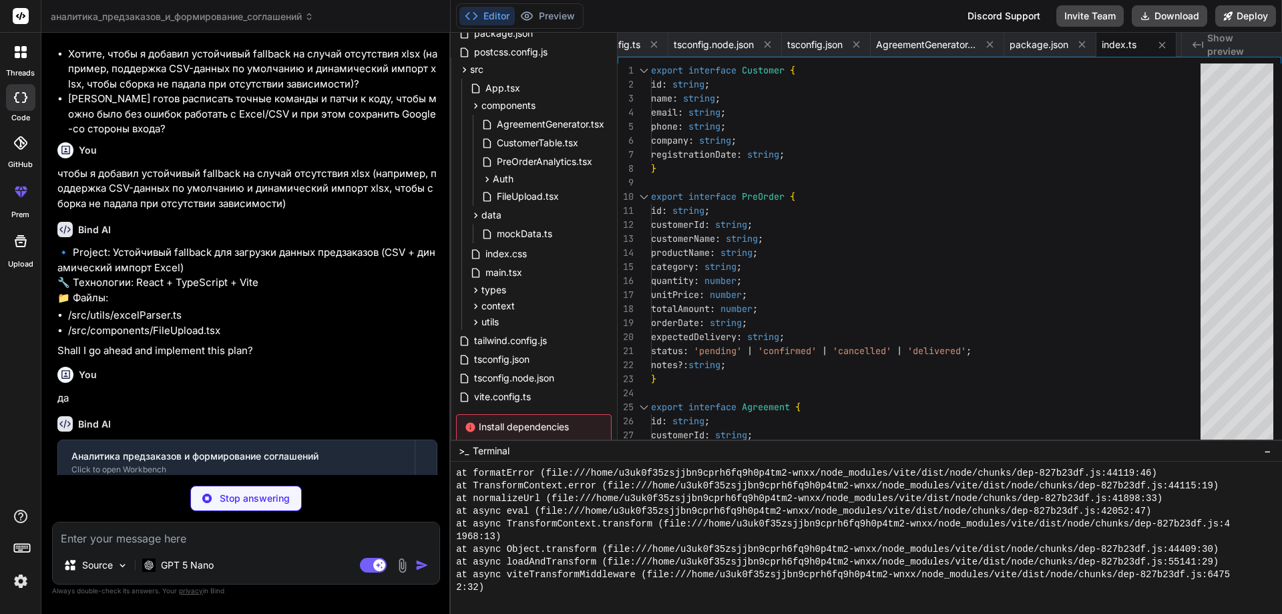
click at [472, 17] on icon at bounding box center [471, 15] width 13 height 13
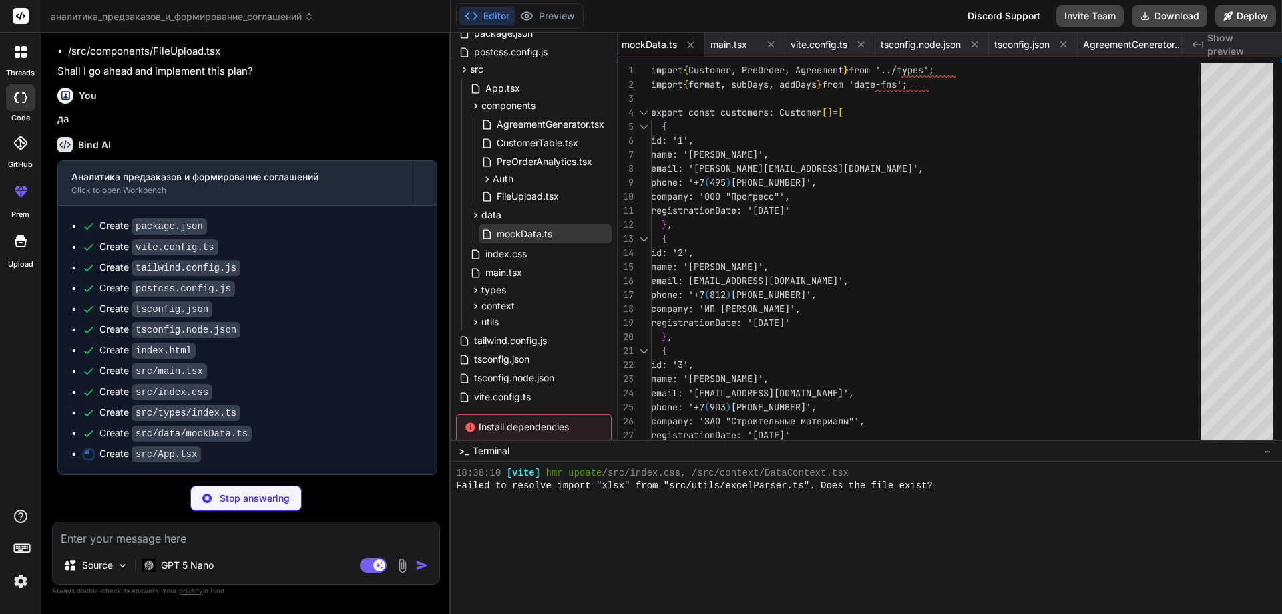
scroll to position [4402, 0]
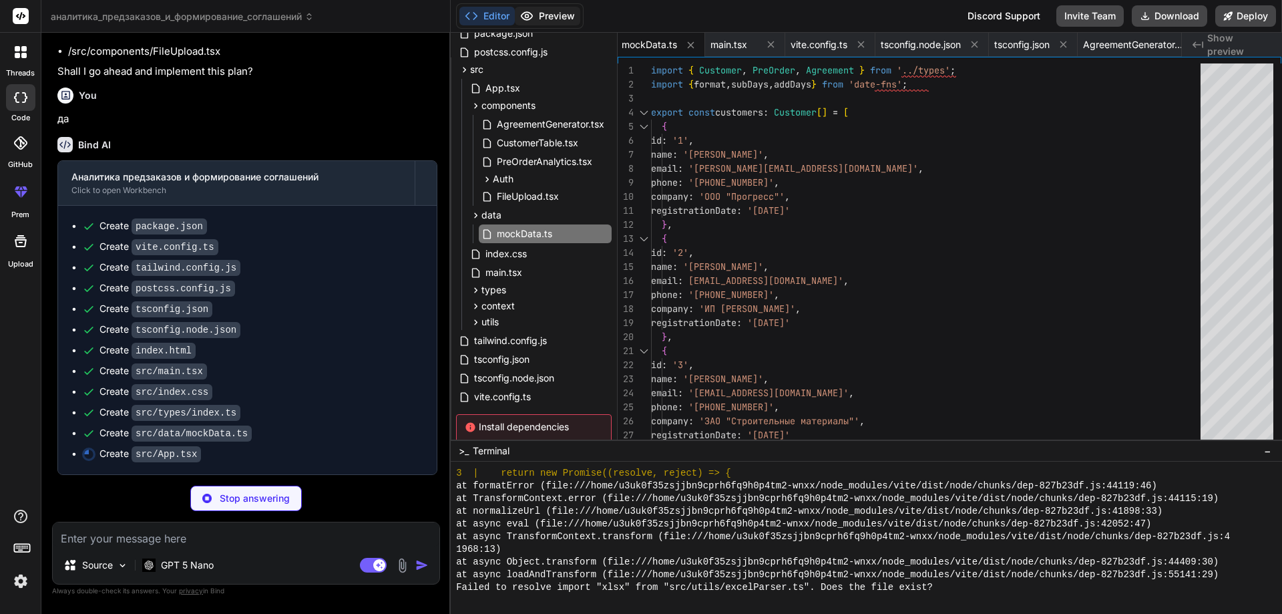
click at [542, 17] on button "Preview" at bounding box center [547, 16] width 65 height 19
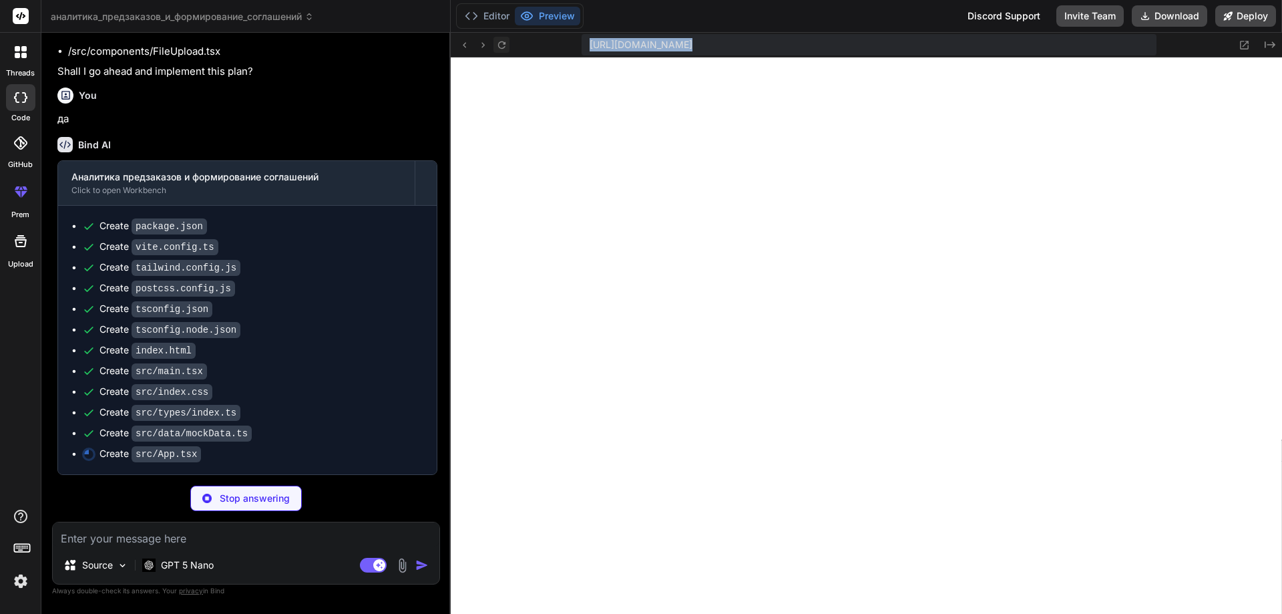
click at [502, 44] on icon at bounding box center [501, 44] width 11 height 11
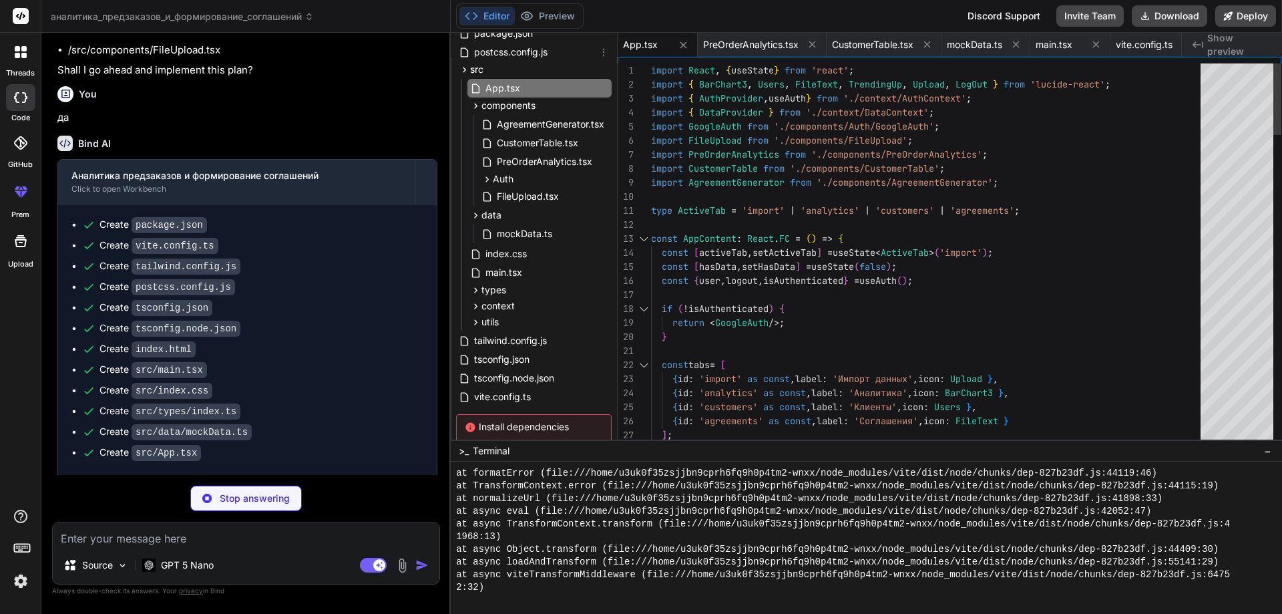
scroll to position [4846, 0]
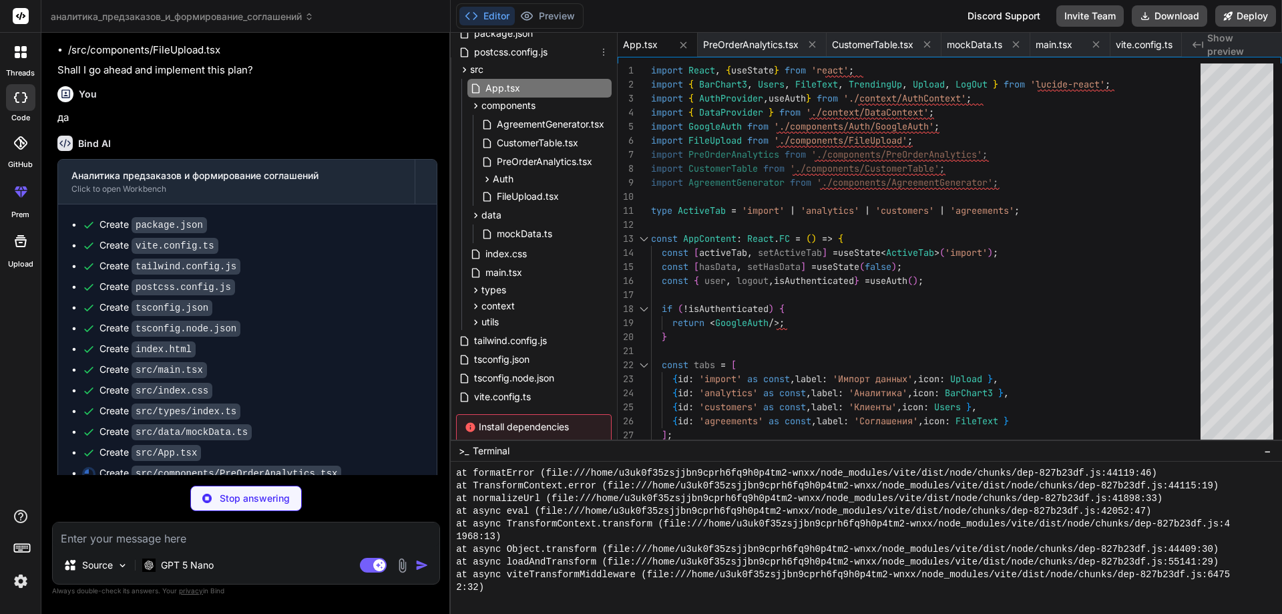
click at [502, 44] on span "postcss.config.js" at bounding box center [511, 52] width 76 height 16
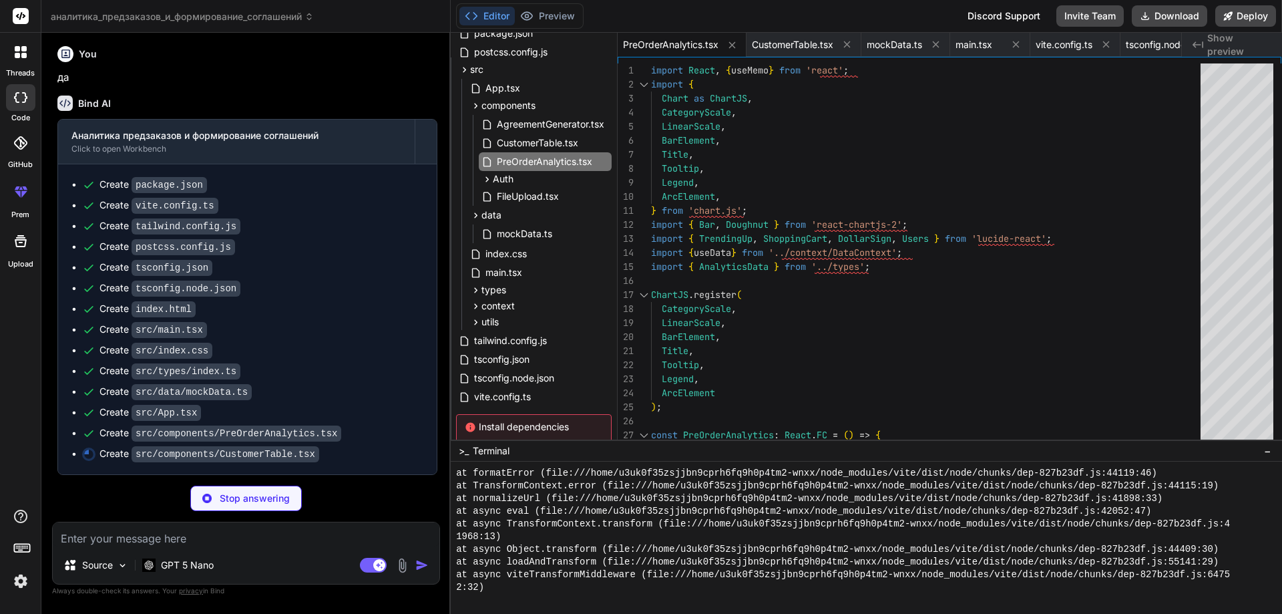
scroll to position [3106, 0]
click at [523, 15] on icon at bounding box center [526, 15] width 13 height 13
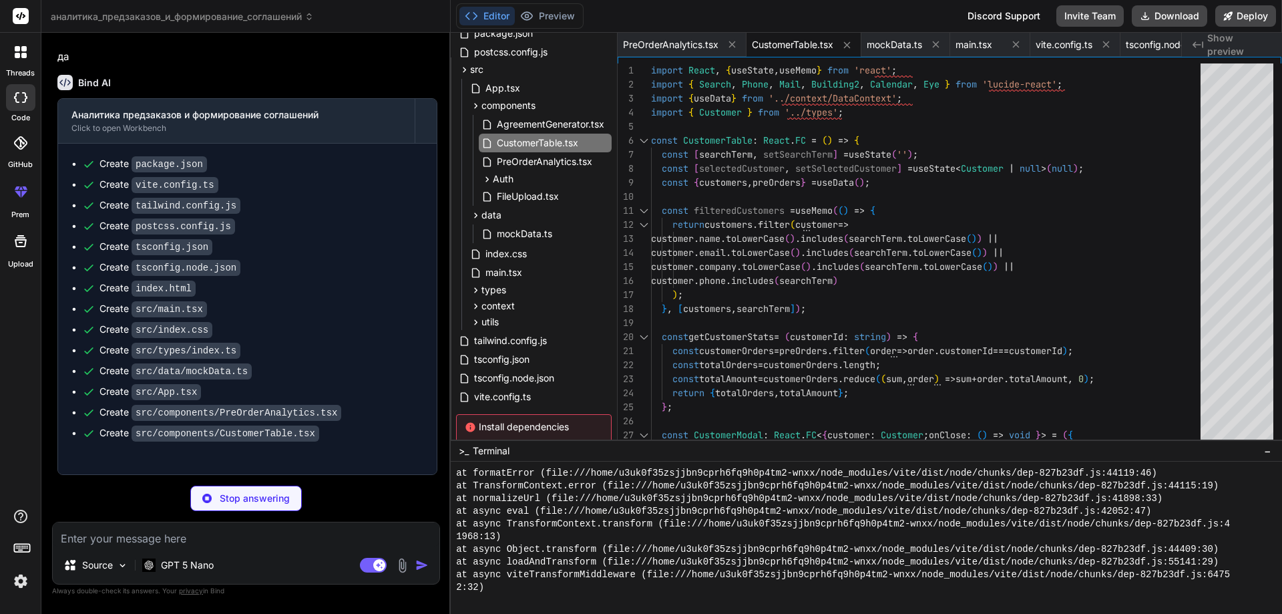
scroll to position [5302, 0]
click at [557, 11] on button "Preview" at bounding box center [547, 16] width 65 height 19
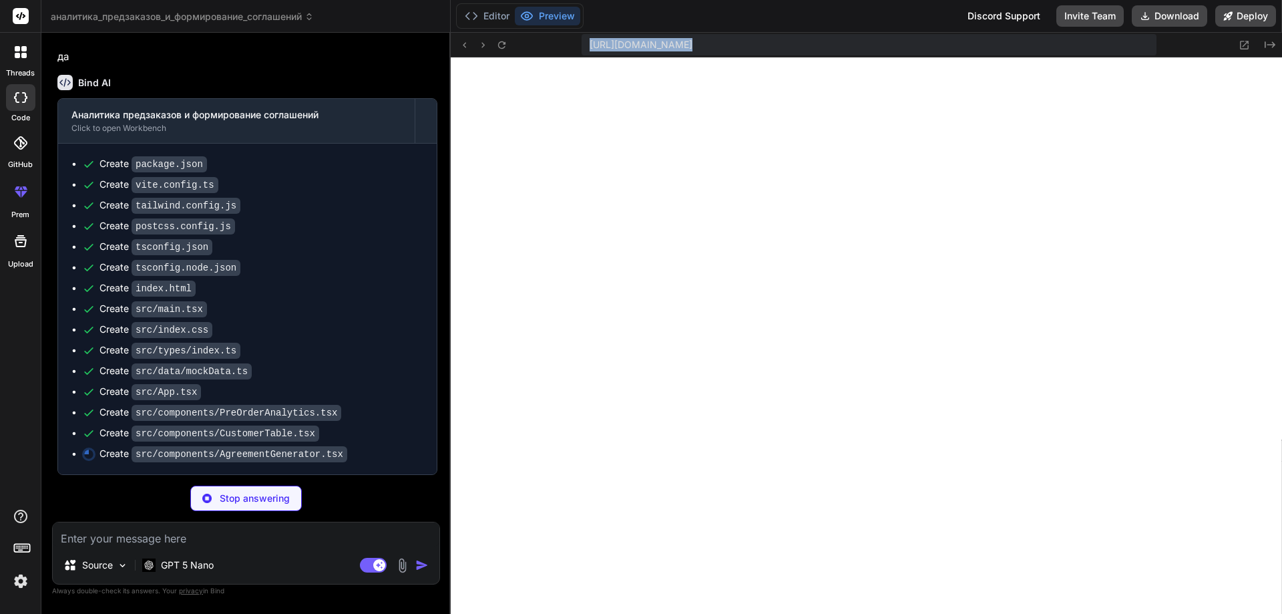
click at [672, 46] on span "https://u3uk0f35zsjjbn9cprh6fq9h0p4tm2-wnxx--3000--96435430.local-corp.webconta…" at bounding box center [640, 44] width 103 height 13
click at [1237, 43] on button at bounding box center [1244, 45] width 16 height 16
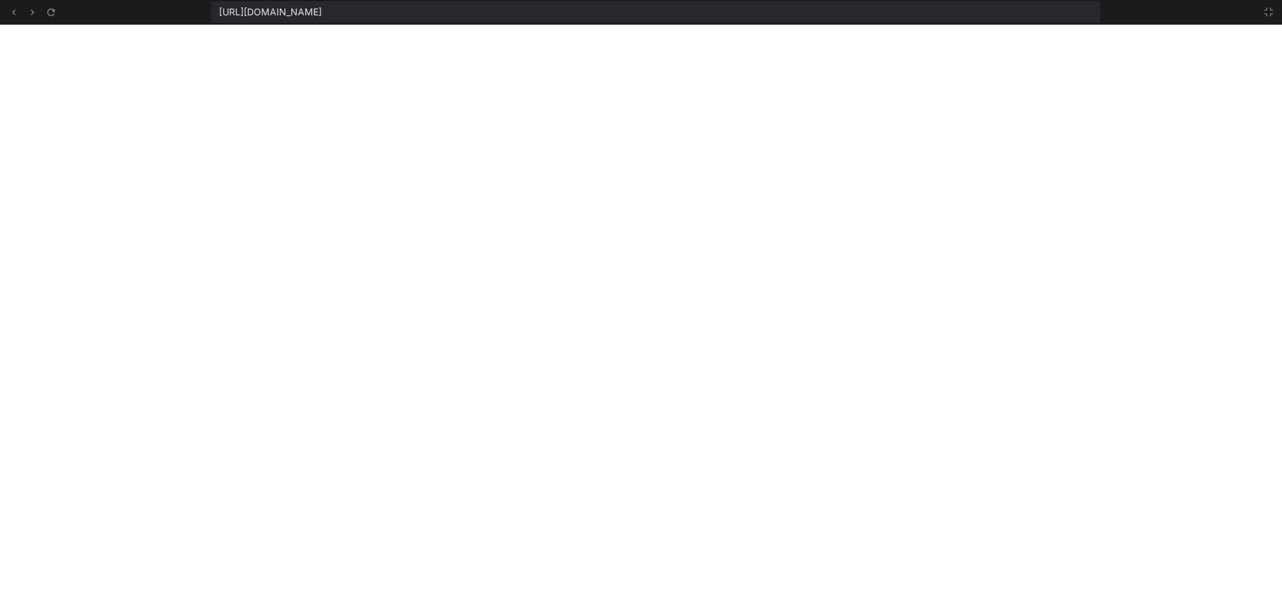
scroll to position [5518, 0]
click at [1270, 13] on icon at bounding box center [1268, 12] width 11 height 11
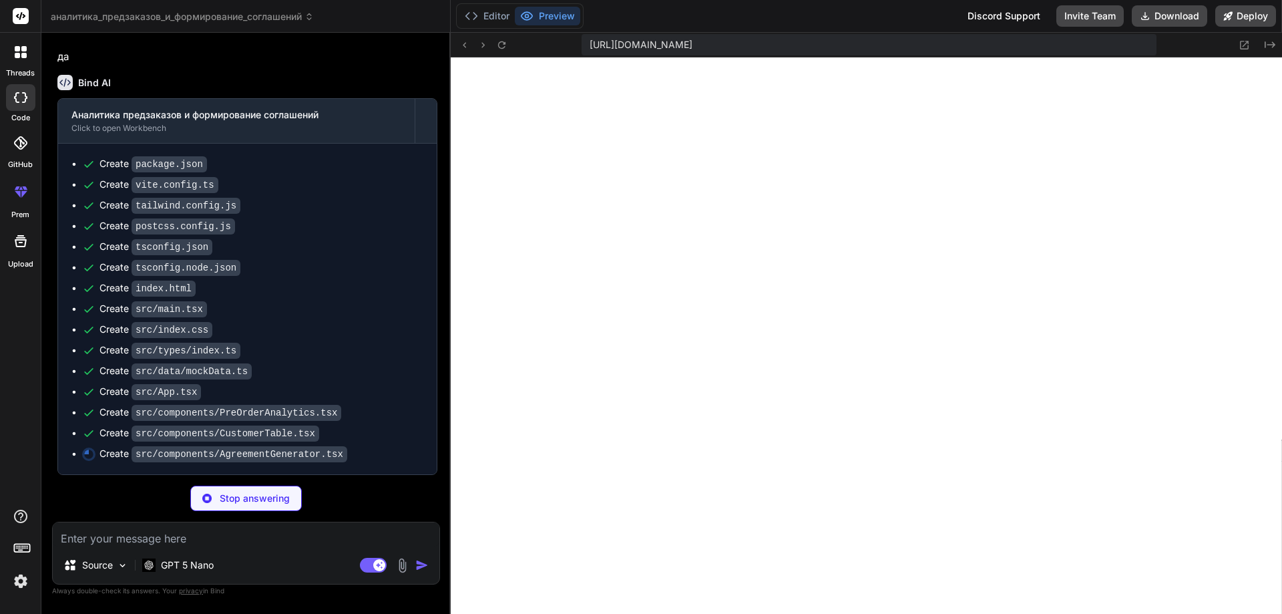
scroll to position [5733, 0]
click at [1266, 45] on icon "Created with Pixso." at bounding box center [1269, 44] width 11 height 11
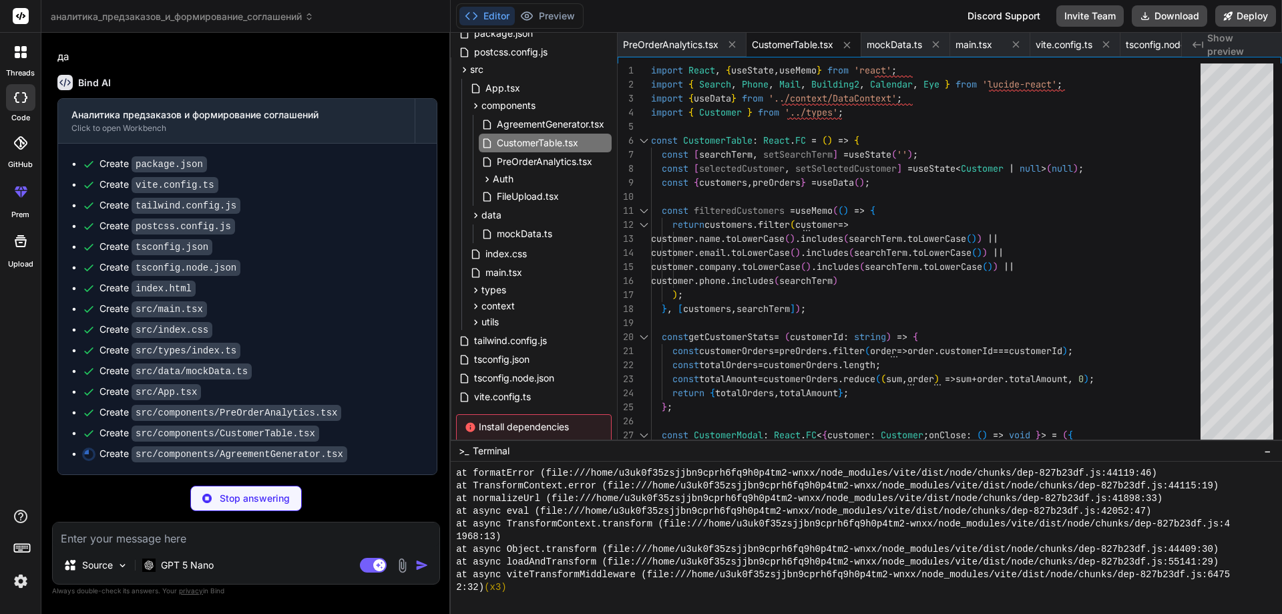
scroll to position [3126, 0]
click at [513, 429] on span "Install dependencies" at bounding box center [534, 426] width 138 height 13
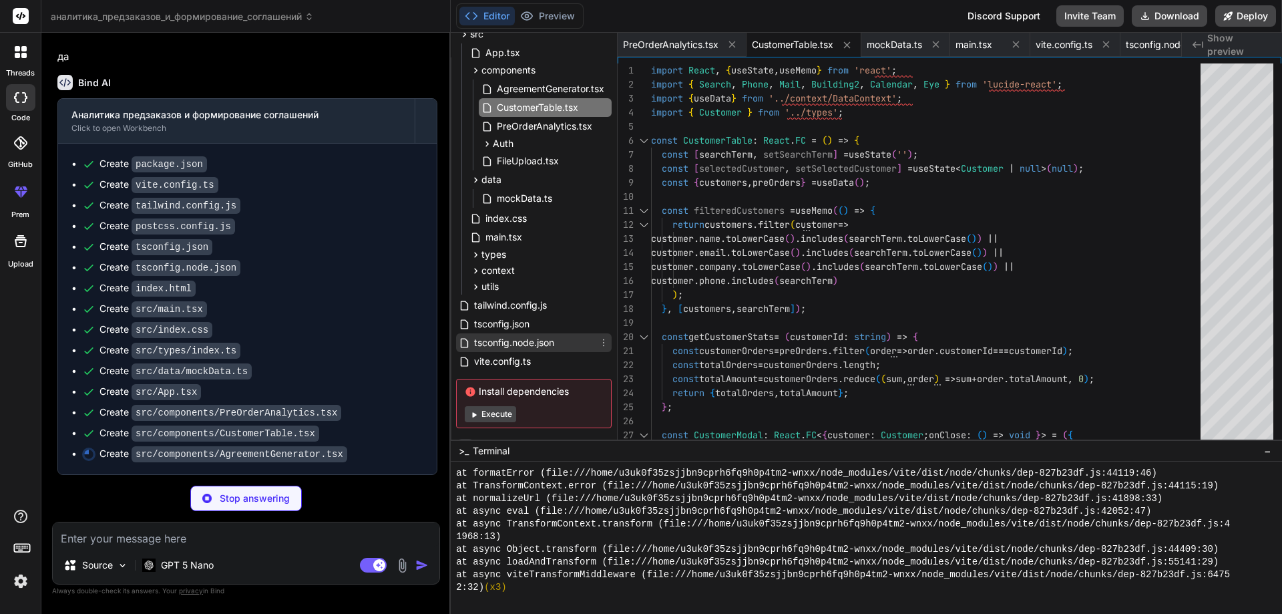
scroll to position [132, 0]
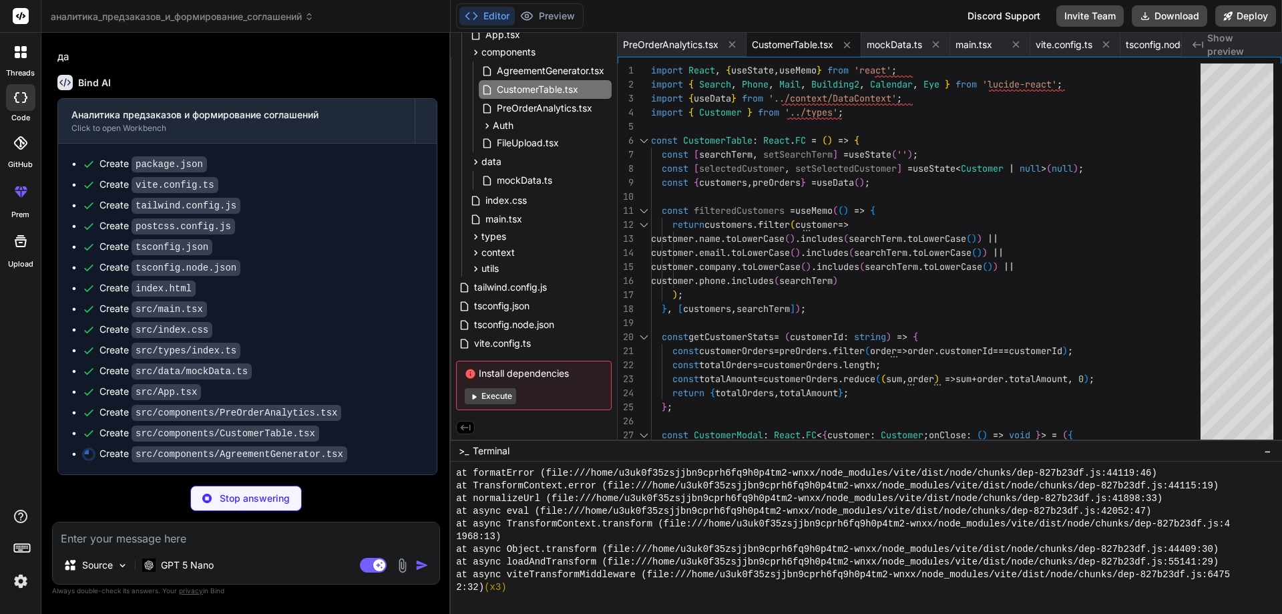
click at [505, 389] on button "Execute" at bounding box center [490, 396] width 51 height 16
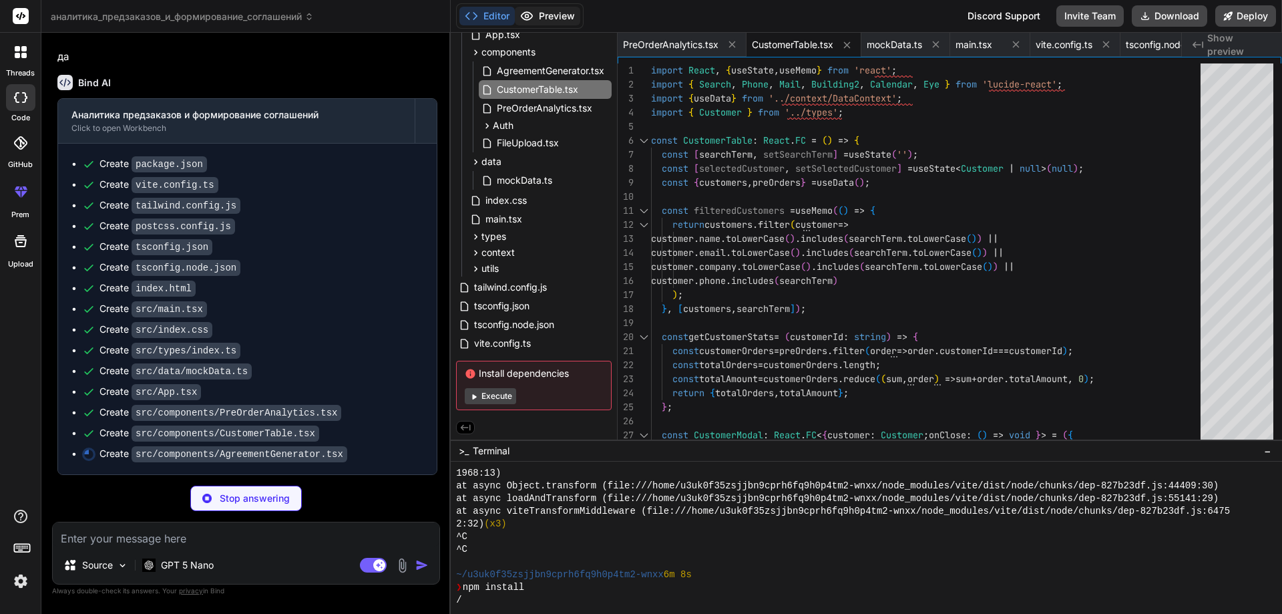
click at [554, 18] on button "Preview" at bounding box center [547, 16] width 65 height 19
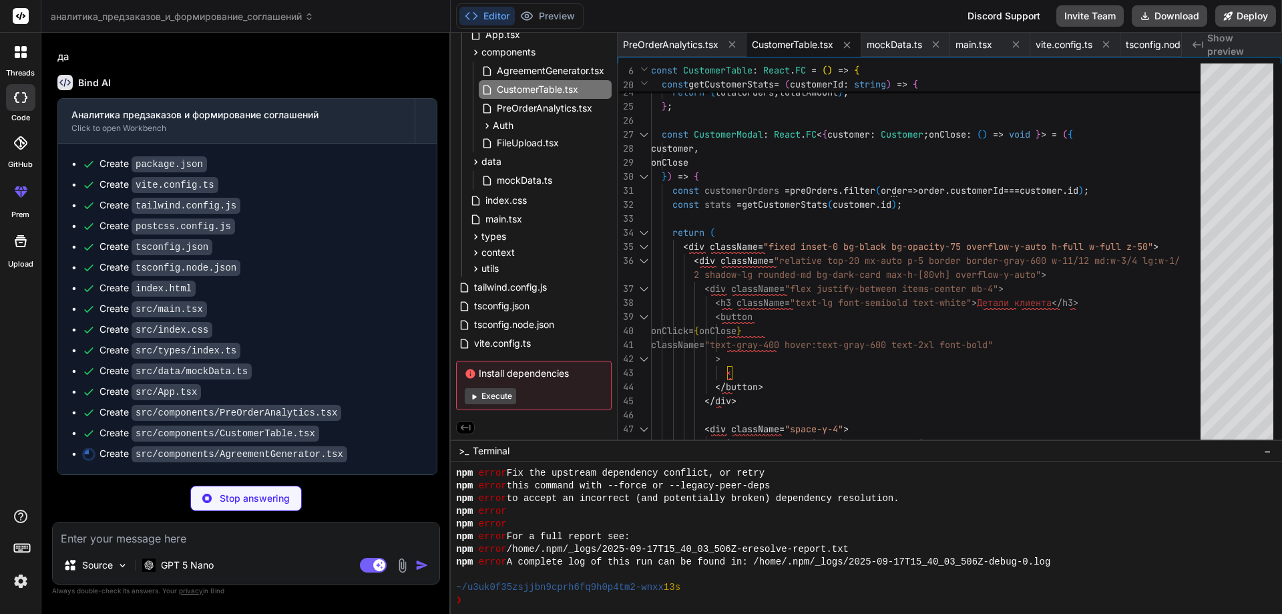
scroll to position [5844, 0]
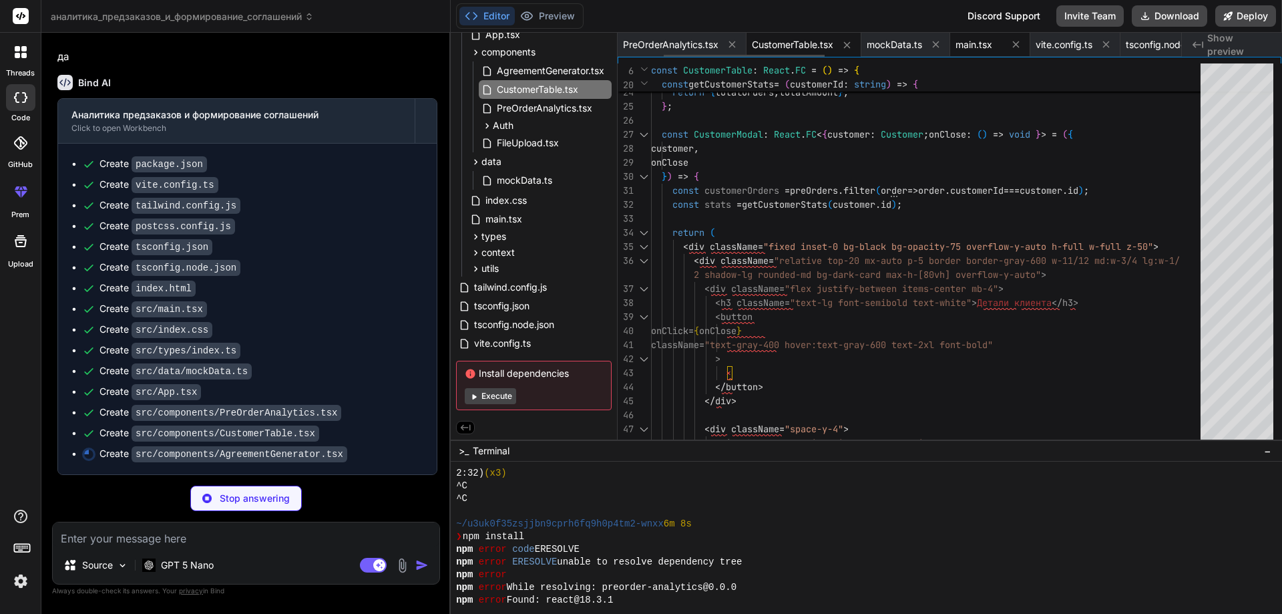
click at [979, 36] on div "main.tsx" at bounding box center [990, 45] width 80 height 24
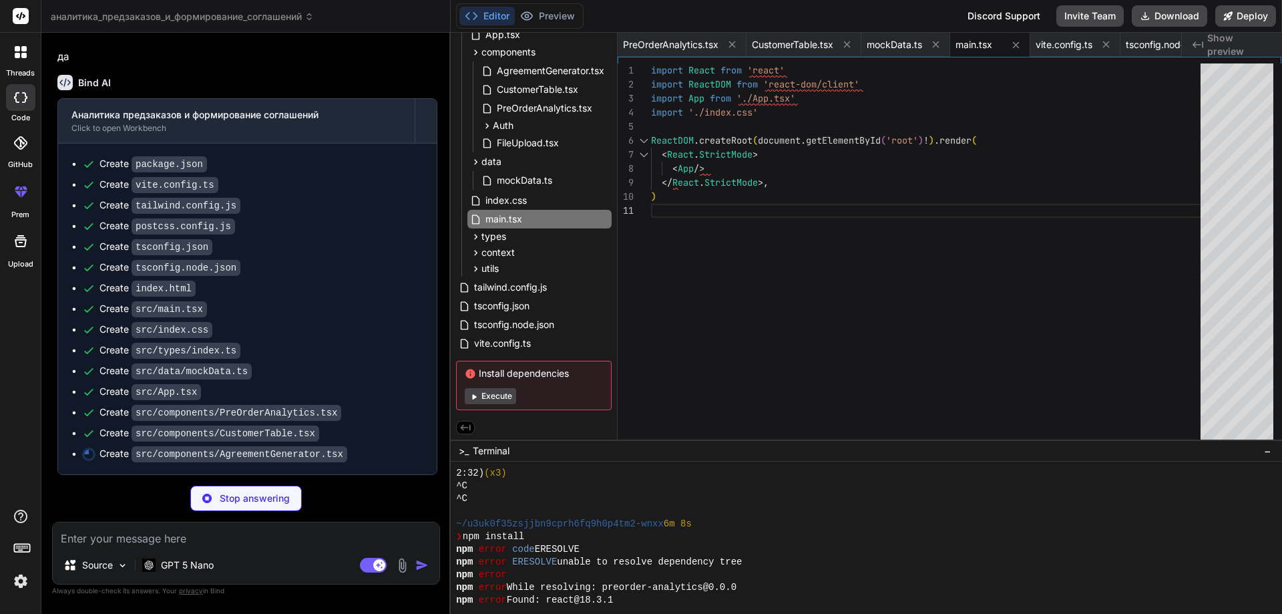
click at [1225, 45] on span "Show preview" at bounding box center [1239, 44] width 64 height 27
click at [1194, 44] on icon at bounding box center [1197, 44] width 11 height 7
click at [492, 396] on button "Execute" at bounding box center [490, 396] width 51 height 16
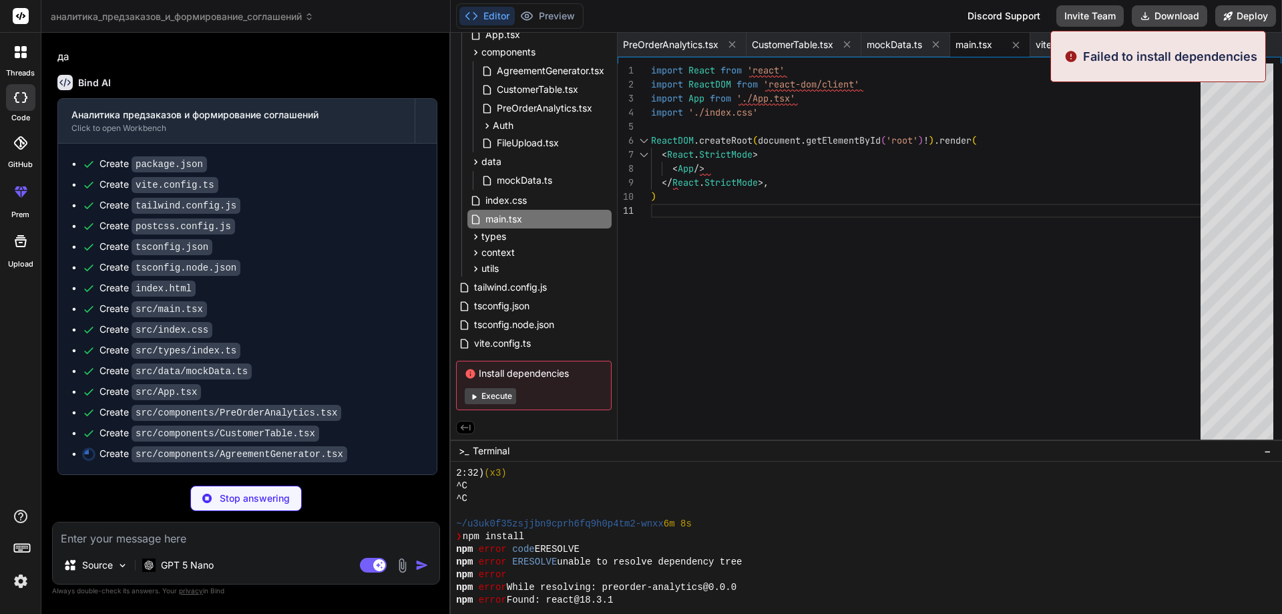
click at [512, 395] on button "Execute" at bounding box center [490, 396] width 51 height 16
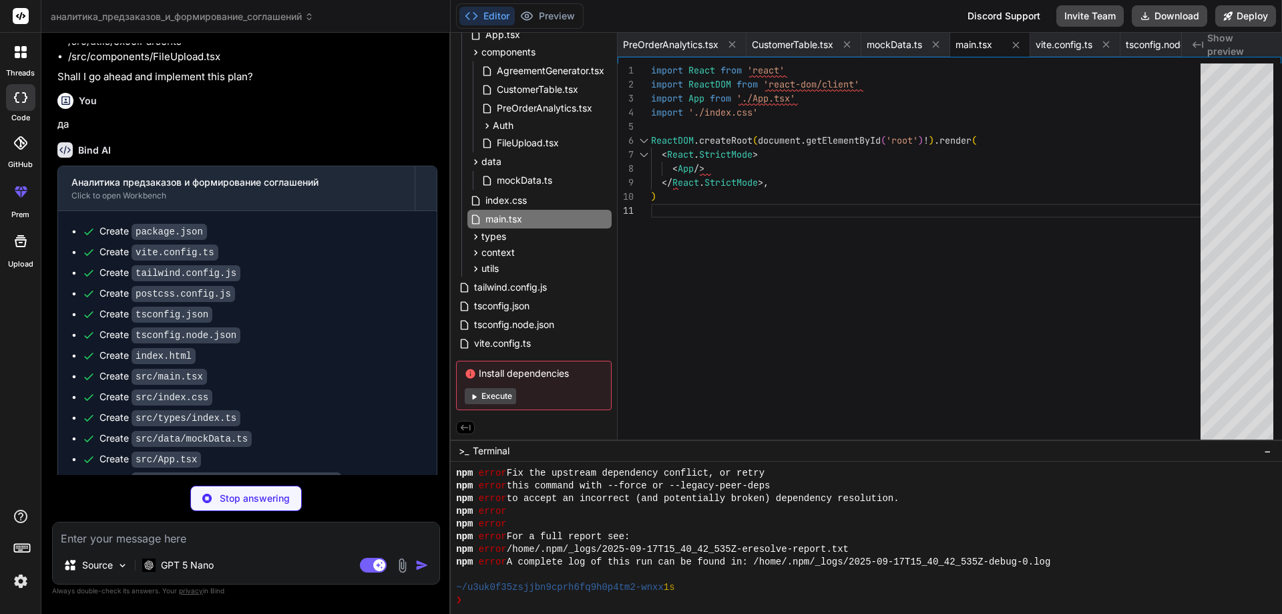
scroll to position [3126, 0]
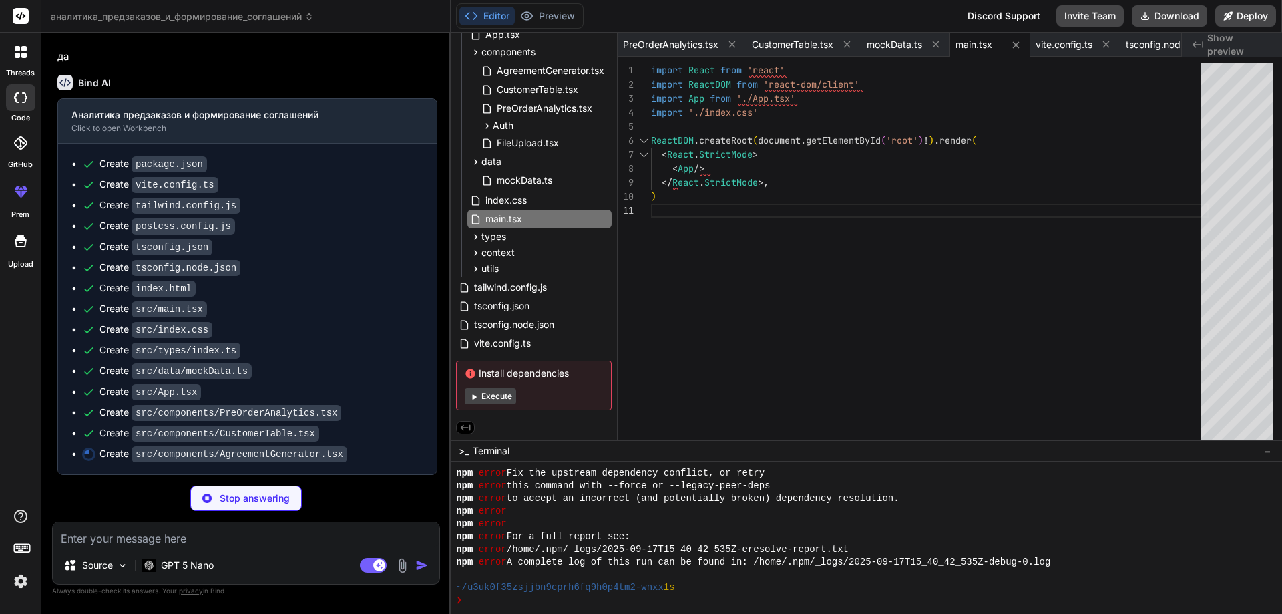
click at [25, 541] on icon at bounding box center [22, 546] width 19 height 19
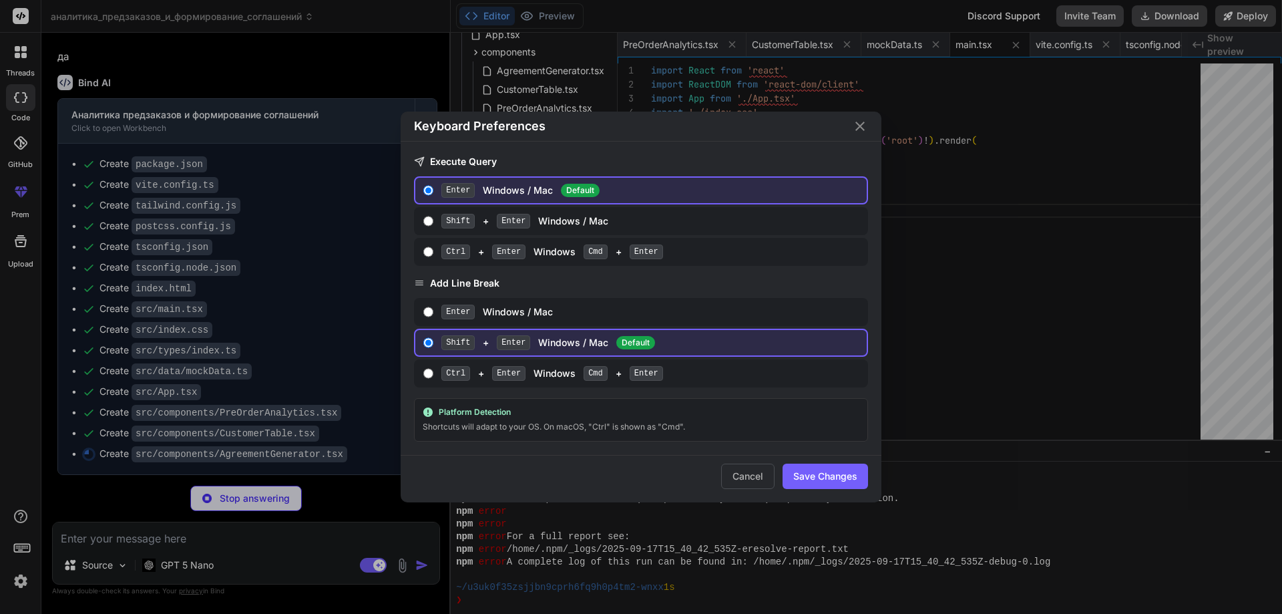
click at [27, 549] on div "Keyboard Preferences Execute Query Enter Windows / Mac Default Shift + Enter Wi…" at bounding box center [641, 307] width 1282 height 614
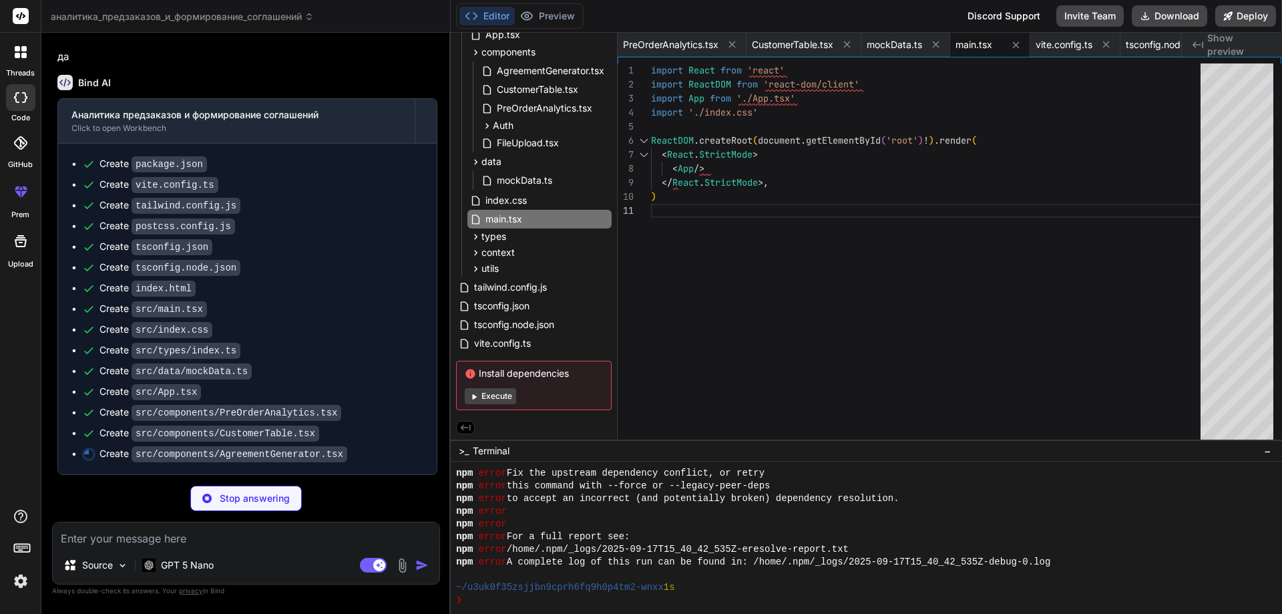
click at [18, 581] on img at bounding box center [20, 580] width 23 height 23
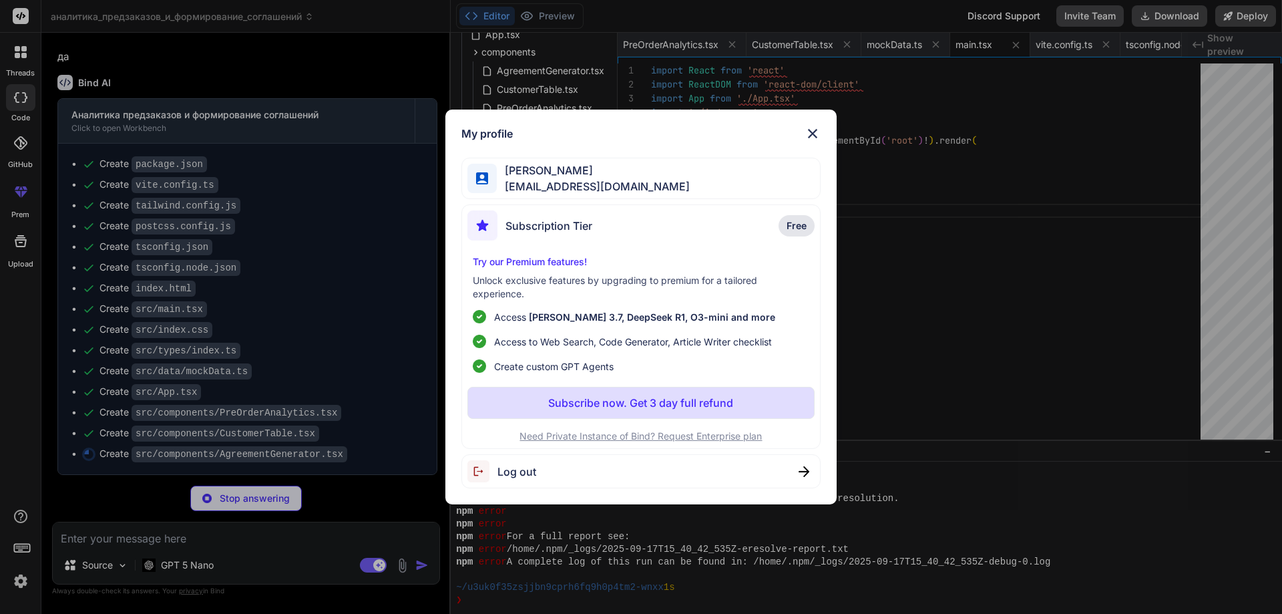
scroll to position [0, 440]
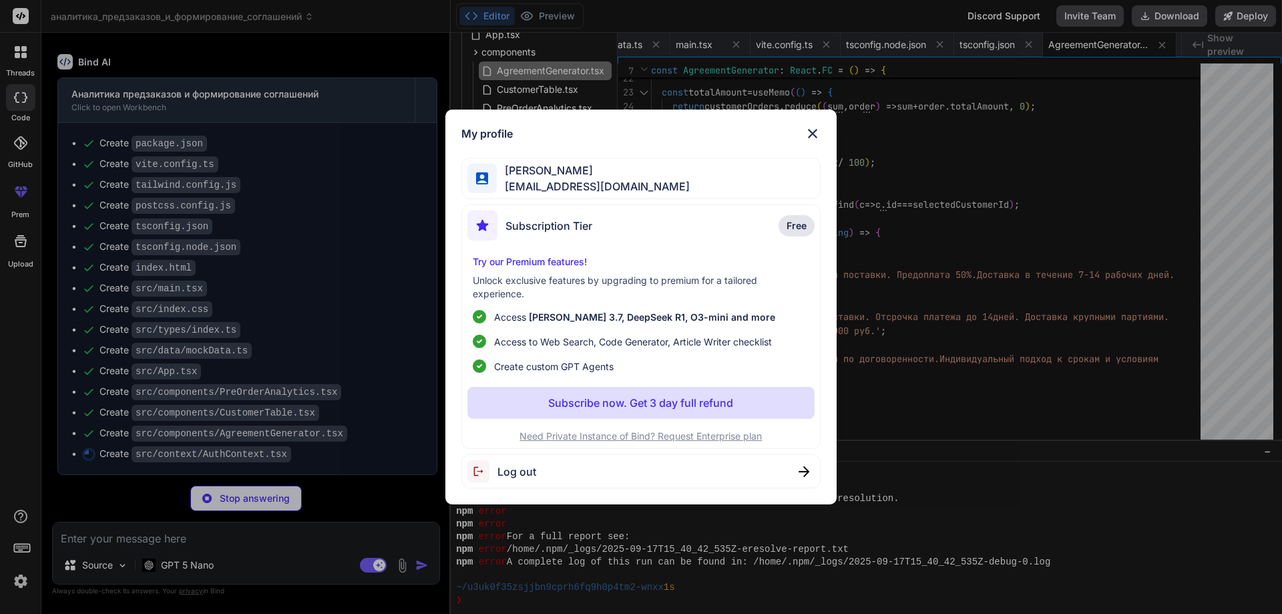
click at [18, 581] on div "My profile Tigran Sargsyan capitaldist1@gmail.com Subscription Tier Free Try ou…" at bounding box center [641, 307] width 1282 height 614
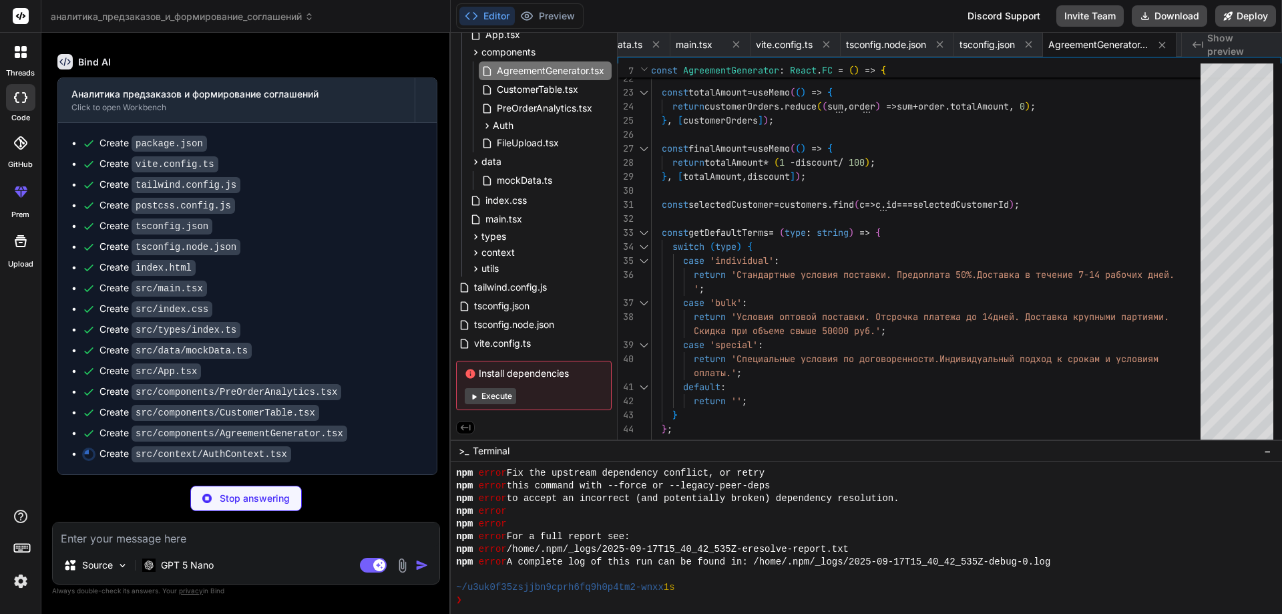
click at [29, 44] on div at bounding box center [21, 52] width 28 height 28
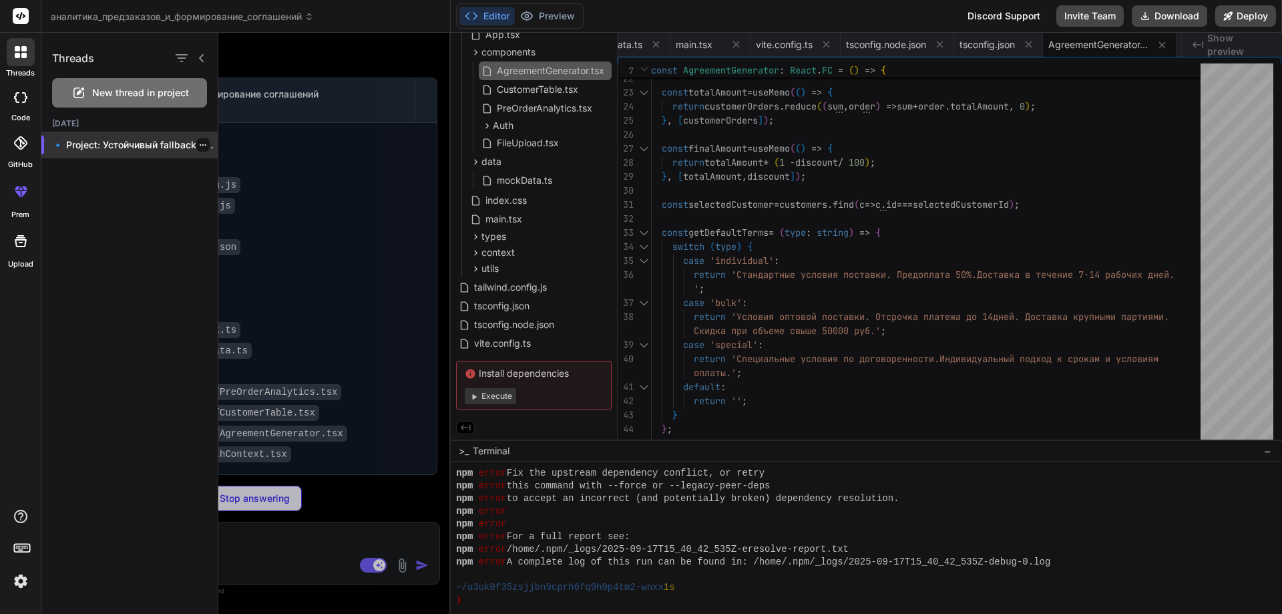
click at [96, 142] on p "🔹 Project: Устойчивый fallback для загр..." at bounding box center [135, 144] width 166 height 13
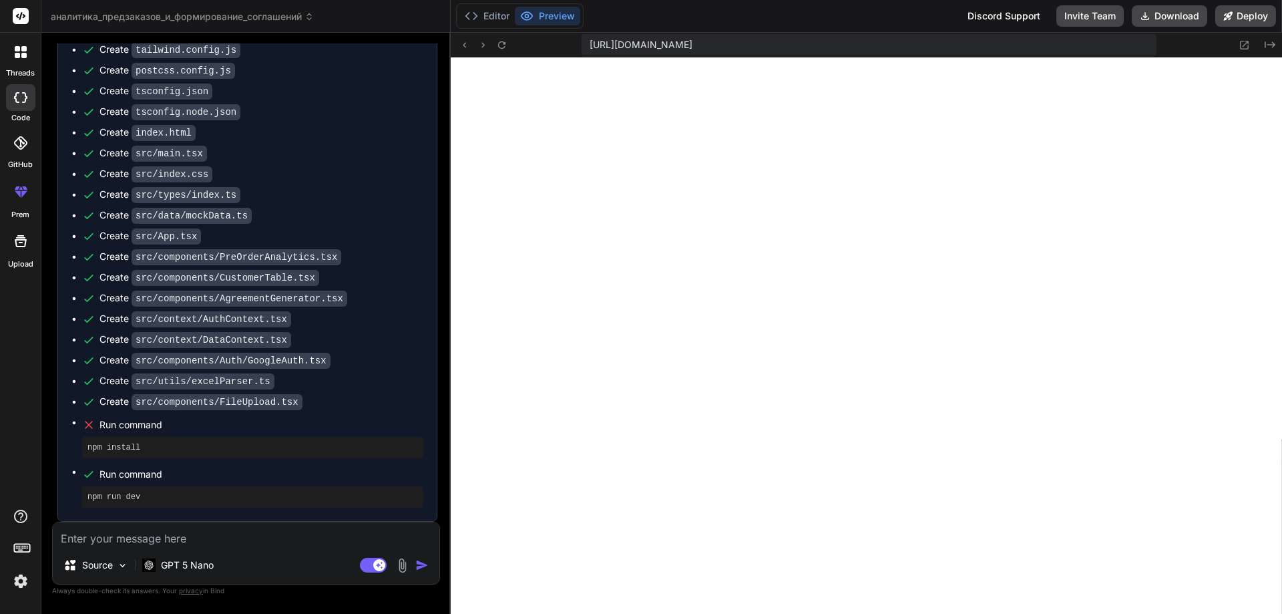
scroll to position [3282, 0]
click at [493, 20] on button "Editor" at bounding box center [486, 16] width 55 height 19
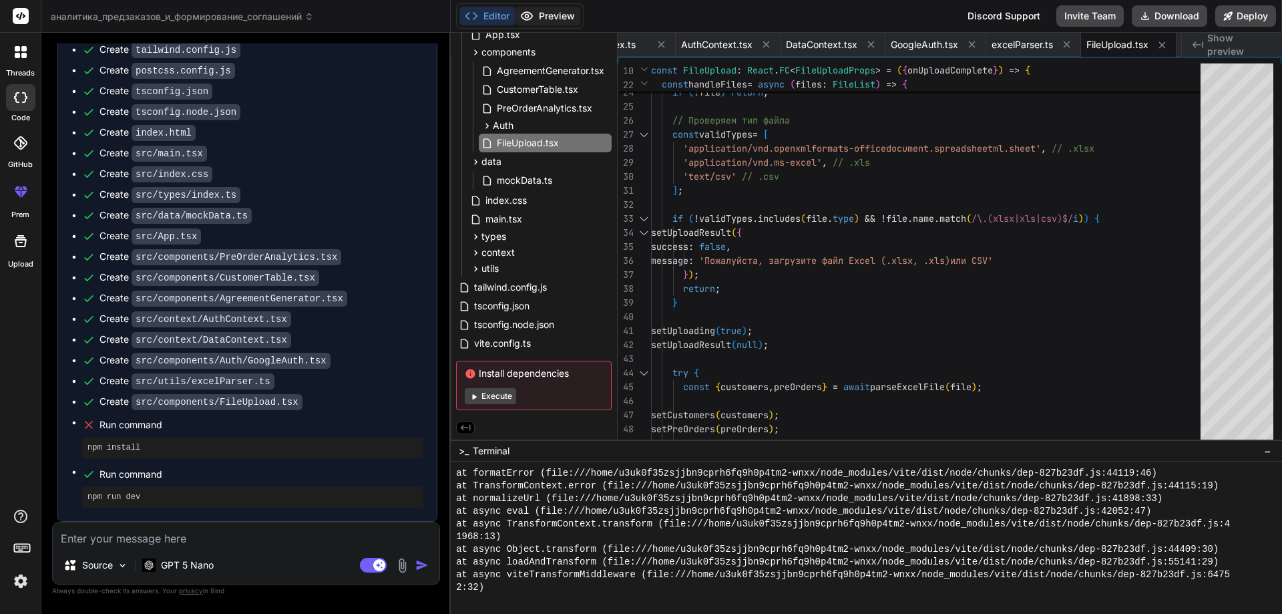
click at [536, 19] on button "Preview" at bounding box center [547, 16] width 65 height 19
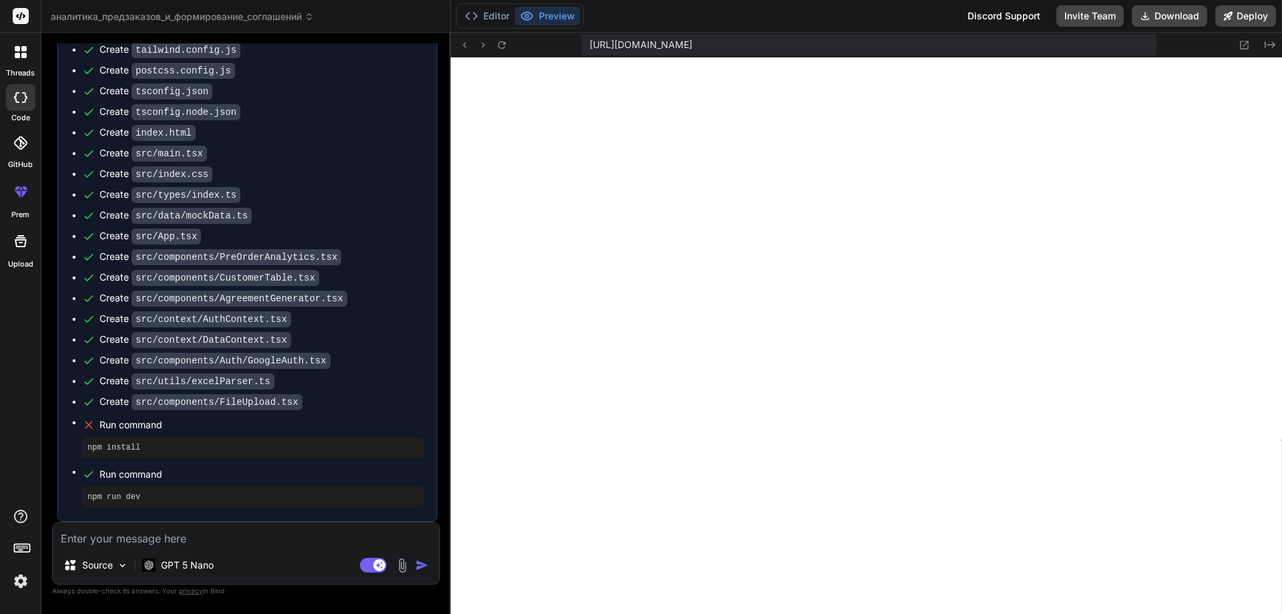
click at [662, 40] on span "[URL][DOMAIN_NAME]" at bounding box center [640, 44] width 103 height 13
